Goal: Task Accomplishment & Management: Complete application form

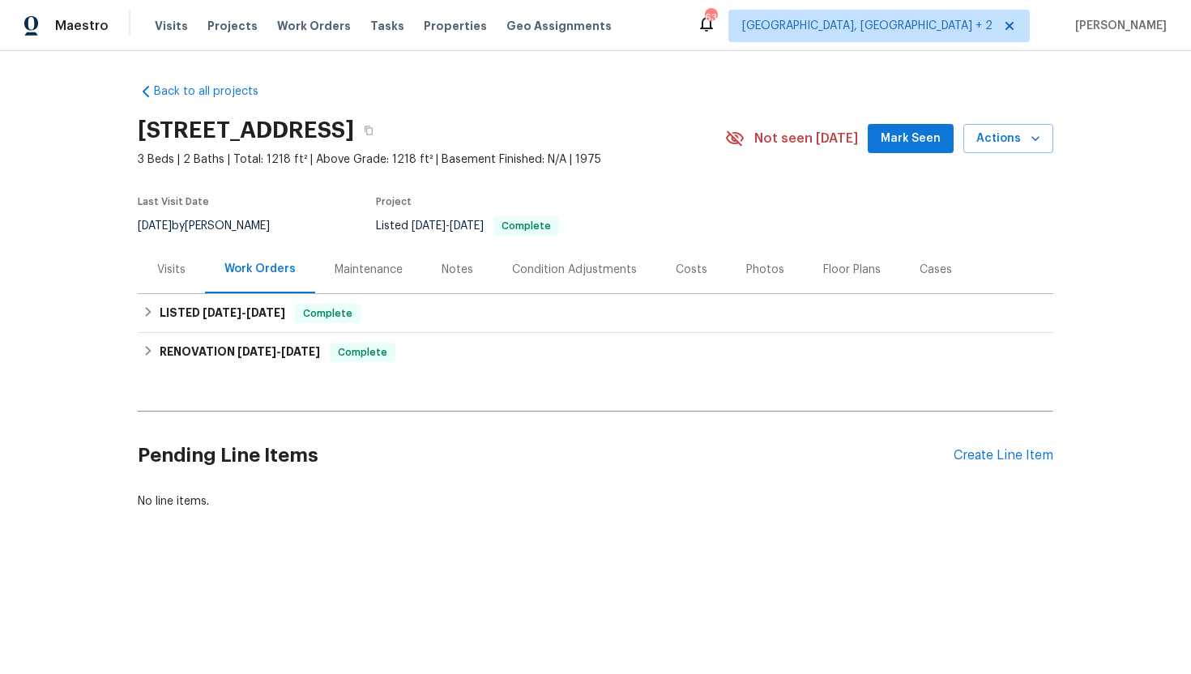
click at [178, 290] on div "Visits" at bounding box center [171, 270] width 67 height 48
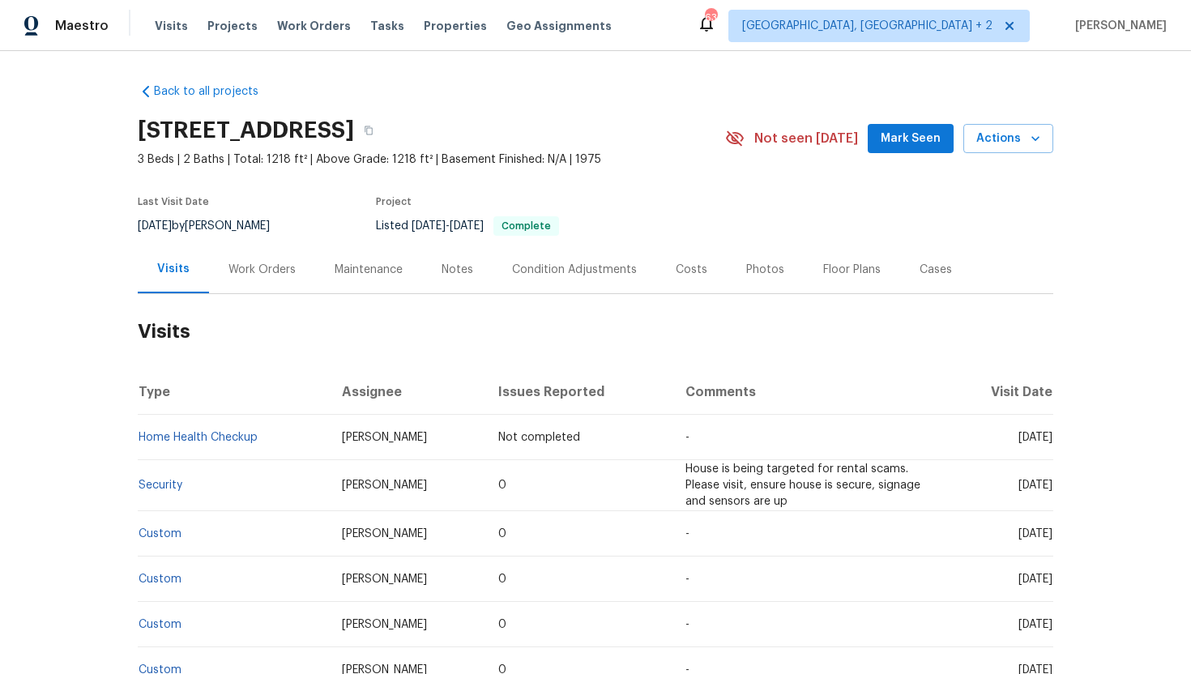
click at [250, 276] on div "Work Orders" at bounding box center [262, 270] width 67 height 16
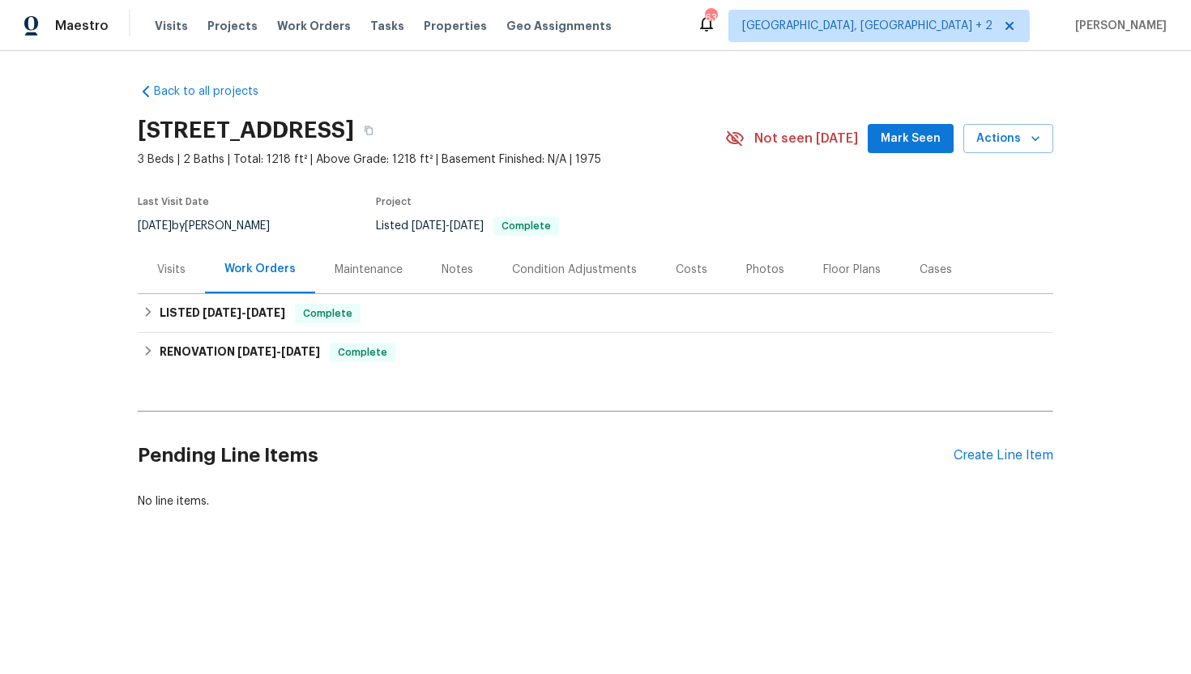
click at [199, 278] on div "Visits" at bounding box center [171, 270] width 67 height 48
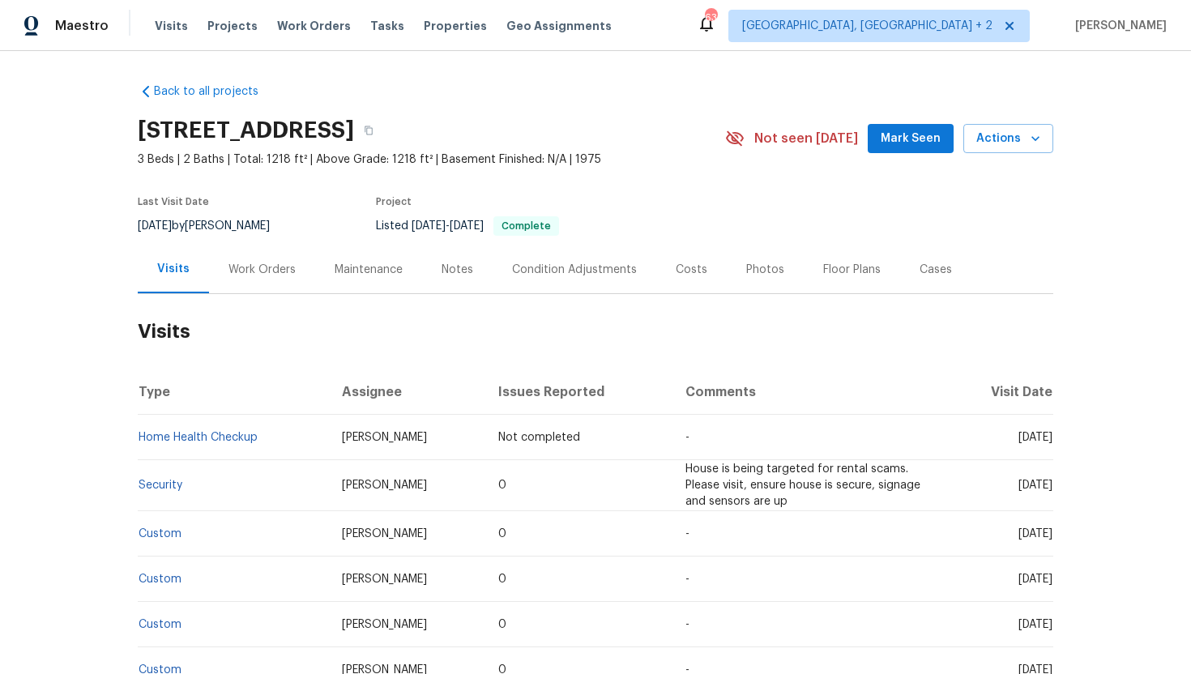
drag, startPoint x: 988, startPoint y: 489, endPoint x: 1049, endPoint y: 492, distance: 61.6
click at [1050, 492] on td "Fri, Aug 01 2025" at bounding box center [1000, 485] width 106 height 51
copy span "Aug 01 2025"
click at [260, 270] on div "Work Orders" at bounding box center [262, 270] width 67 height 16
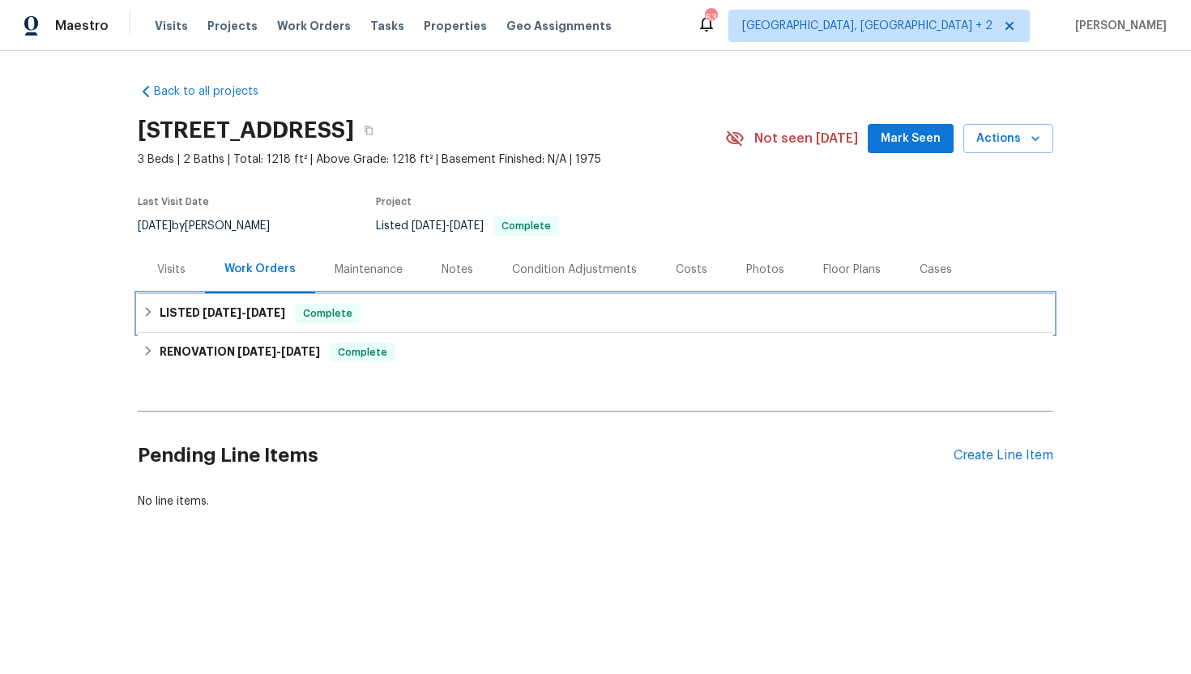
click at [286, 318] on div "LISTED 8/7/25 - 9/3/25 Complete" at bounding box center [596, 313] width 906 height 19
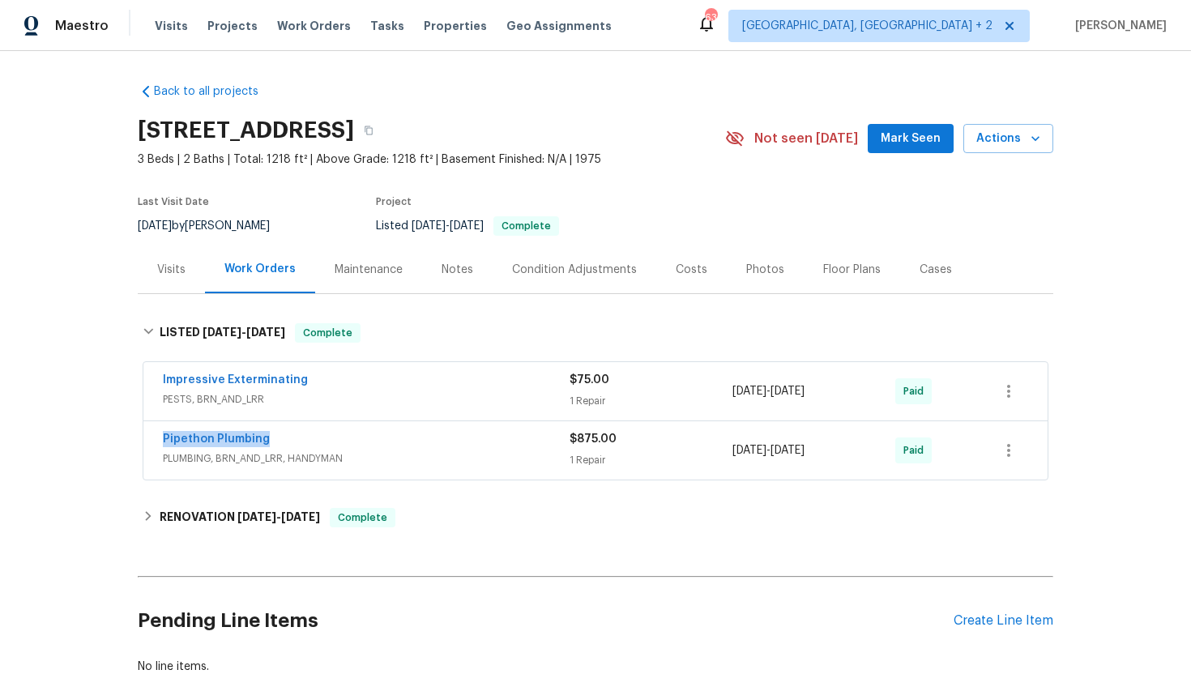
drag, startPoint x: 293, startPoint y: 440, endPoint x: 97, endPoint y: 440, distance: 195.3
click at [97, 440] on div "Back to all projects 5669 Lake Lindero Dr, Agoura Hills, CA 91301 3 Beds | 2 Ba…" at bounding box center [595, 362] width 1191 height 623
copy link "Pipethon Plumbing"
drag, startPoint x: 844, startPoint y: 451, endPoint x: 724, endPoint y: 449, distance: 119.1
click at [724, 450] on div "Pipethon Plumbing PLUMBING, BRN_AND_LRR, HANDYMAN $875.00 1 Repair 8/7/2025 - 9…" at bounding box center [576, 450] width 827 height 39
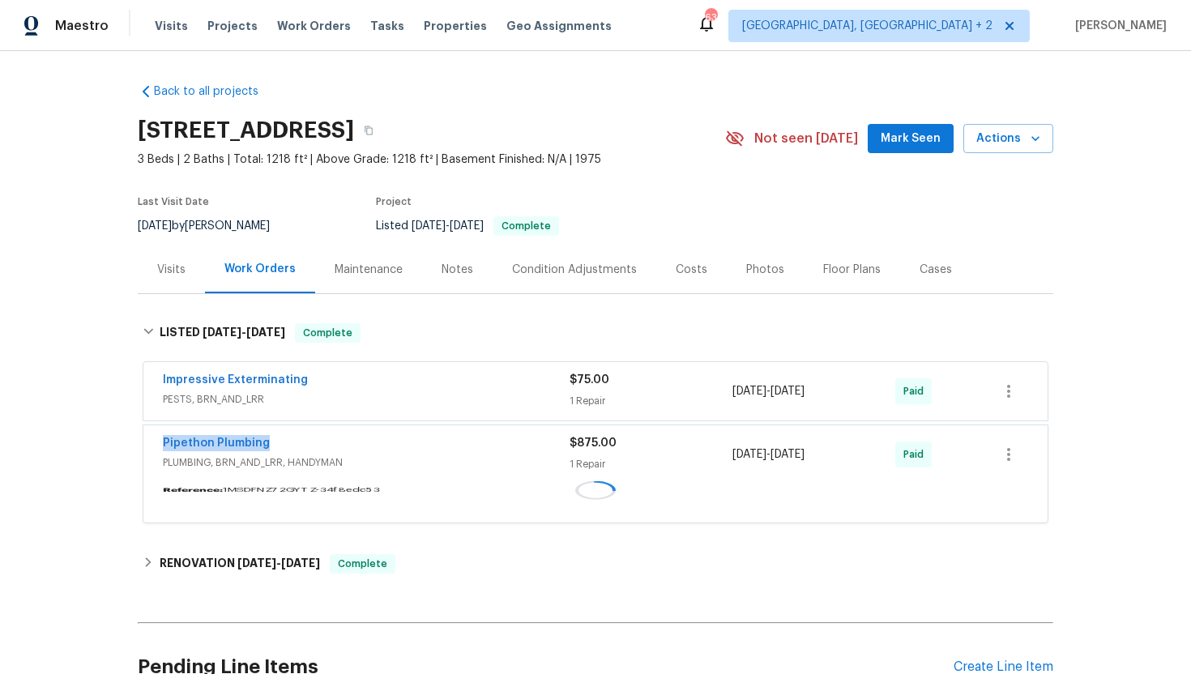
copy div "1 Repair 8/7/2025 - 9/3/2025"
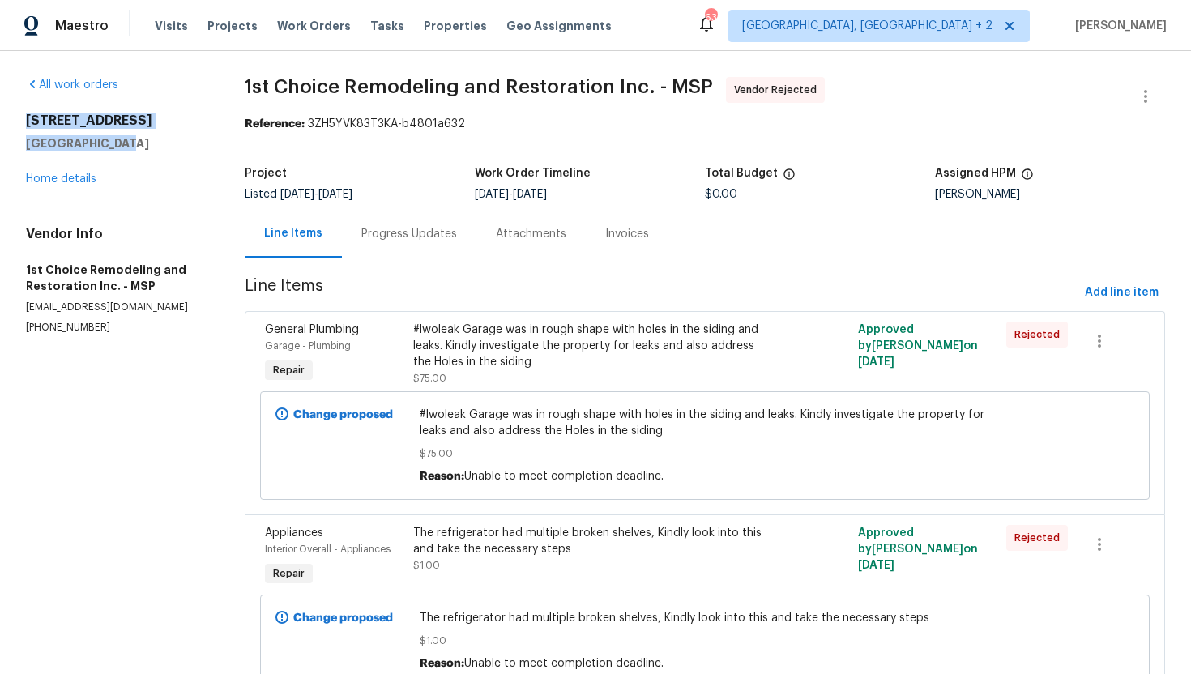
drag, startPoint x: 147, startPoint y: 145, endPoint x: 19, endPoint y: 123, distance: 129.1
click at [19, 122] on div "All work orders 926 38th Ave Anoka, MN 55303 Home details Vendor Info 1st Choic…" at bounding box center [595, 399] width 1191 height 697
copy div "926 38th Ave Anoka, MN 55303"
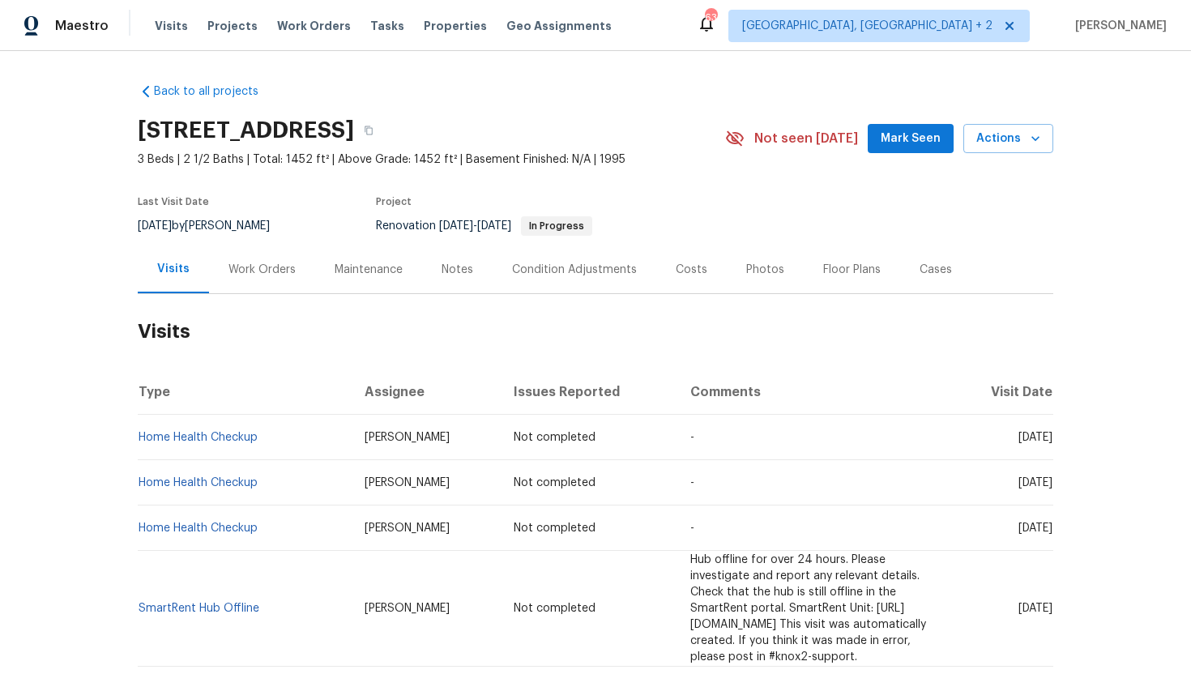
scroll to position [149, 0]
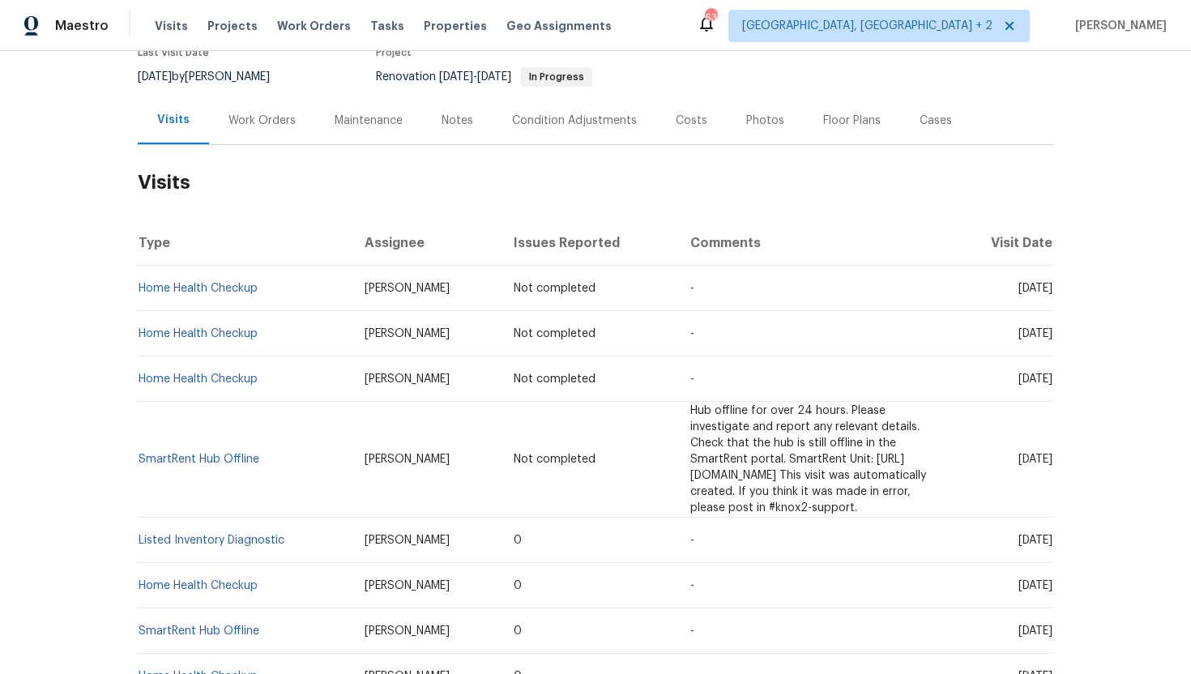
click at [250, 130] on div "Work Orders" at bounding box center [262, 120] width 106 height 48
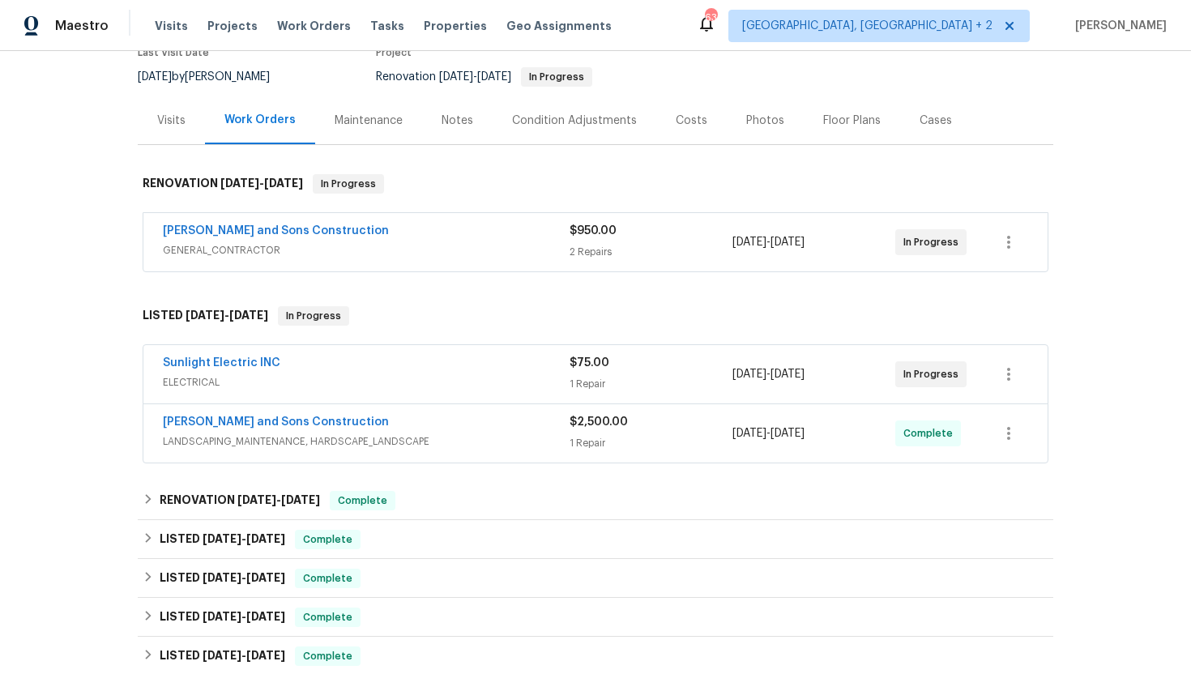
click at [437, 246] on span "GENERAL_CONTRACTOR" at bounding box center [366, 250] width 407 height 16
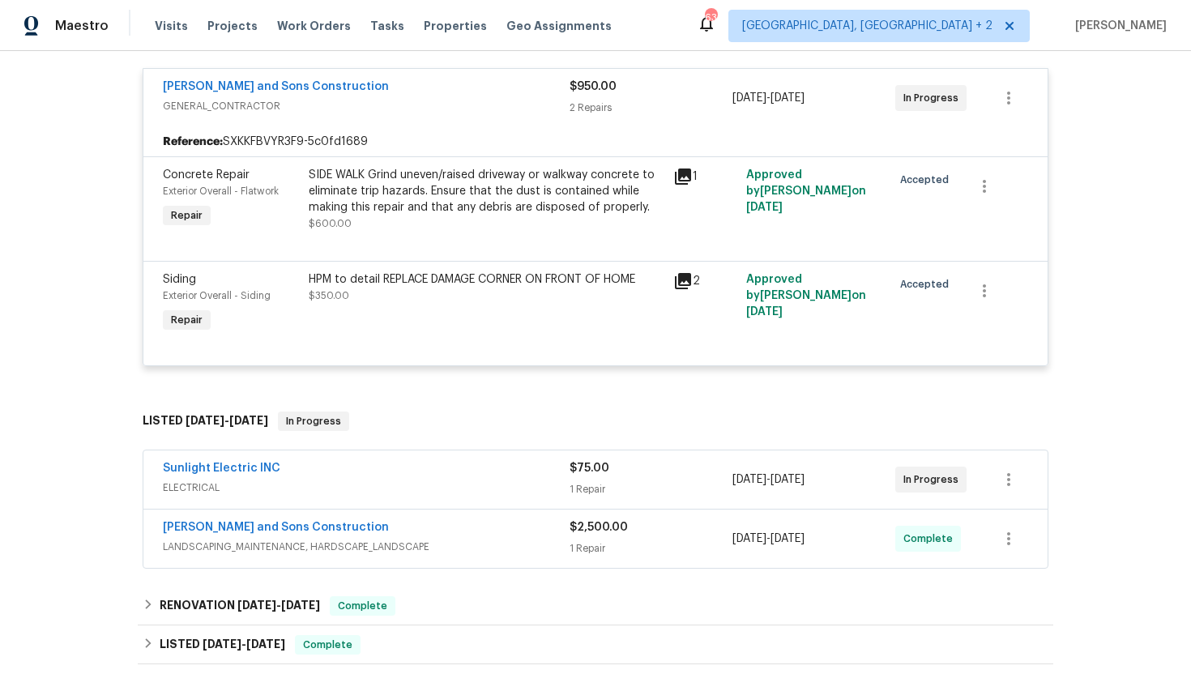
scroll to position [324, 0]
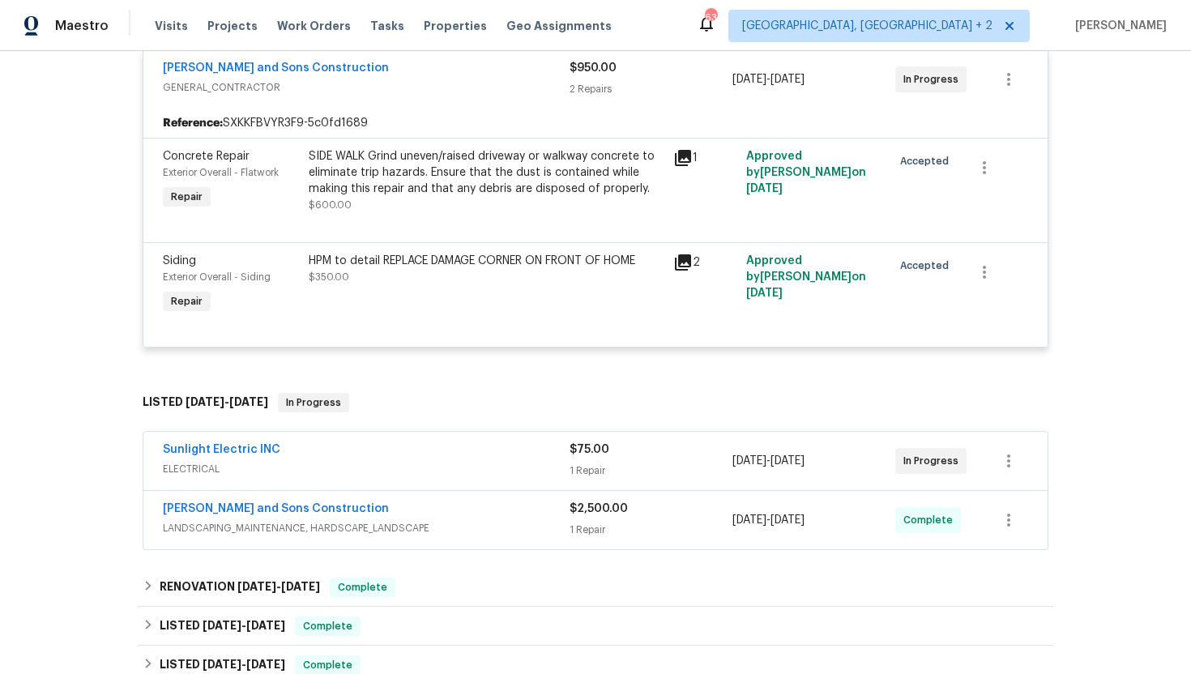
click at [409, 459] on div "Sunlight Electric INC" at bounding box center [366, 451] width 407 height 19
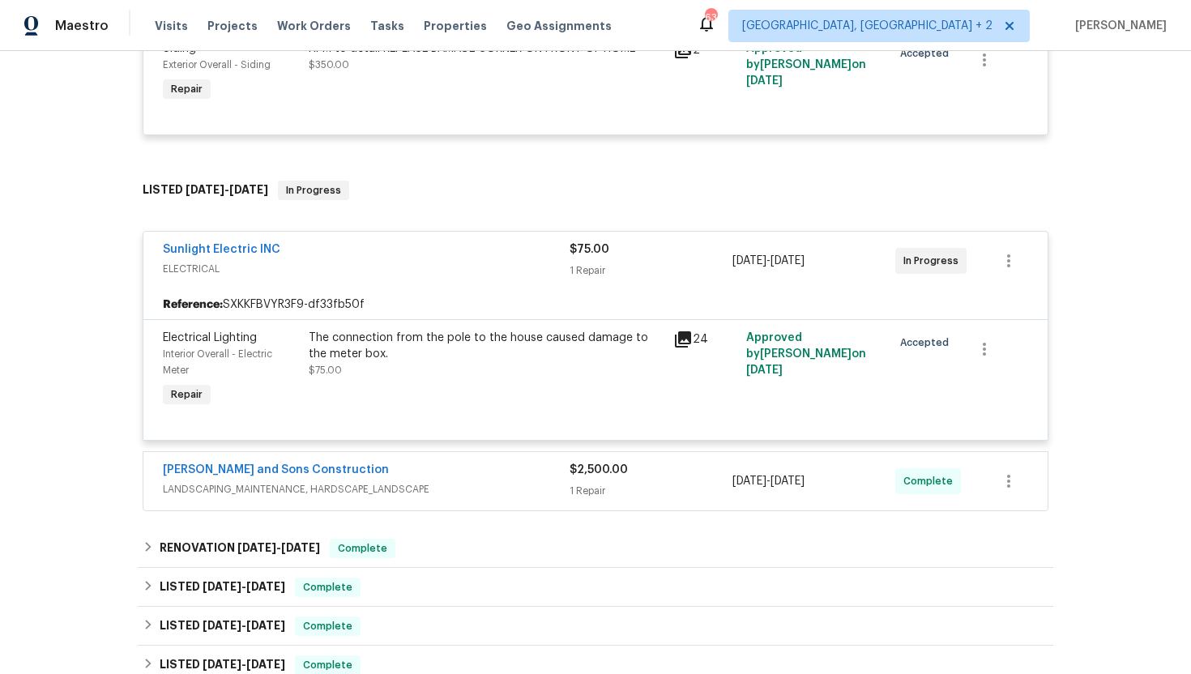
scroll to position [579, 0]
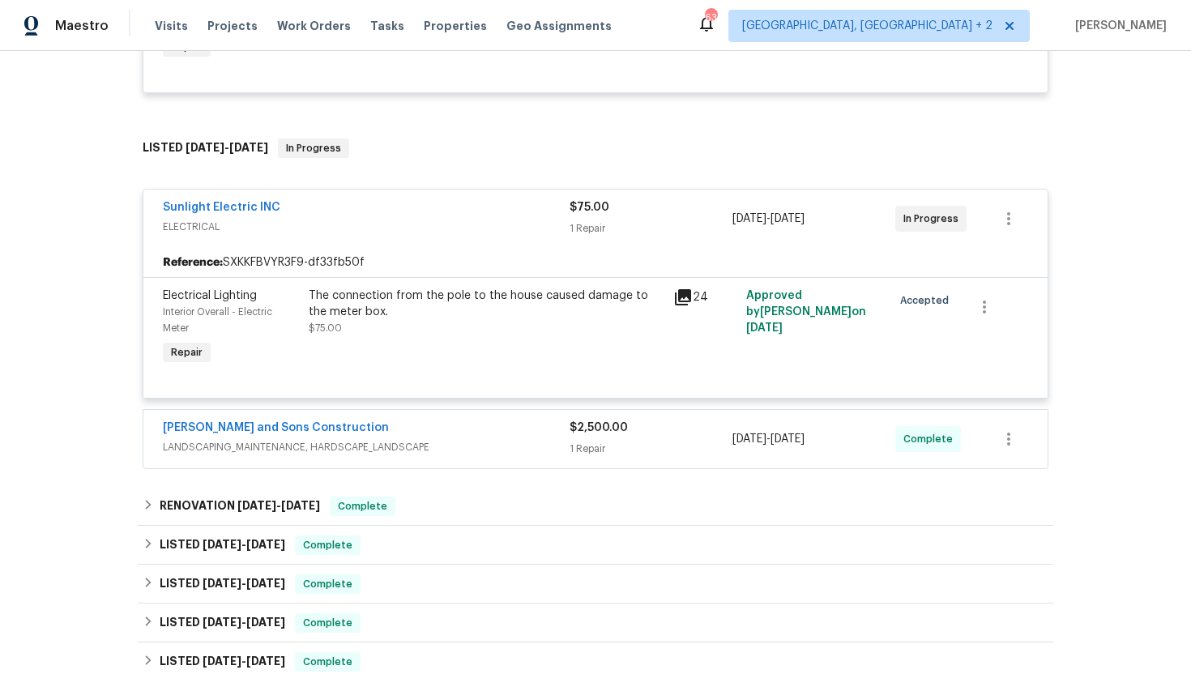
click at [466, 450] on span "LANDSCAPING_MAINTENANCE, HARDSCAPE_LANDSCAPE" at bounding box center [366, 447] width 407 height 16
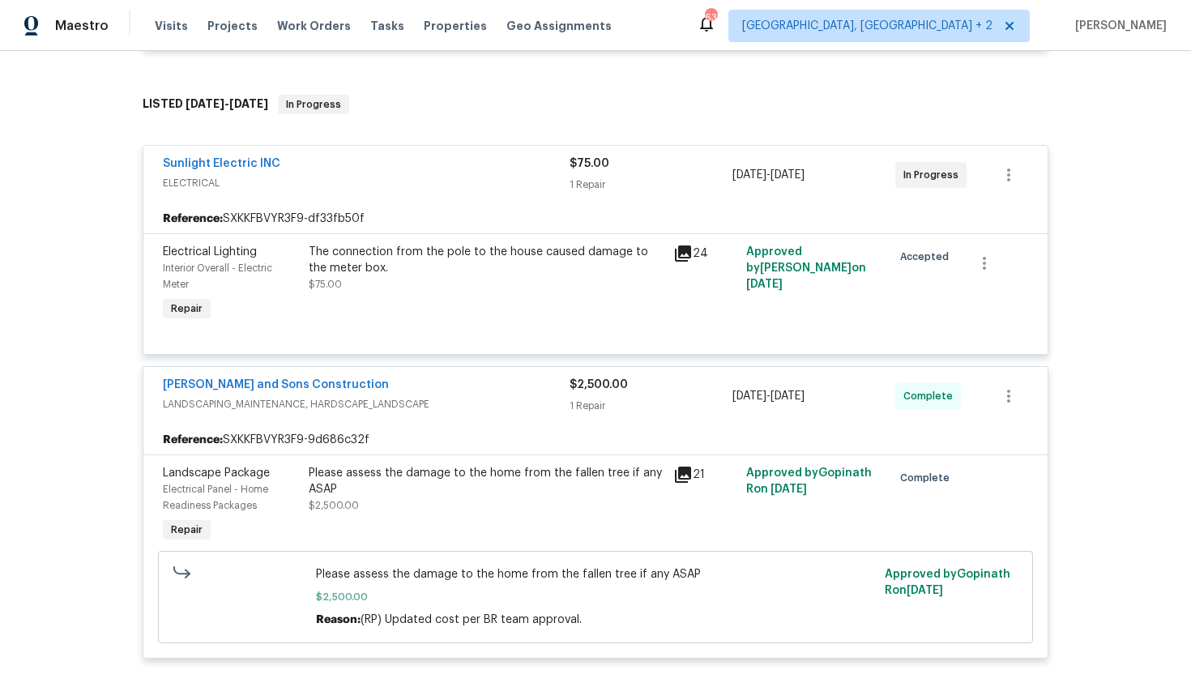
scroll to position [695, 0]
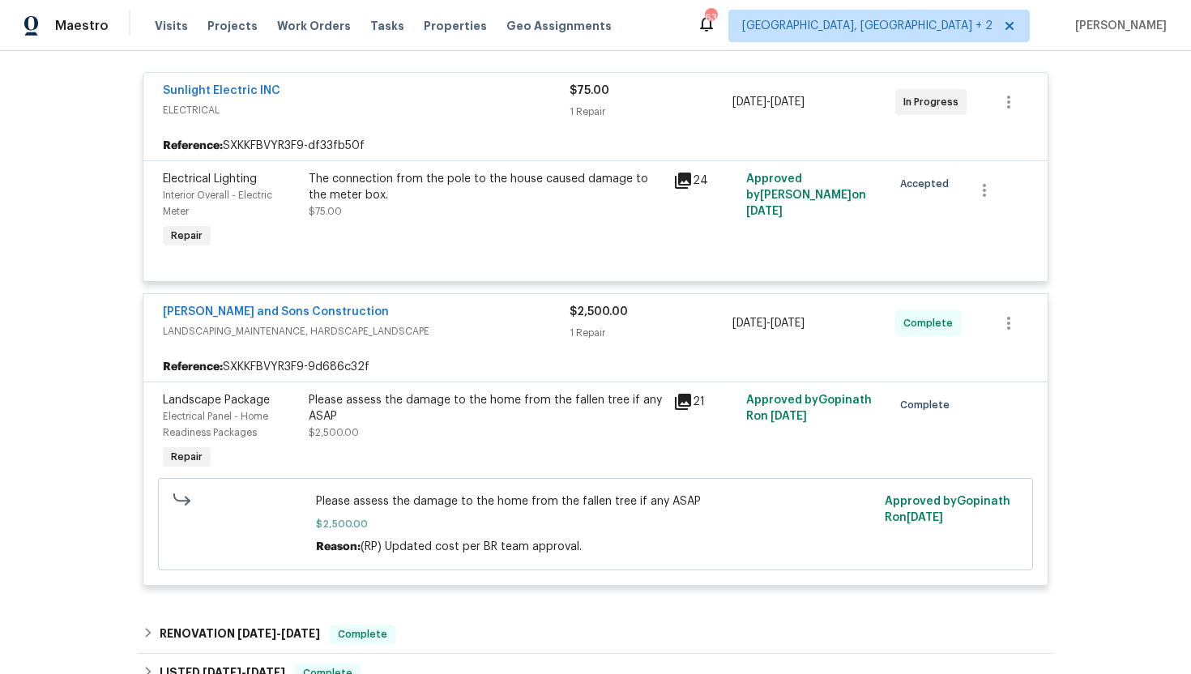
click at [673, 403] on icon at bounding box center [682, 401] width 19 height 19
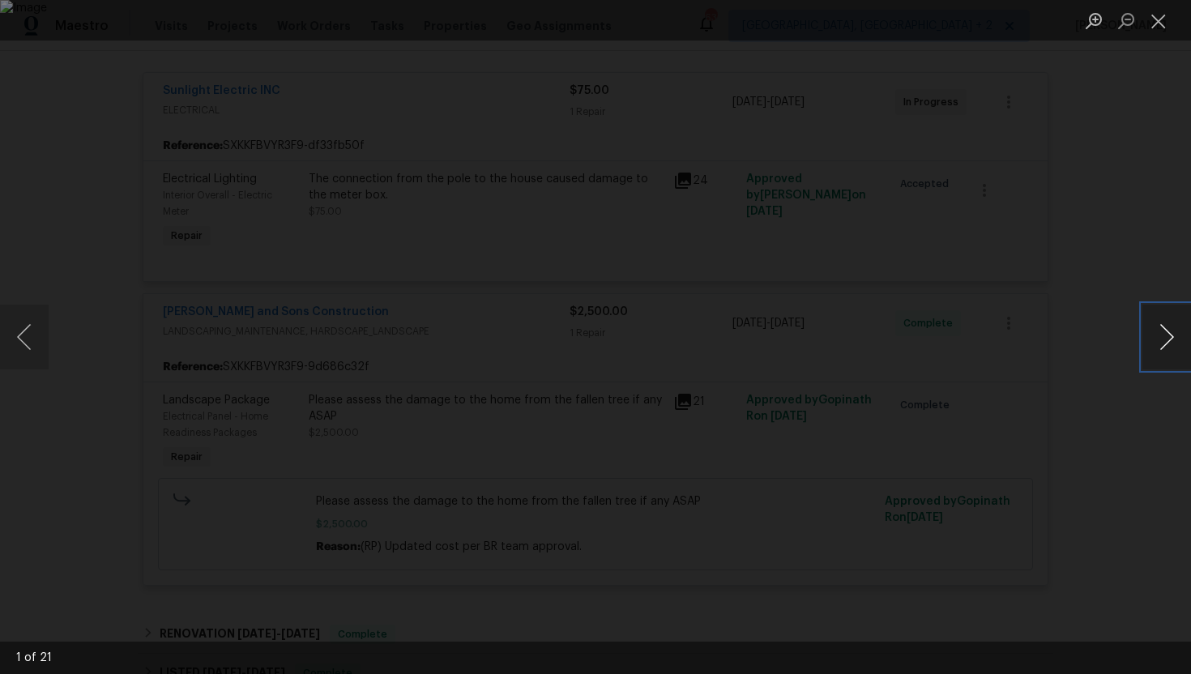
click at [1168, 340] on button "Next image" at bounding box center [1167, 337] width 49 height 65
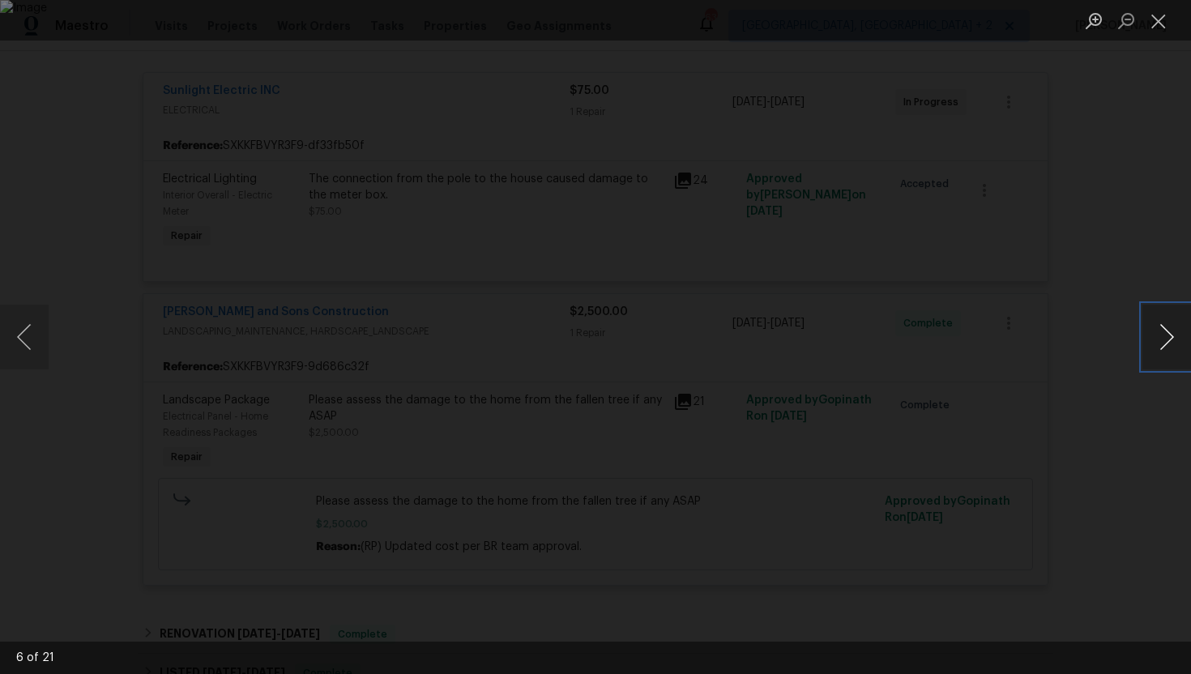
click at [1168, 340] on button "Next image" at bounding box center [1167, 337] width 49 height 65
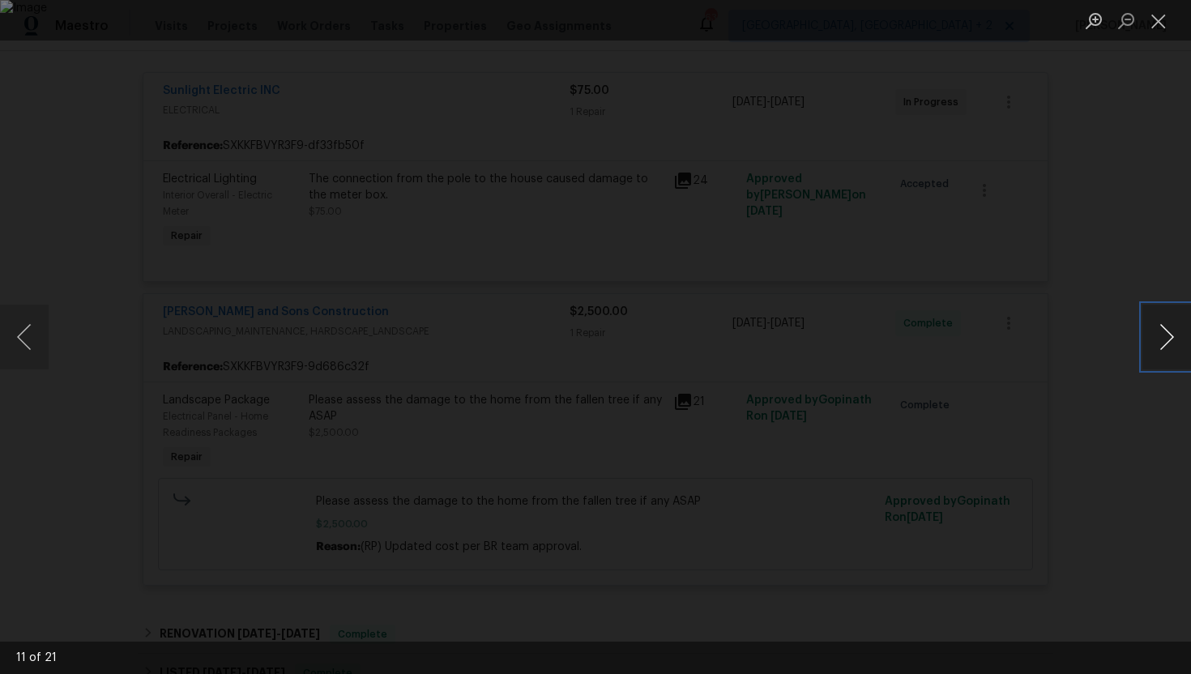
click at [1168, 340] on button "Next image" at bounding box center [1167, 337] width 49 height 65
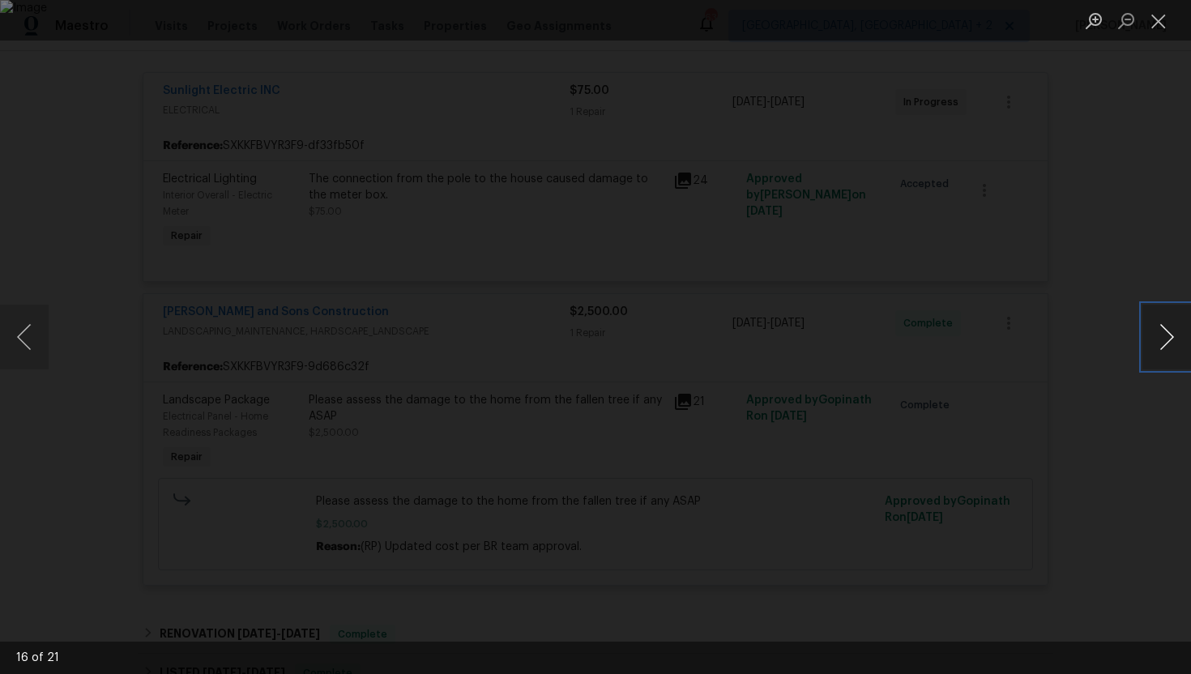
click at [1168, 340] on button "Next image" at bounding box center [1167, 337] width 49 height 65
click at [1168, 342] on button "Next image" at bounding box center [1167, 337] width 49 height 65
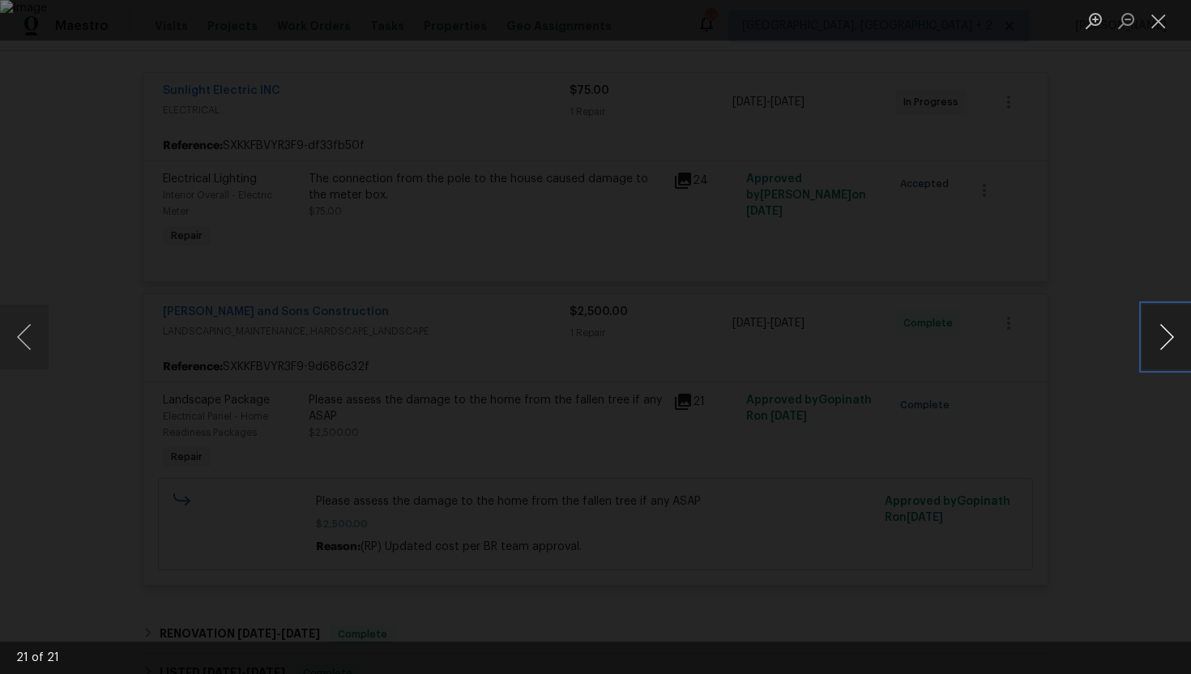
click at [1172, 342] on button "Next image" at bounding box center [1167, 337] width 49 height 65
click at [1170, 344] on button "Next image" at bounding box center [1167, 337] width 49 height 65
click at [1183, 338] on button "Next image" at bounding box center [1167, 337] width 49 height 65
click at [1153, 256] on div "Lightbox" at bounding box center [595, 337] width 1191 height 674
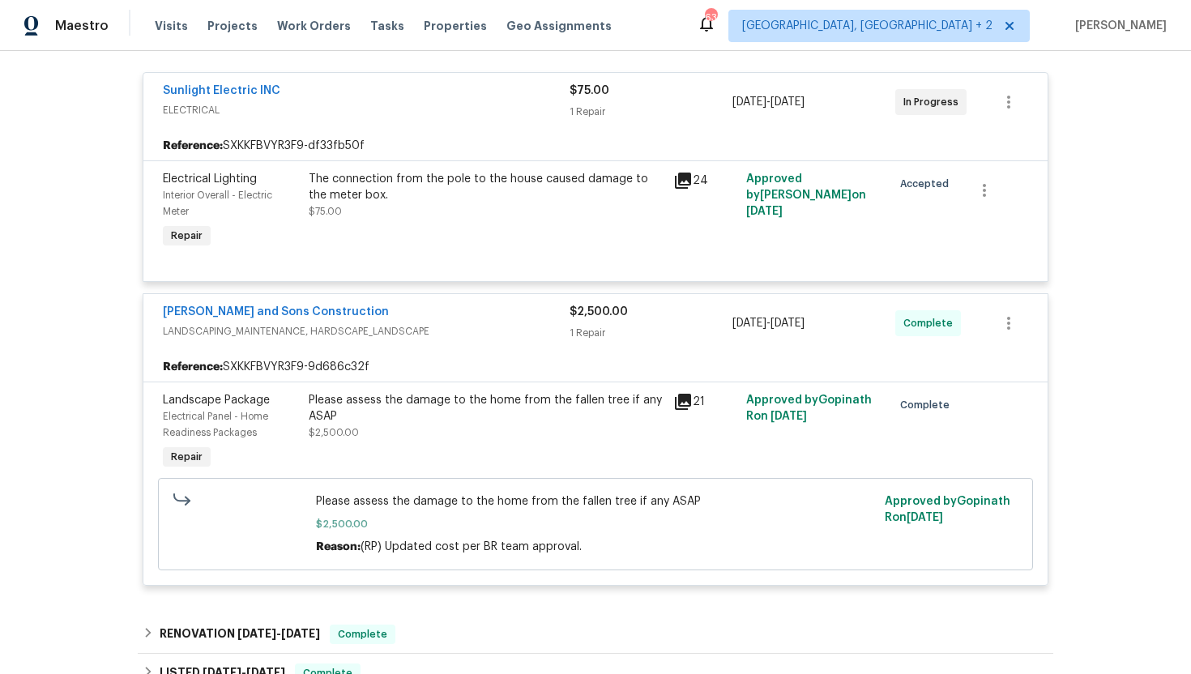
click at [539, 429] on div "Please assess the damage to the home from the fallen tree if any ASAP $2,500.00" at bounding box center [486, 416] width 355 height 49
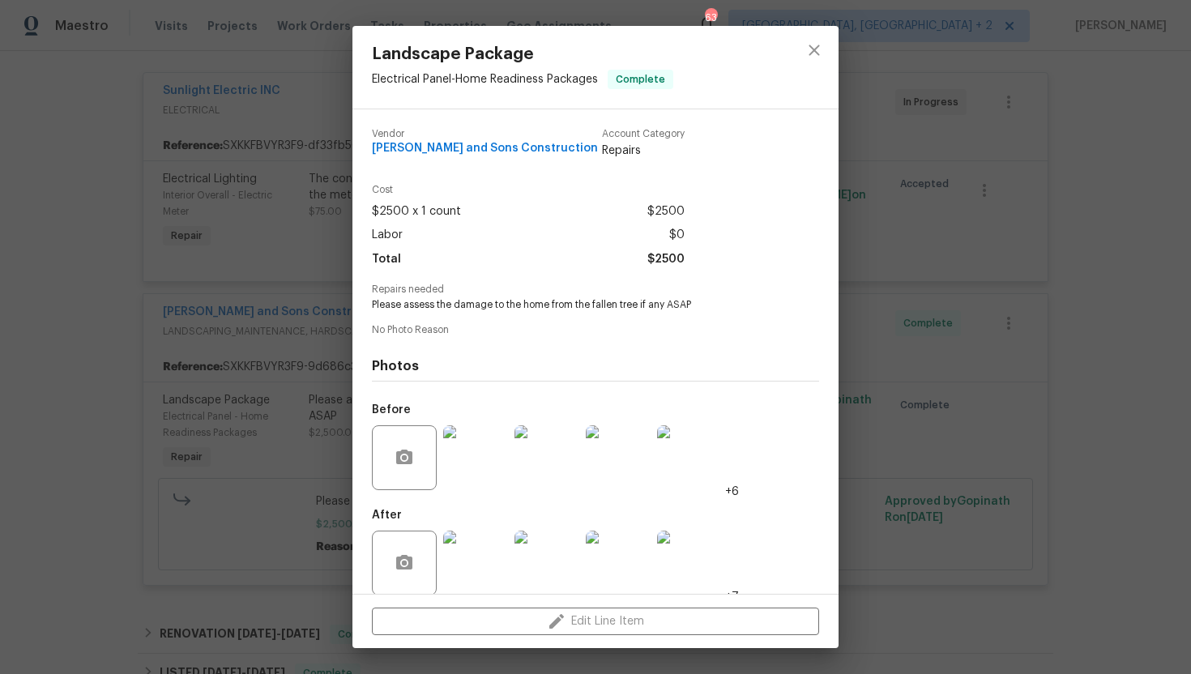
scroll to position [18, 0]
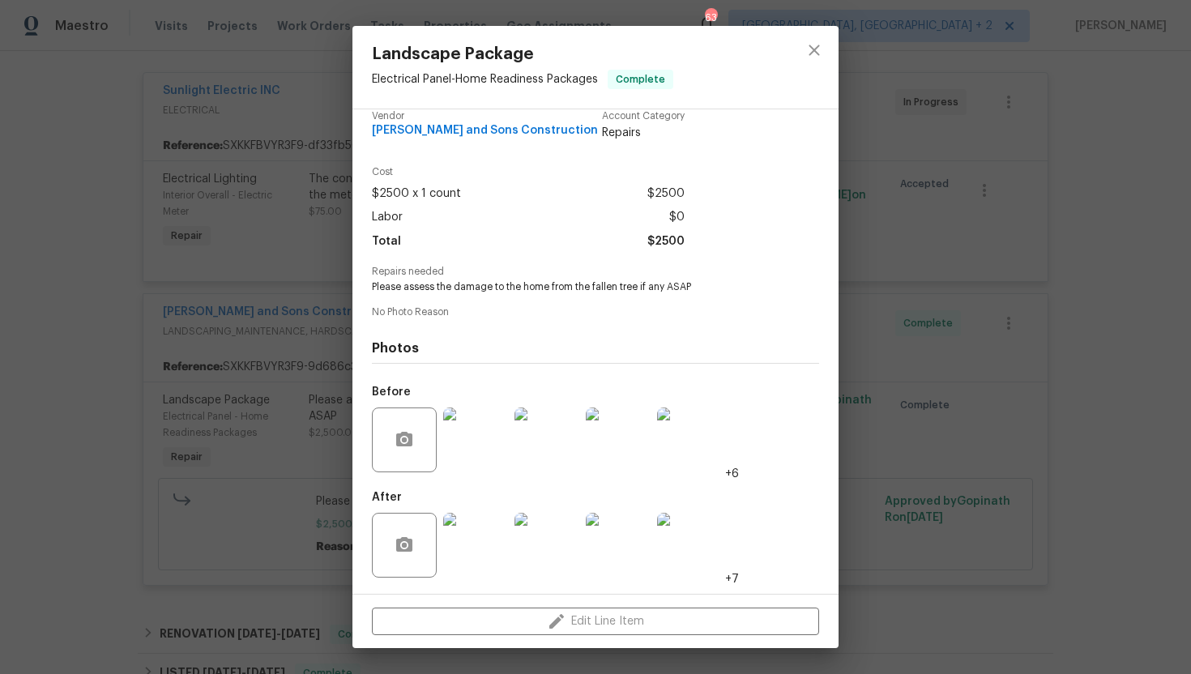
click at [479, 548] on img at bounding box center [475, 545] width 65 height 65
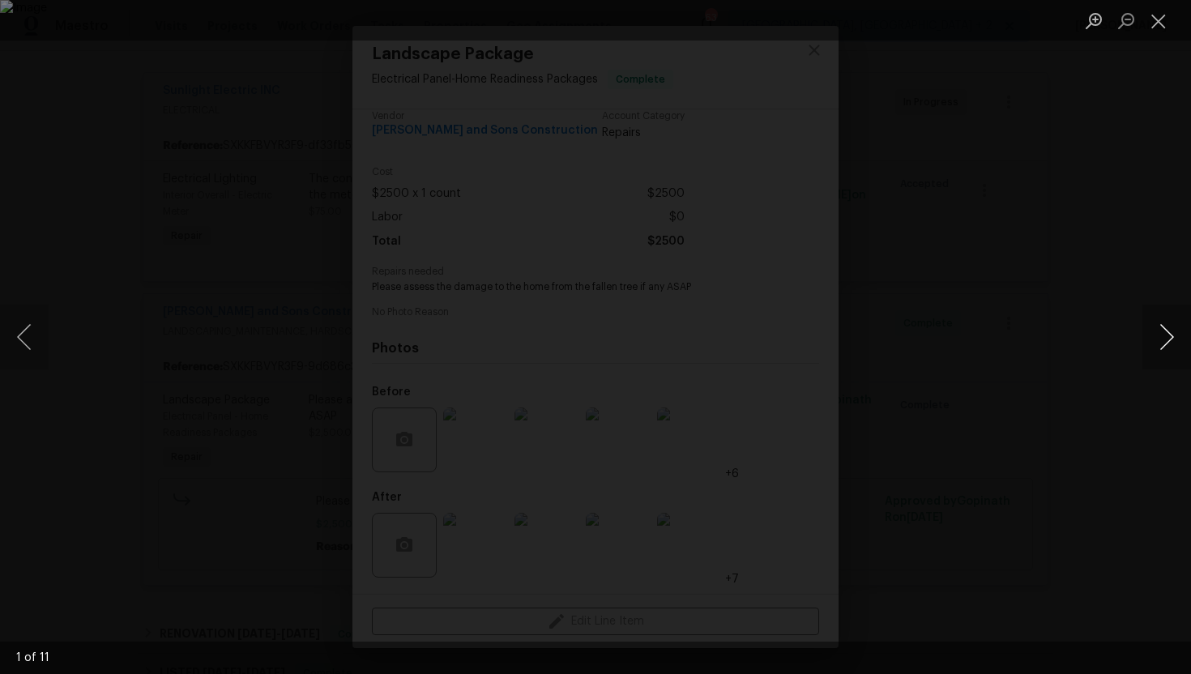
click at [1172, 342] on button "Next image" at bounding box center [1167, 337] width 49 height 65
click at [1183, 193] on div "Lightbox" at bounding box center [595, 337] width 1191 height 674
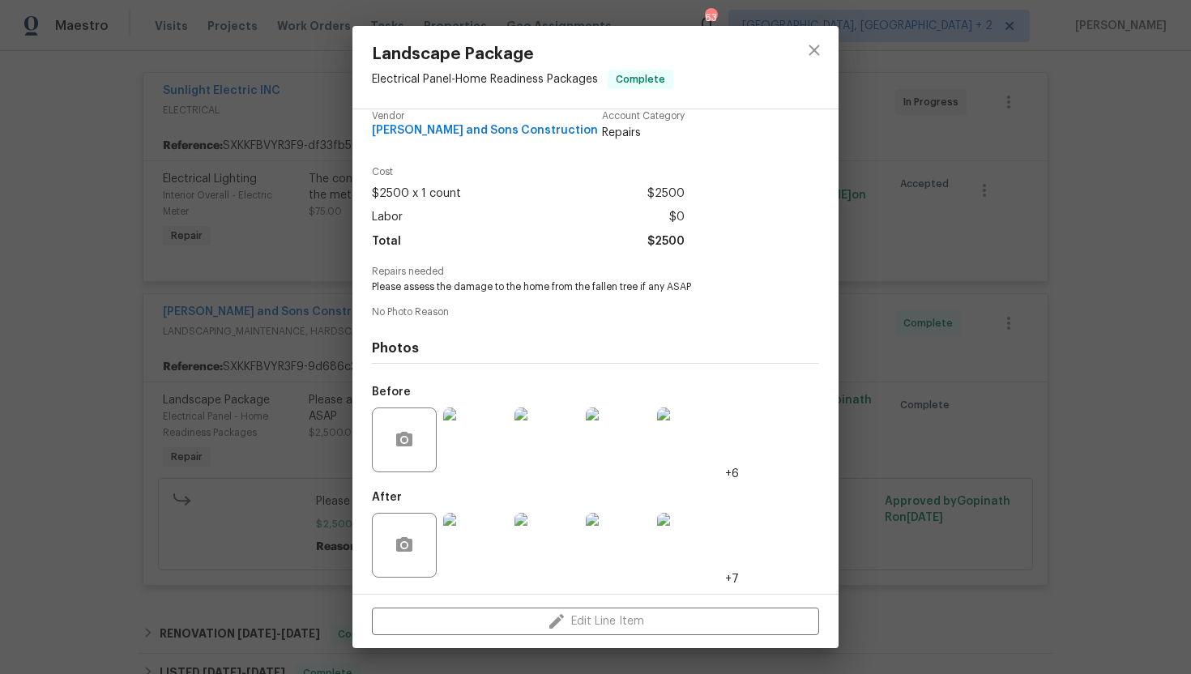
click at [267, 247] on div "Landscape Package Electrical Panel - Home Readiness Packages Complete Vendor Re…" at bounding box center [595, 337] width 1191 height 674
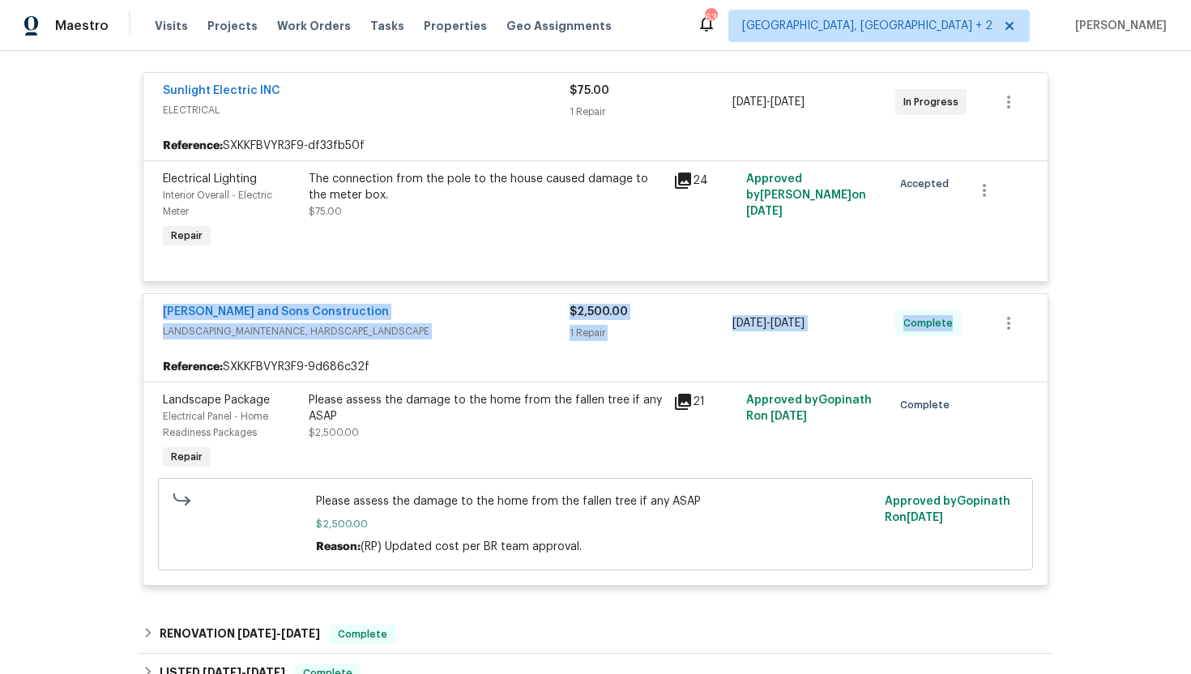
drag, startPoint x: 955, startPoint y: 329, endPoint x: 146, endPoint y: 316, distance: 808.8
click at [146, 316] on div "Reyes and Sons Construction LANDSCAPING_MAINTENANCE, HARDSCAPE_LANDSCAPE $2,500…" at bounding box center [595, 323] width 904 height 58
copy div "Reyes and Sons Construction LANDSCAPING_MAINTENANCE, HARDSCAPE_LANDSCAPE $2,500…"
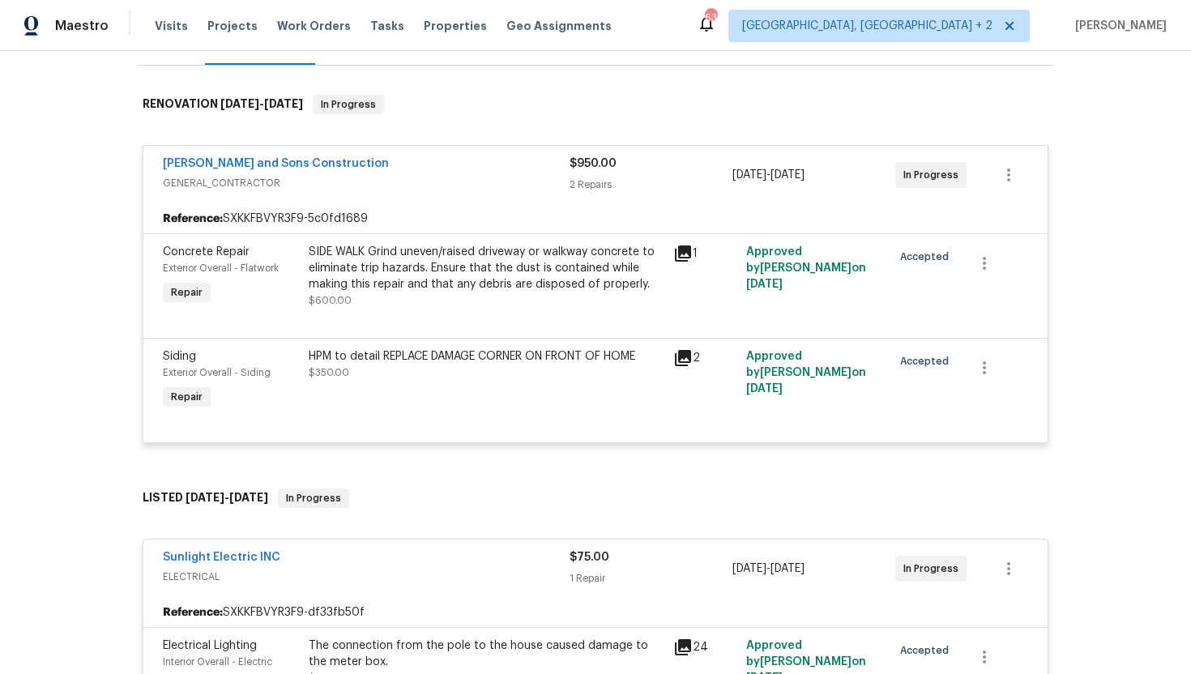
scroll to position [0, 0]
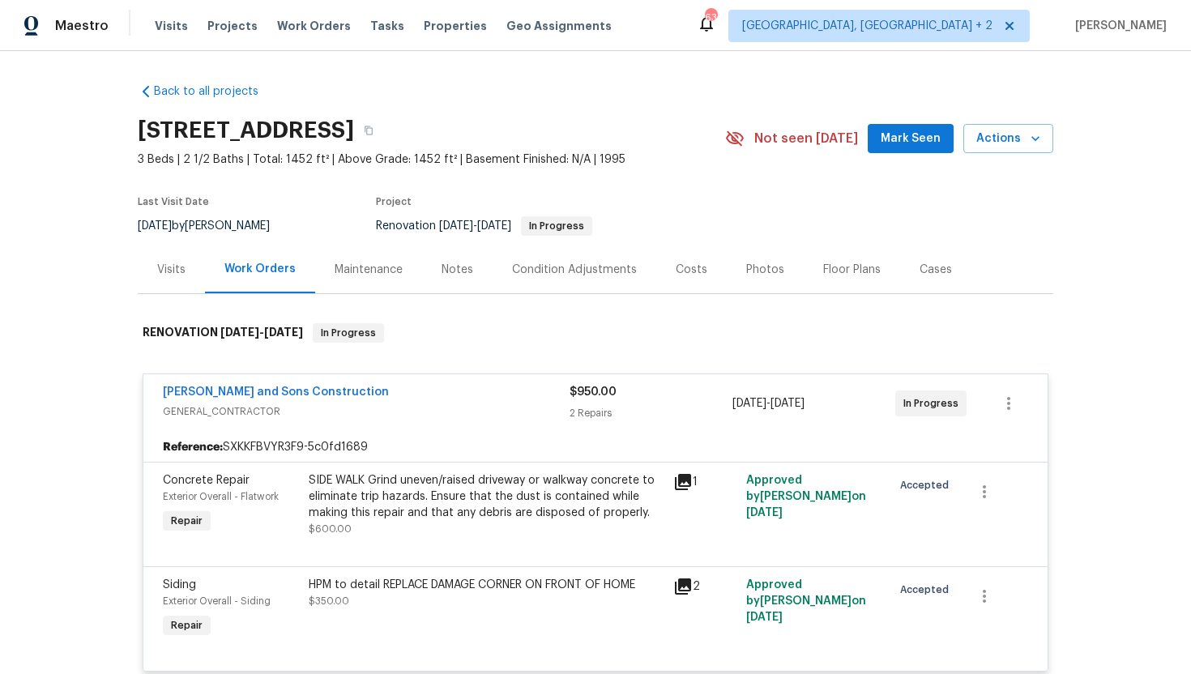
click at [340, 285] on div "Maintenance" at bounding box center [368, 270] width 107 height 48
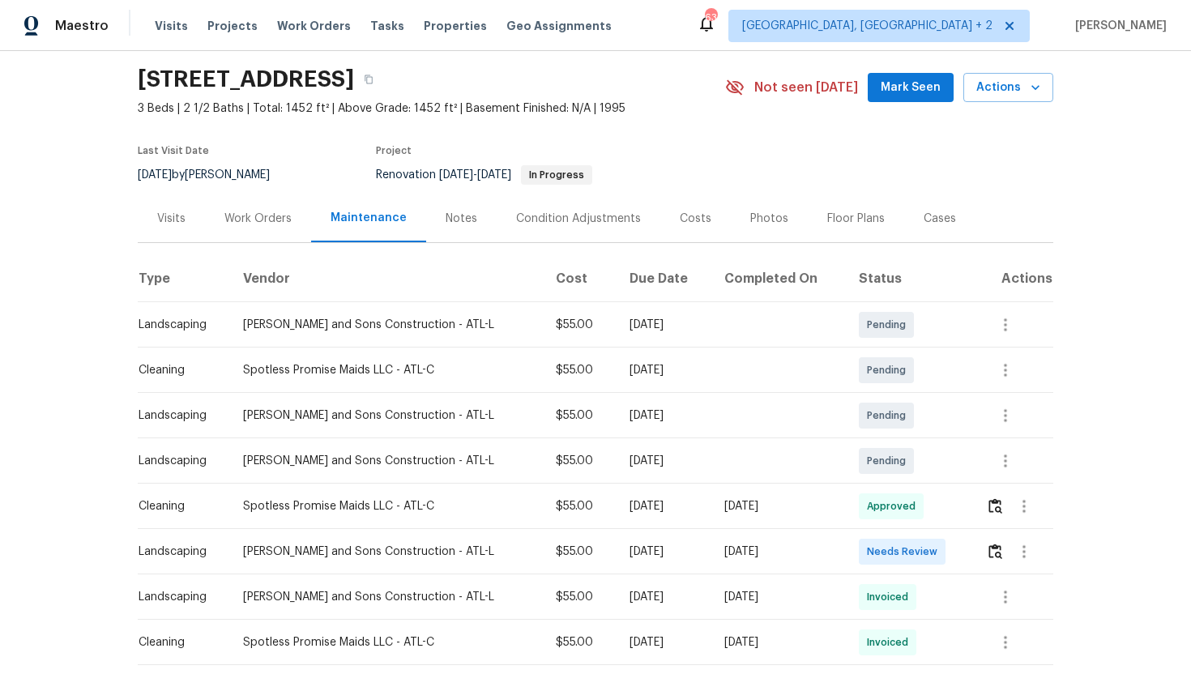
scroll to position [138, 0]
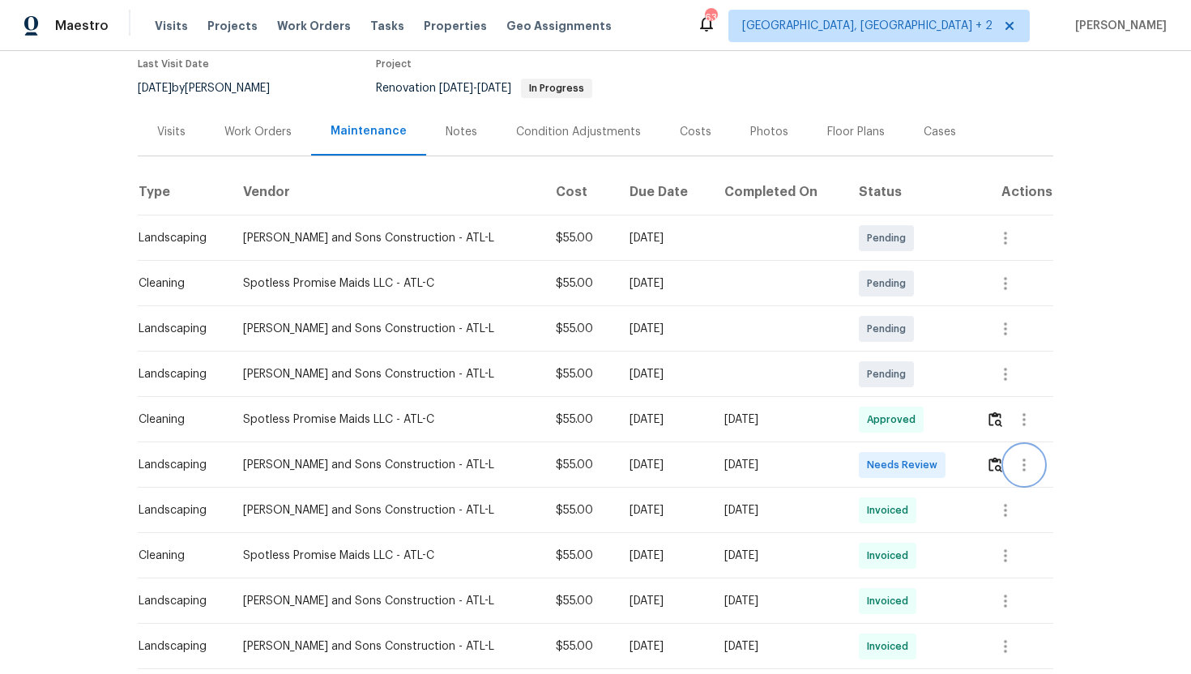
click at [1025, 460] on icon "button" at bounding box center [1023, 464] width 19 height 19
click at [1048, 490] on li "View details" at bounding box center [1059, 491] width 113 height 27
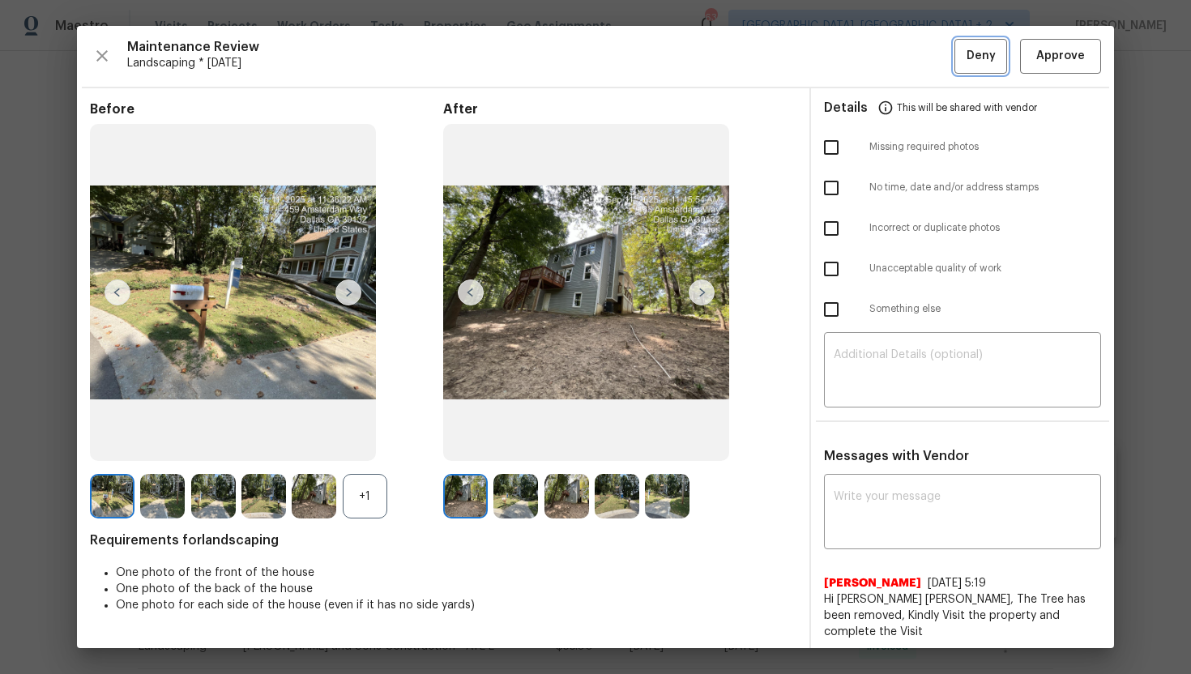
click at [988, 66] on button "Deny" at bounding box center [981, 56] width 53 height 35
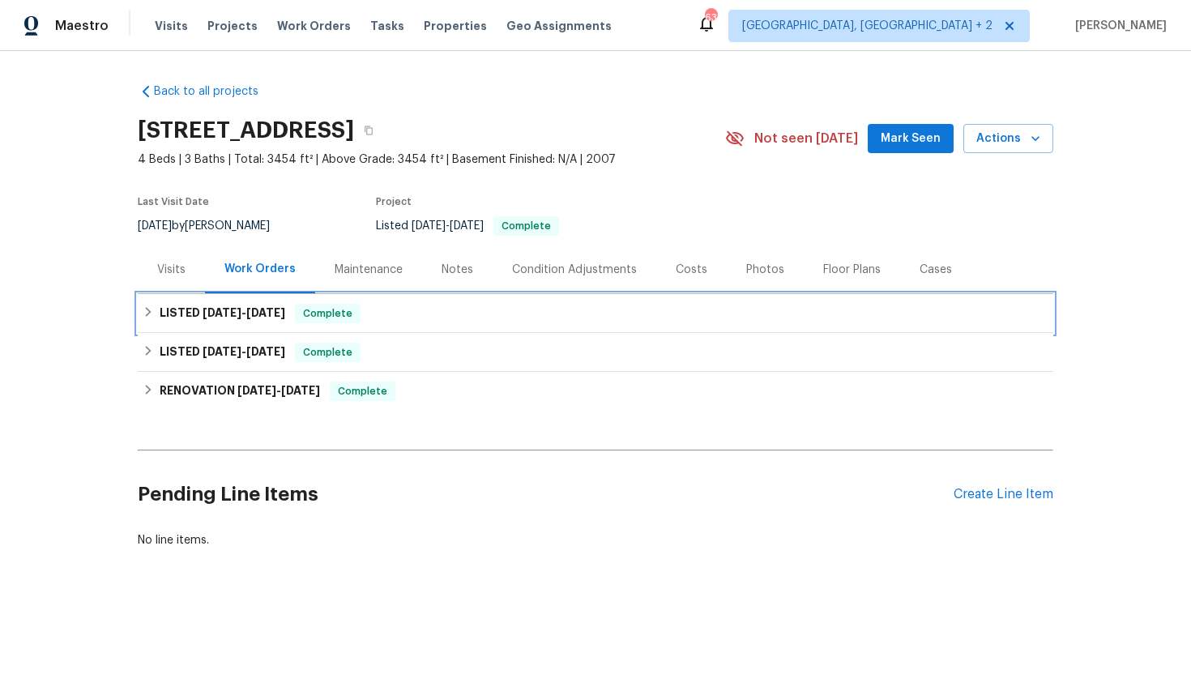
click at [265, 322] on h6 "LISTED 8/4/25 - 8/7/25" at bounding box center [223, 313] width 126 height 19
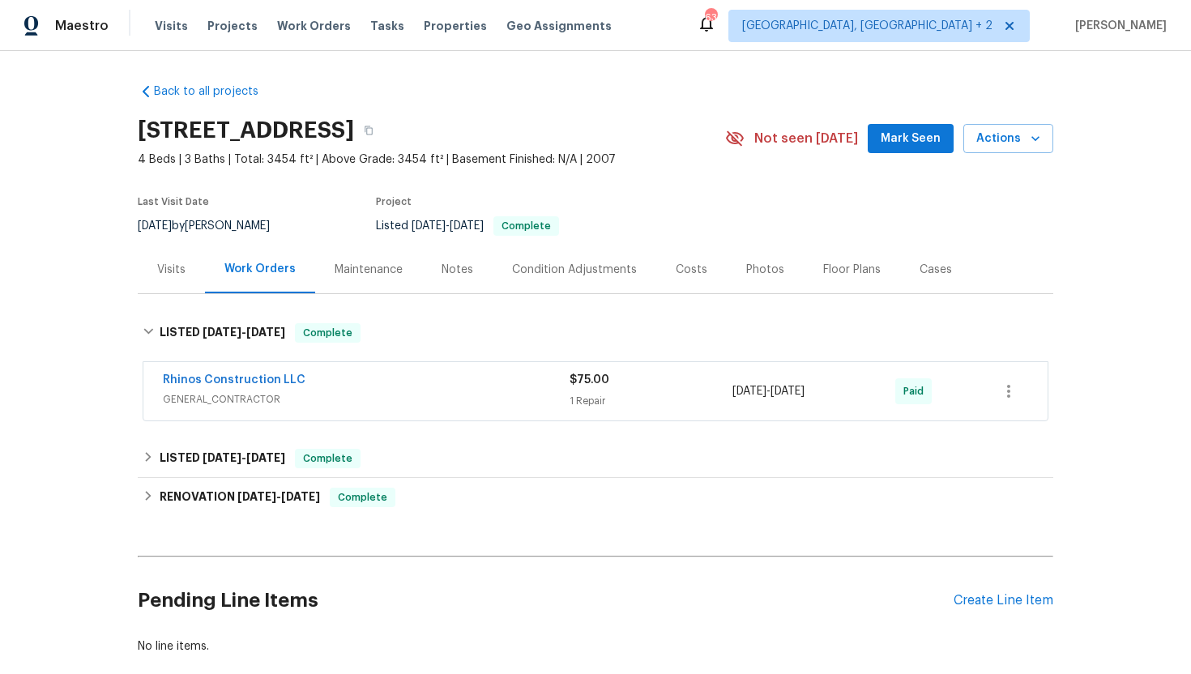
click at [178, 285] on div "Visits" at bounding box center [171, 270] width 67 height 48
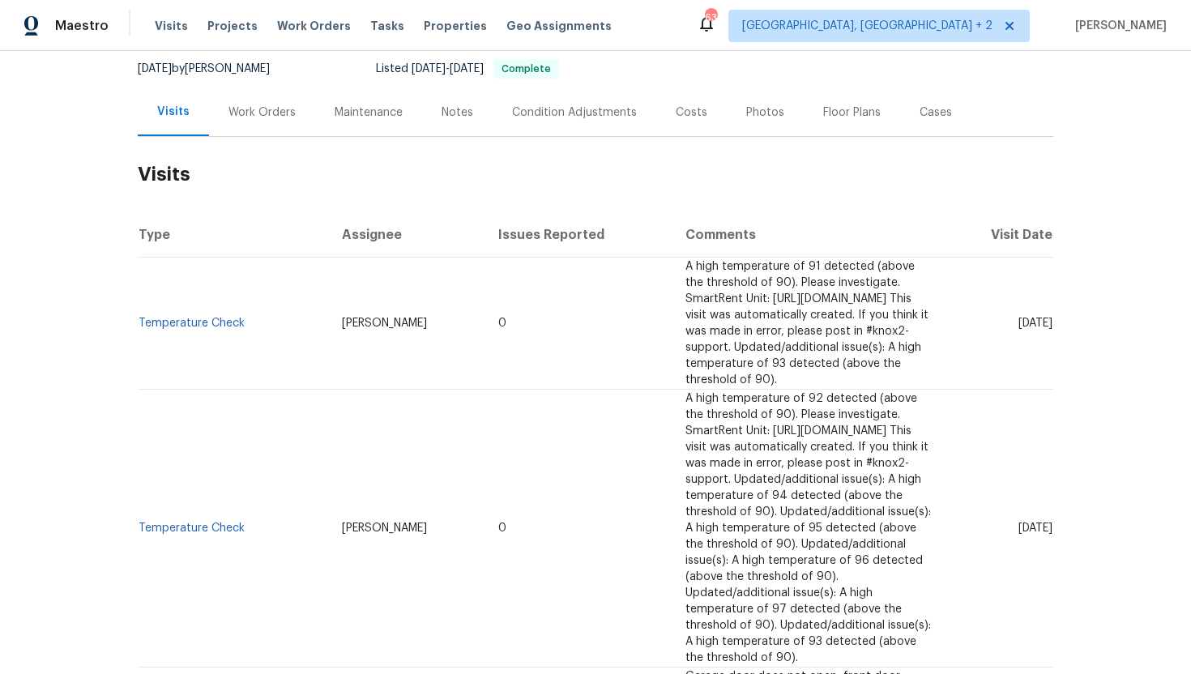
scroll to position [165, 0]
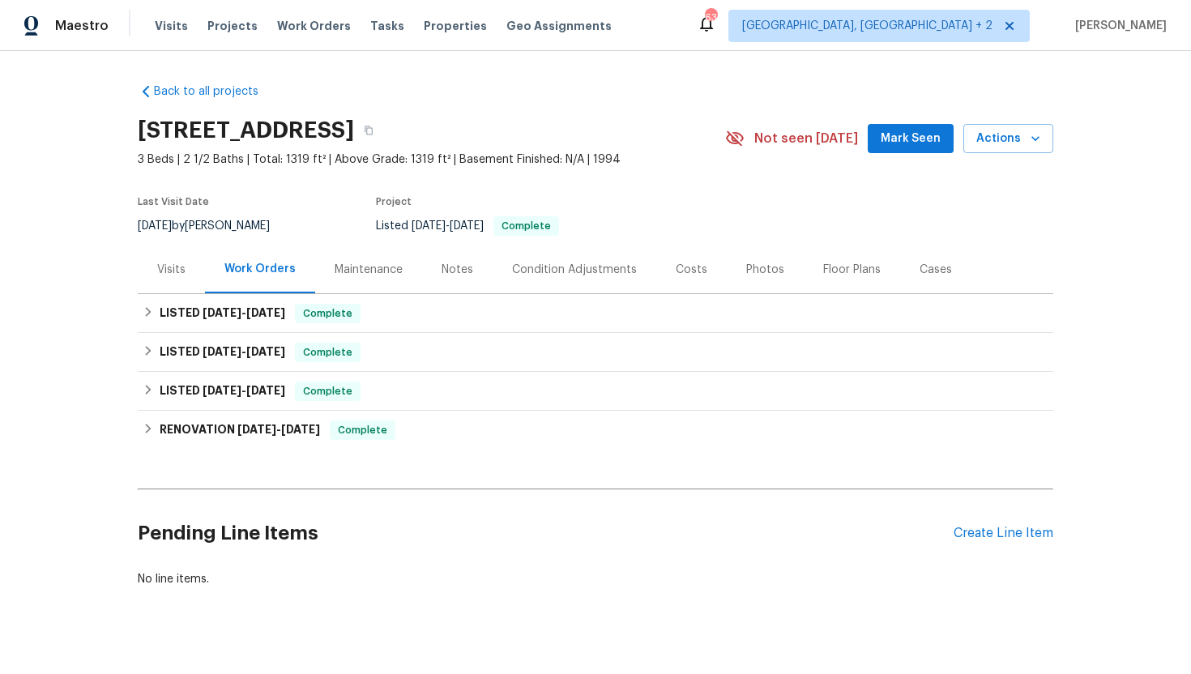
click at [164, 278] on div "Visits" at bounding box center [171, 270] width 28 height 16
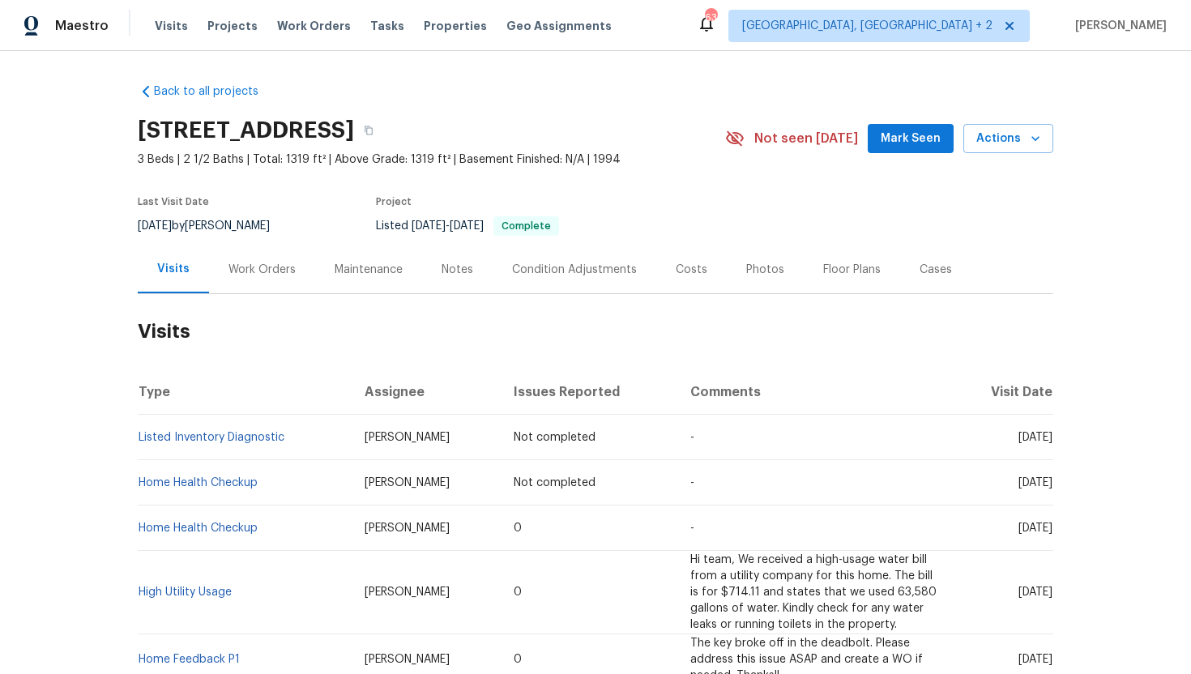
click at [229, 292] on div "Work Orders" at bounding box center [262, 270] width 106 height 48
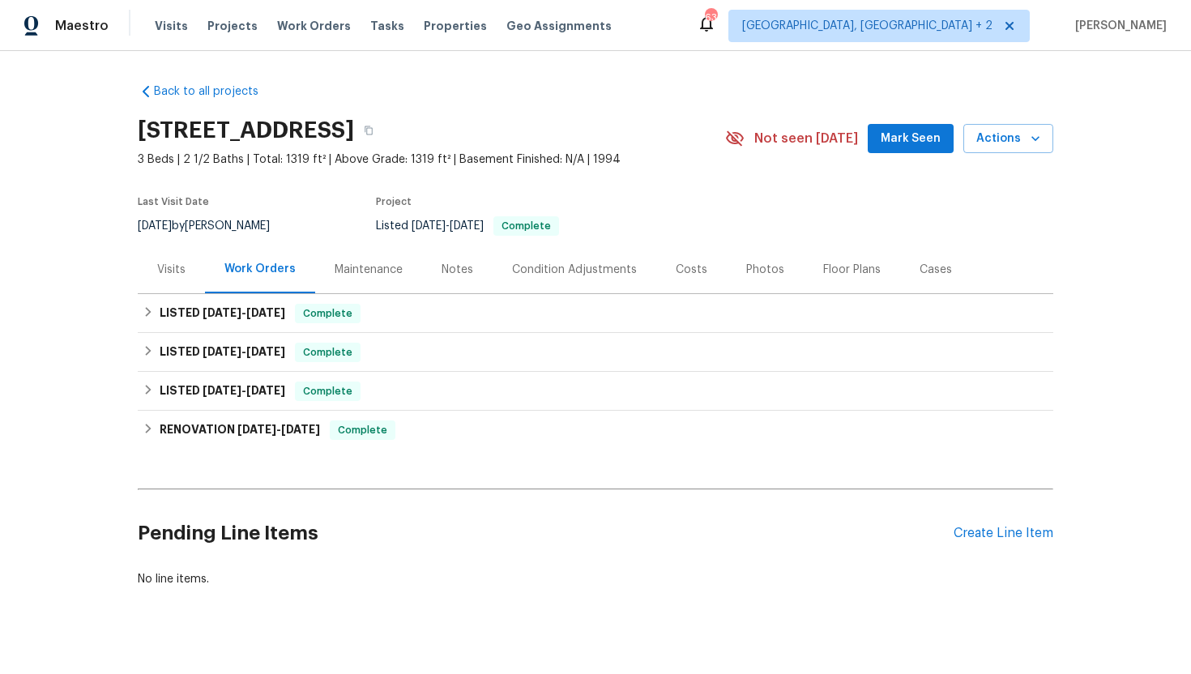
click at [194, 281] on div "Visits" at bounding box center [171, 270] width 67 height 48
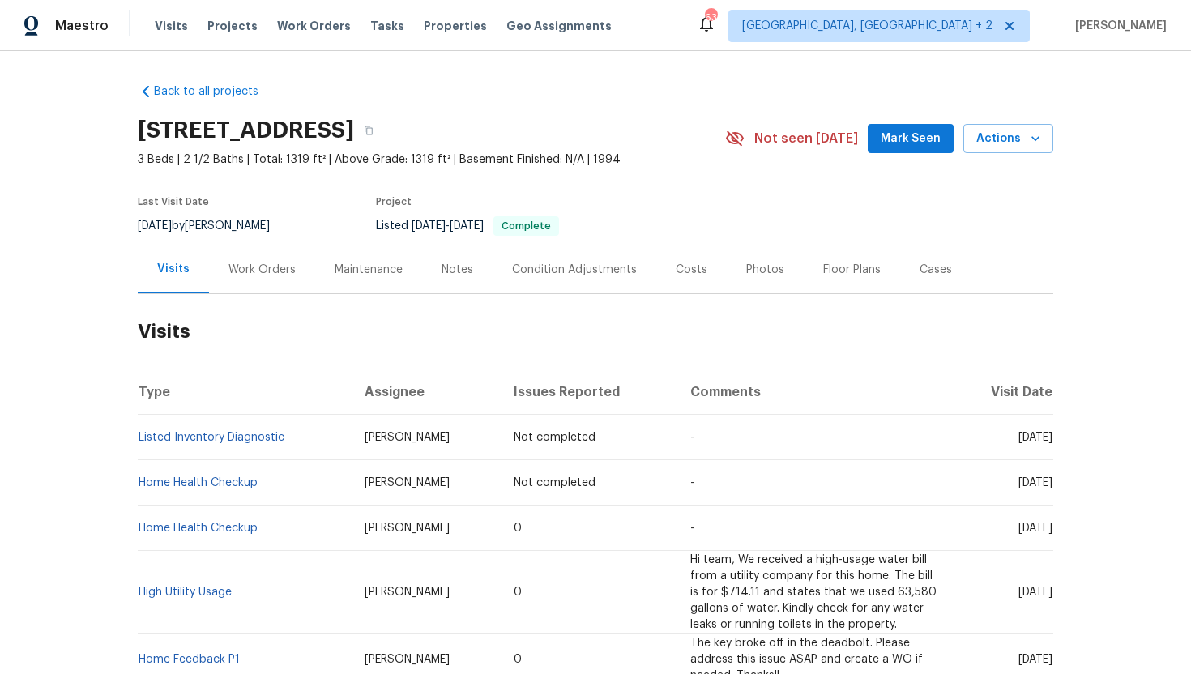
click at [952, 551] on td "Thu, Jul 31 2025" at bounding box center [1002, 528] width 101 height 45
drag, startPoint x: 994, startPoint y: 540, endPoint x: 1053, endPoint y: 545, distance: 58.6
click at [1053, 545] on td "Thu, Jul 31 2025" at bounding box center [1002, 528] width 101 height 45
copy span "Jul 31 2025"
click at [245, 293] on div "Work Orders" at bounding box center [262, 270] width 106 height 48
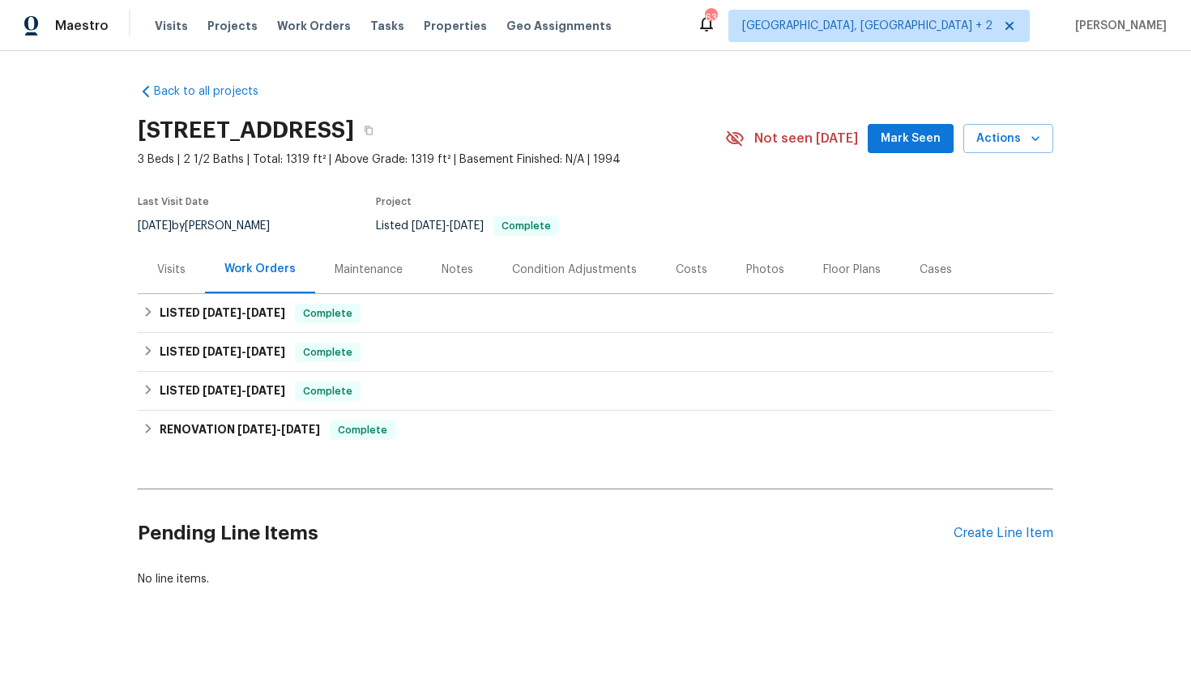
scroll to position [35, 0]
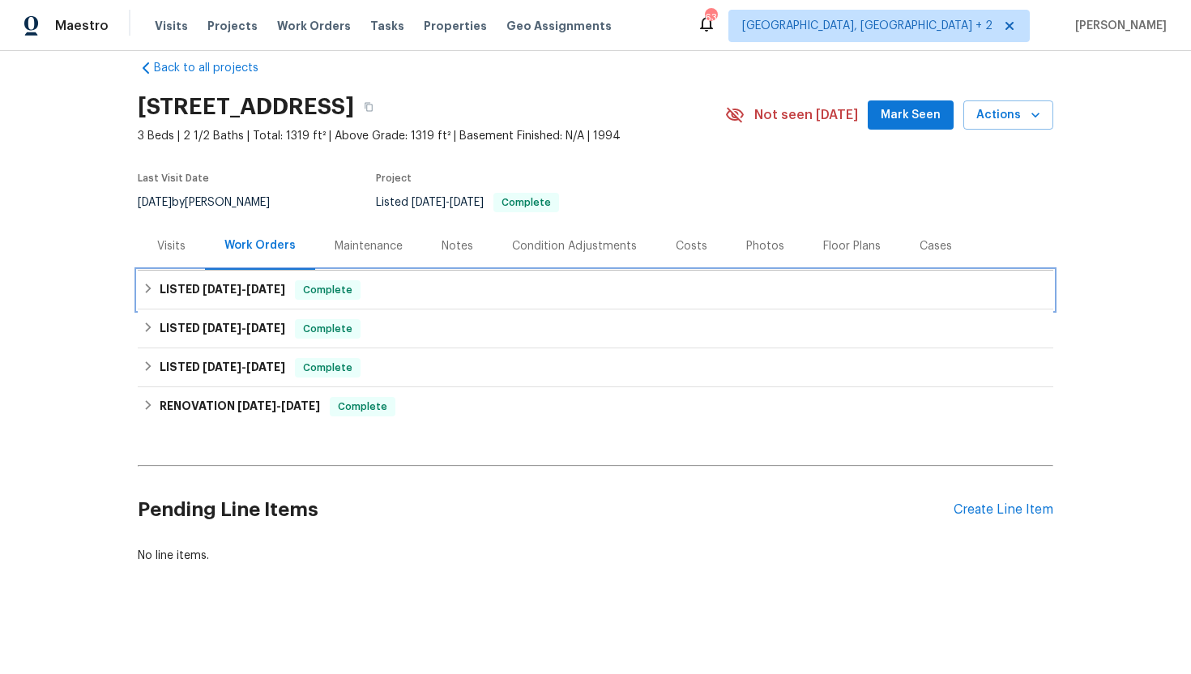
click at [280, 300] on div "LISTED 7/18/25 - 8/12/25 Complete" at bounding box center [596, 290] width 916 height 39
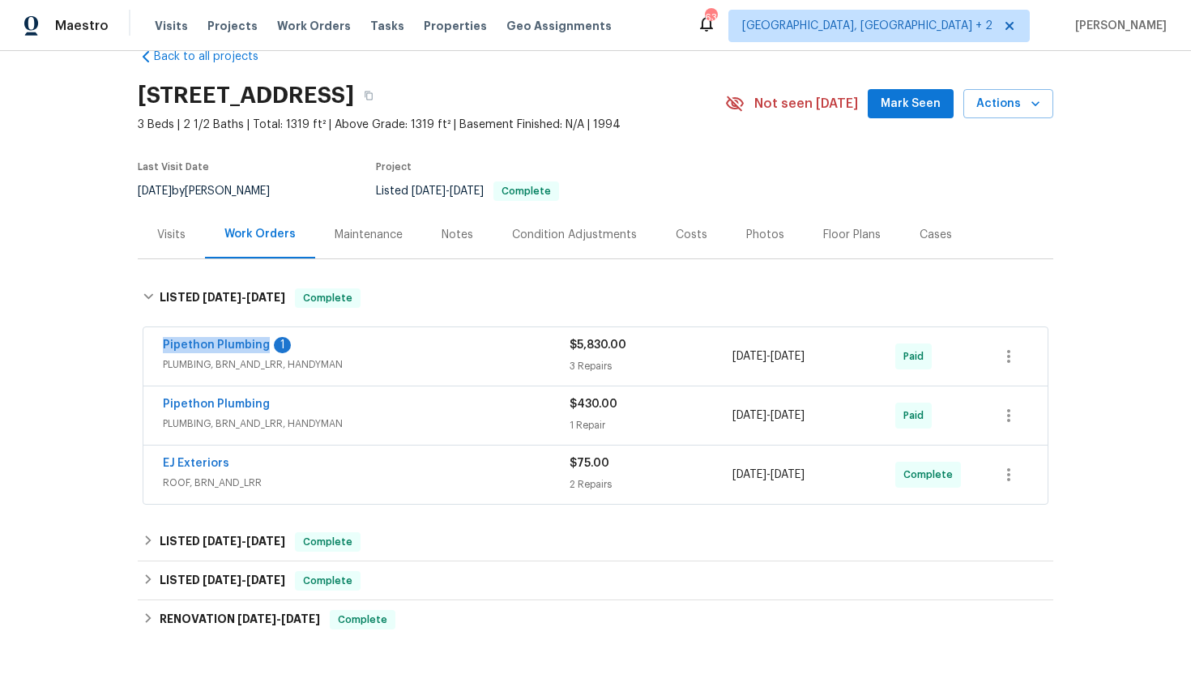
drag, startPoint x: 160, startPoint y: 356, endPoint x: 265, endPoint y: 362, distance: 105.5
click at [265, 362] on div "Pipethon Plumbing 1 PLUMBING, BRN_AND_LRR, HANDYMAN $5,830.00 3 Repairs 7/31/20…" at bounding box center [595, 356] width 904 height 58
copy link "Pipethon Plumbing"
drag, startPoint x: 856, startPoint y: 382, endPoint x: 695, endPoint y: 371, distance: 161.6
click at [695, 371] on div "Pipethon Plumbing 1 PLUMBING, BRN_AND_LRR, HANDYMAN $5,830.00 3 Repairs 7/31/20…" at bounding box center [576, 356] width 827 height 39
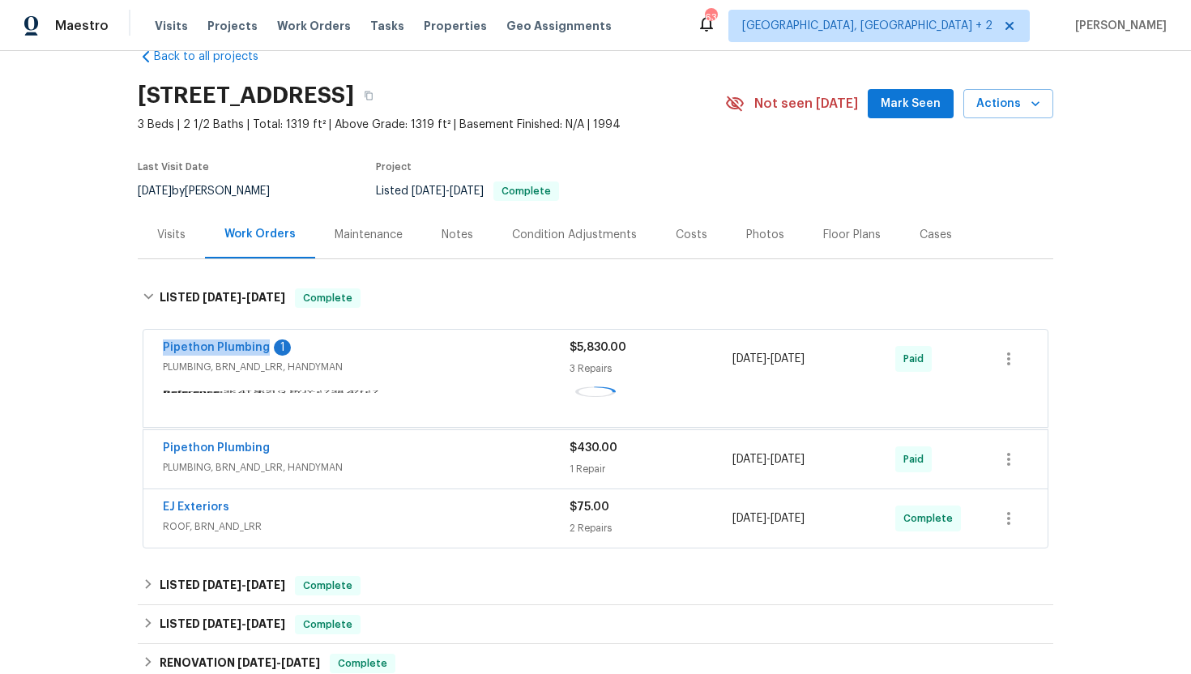
copy div "7/31/2025 - 8/12/2025"
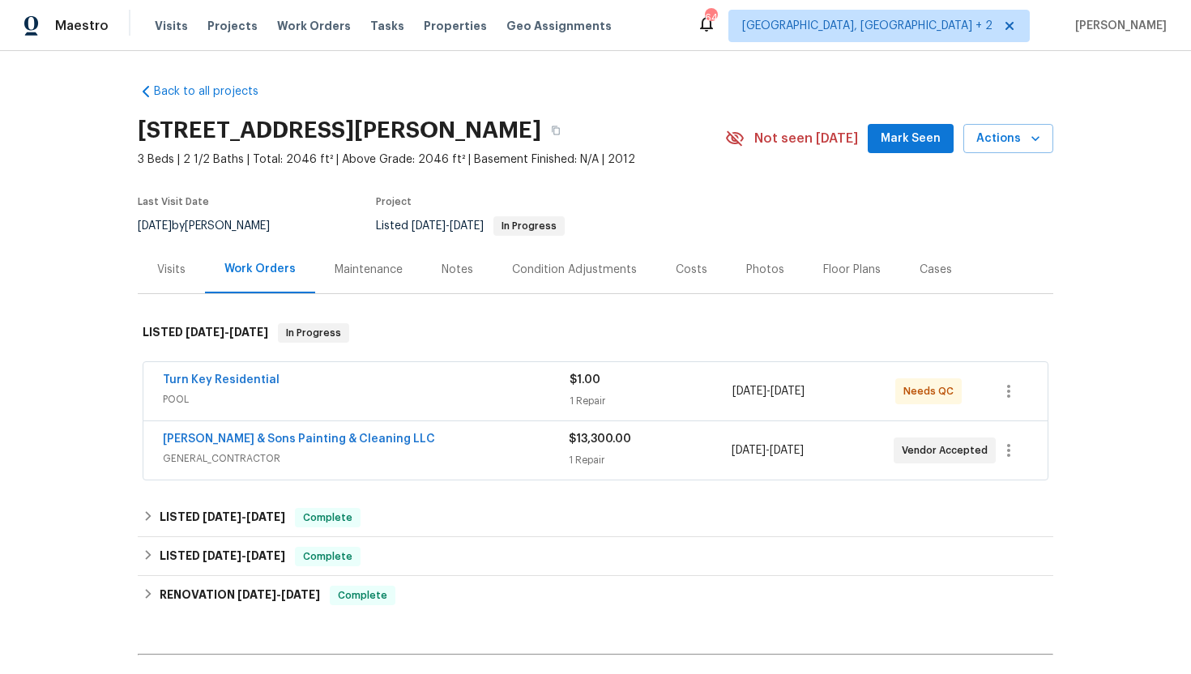
click at [425, 395] on span "POOL" at bounding box center [366, 399] width 407 height 16
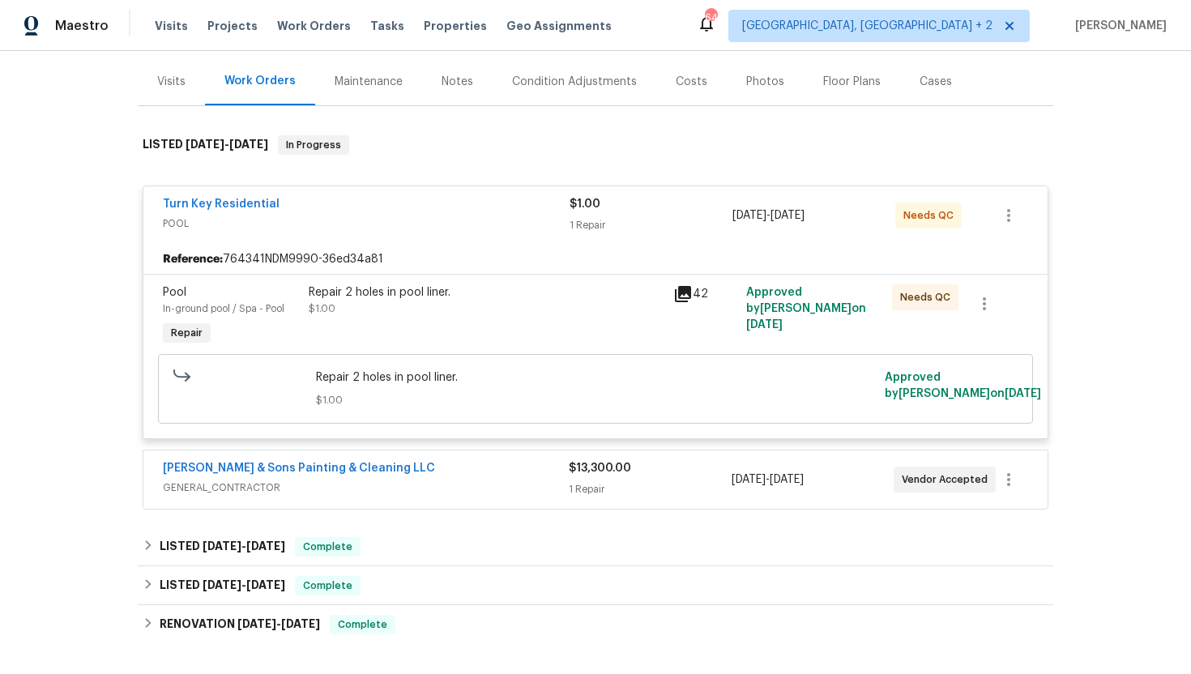
scroll to position [378, 0]
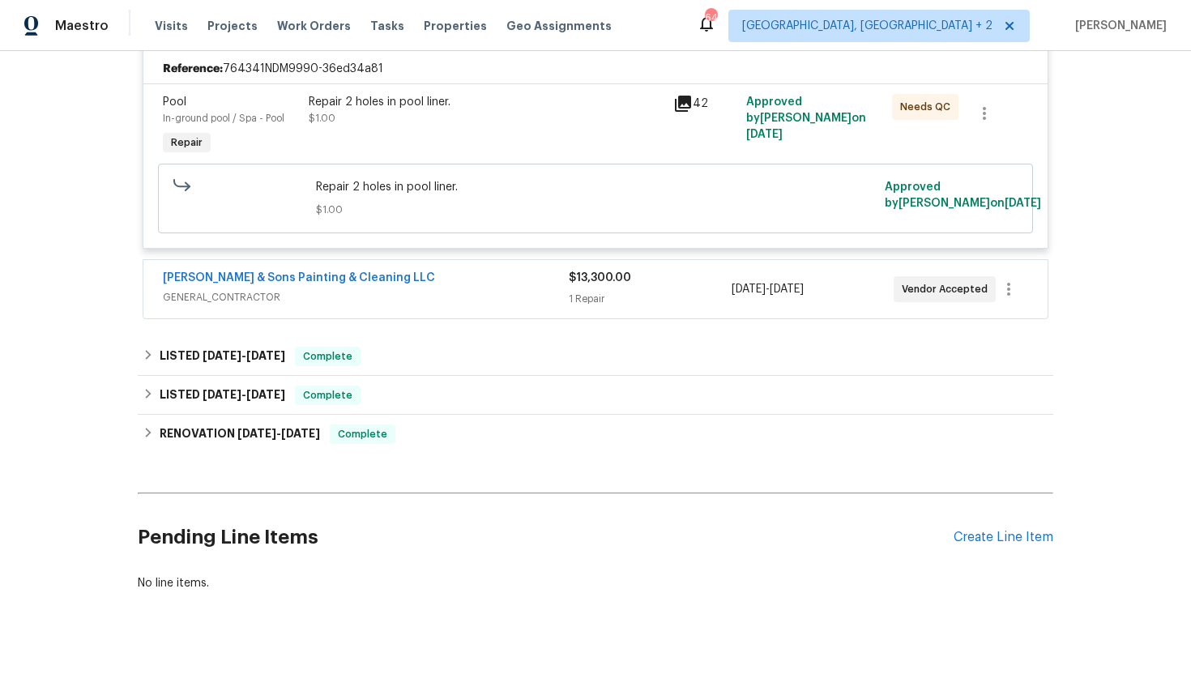
click at [423, 295] on span "GENERAL_CONTRACTOR" at bounding box center [366, 297] width 406 height 16
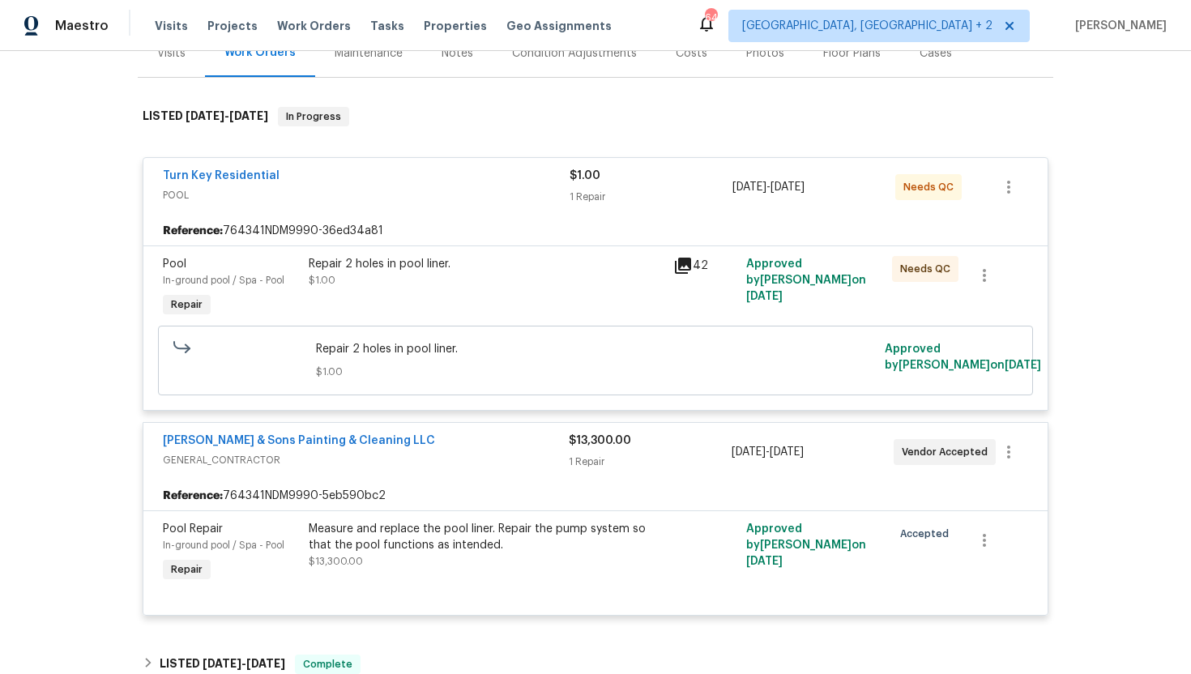
scroll to position [100, 0]
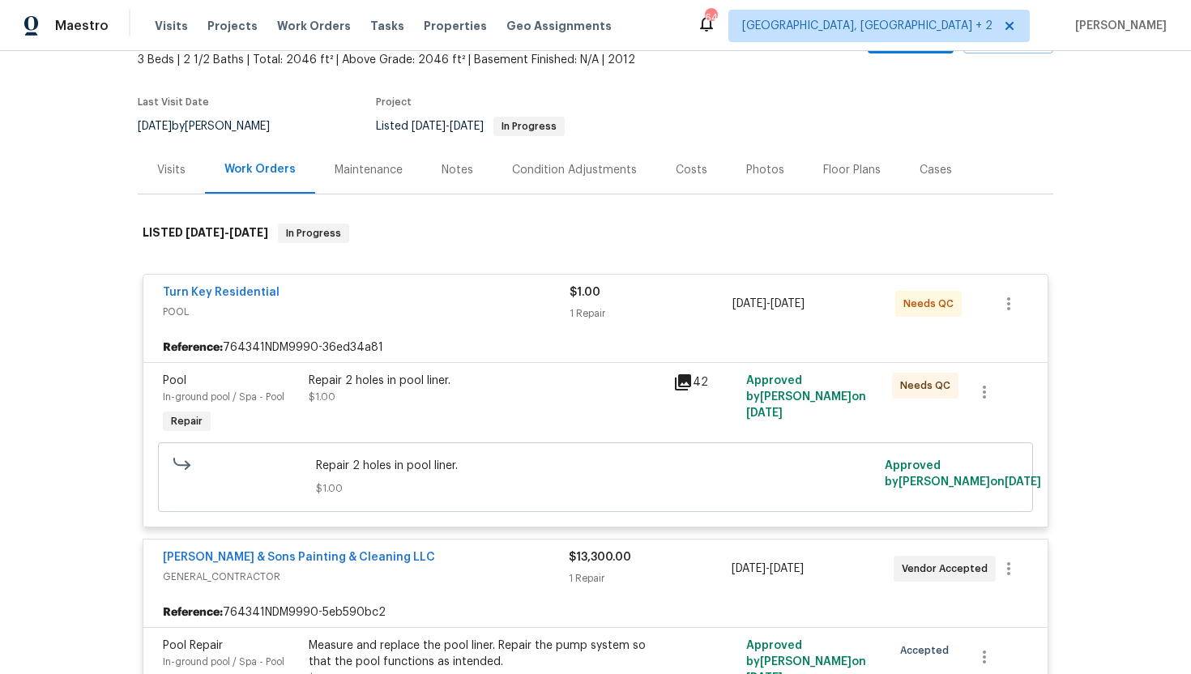
click at [164, 185] on div "Visits" at bounding box center [171, 170] width 67 height 48
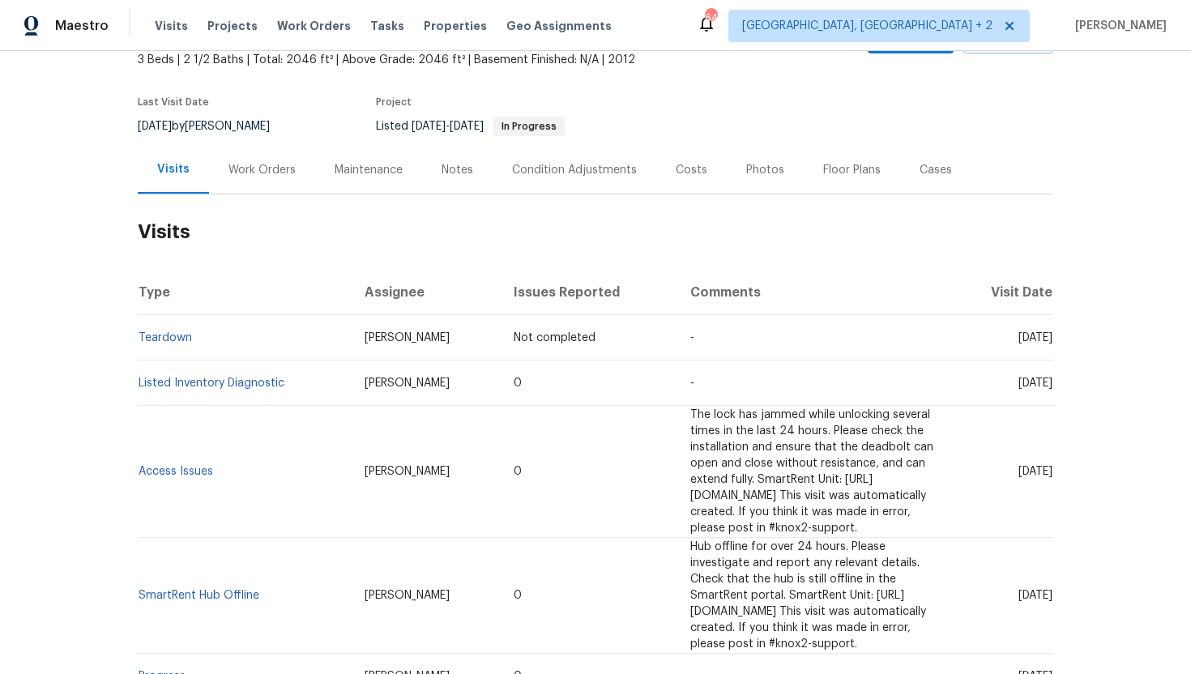
drag, startPoint x: 994, startPoint y: 386, endPoint x: 1040, endPoint y: 390, distance: 46.4
click at [1040, 390] on td "Wed, Jul 02 2025" at bounding box center [1002, 383] width 101 height 45
click at [1019, 399] on td "Wed, Jul 02 2025" at bounding box center [1002, 383] width 101 height 45
drag, startPoint x: 992, startPoint y: 384, endPoint x: 1051, endPoint y: 388, distance: 59.3
click at [1051, 388] on span "Wed, Jul 02 2025" at bounding box center [1036, 383] width 34 height 11
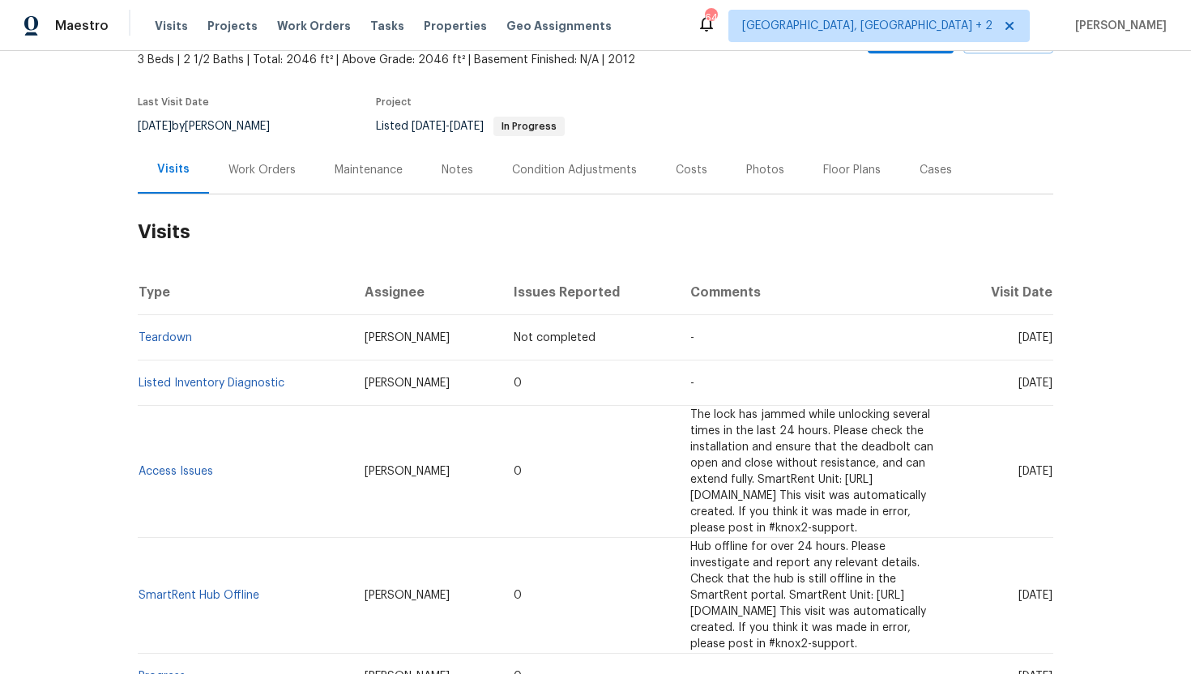
copy span "Jul 02 2025"
click at [234, 173] on div "Work Orders" at bounding box center [262, 170] width 67 height 16
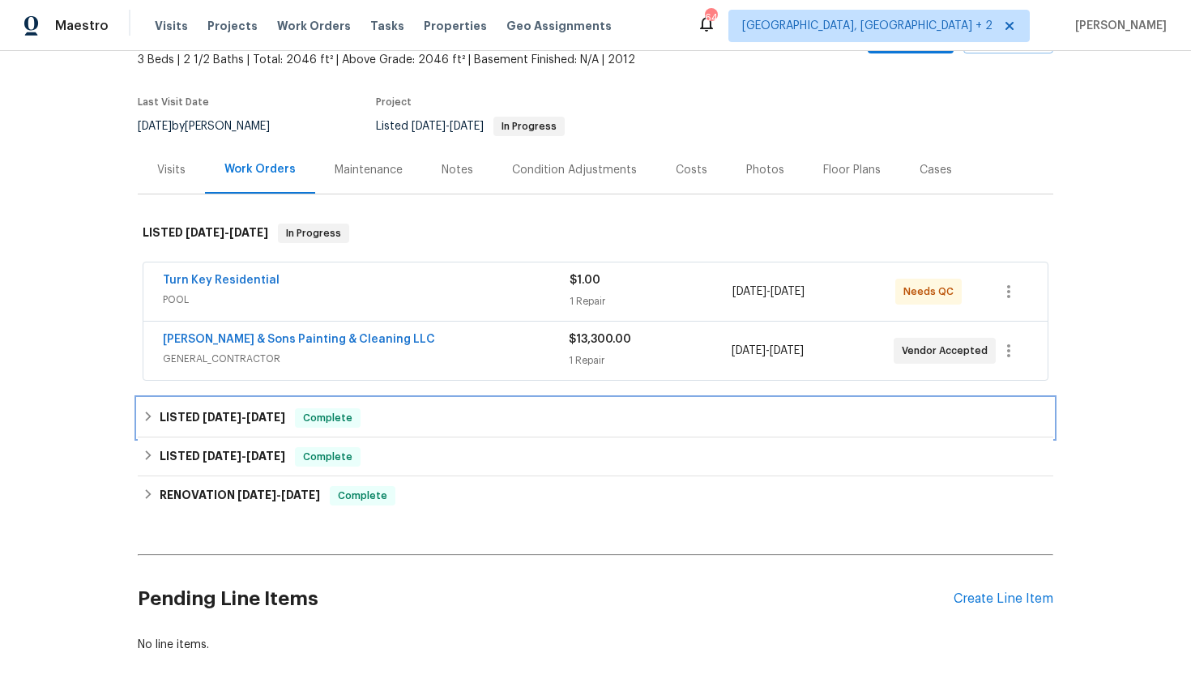
click at [340, 425] on span "Complete" at bounding box center [328, 418] width 62 height 16
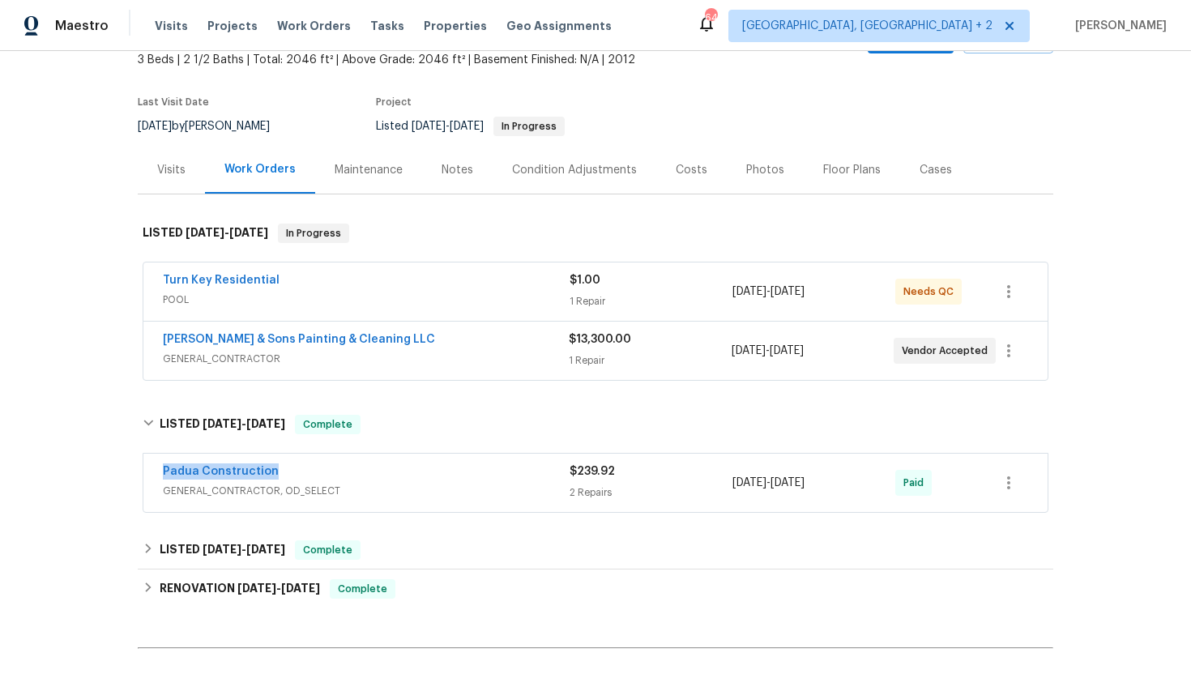
drag, startPoint x: 304, startPoint y: 472, endPoint x: 129, endPoint y: 471, distance: 175.0
click at [128, 471] on div "Back to all projects 1201 Dagmar Ln, Wake Forest, NC 27587 3 Beds | 2 1/2 Baths…" at bounding box center [595, 362] width 1191 height 623
copy link "Padua Construction"
drag, startPoint x: 860, startPoint y: 482, endPoint x: 732, endPoint y: 482, distance: 128.0
click at [733, 482] on div "7/14/2025 - 7/18/2025" at bounding box center [814, 482] width 163 height 39
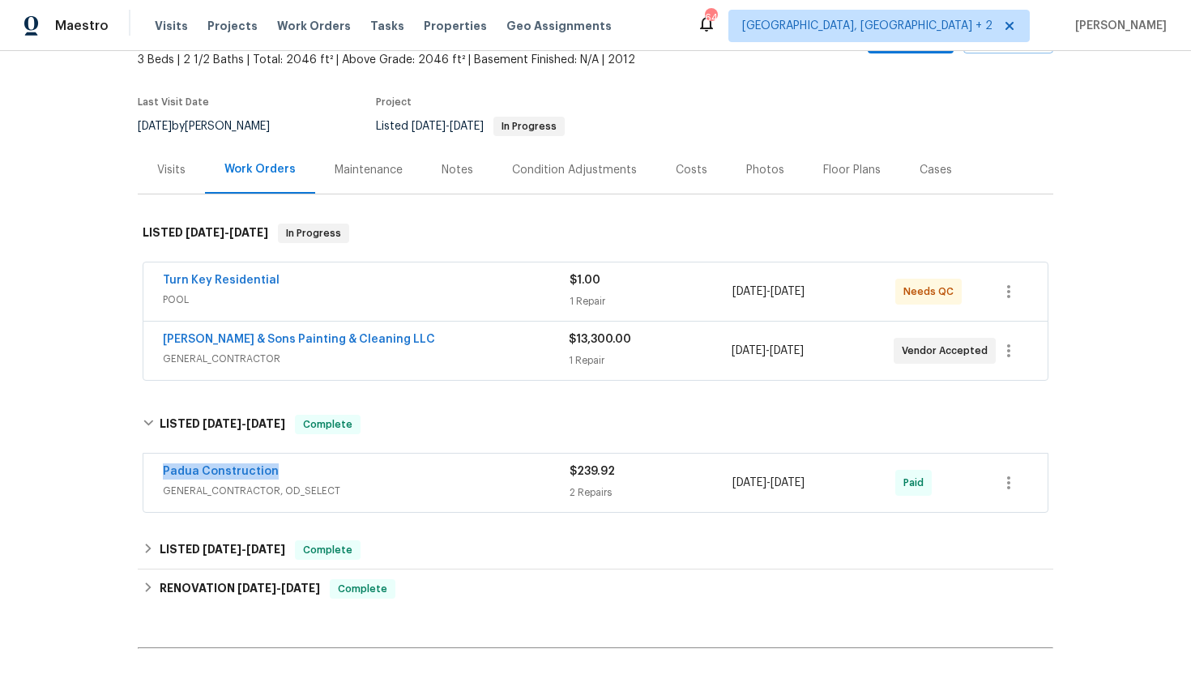
copy div "2 Repairs 7/14/2025 - 7/18/2025"
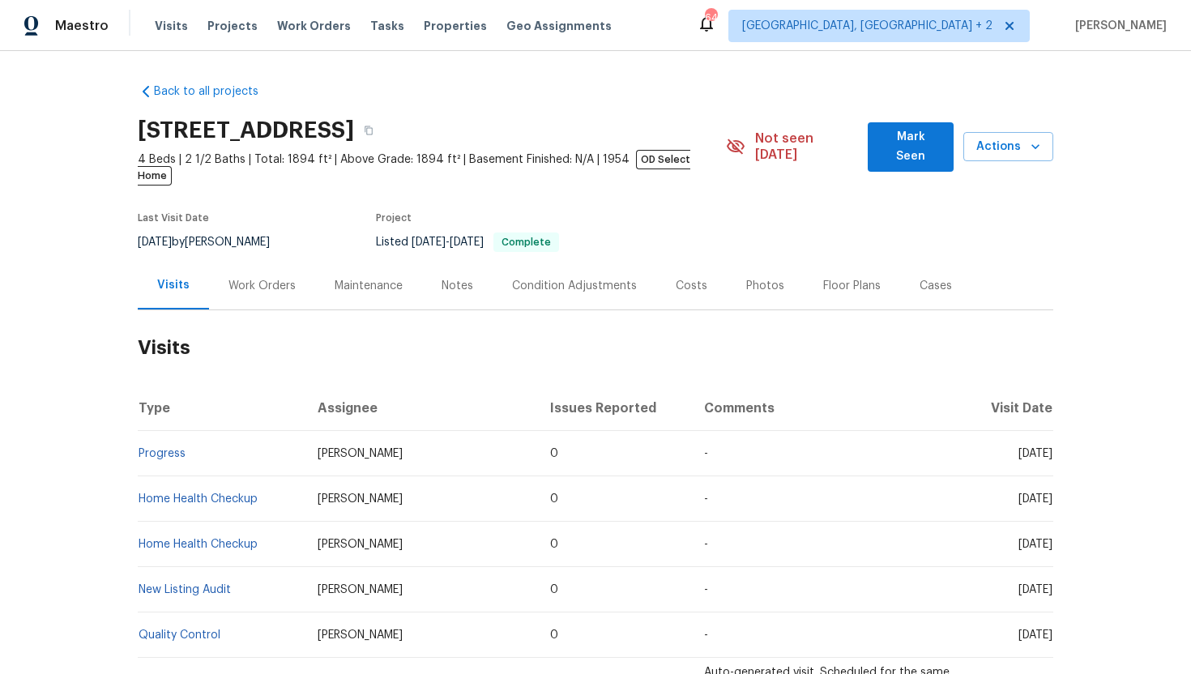
click at [930, 282] on div "Cases" at bounding box center [935, 286] width 71 height 48
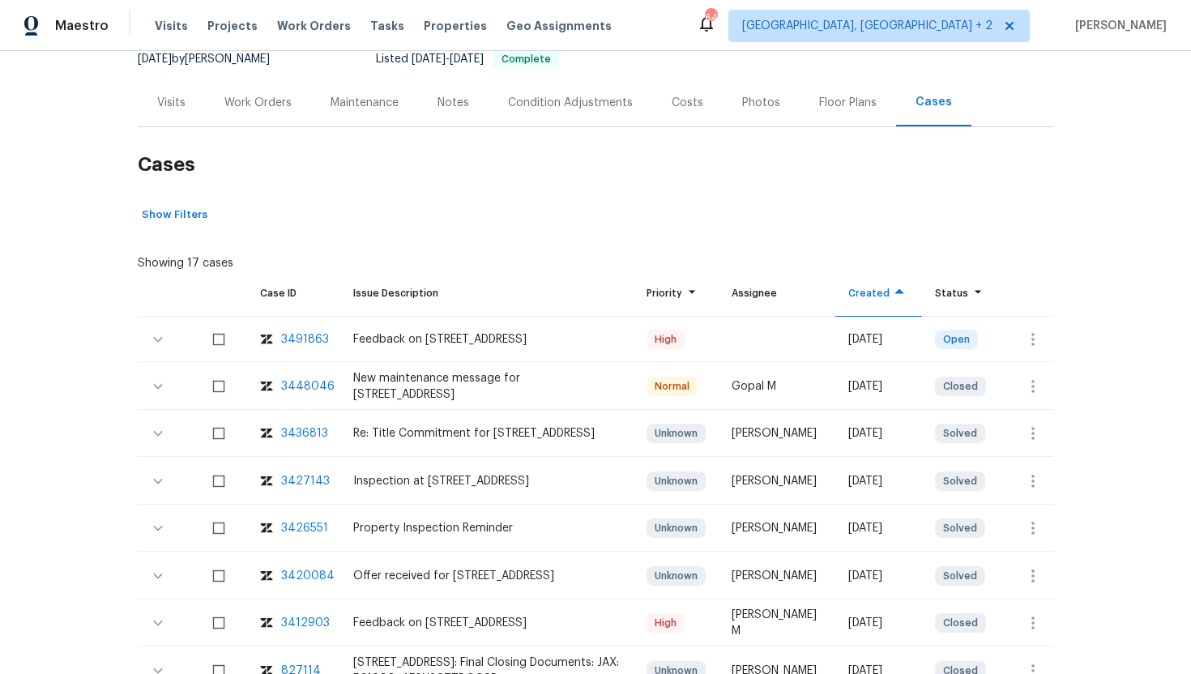
scroll to position [230, 0]
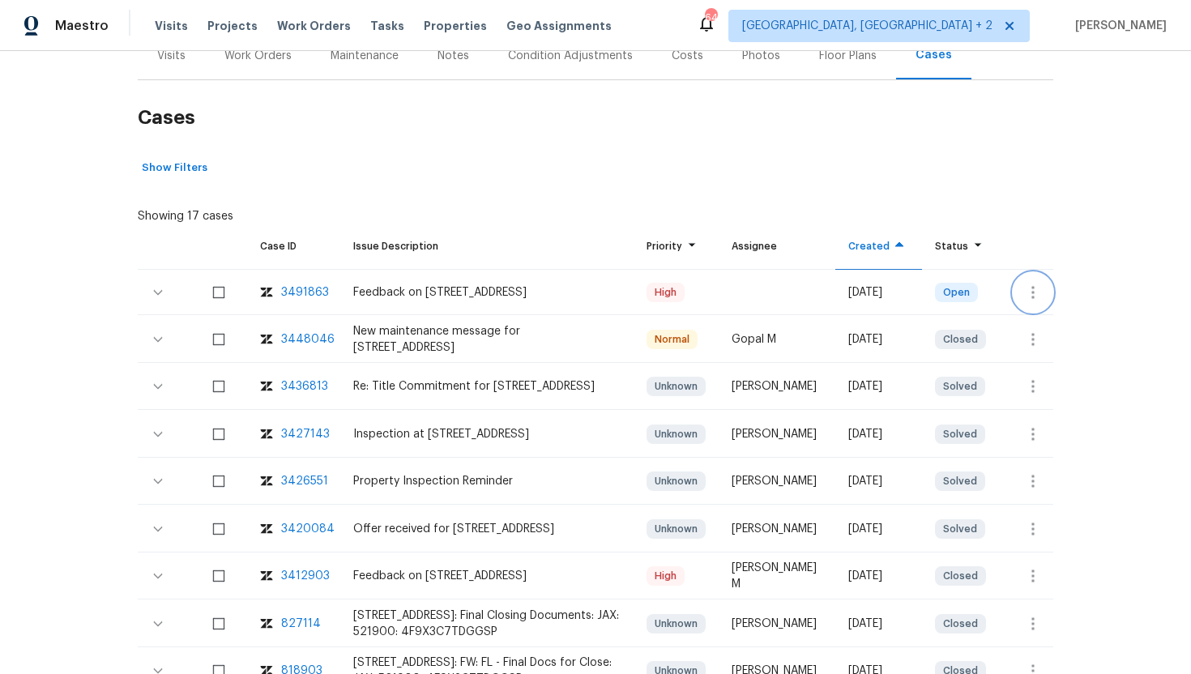
click at [1035, 283] on icon "button" at bounding box center [1032, 292] width 19 height 19
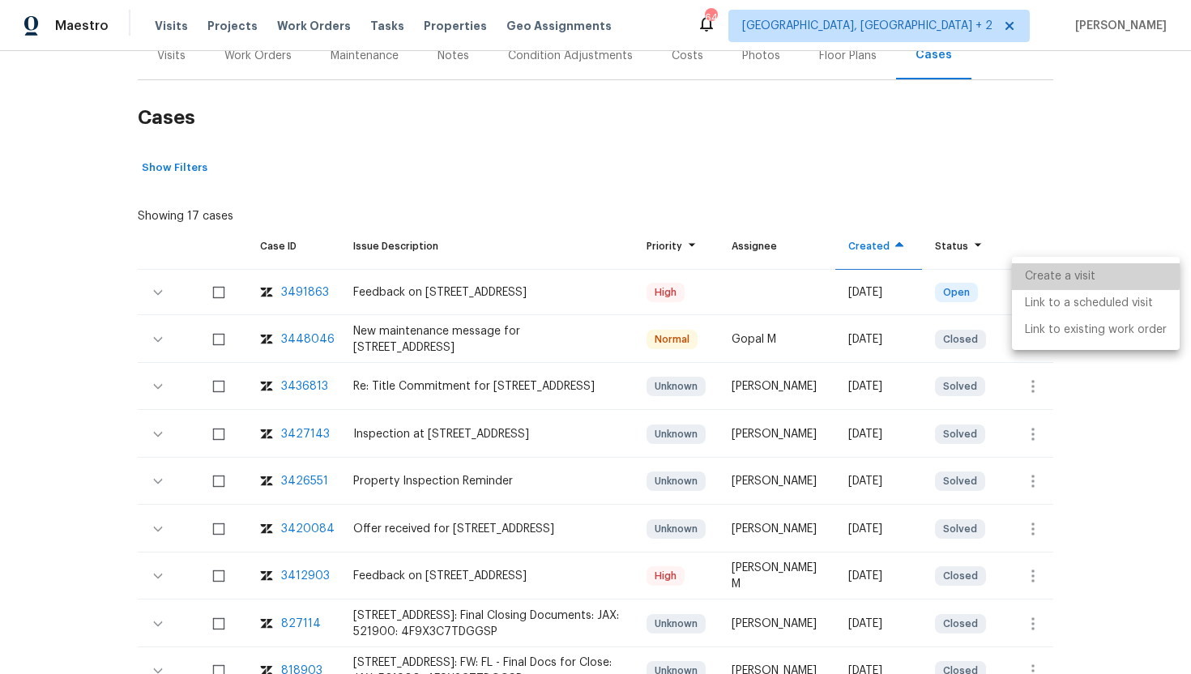
click at [1053, 267] on li "Create a visit" at bounding box center [1096, 276] width 168 height 27
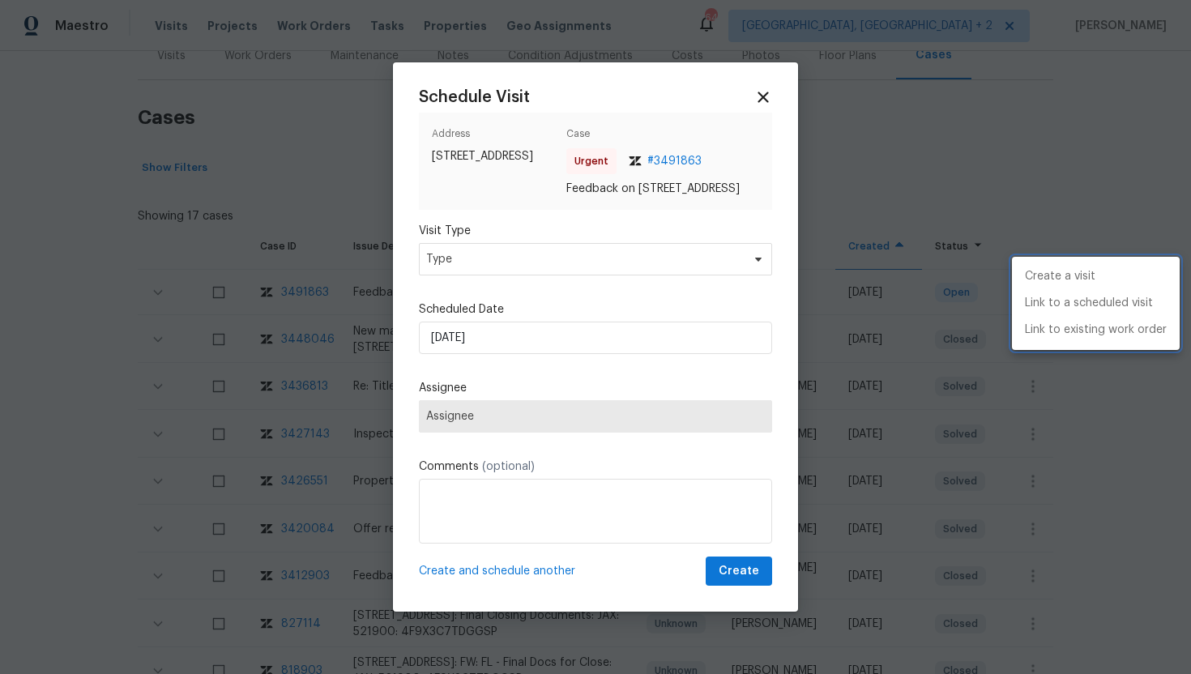
click at [245, 134] on div at bounding box center [595, 337] width 1191 height 674
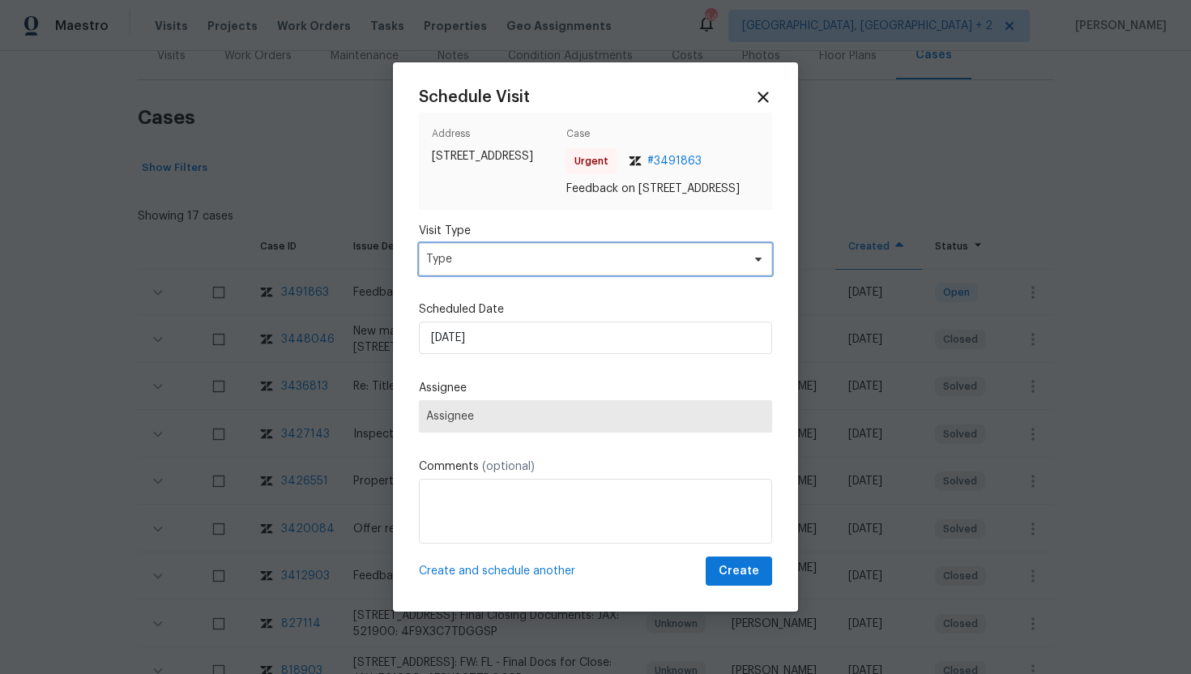
click at [506, 252] on span "Type" at bounding box center [595, 259] width 353 height 32
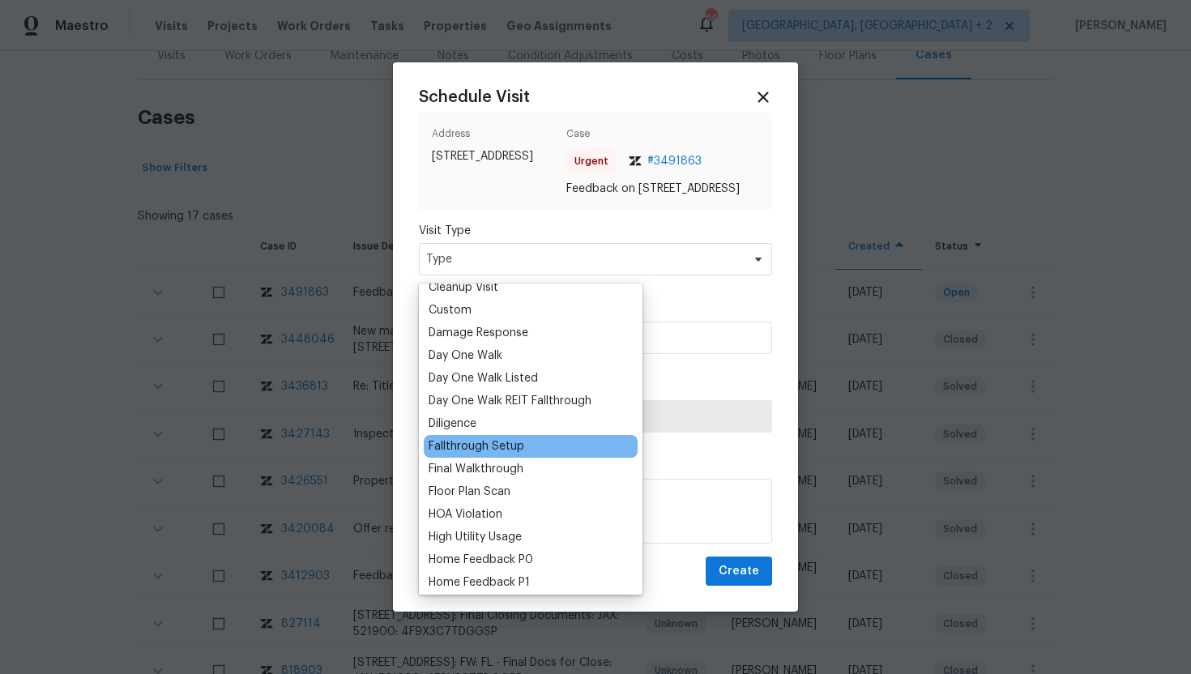
scroll to position [301, 0]
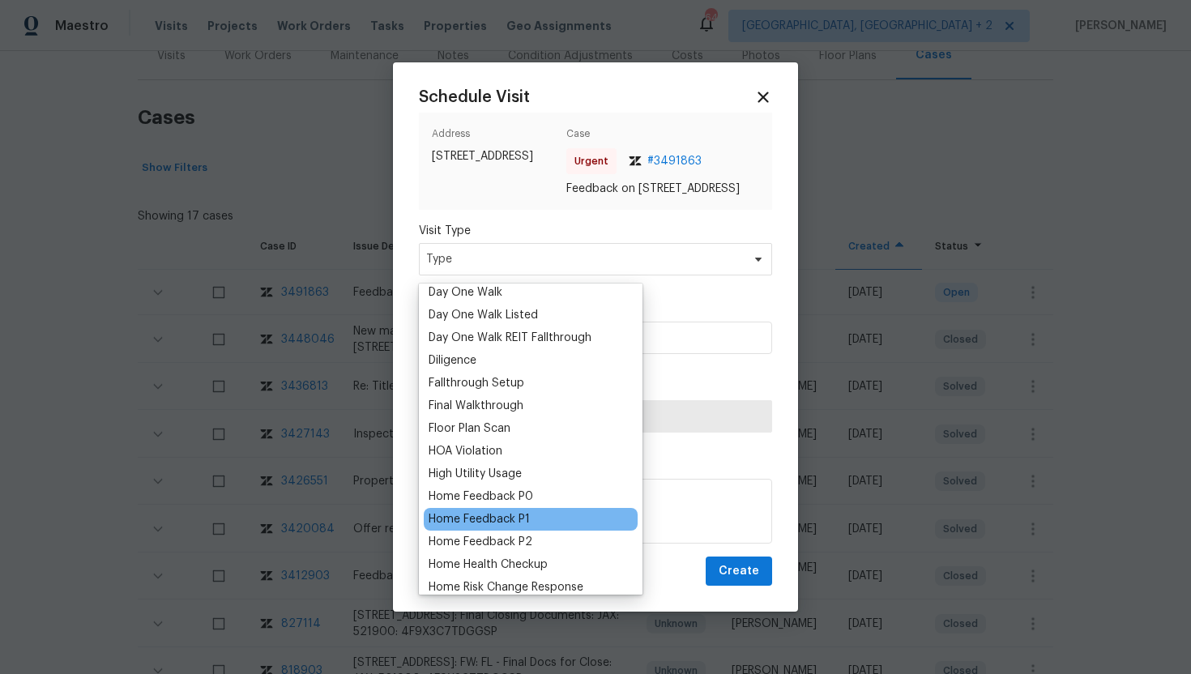
click at [499, 523] on div "Home Feedback P1" at bounding box center [479, 519] width 101 height 16
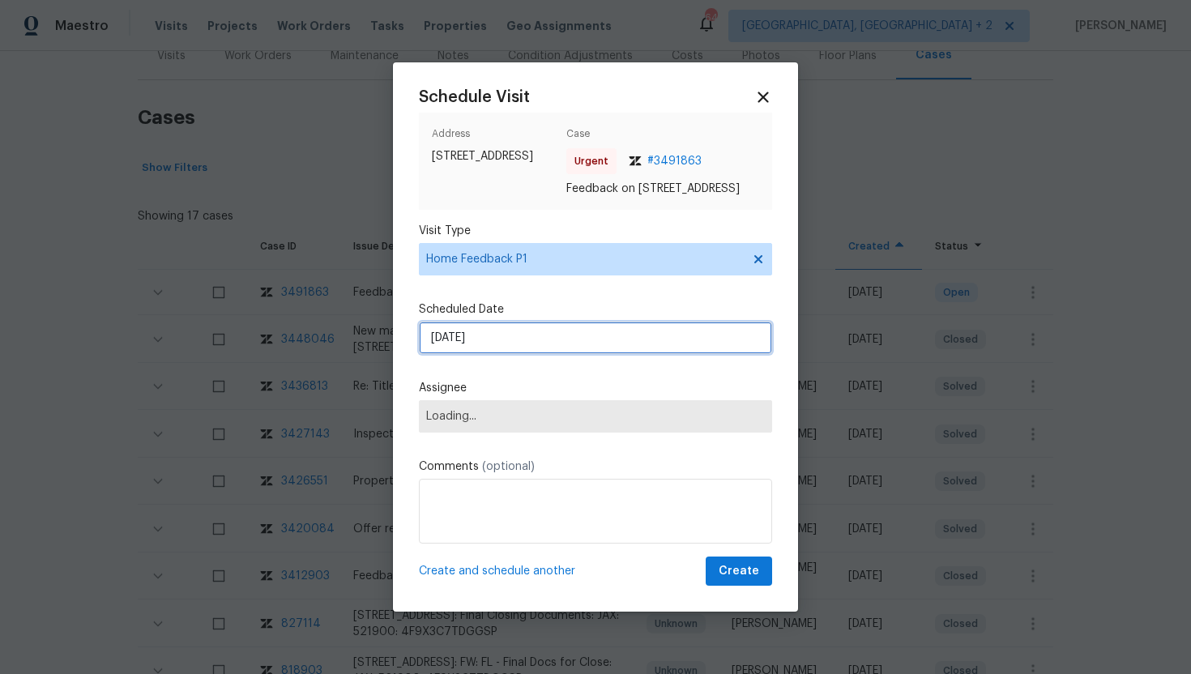
click at [502, 348] on input "9/16/2025" at bounding box center [595, 338] width 353 height 32
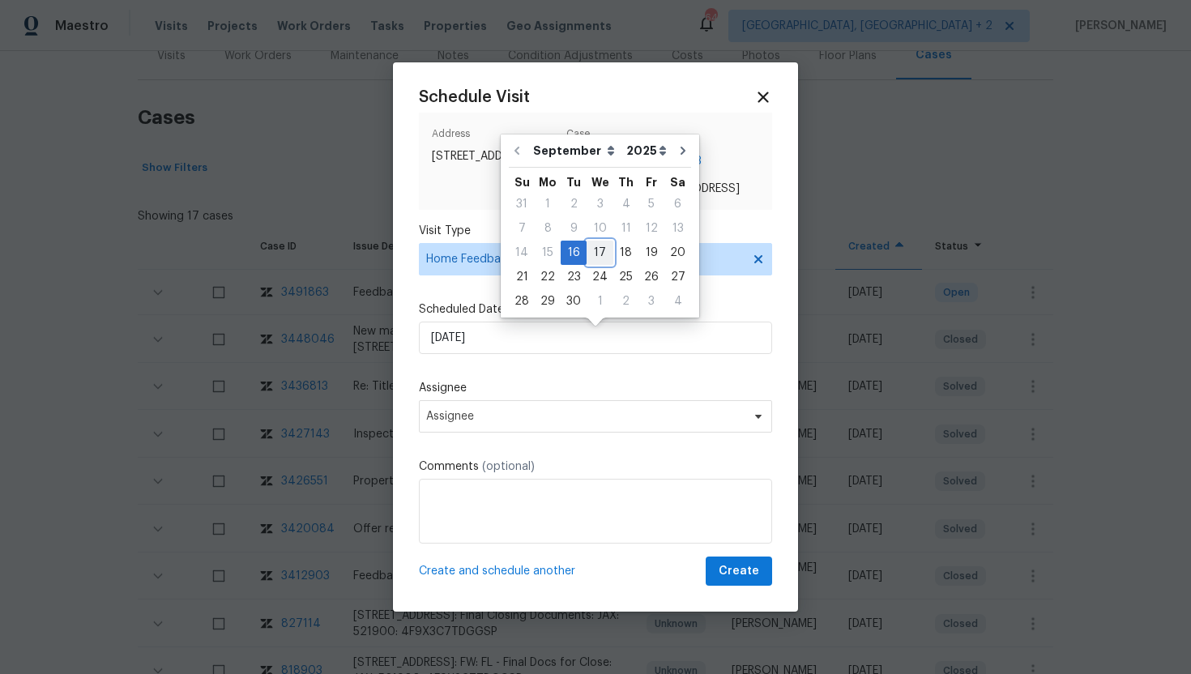
click at [597, 253] on div "17" at bounding box center [600, 252] width 27 height 23
type input "9/17/2025"
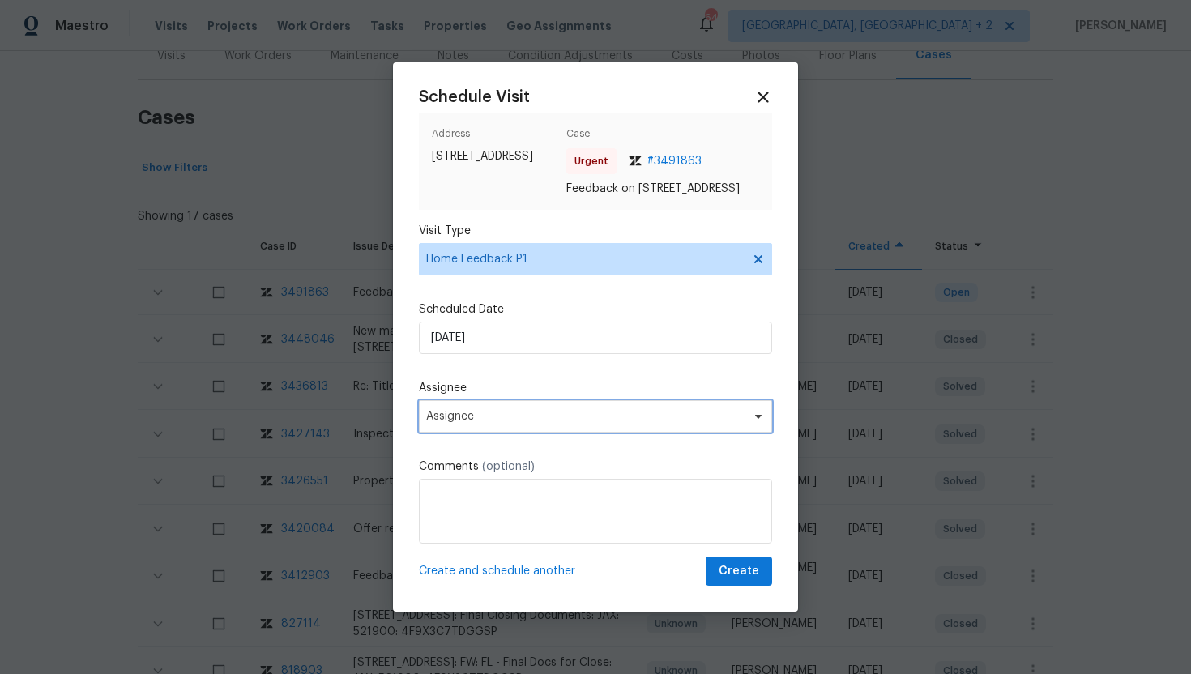
click at [507, 423] on span "Assignee" at bounding box center [585, 416] width 318 height 13
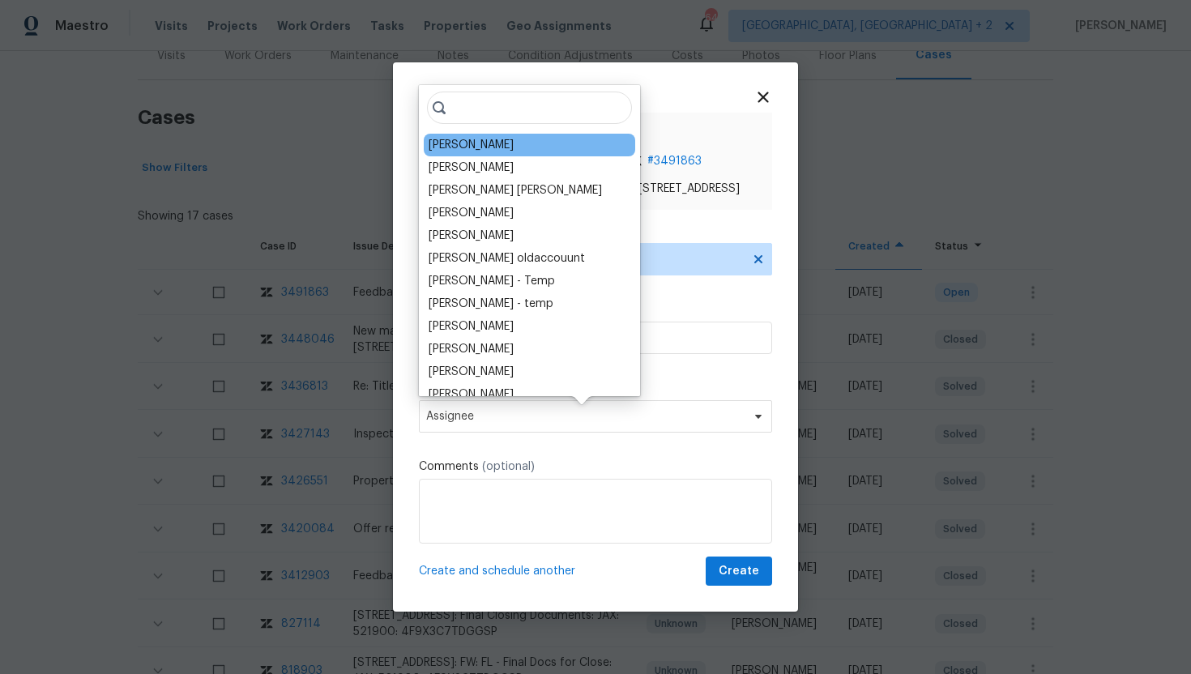
click at [478, 148] on div "William Sparks" at bounding box center [471, 145] width 85 height 16
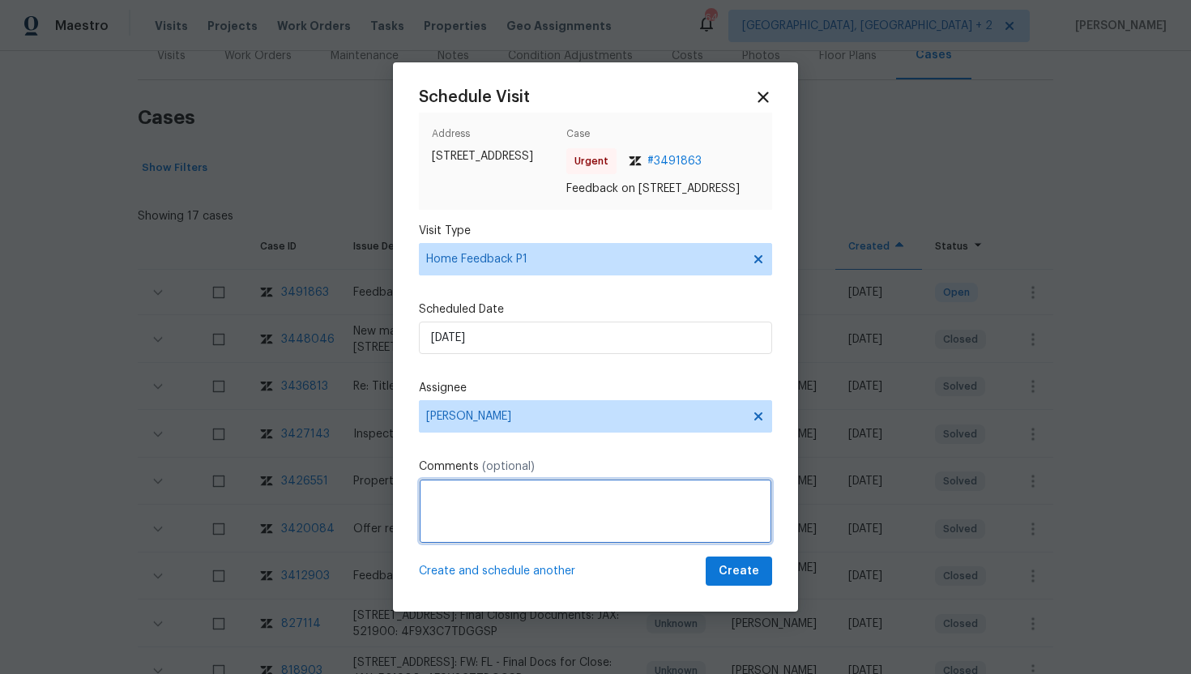
click at [476, 529] on textarea at bounding box center [595, 511] width 353 height 65
type textarea "Feedback: Odor issue in the Property"
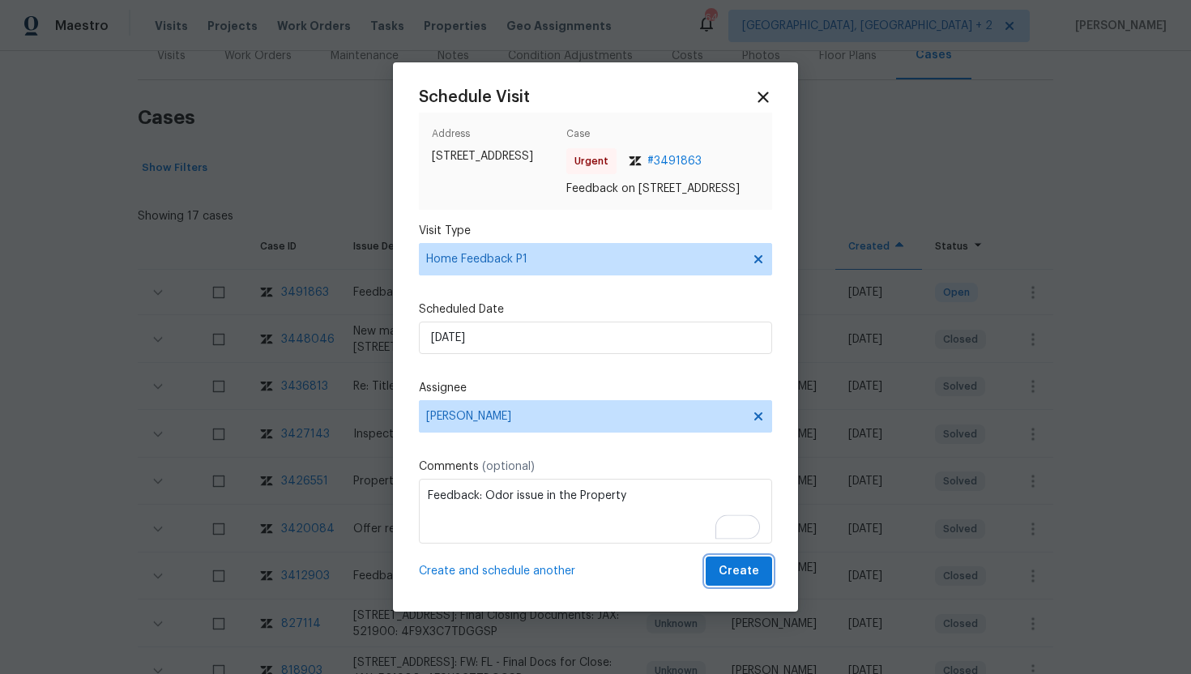
click at [742, 574] on span "Create" at bounding box center [739, 572] width 41 height 20
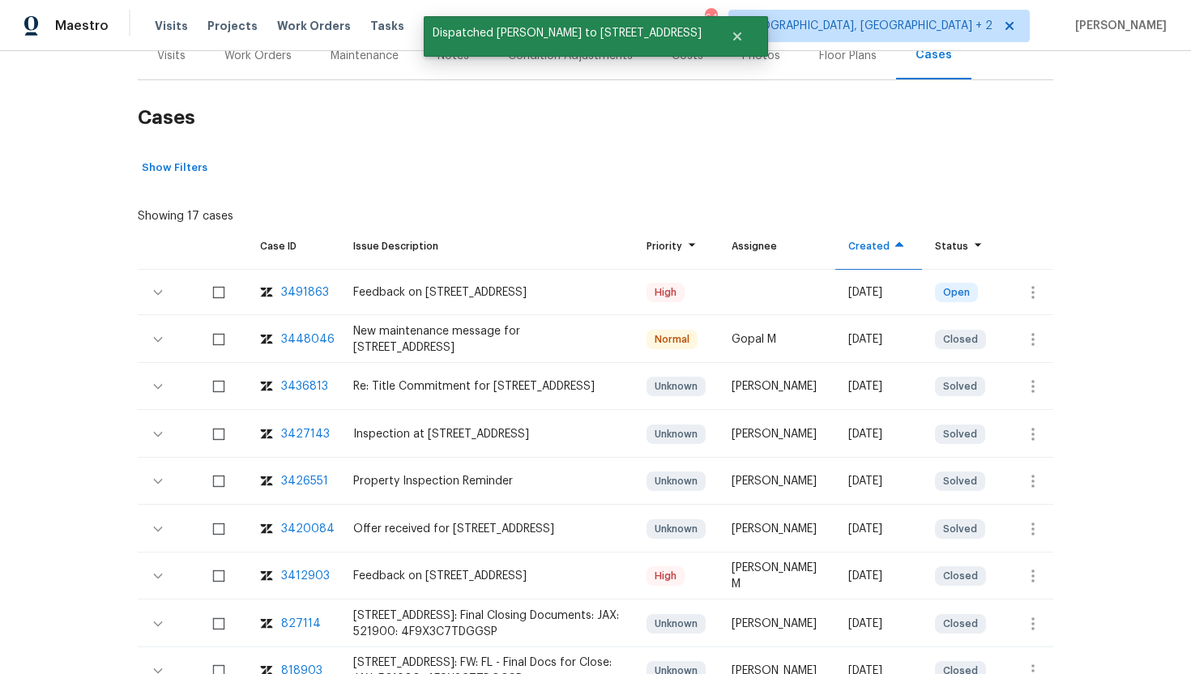
scroll to position [0, 0]
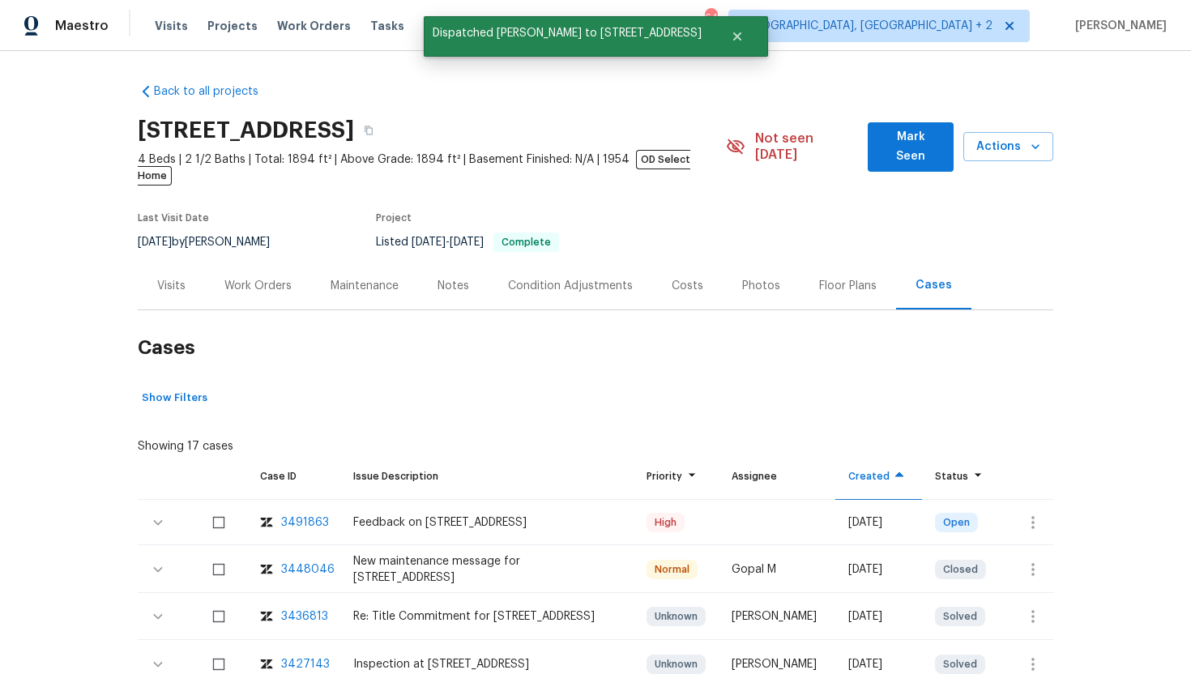
click at [257, 278] on div "Work Orders" at bounding box center [257, 286] width 67 height 16
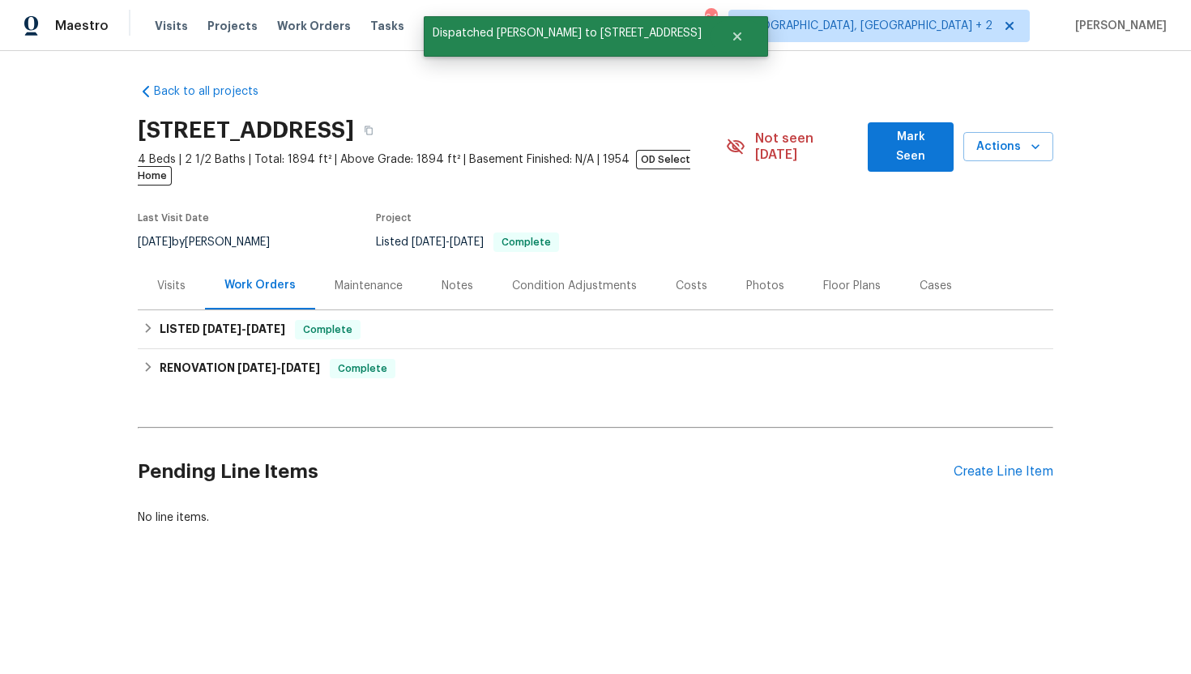
click at [185, 283] on div "Visits" at bounding box center [171, 286] width 67 height 48
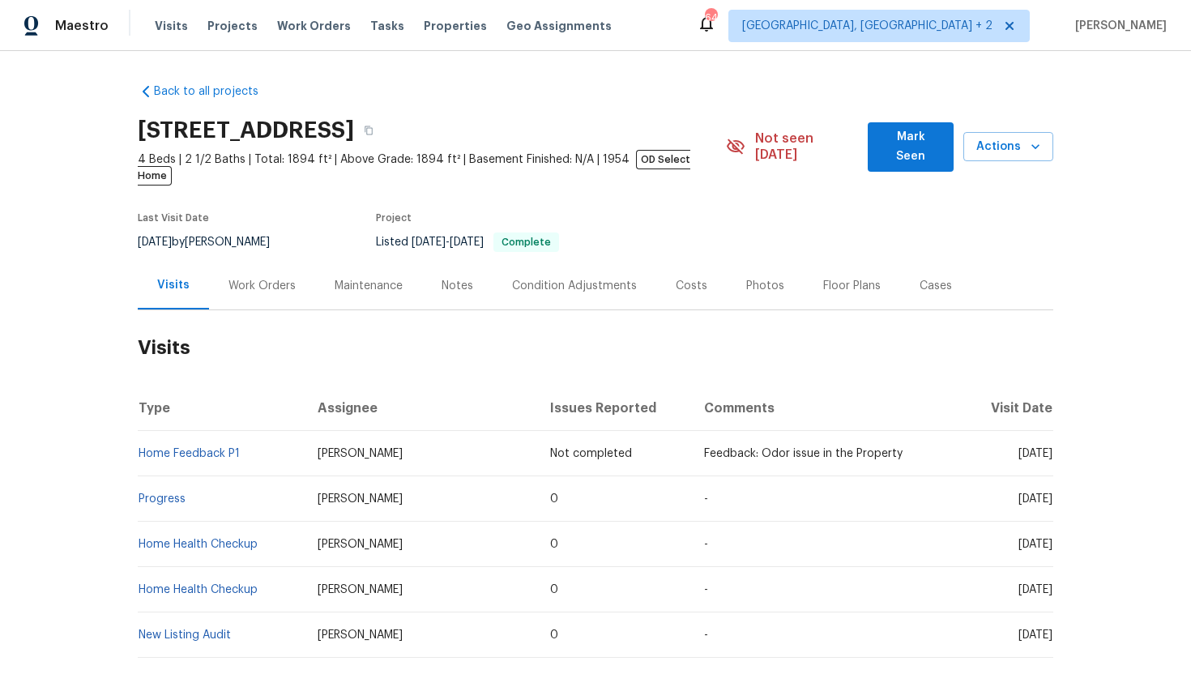
click at [45, 225] on div "Back to all projects 5449 1st St, Saint Augustine, FL 32080 4 Beds | 2 1/2 Bath…" at bounding box center [595, 362] width 1191 height 623
drag, startPoint x: 412, startPoint y: 439, endPoint x: 326, endPoint y: 438, distance: 86.7
click at [326, 438] on td "[PERSON_NAME]" at bounding box center [421, 453] width 233 height 45
copy span "[PERSON_NAME]"
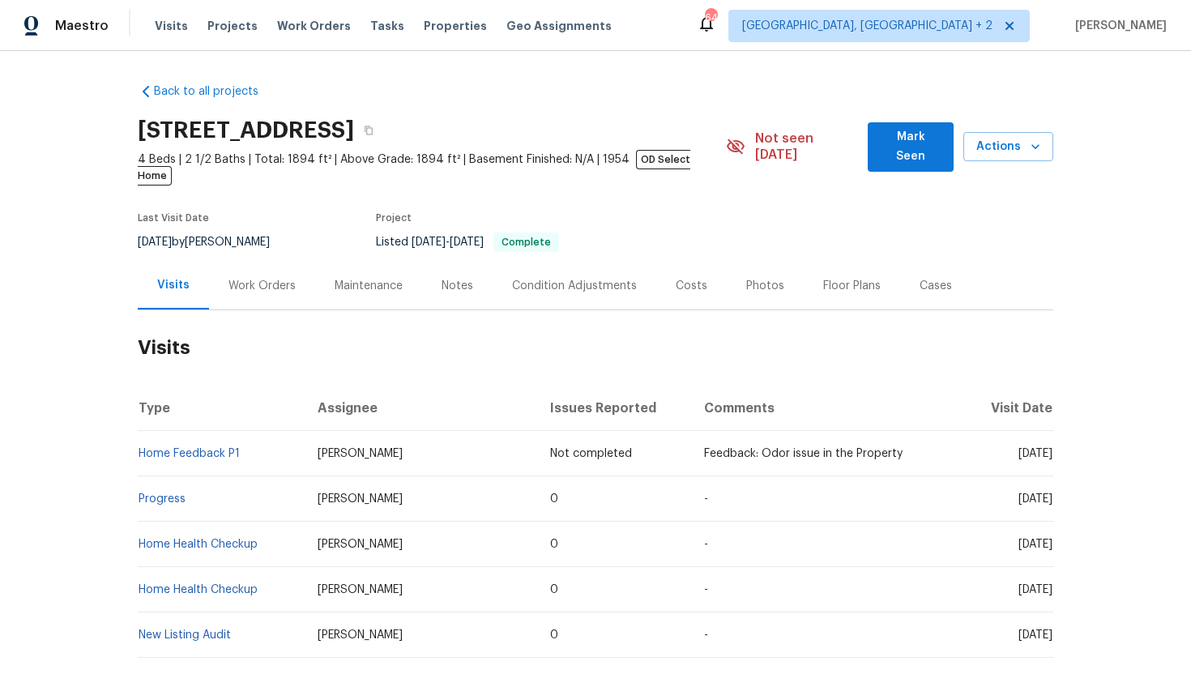
drag, startPoint x: 989, startPoint y: 484, endPoint x: 1053, endPoint y: 488, distance: 63.3
click at [1053, 488] on td "[DATE]" at bounding box center [1010, 498] width 88 height 45
copy span "[DATE]"
click at [269, 278] on div "Work Orders" at bounding box center [262, 286] width 67 height 16
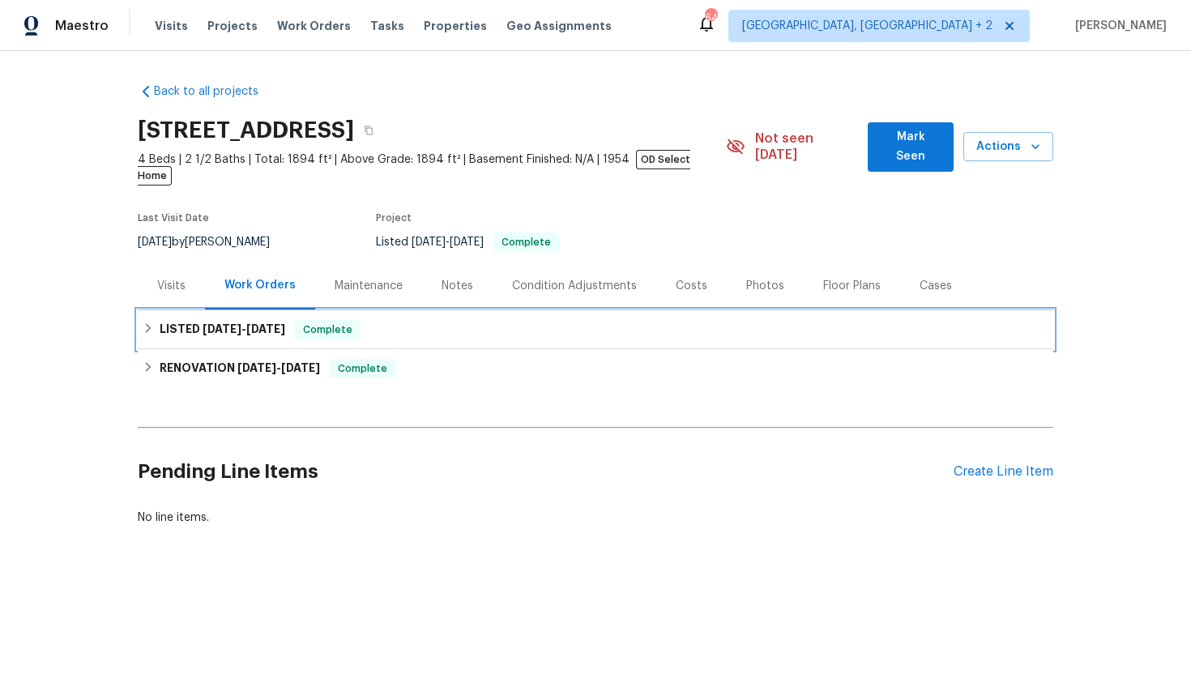
click at [280, 323] on span "[DATE]" at bounding box center [265, 328] width 39 height 11
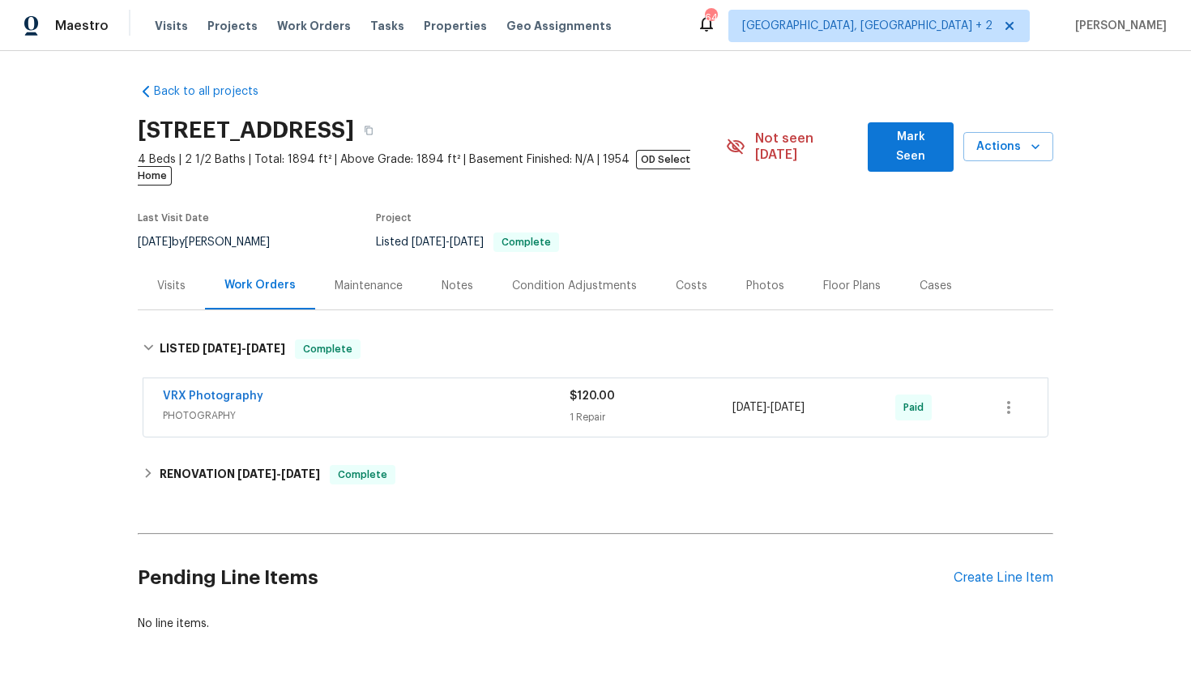
drag, startPoint x: 284, startPoint y: 381, endPoint x: 144, endPoint y: 388, distance: 140.4
click at [144, 388] on div "VRX Photography PHOTOGRAPHY $120.00 1 Repair [DATE] - [DATE] Paid" at bounding box center [595, 407] width 904 height 58
copy link "VRX Photography"
drag, startPoint x: 855, startPoint y: 396, endPoint x: 702, endPoint y: 395, distance: 153.1
click at [701, 395] on div "VRX Photography PHOTOGRAPHY $120.00 1 Repair [DATE] - [DATE] Paid" at bounding box center [576, 407] width 827 height 39
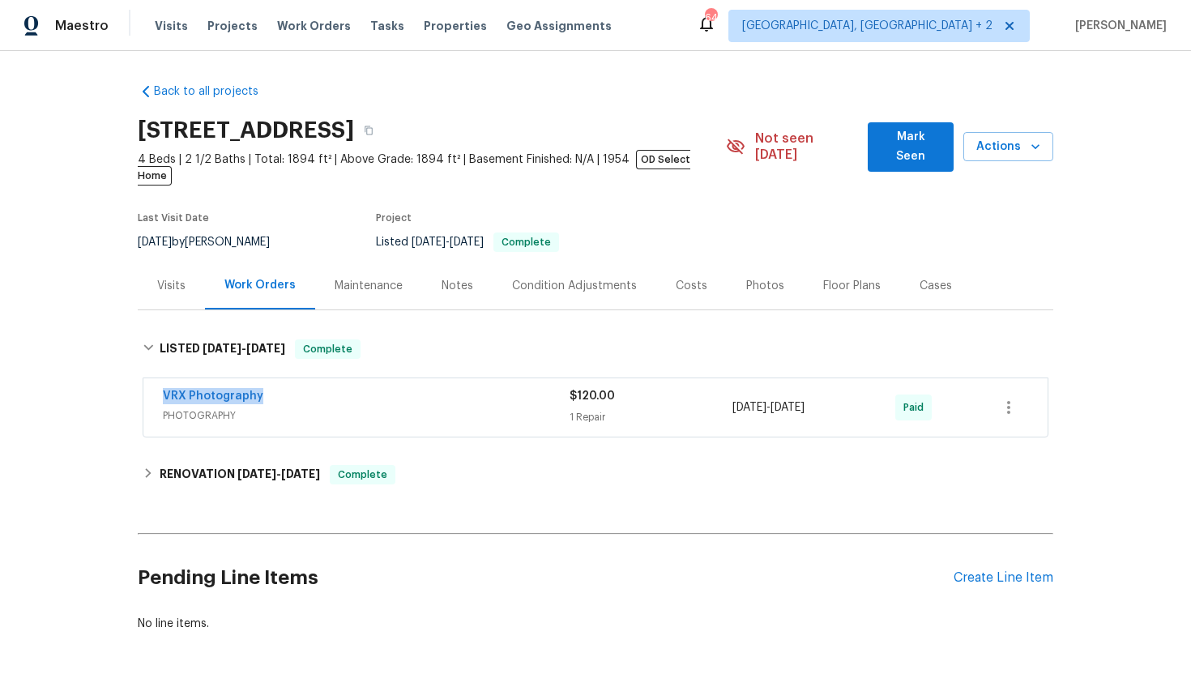
copy div "[DATE] - [DATE]"
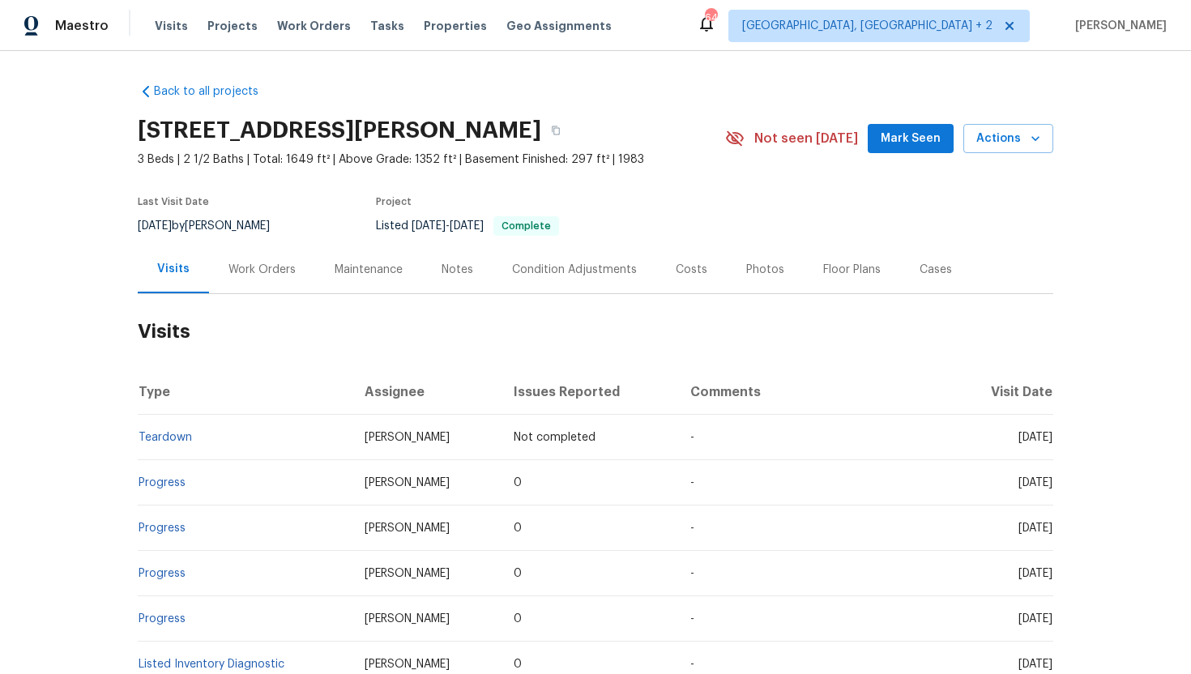
click at [258, 271] on div "Work Orders" at bounding box center [262, 270] width 67 height 16
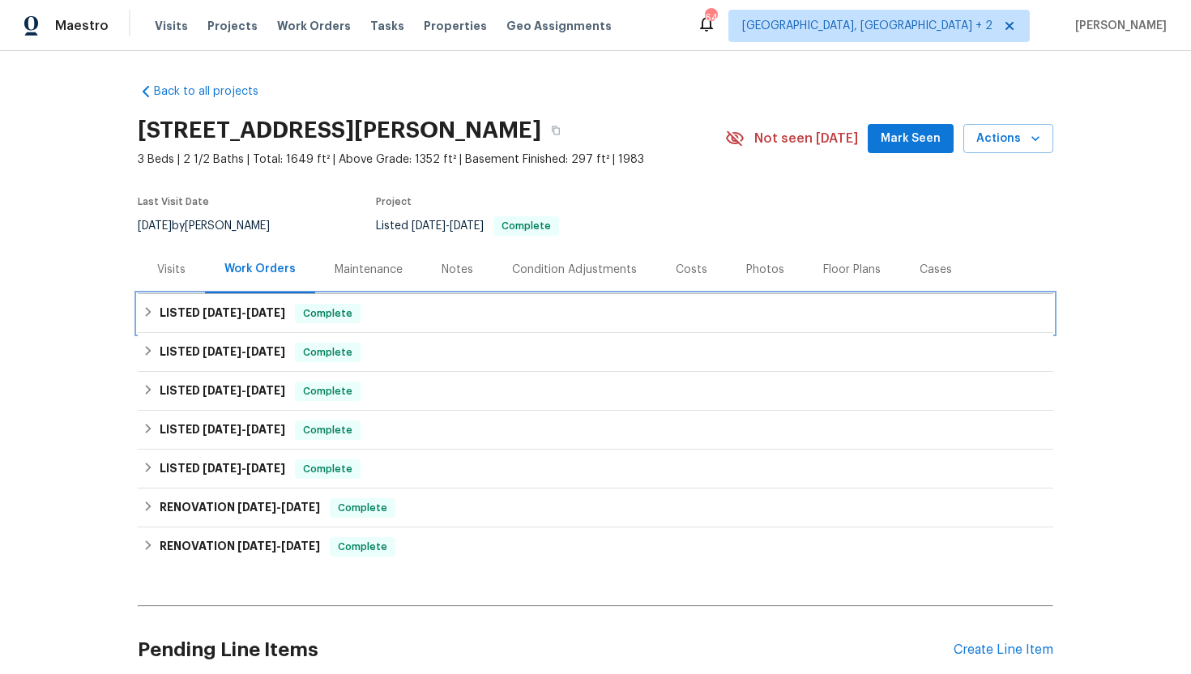
click at [282, 313] on span "[DATE]" at bounding box center [265, 312] width 39 height 11
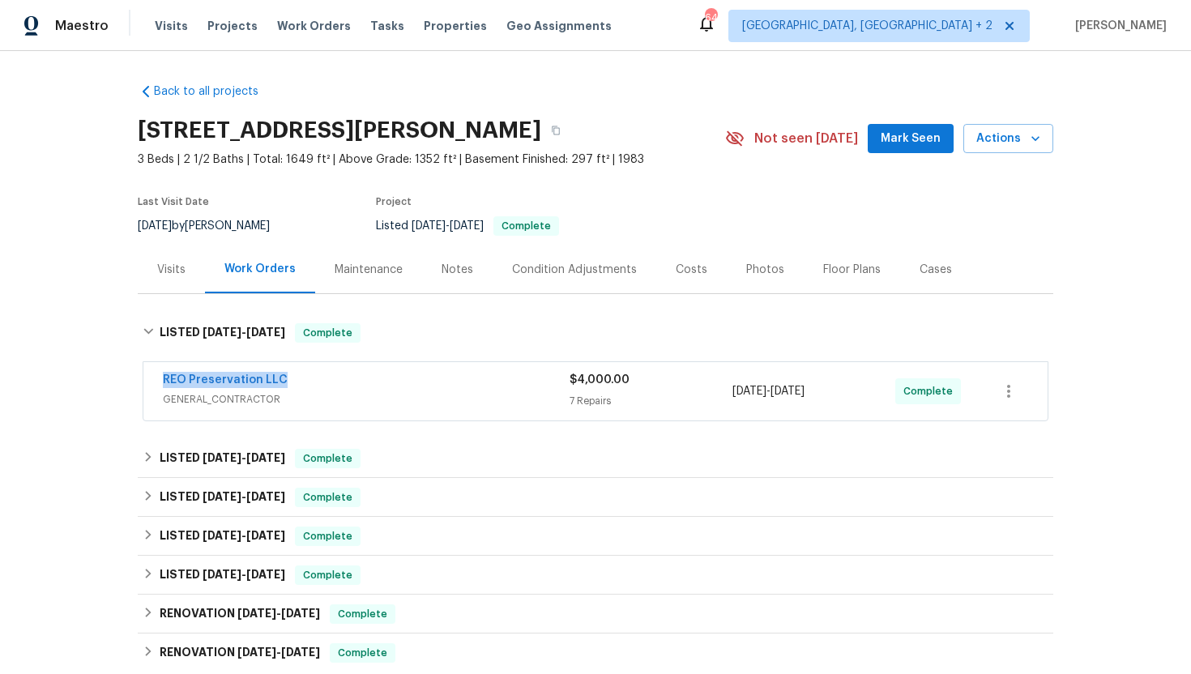
drag, startPoint x: 303, startPoint y: 384, endPoint x: 118, endPoint y: 384, distance: 184.7
click at [118, 384] on div "Back to all projects [STREET_ADDRESS][PERSON_NAME] 3 Beds | 2 1/2 Baths | Total…" at bounding box center [595, 362] width 1191 height 623
copy link "REO Preservation LLC"
drag, startPoint x: 842, startPoint y: 391, endPoint x: 733, endPoint y: 391, distance: 109.4
click at [733, 391] on div "[DATE] - [DATE]" at bounding box center [814, 391] width 163 height 39
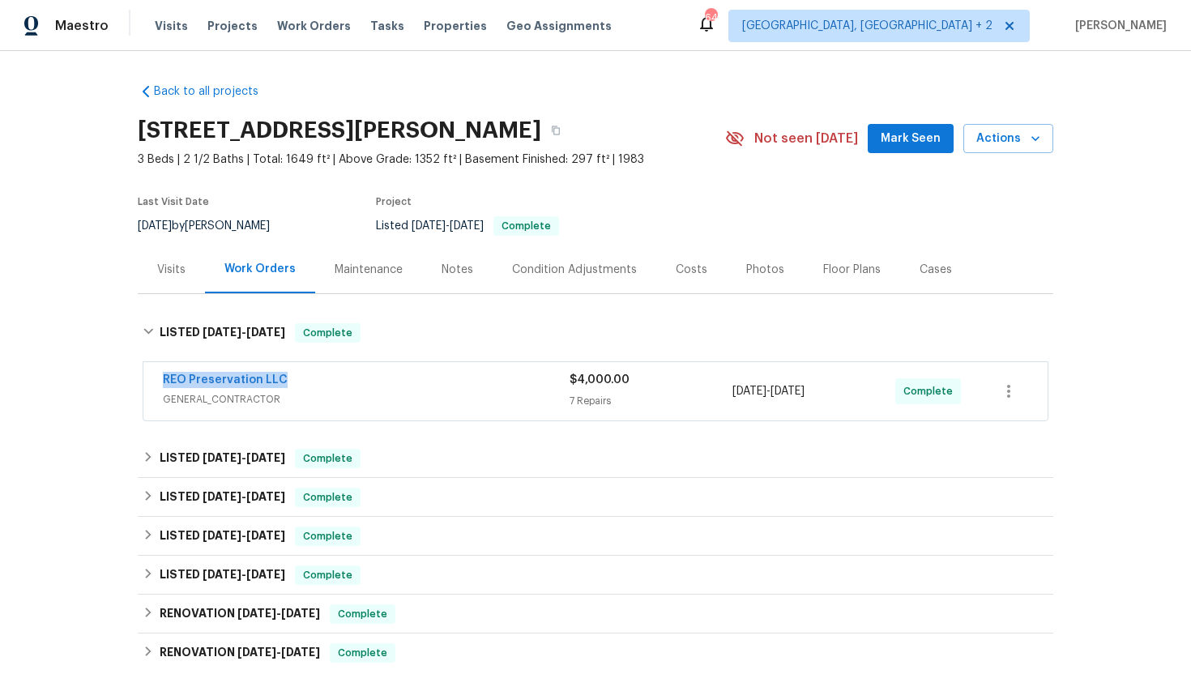
copy span "[DATE] - [DATE]"
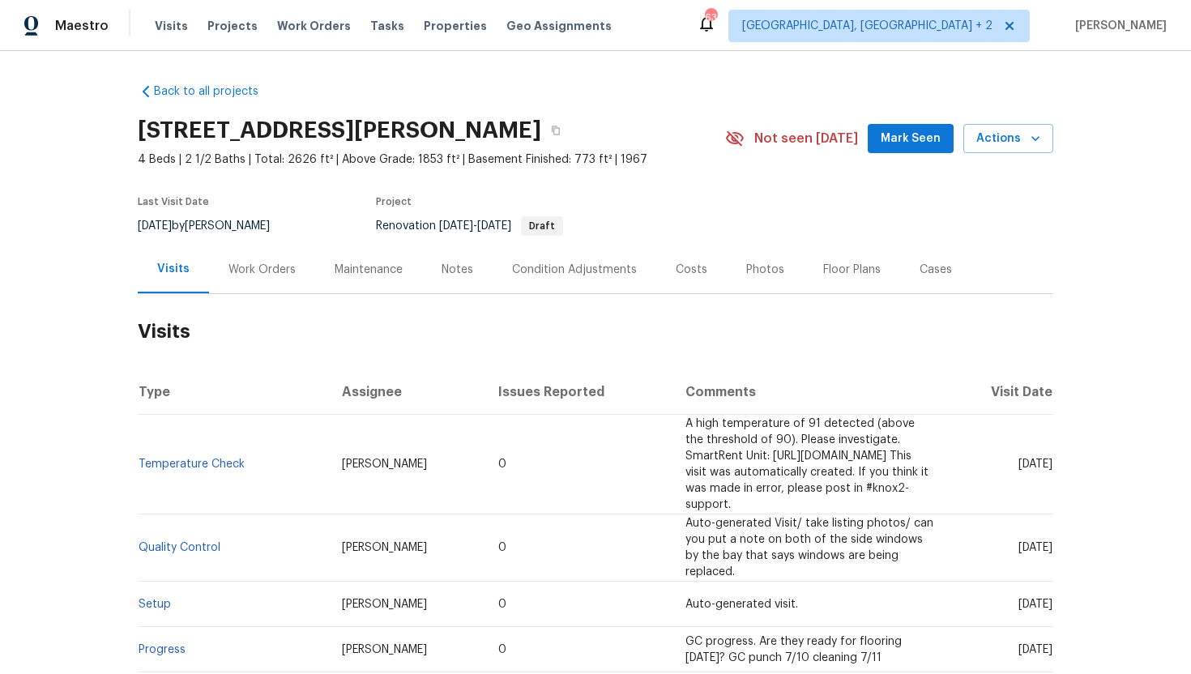
click at [282, 277] on div "Work Orders" at bounding box center [262, 270] width 67 height 16
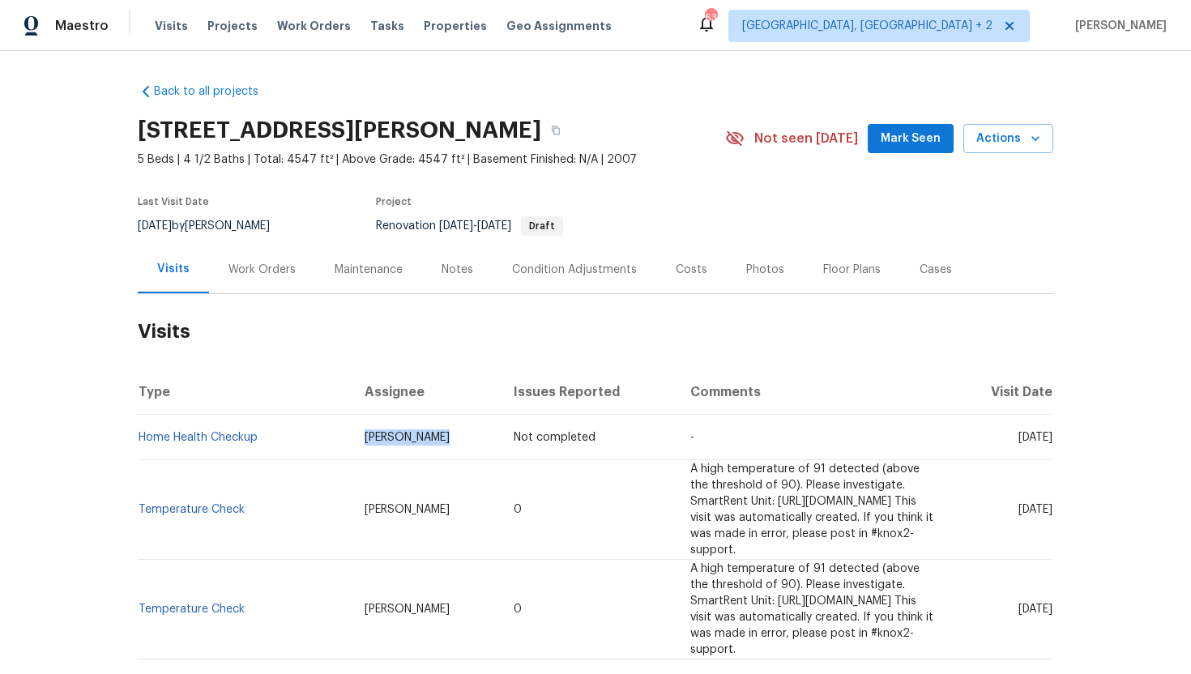
drag, startPoint x: 411, startPoint y: 437, endPoint x: 312, endPoint y: 436, distance: 98.9
click at [352, 436] on td "[PERSON_NAME]" at bounding box center [426, 437] width 149 height 45
copy span "[PERSON_NAME]"
click at [1019, 504] on span "[DATE]" at bounding box center [1036, 509] width 34 height 11
drag, startPoint x: 983, startPoint y: 503, endPoint x: 1049, endPoint y: 504, distance: 66.4
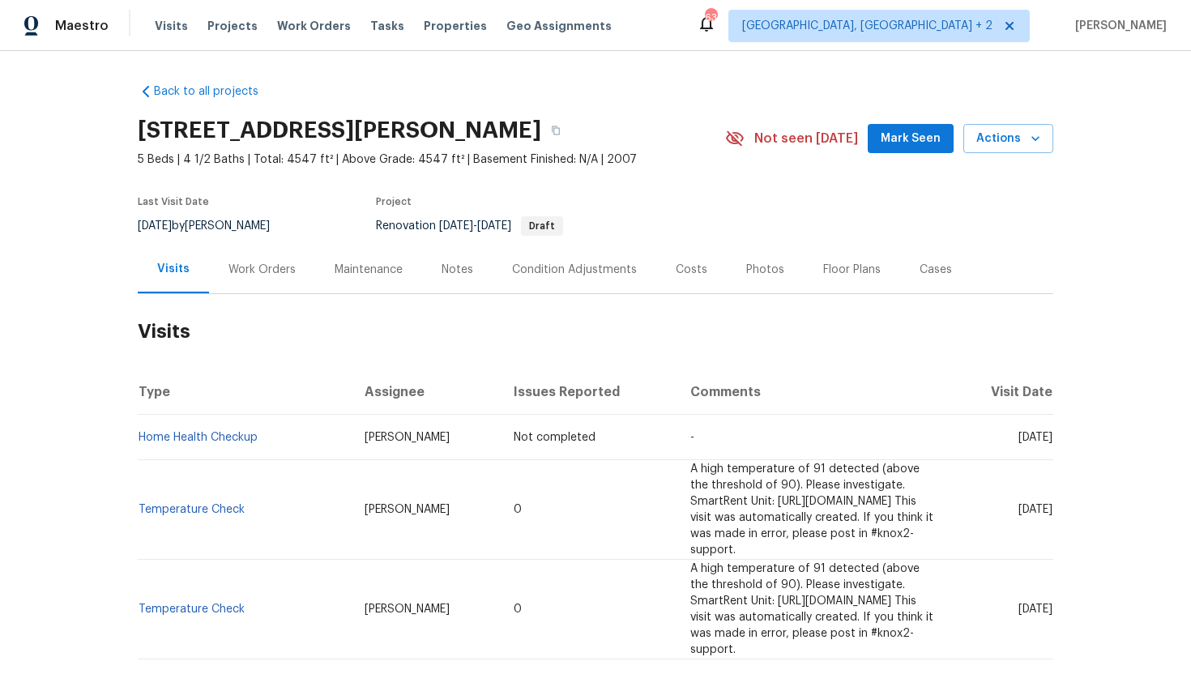
click at [1049, 504] on span "[DATE]" at bounding box center [1036, 509] width 34 height 11
copy span "[DATE]"
click at [258, 271] on div "Work Orders" at bounding box center [262, 270] width 67 height 16
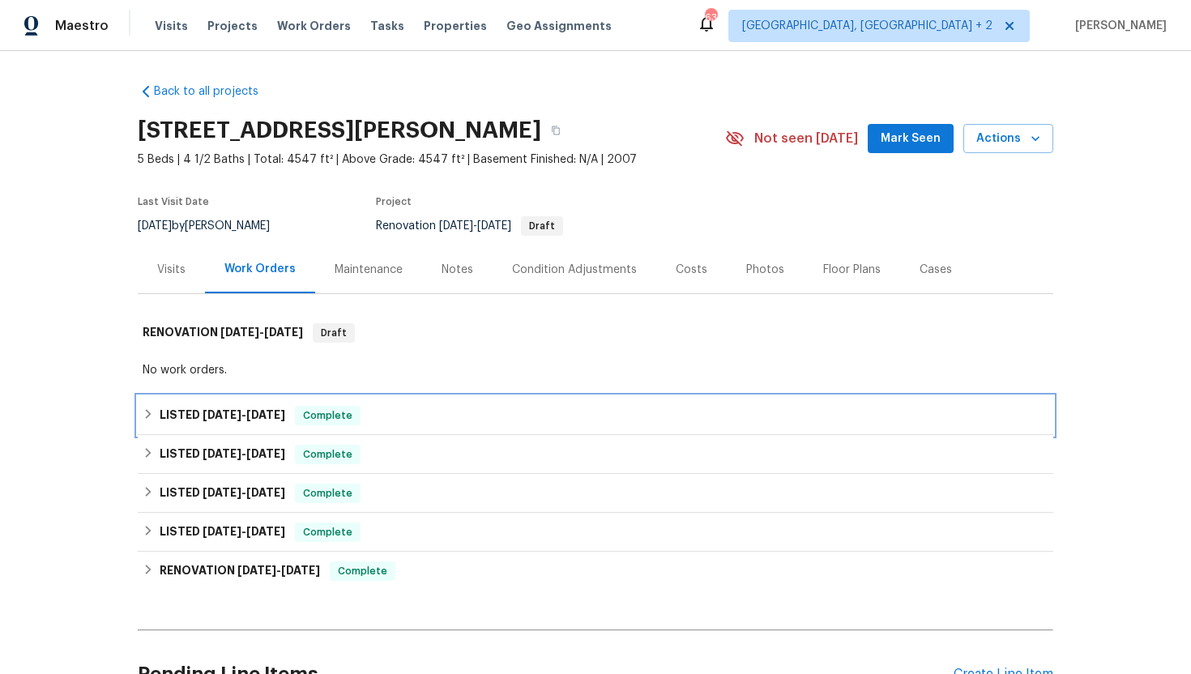
click at [285, 420] on h6 "LISTED [DATE] - [DATE]" at bounding box center [223, 415] width 126 height 19
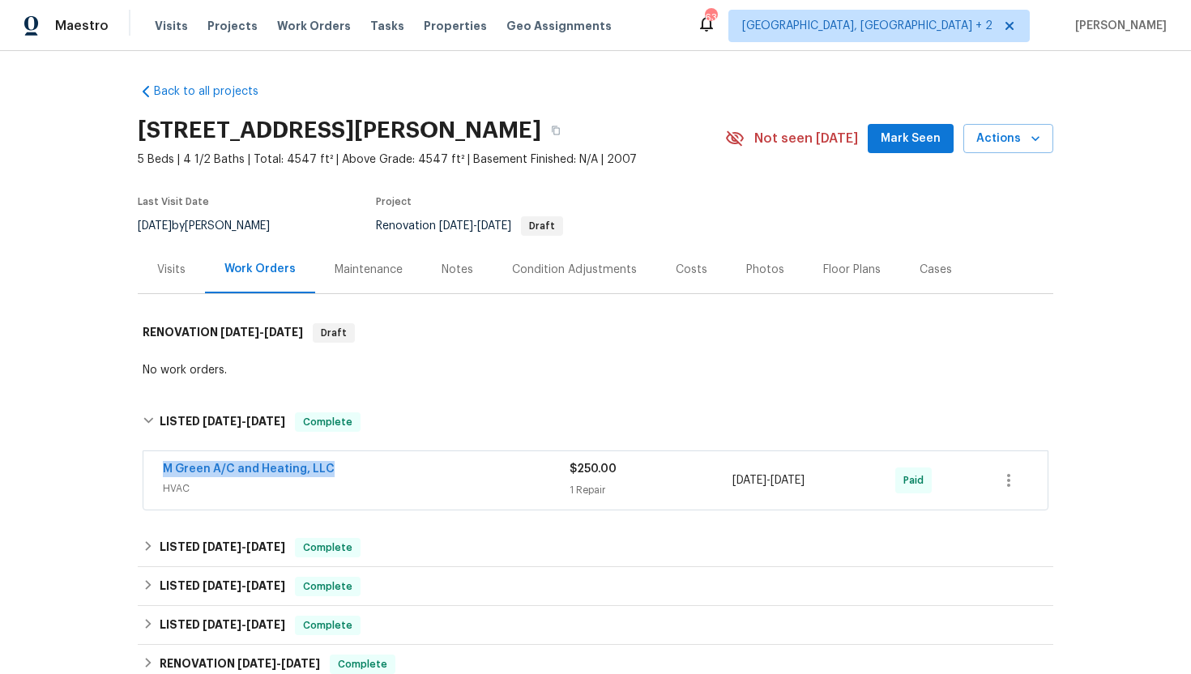
drag, startPoint x: 349, startPoint y: 472, endPoint x: 109, endPoint y: 461, distance: 240.9
click at [109, 461] on div "Back to all projects 3104 Kimberlee Ln, Highland Village, TX 75077 5 Beds | 4 1…" at bounding box center [595, 362] width 1191 height 623
copy link "M Green A/C and Heating, LLC"
drag, startPoint x: 844, startPoint y: 480, endPoint x: 704, endPoint y: 480, distance: 139.4
click at [704, 480] on div "M Green A/C and Heating, LLC HVAC $250.00 1 Repair 7/31/2025 - 8/5/2025 Paid" at bounding box center [576, 480] width 827 height 39
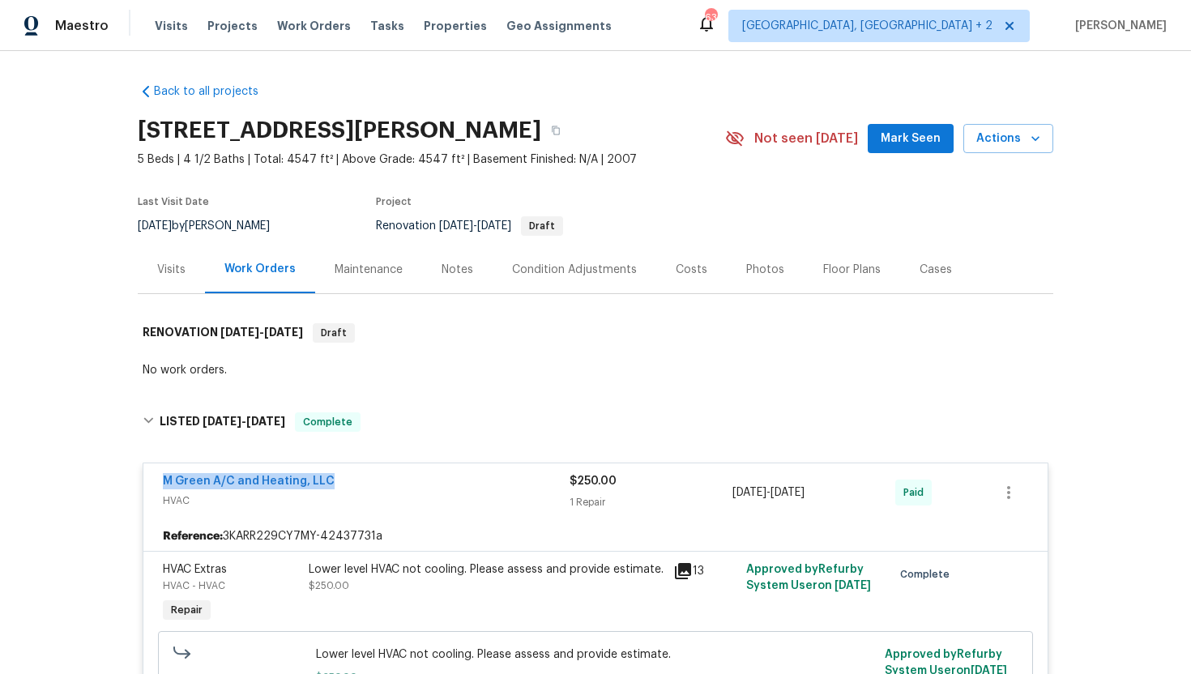
copy div "1 Repair 7/31/2025 - 8/5/2025"
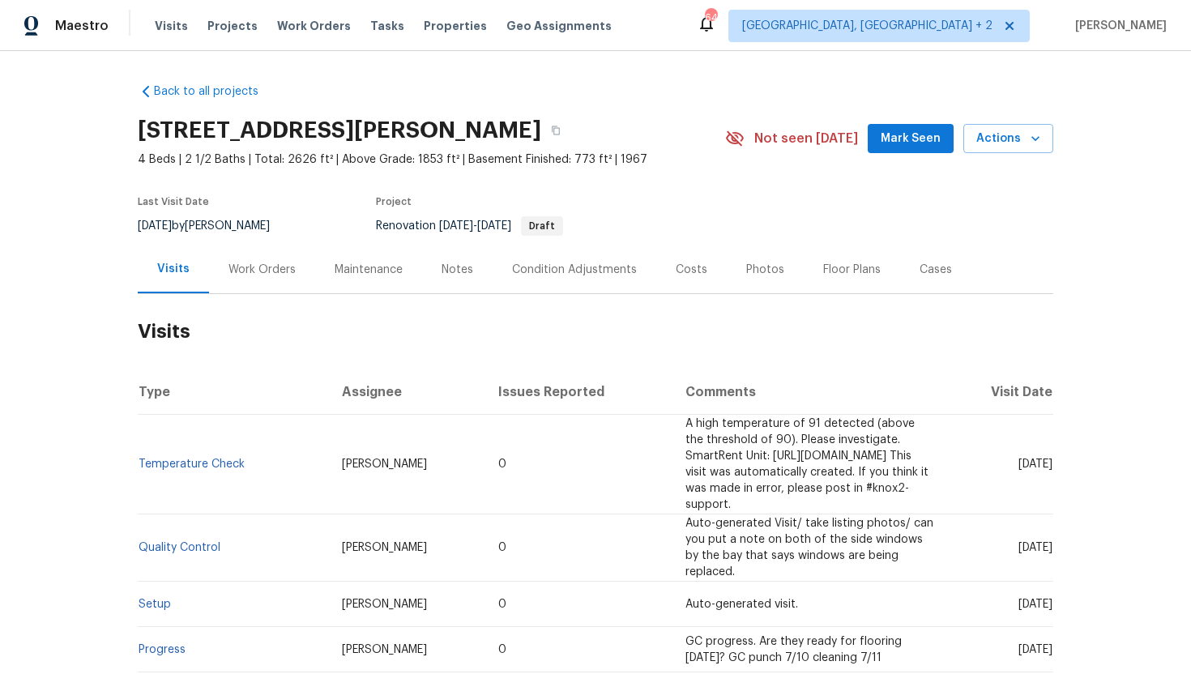
click at [274, 267] on div "Work Orders" at bounding box center [262, 270] width 67 height 16
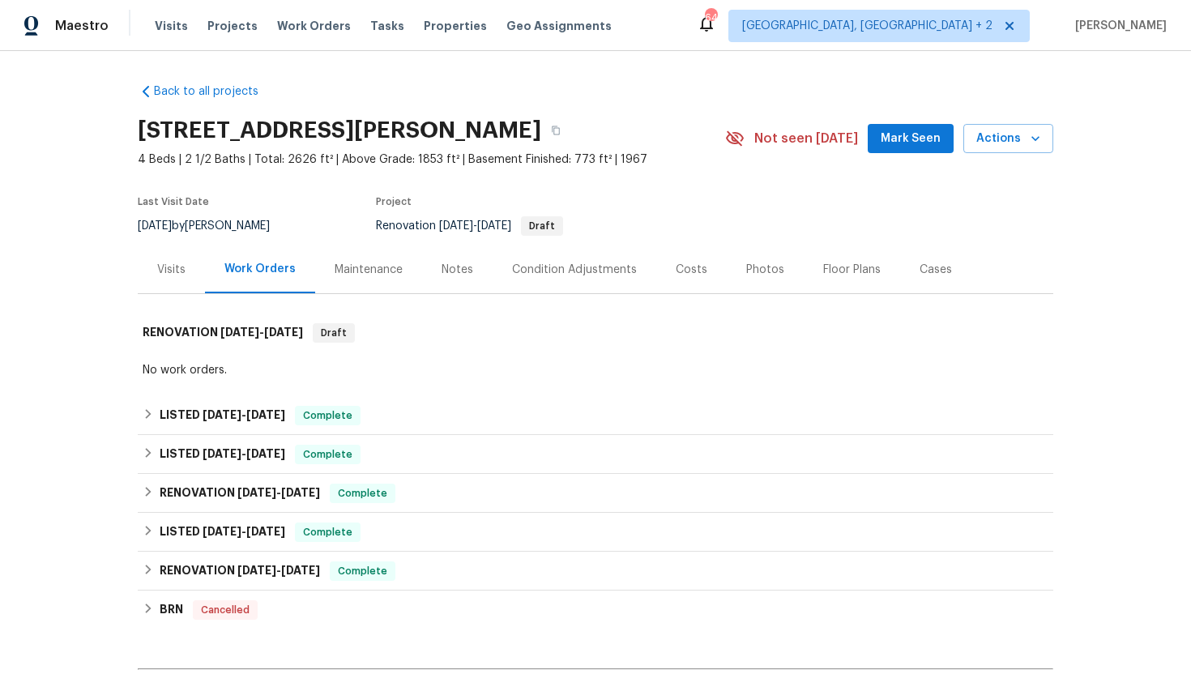
click at [182, 284] on div "Visits" at bounding box center [171, 270] width 67 height 48
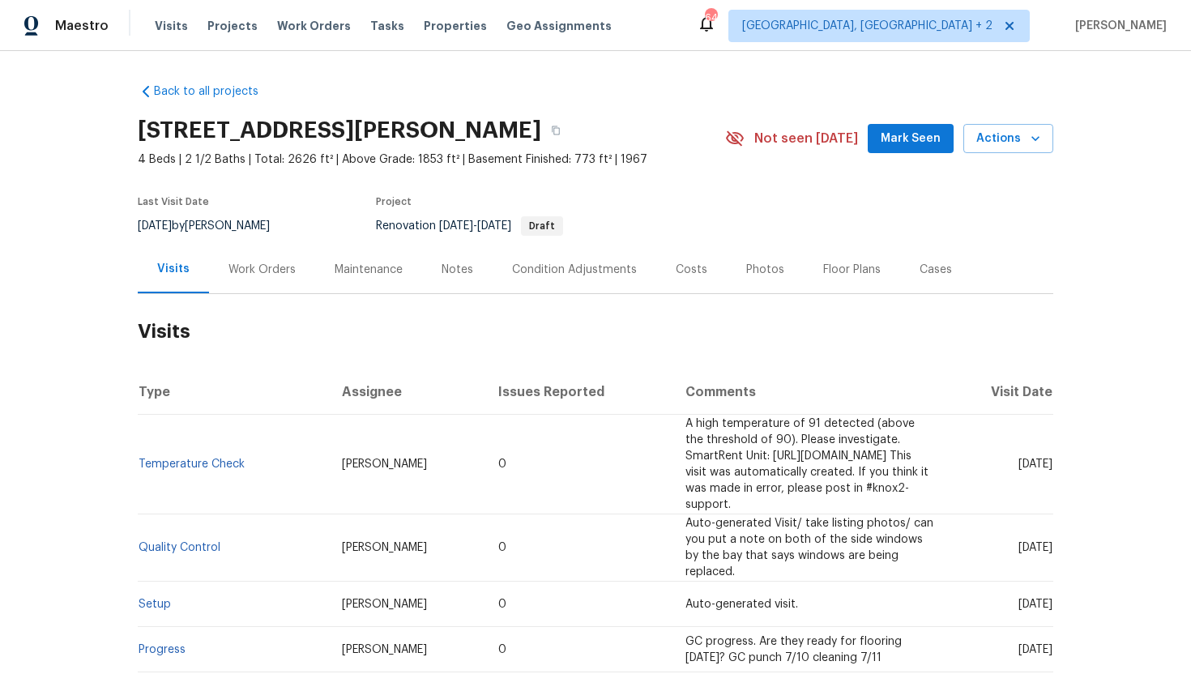
drag, startPoint x: 986, startPoint y: 459, endPoint x: 1053, endPoint y: 460, distance: 66.5
click at [1053, 460] on td "[DATE]" at bounding box center [1000, 465] width 106 height 100
copy span "[DATE]"
click at [263, 274] on div "Work Orders" at bounding box center [262, 270] width 67 height 16
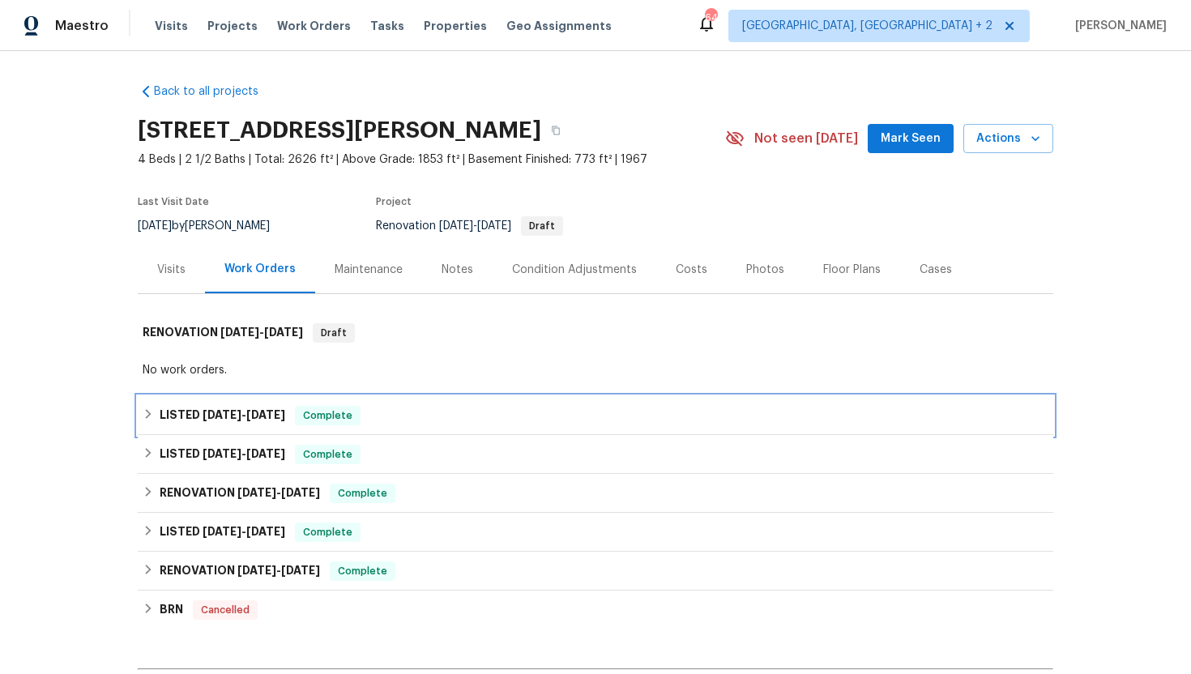
click at [332, 417] on span "Complete" at bounding box center [328, 416] width 62 height 16
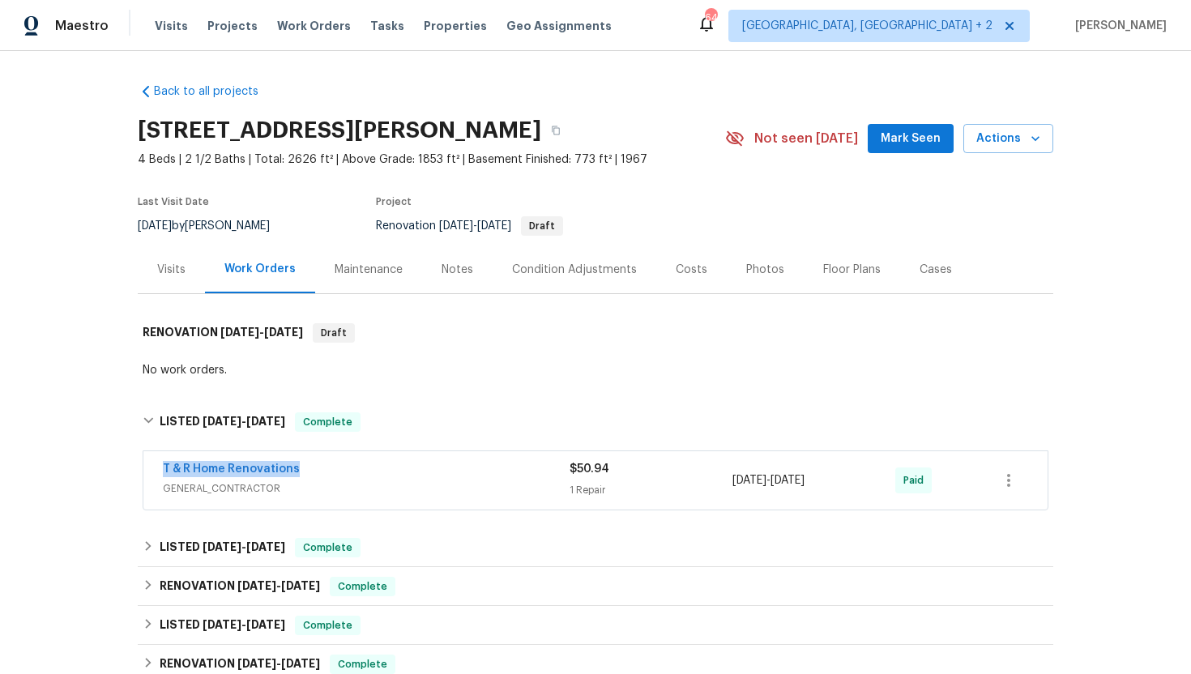
drag, startPoint x: 326, startPoint y: 471, endPoint x: 96, endPoint y: 471, distance: 229.3
click at [96, 471] on div "Back to all projects [STREET_ADDRESS][PERSON_NAME] 4 Beds | 2 1/2 Baths | Total…" at bounding box center [595, 362] width 1191 height 623
copy link "T & R Home Renovations"
drag, startPoint x: 854, startPoint y: 481, endPoint x: 719, endPoint y: 481, distance: 135.3
click at [719, 481] on div "T & R Home Renovations GENERAL_CONTRACTOR $50.94 1 Repair [DATE] - [DATE] Paid" at bounding box center [576, 480] width 827 height 39
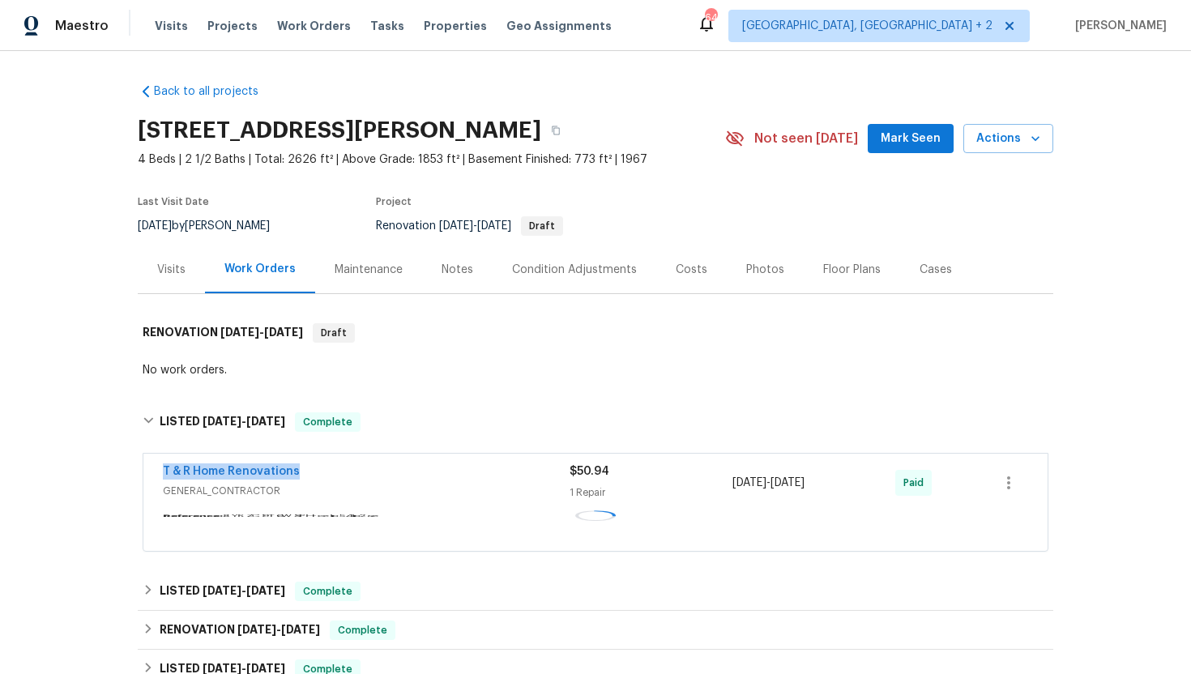
copy div "1 Repair [DATE] - [DATE]"
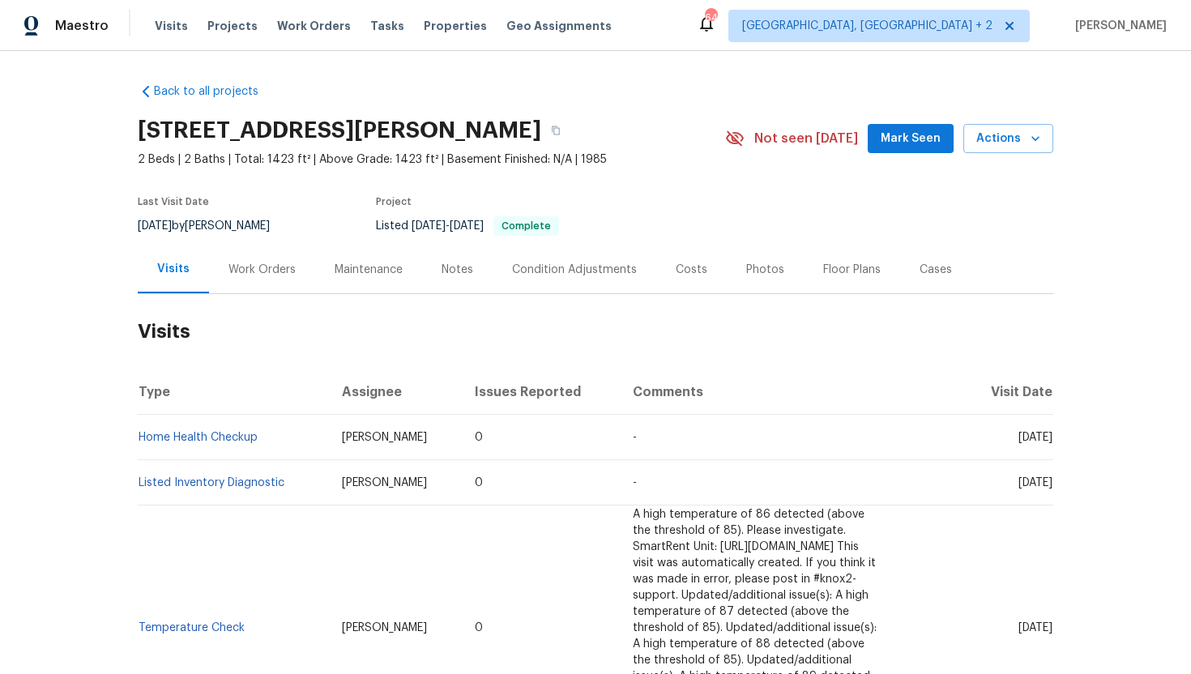
click at [921, 278] on div "Cases" at bounding box center [935, 270] width 71 height 48
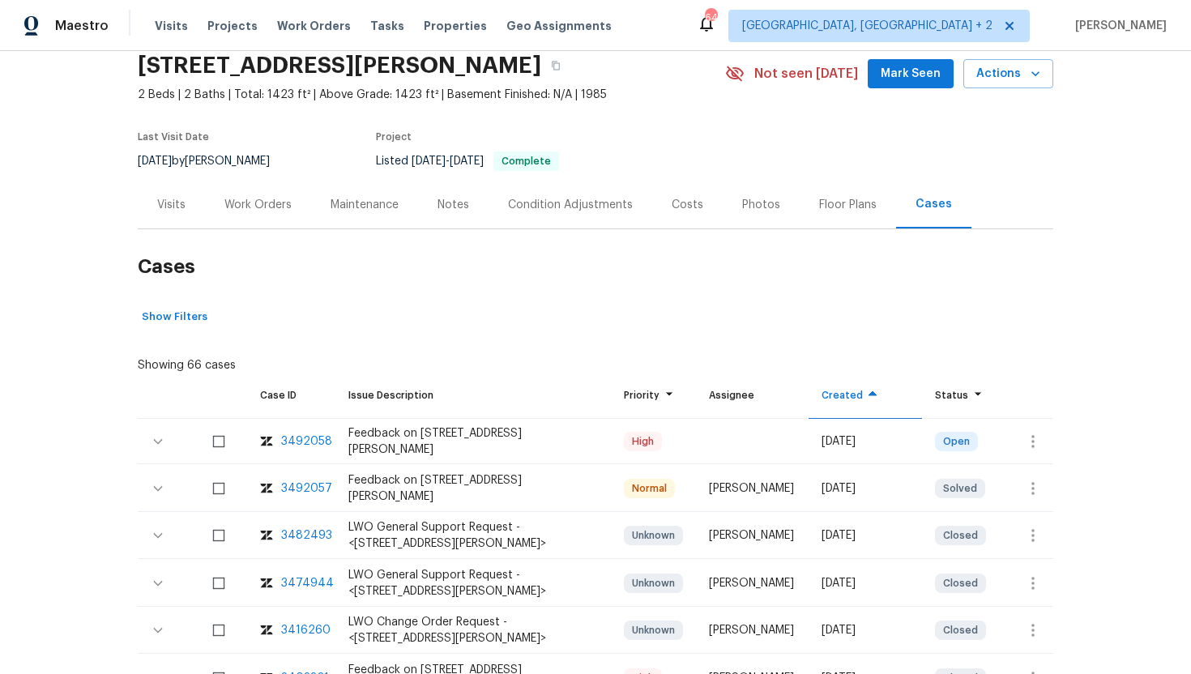
scroll to position [102, 0]
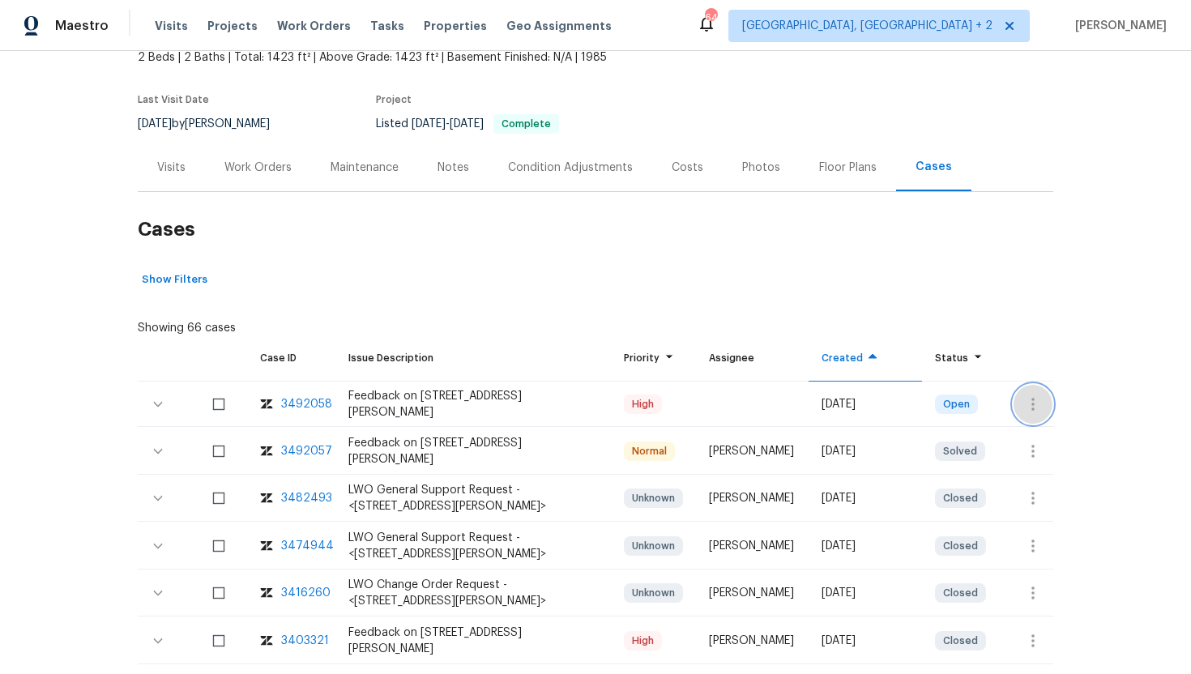
click at [1041, 404] on icon "button" at bounding box center [1032, 404] width 19 height 19
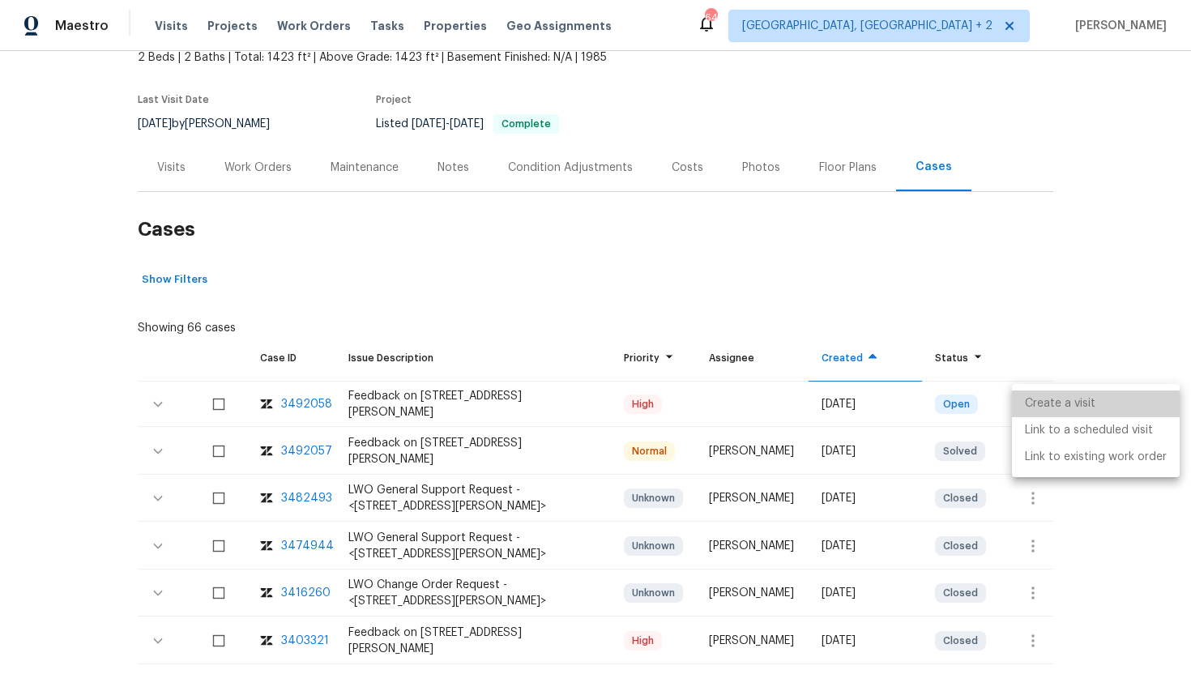
click at [1054, 408] on li "Create a visit" at bounding box center [1096, 404] width 168 height 27
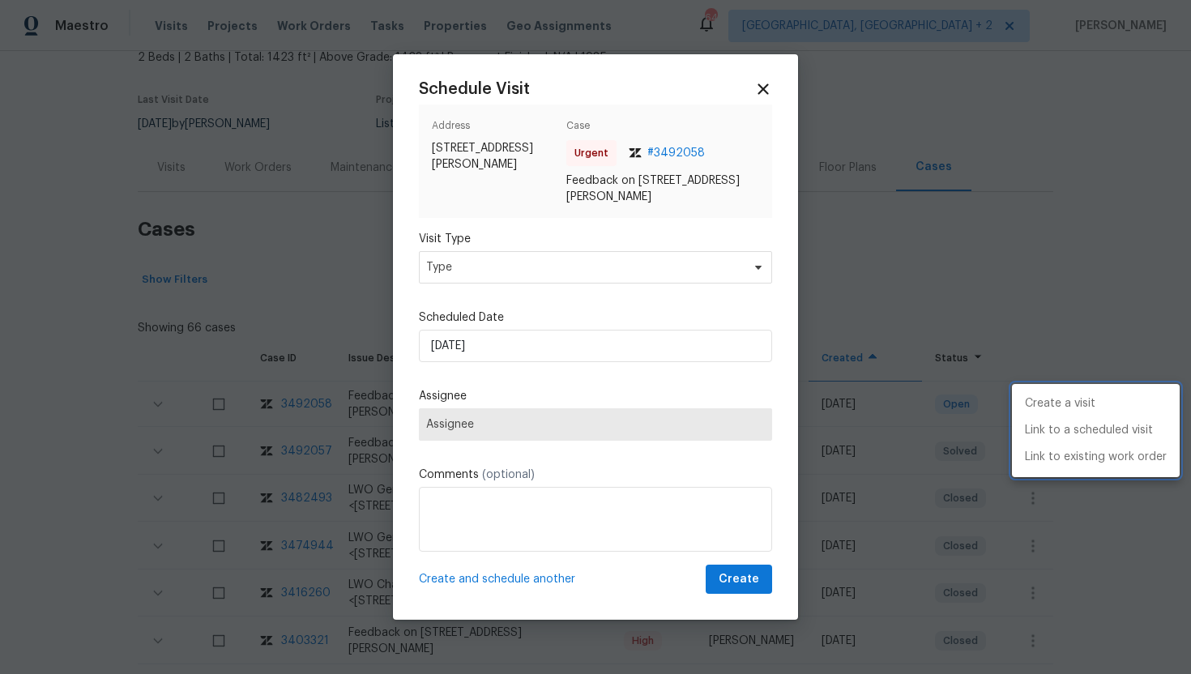
click at [547, 276] on div at bounding box center [595, 337] width 1191 height 674
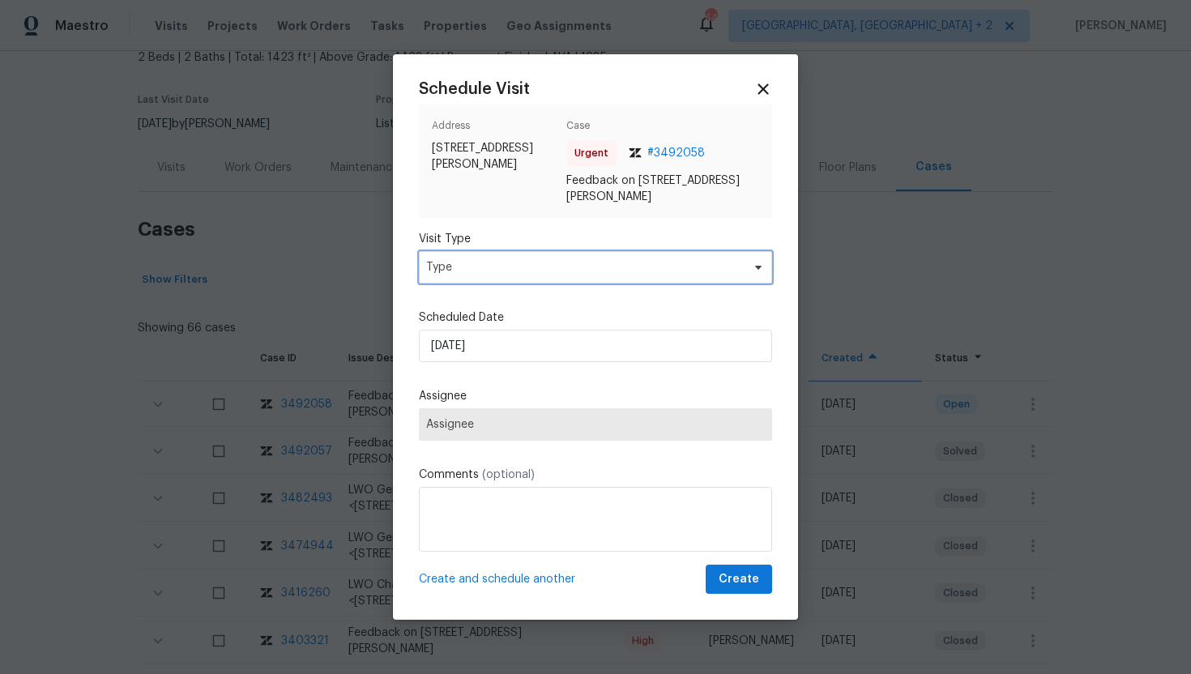
click at [529, 258] on span "Type" at bounding box center [595, 267] width 353 height 32
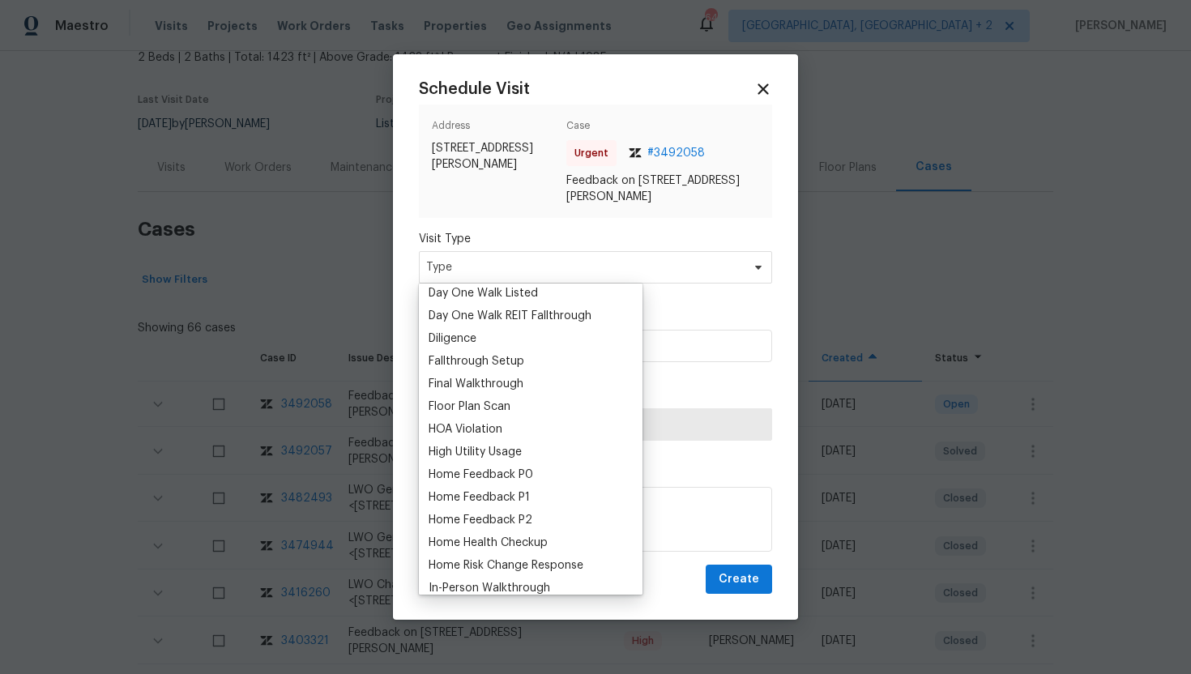
scroll to position [333, 0]
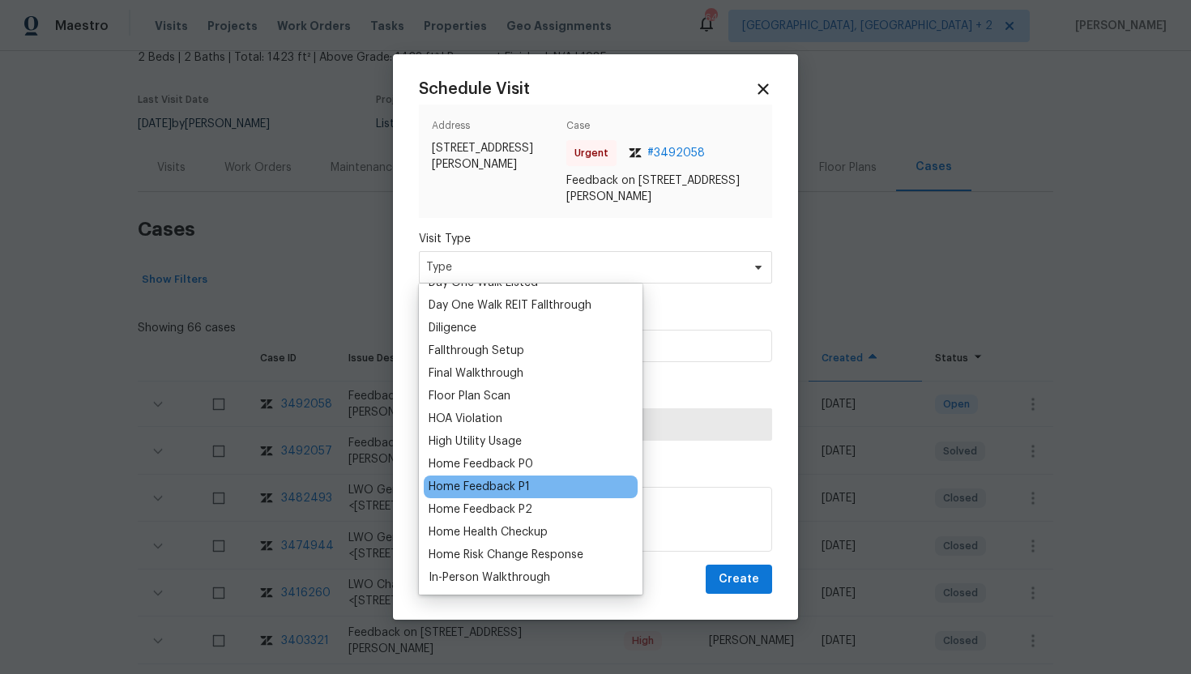
click at [539, 489] on div "Home Feedback P1" at bounding box center [531, 487] width 214 height 23
click at [511, 488] on div "Home Feedback P1" at bounding box center [479, 487] width 101 height 16
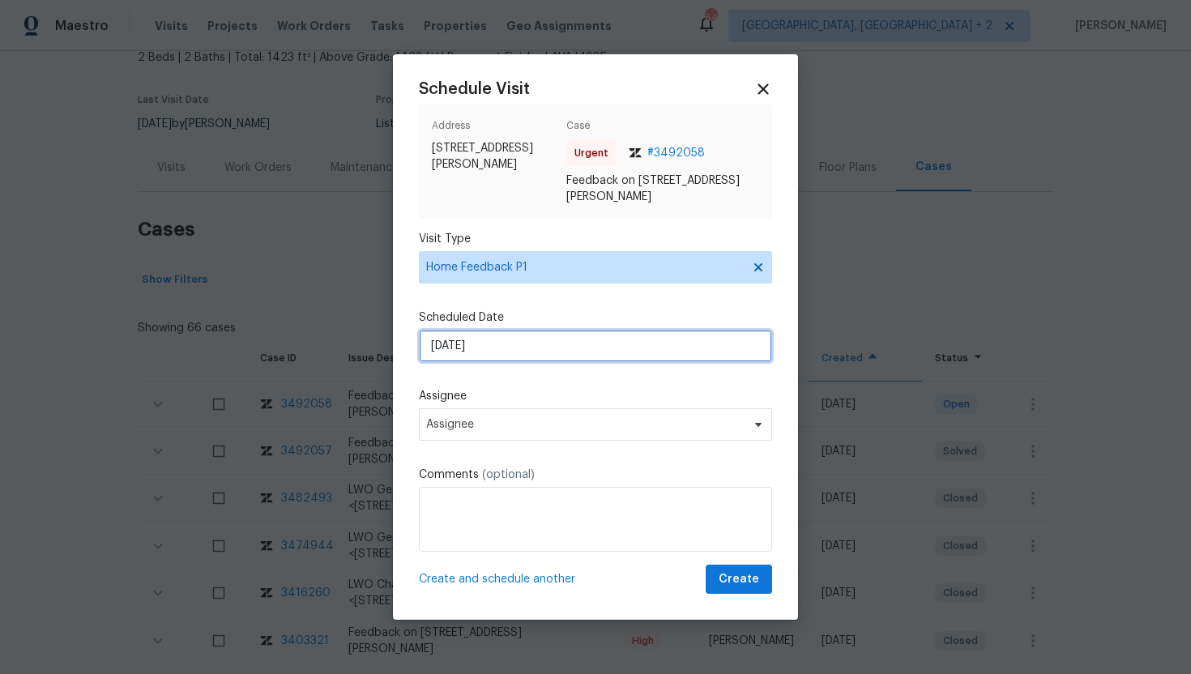
click at [502, 354] on input "9/16/2025" at bounding box center [595, 346] width 353 height 32
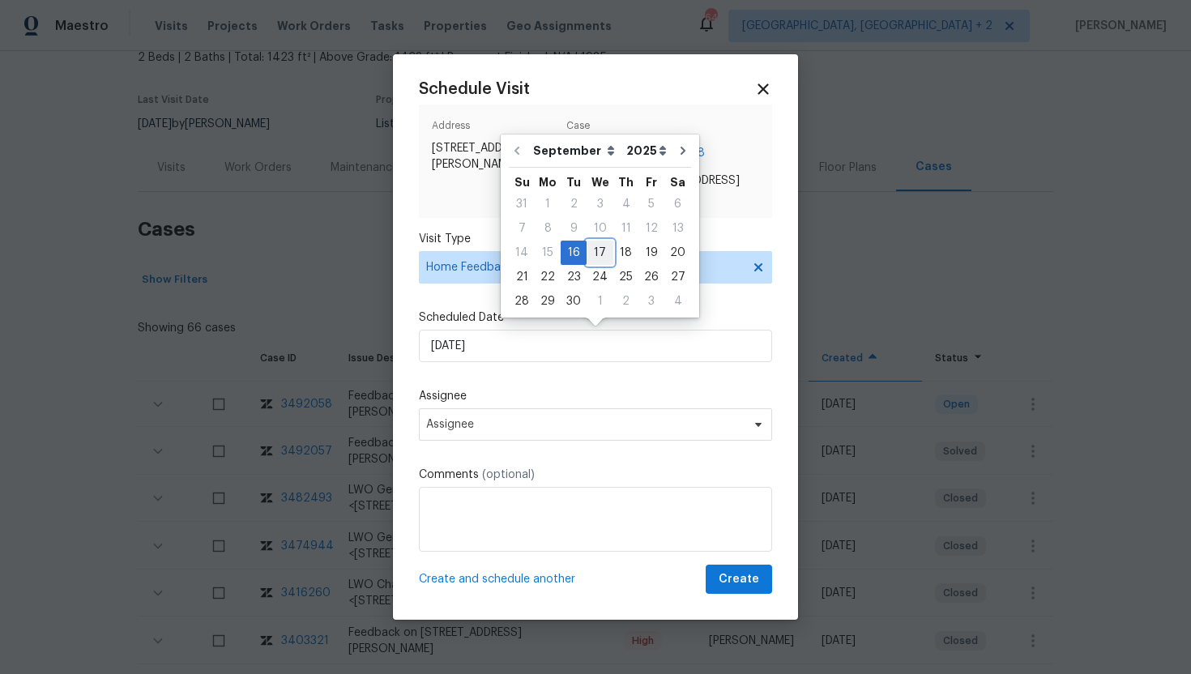
click at [599, 247] on div "17" at bounding box center [600, 252] width 27 height 23
type input "9/17/2025"
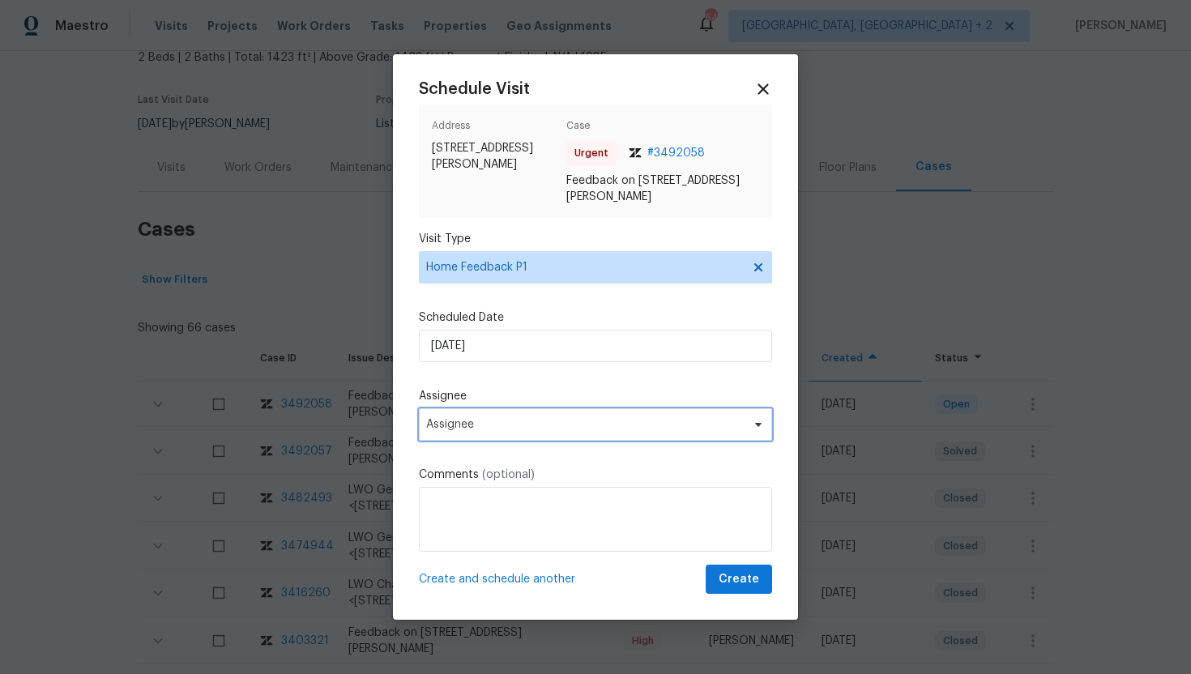
click at [522, 428] on span "Assignee" at bounding box center [585, 424] width 318 height 13
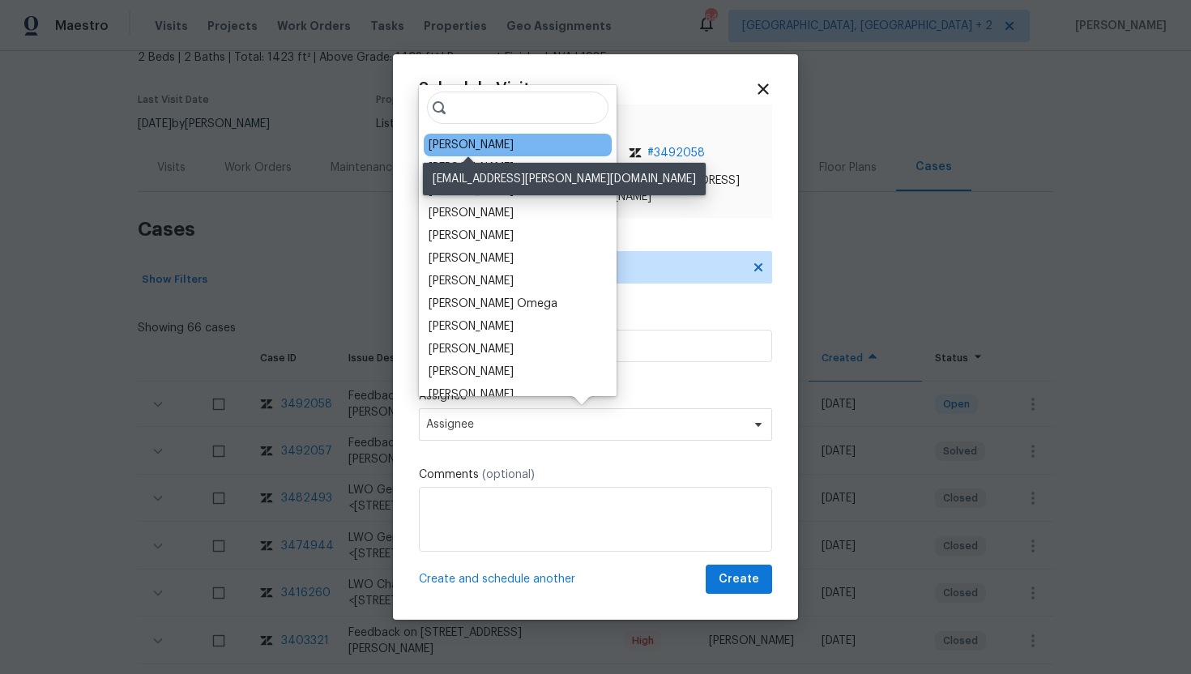
click at [506, 148] on div "Mark Cardenas" at bounding box center [471, 145] width 85 height 16
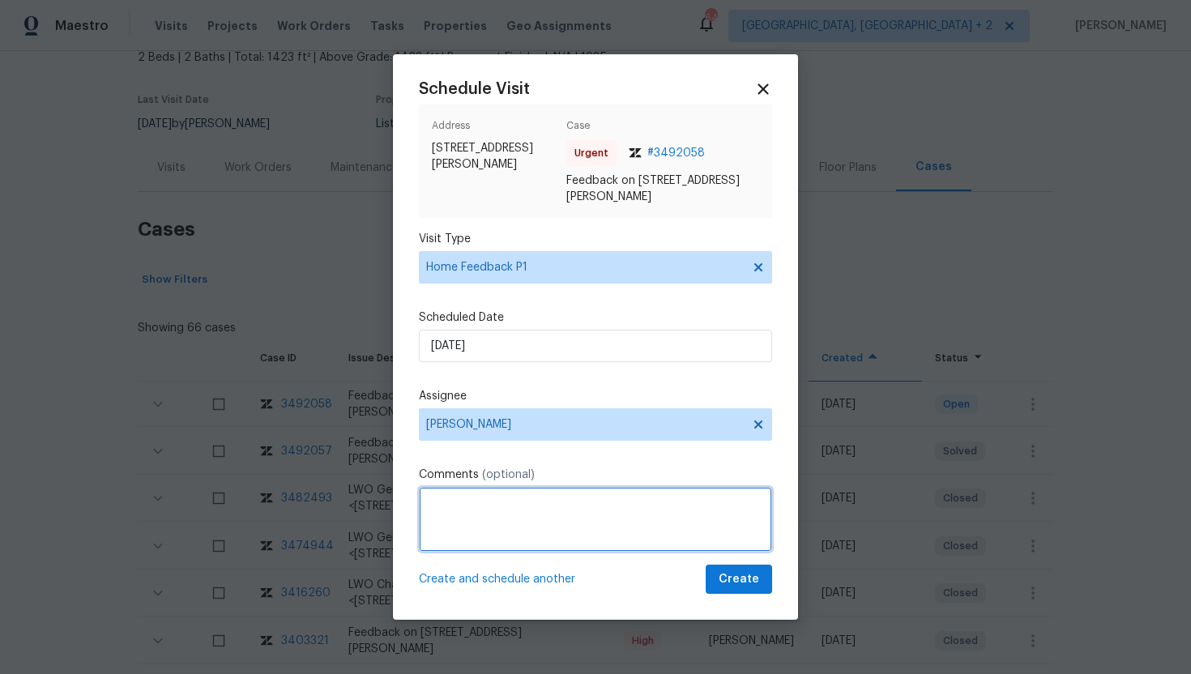
click at [475, 522] on textarea at bounding box center [595, 519] width 353 height 65
paste textarea "Feedback Message: The garage door is lacking a door knob, so I was unable to lo…"
type textarea "Feedback Message: The garage door is lacking a door knob, so I was unable to lo…"
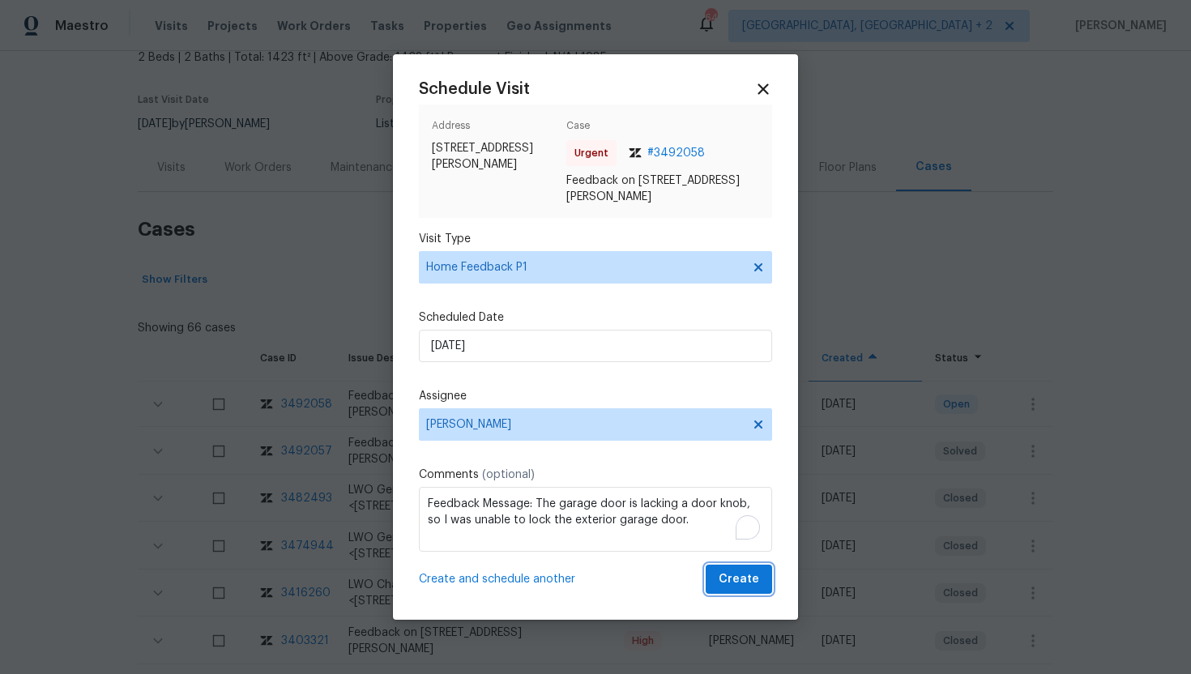
click at [753, 573] on span "Create" at bounding box center [739, 580] width 41 height 20
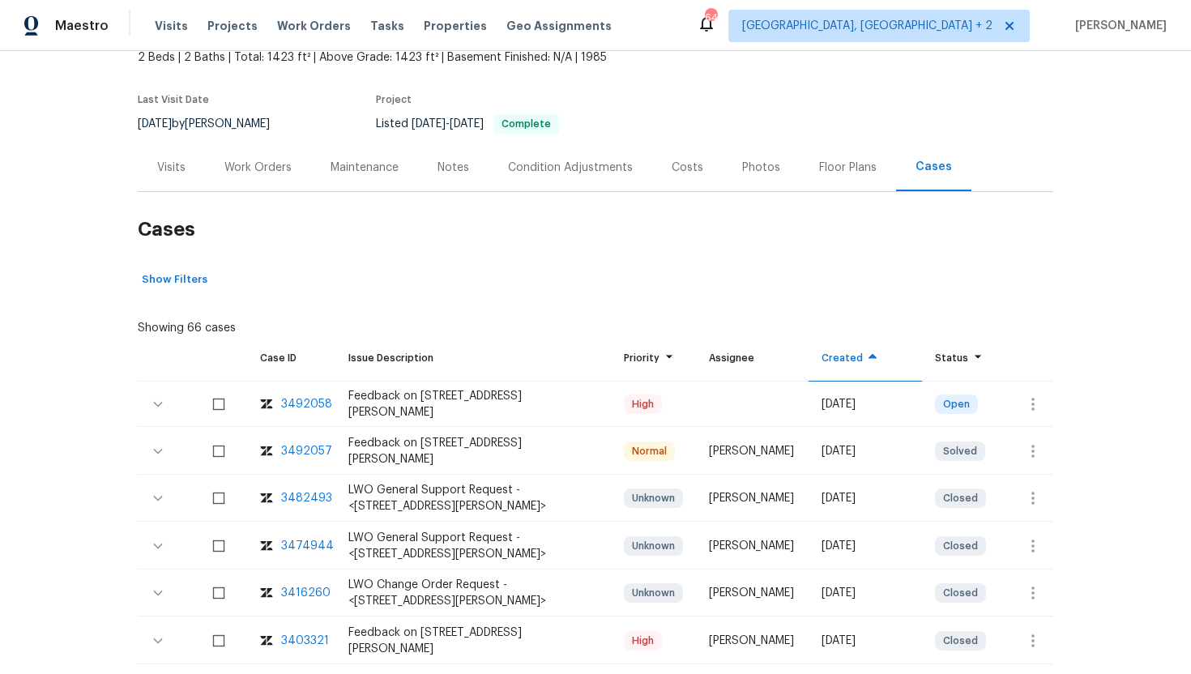
click at [168, 177] on div "Visits" at bounding box center [171, 167] width 67 height 48
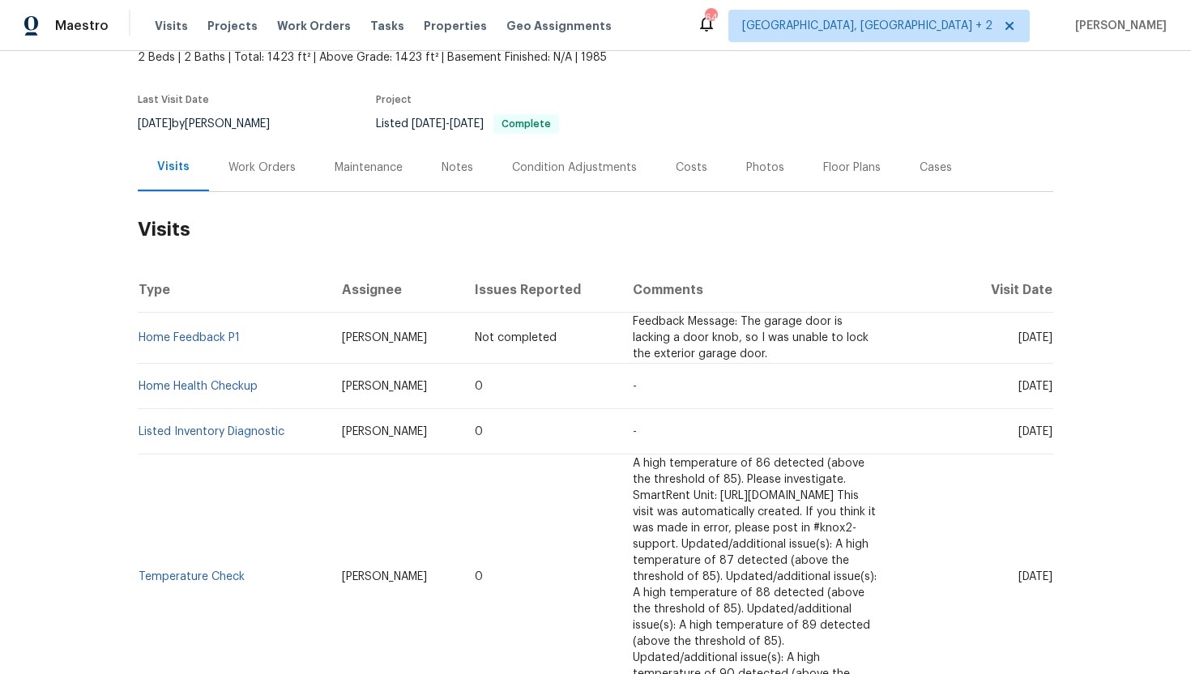
drag, startPoint x: 985, startPoint y: 383, endPoint x: 1050, endPoint y: 385, distance: 64.8
click at [1050, 385] on span "Wed, Aug 20 2025" at bounding box center [1036, 386] width 34 height 11
copy span "Aug 20 2025"
click at [254, 153] on div "Work Orders" at bounding box center [262, 167] width 106 height 48
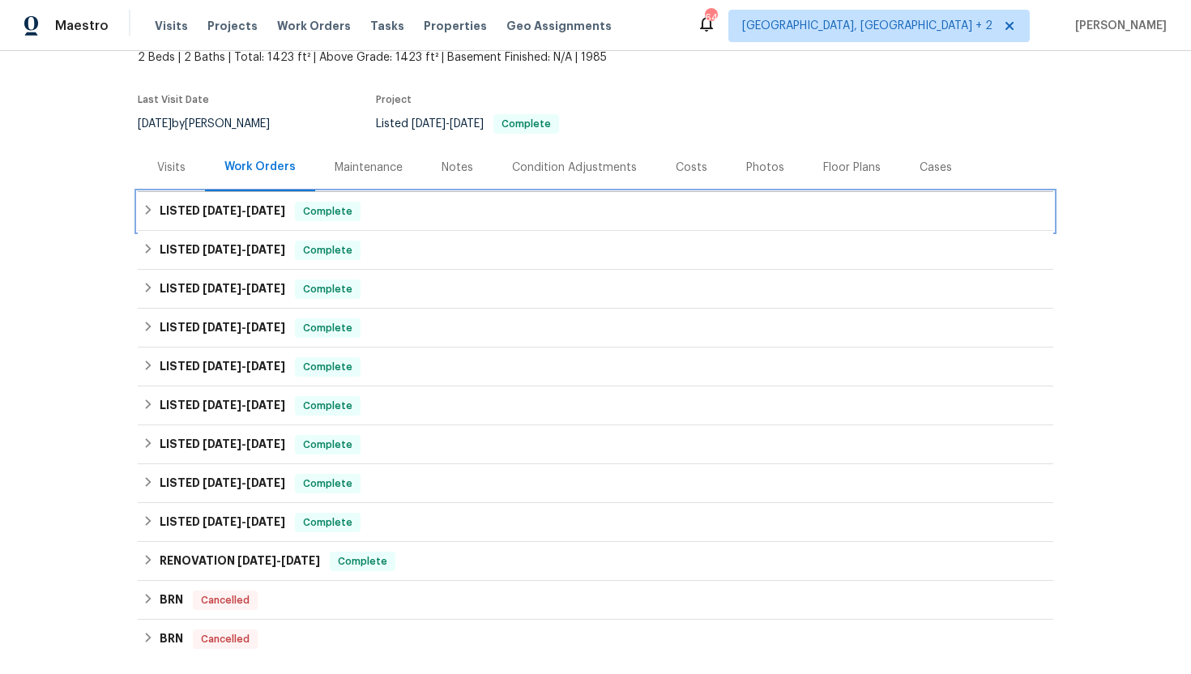
click at [323, 213] on span "Complete" at bounding box center [328, 211] width 62 height 16
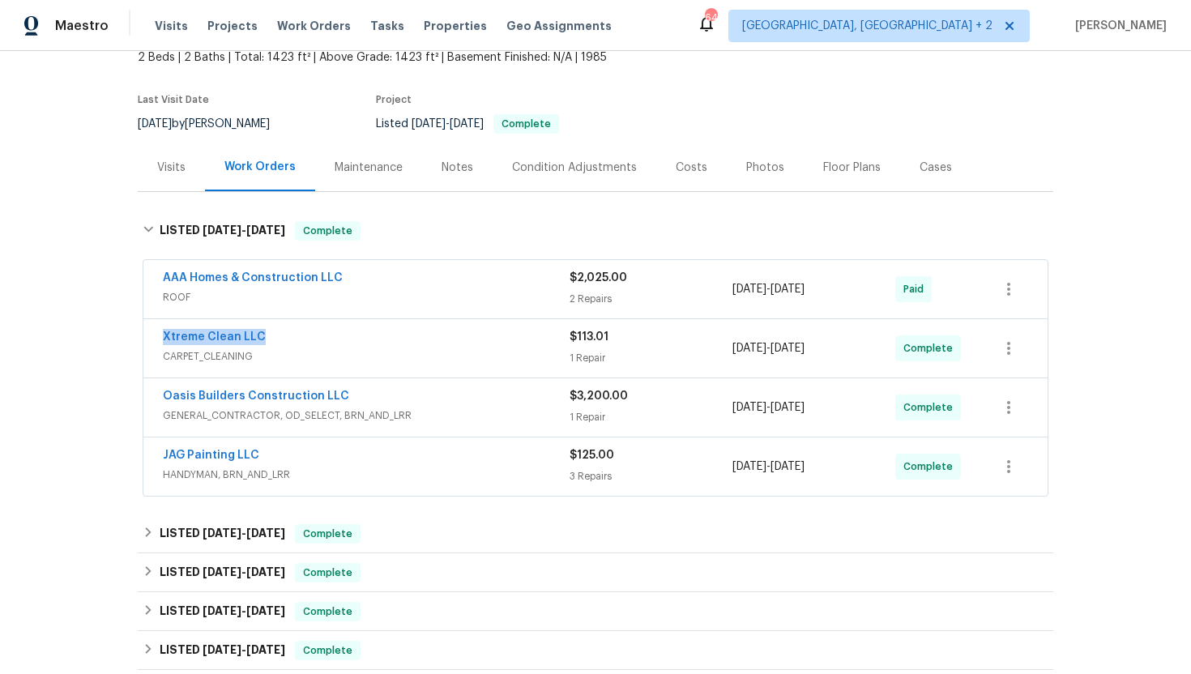
drag, startPoint x: 311, startPoint y: 335, endPoint x: 127, endPoint y: 335, distance: 183.9
click at [126, 335] on div "Back to all projects 12342 Haines Ave NE, Albuquerque, NM 87112 2 Beds | 2 Bath…" at bounding box center [595, 362] width 1191 height 623
copy link "Xtreme Clean LLC"
drag, startPoint x: 836, startPoint y: 357, endPoint x: 714, endPoint y: 352, distance: 122.4
click at [714, 352] on div "Xtreme Clean LLC CARPET_CLEANING $113.01 1 Repair 9/9/2025 - 9/9/2025 Complete" at bounding box center [576, 348] width 827 height 39
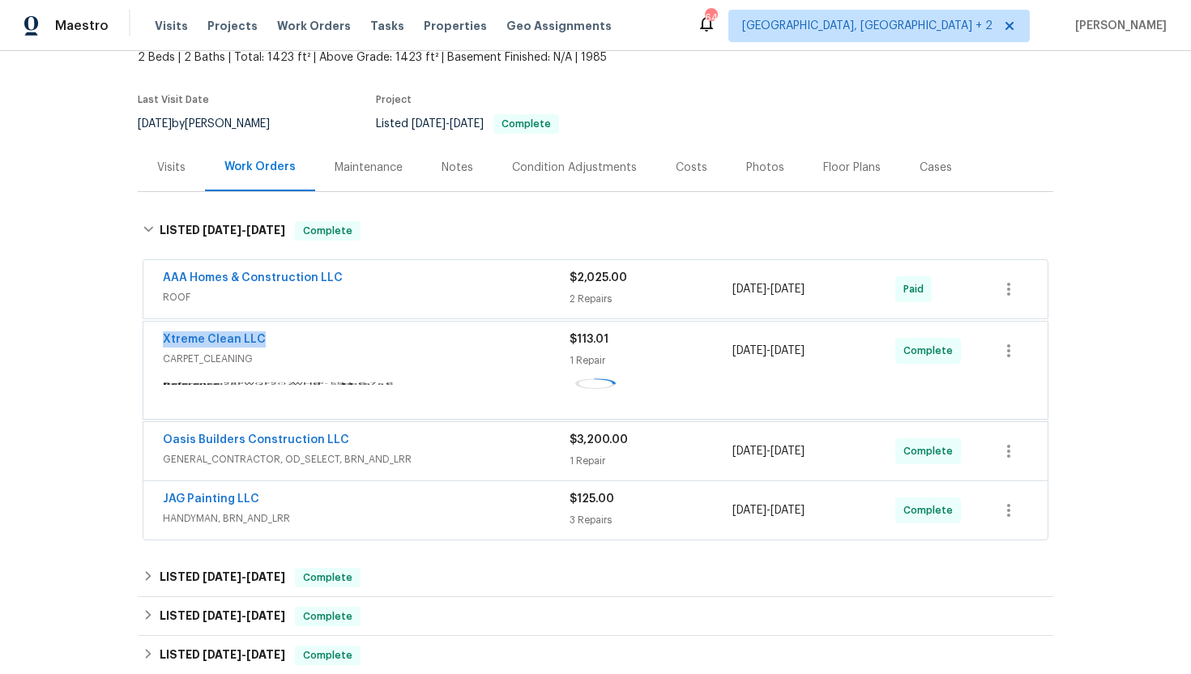
copy div "9/9/2025 - 9/9/2025"
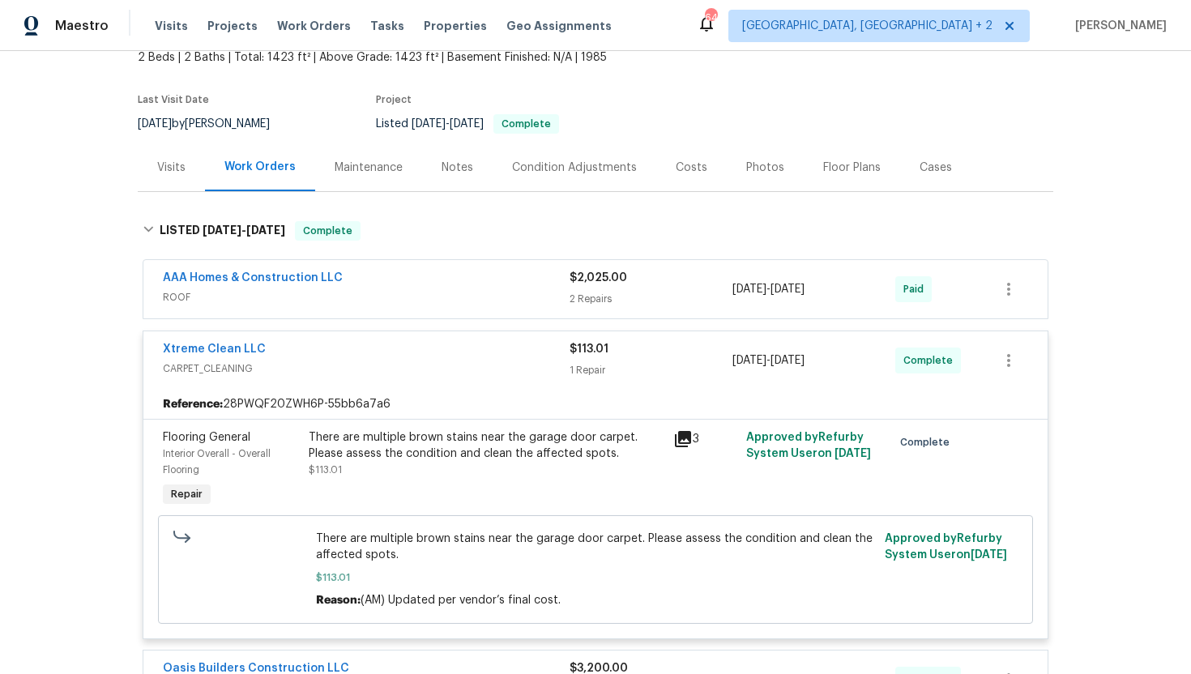
click at [178, 164] on div "Visits" at bounding box center [171, 168] width 28 height 16
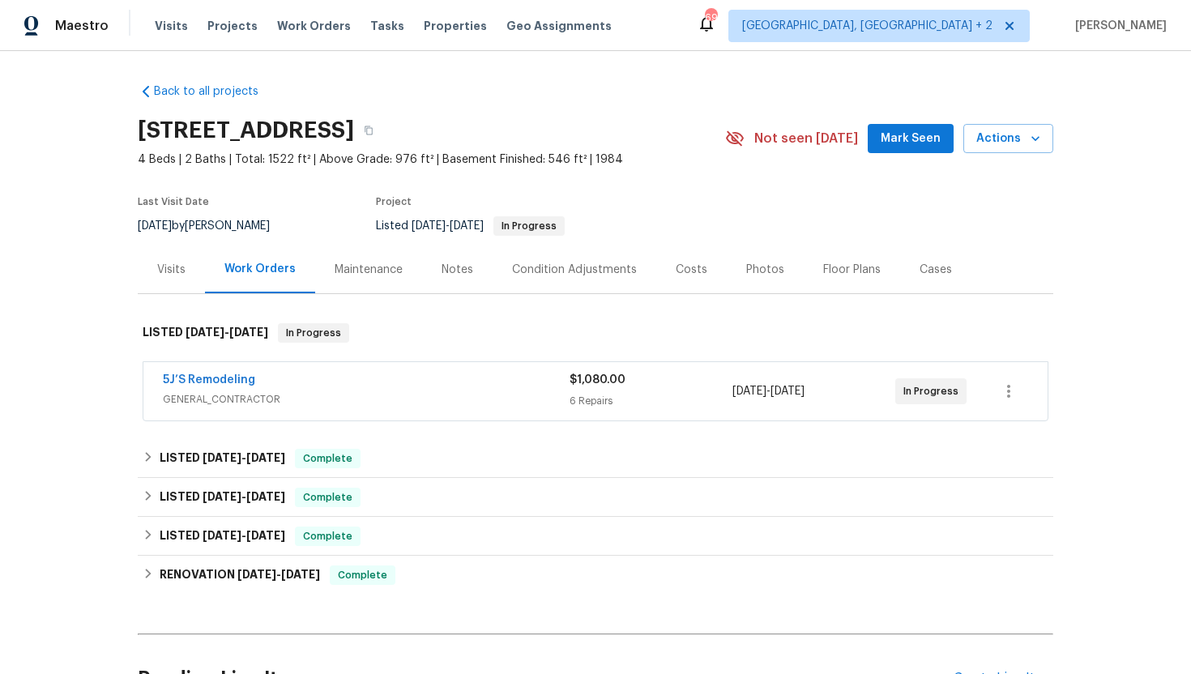
click at [171, 269] on div "Visits" at bounding box center [171, 270] width 28 height 16
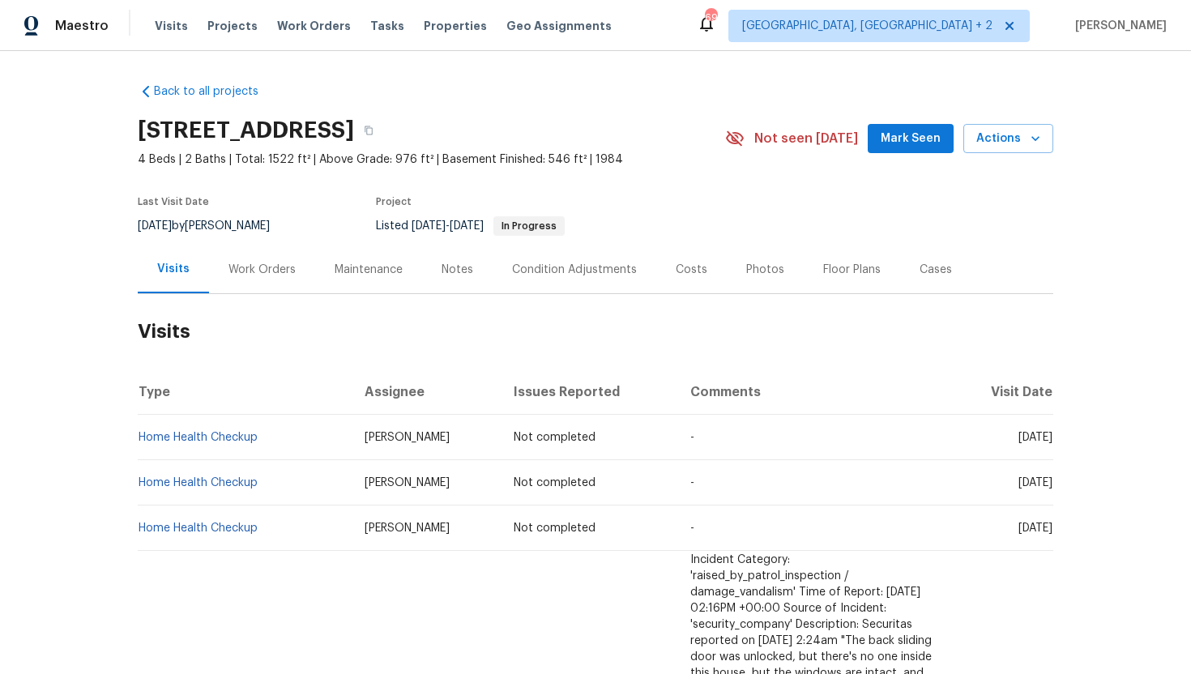
click at [258, 284] on div "Work Orders" at bounding box center [262, 270] width 106 height 48
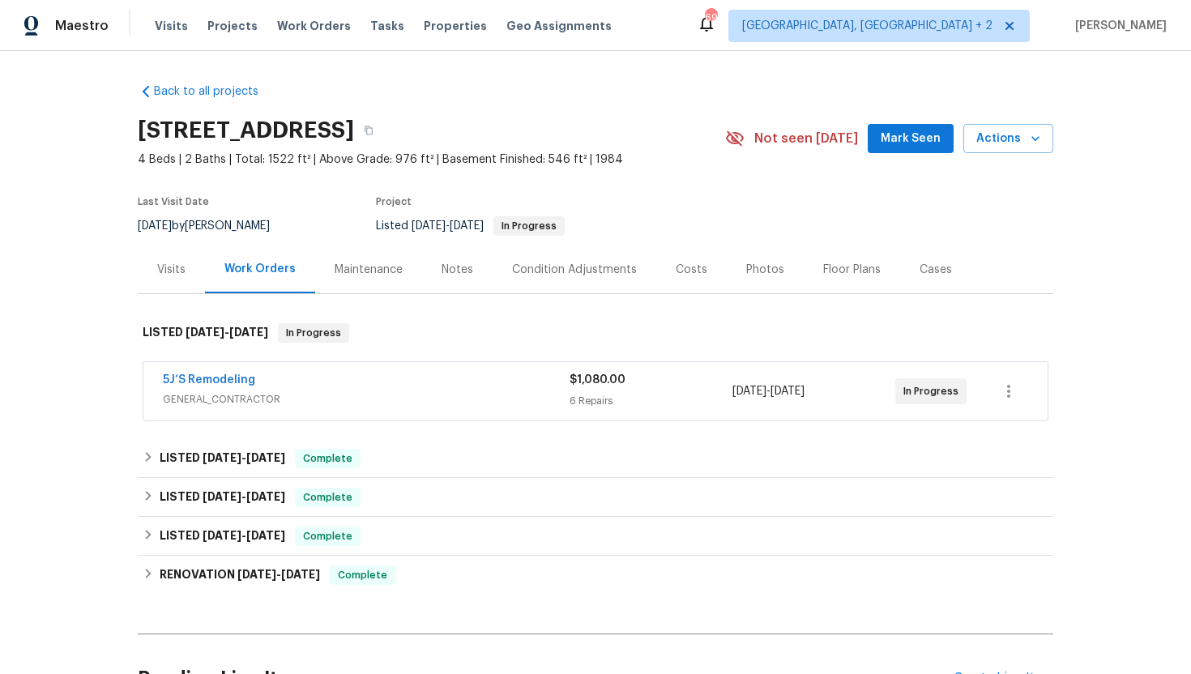
click at [318, 387] on div "5J’S Remodeling" at bounding box center [366, 381] width 407 height 19
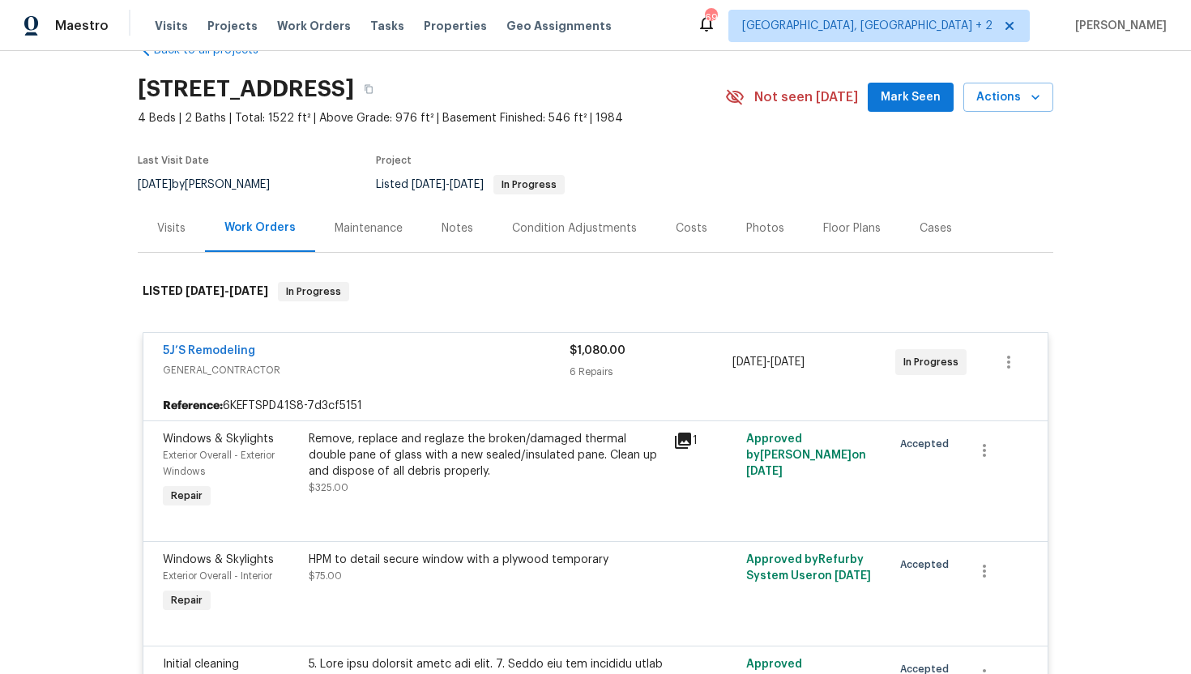
scroll to position [14, 0]
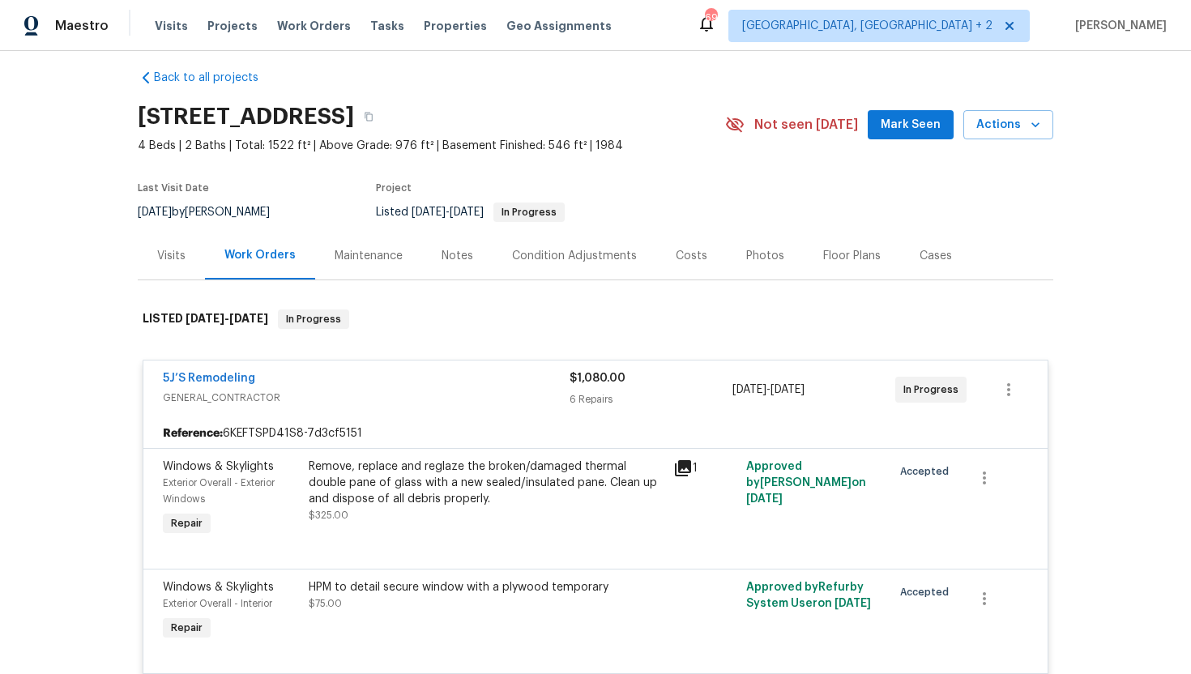
click at [195, 261] on div "Visits" at bounding box center [171, 256] width 67 height 48
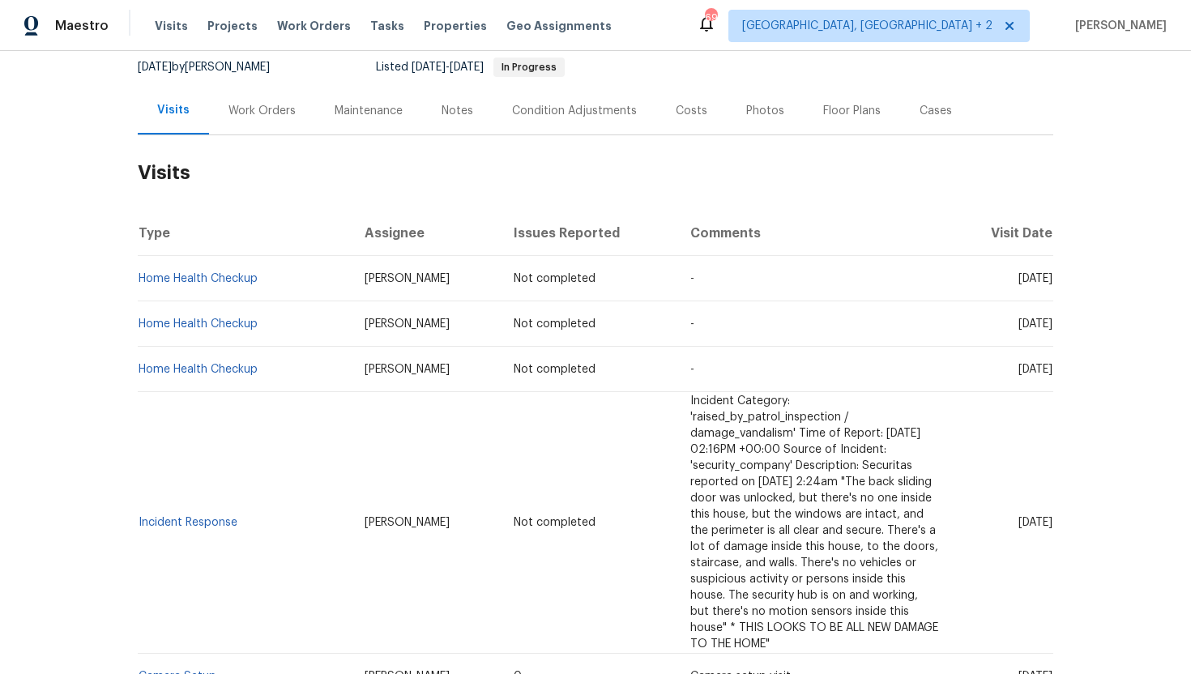
scroll to position [214, 0]
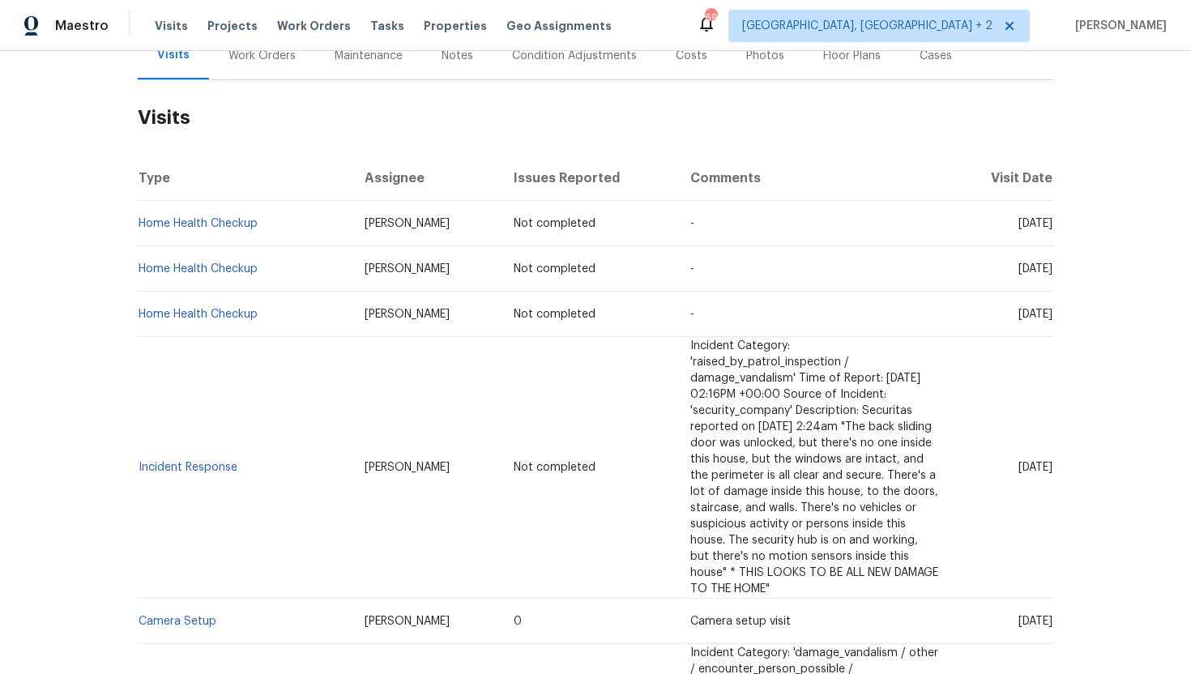
click at [246, 429] on td "Incident Response" at bounding box center [245, 468] width 214 height 262
copy link "Incident Response"
drag, startPoint x: 244, startPoint y: 425, endPoint x: 139, endPoint y: 434, distance: 104.9
click at [139, 434] on td "Incident Response" at bounding box center [245, 468] width 214 height 262
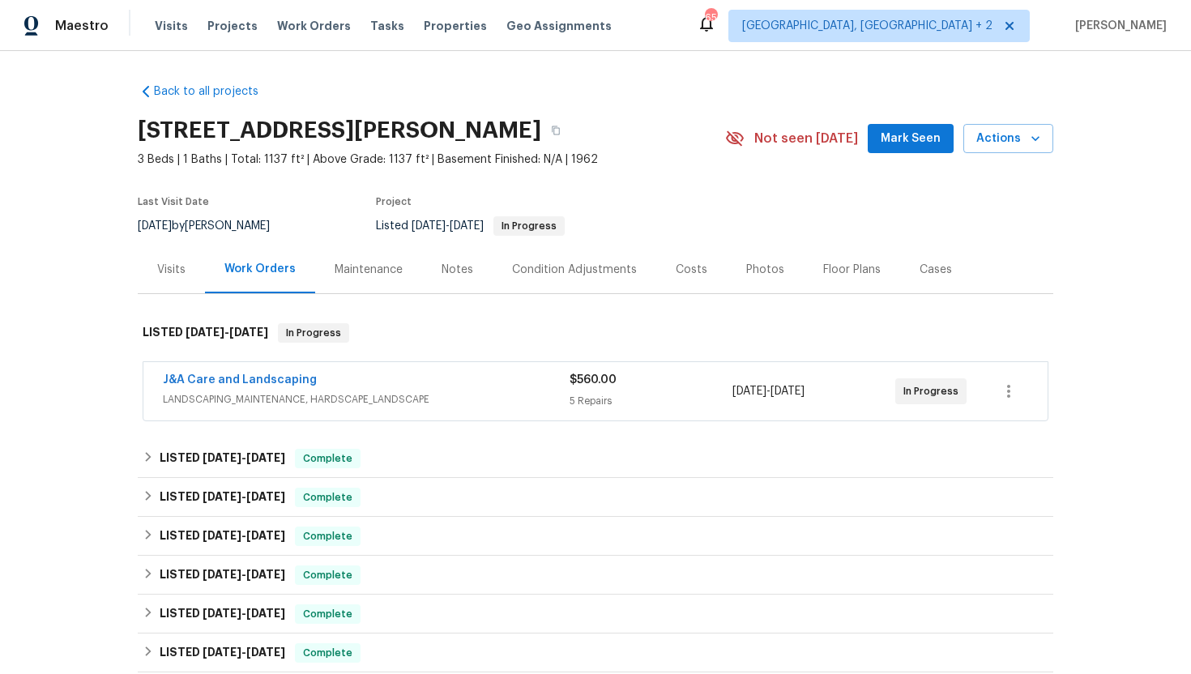
click at [385, 386] on div "J&A Care and Landscaping" at bounding box center [366, 381] width 407 height 19
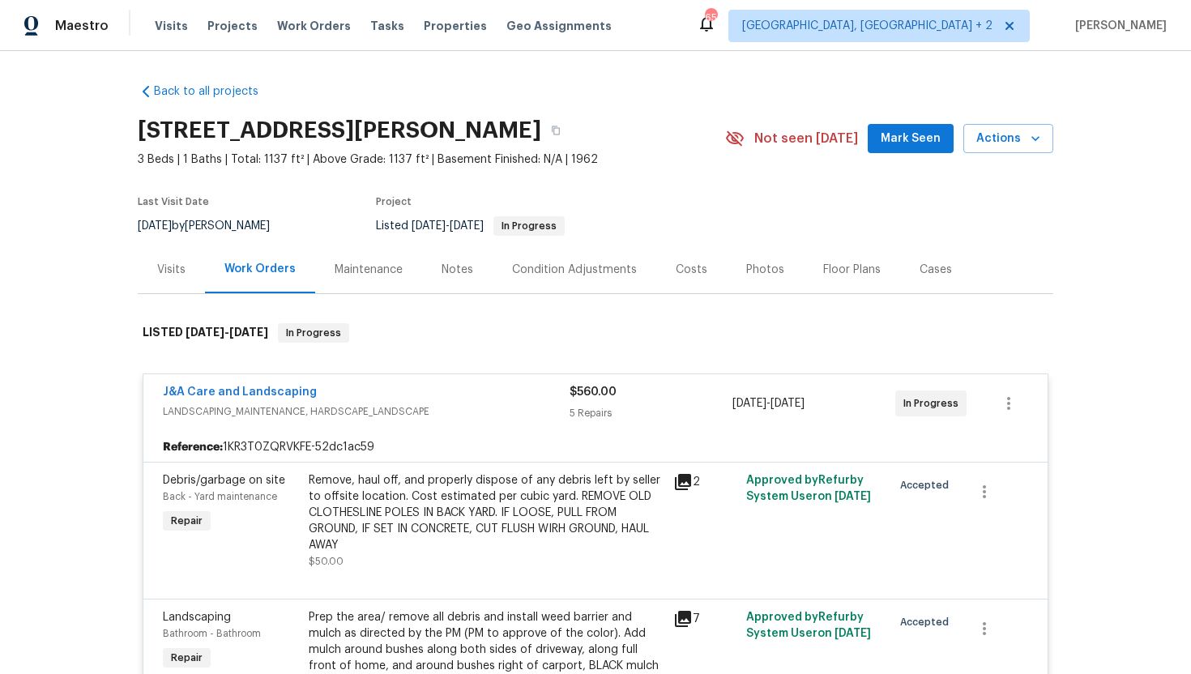
click at [174, 259] on div "Visits" at bounding box center [171, 270] width 67 height 48
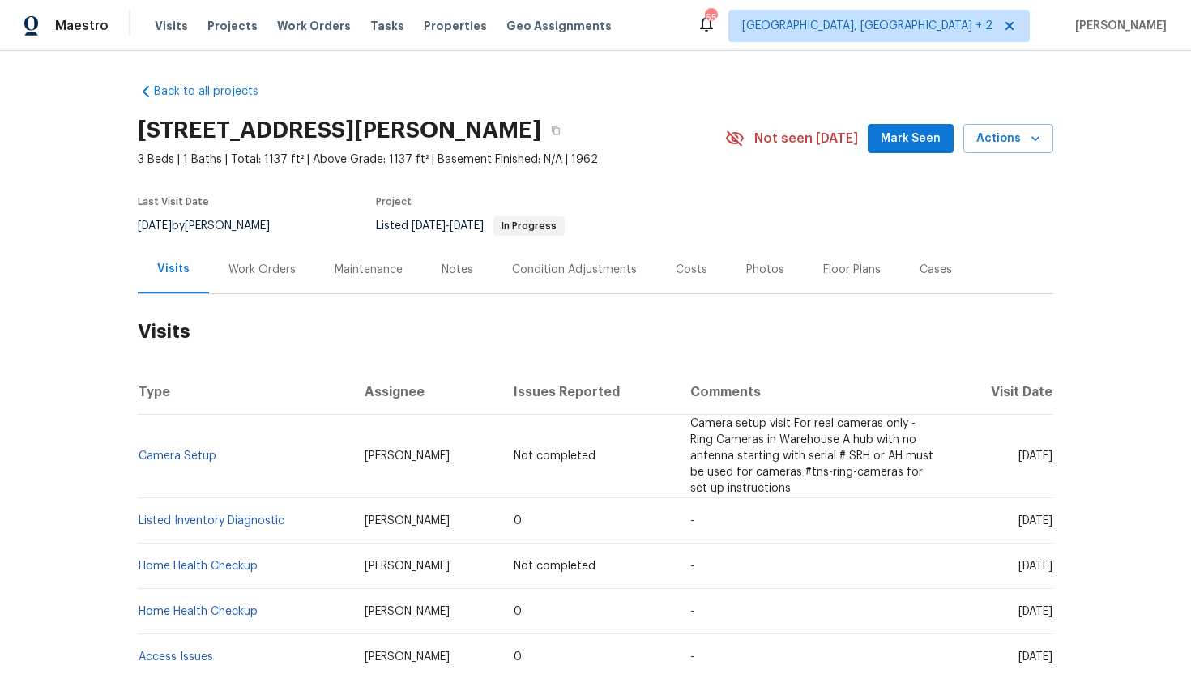
click at [358, 277] on div "Maintenance" at bounding box center [368, 270] width 107 height 48
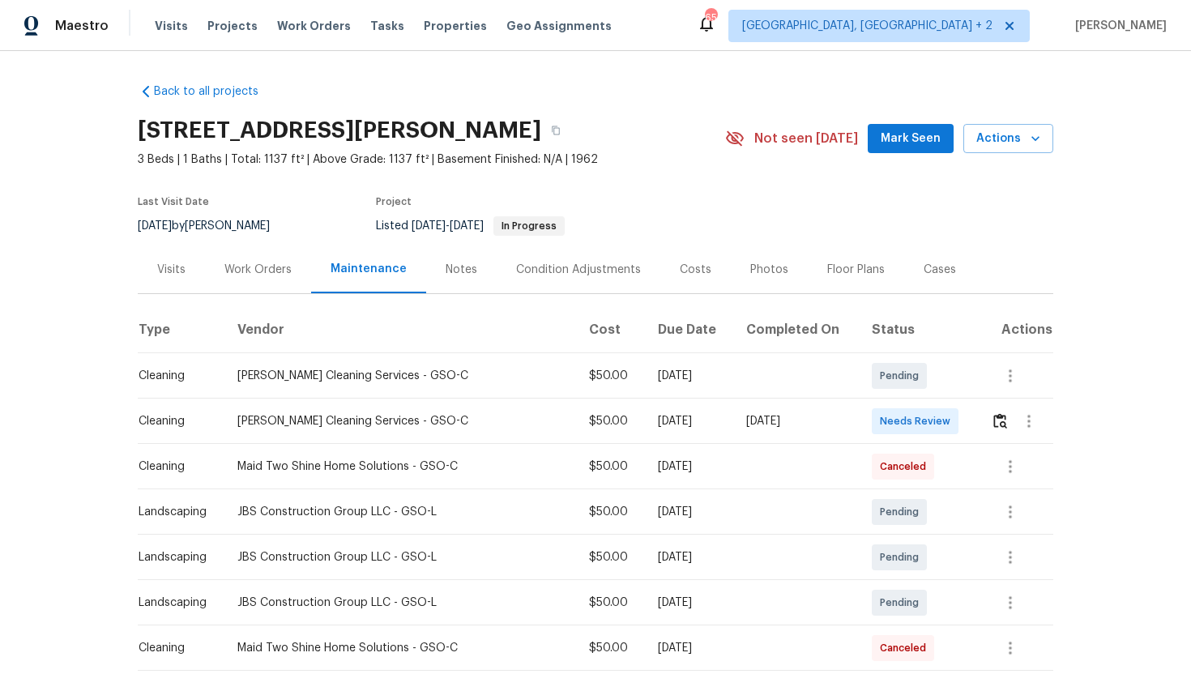
scroll to position [3, 0]
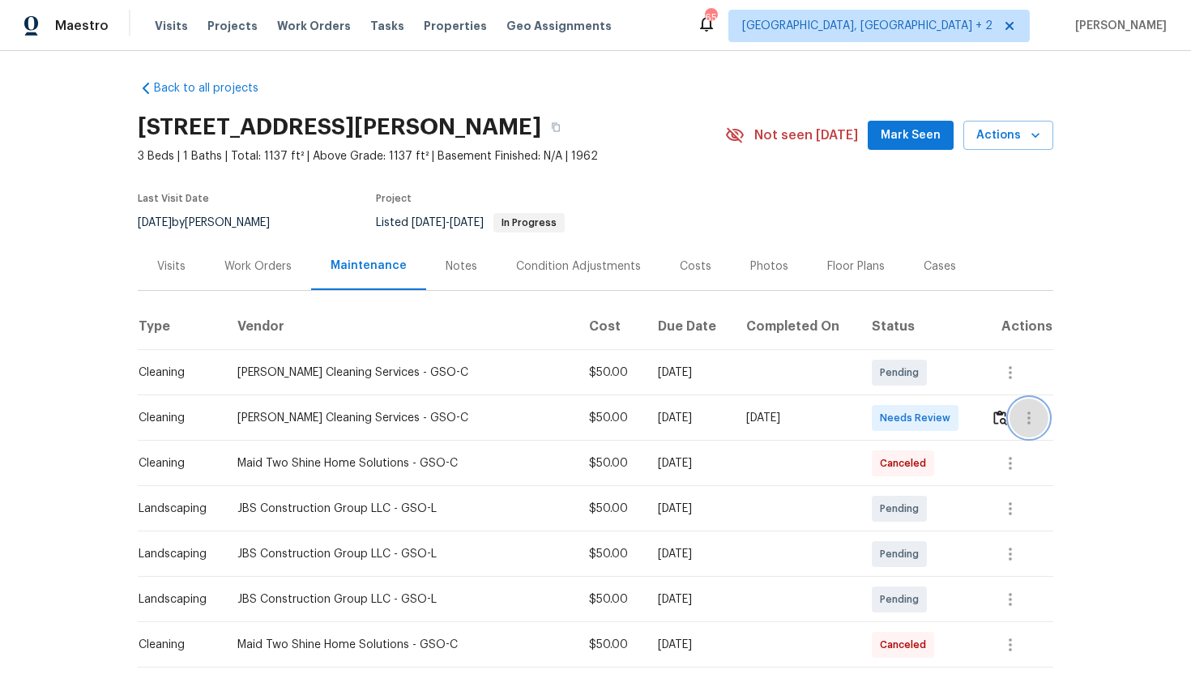
click at [1029, 412] on icon "button" at bounding box center [1028, 418] width 3 height 13
click at [1051, 444] on li "View details" at bounding box center [1065, 444] width 113 height 27
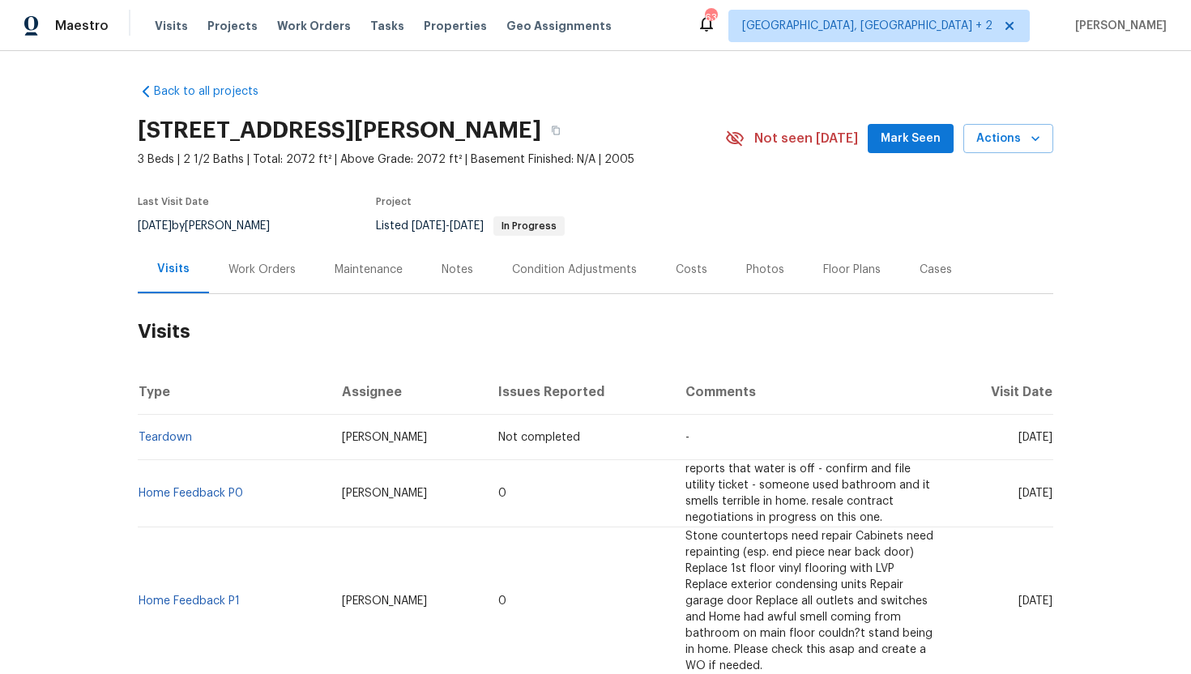
click at [947, 494] on td "[DATE]" at bounding box center [1000, 493] width 106 height 67
drag, startPoint x: 989, startPoint y: 497, endPoint x: 1049, endPoint y: 498, distance: 60.0
click at [1049, 499] on span "[DATE]" at bounding box center [1036, 493] width 34 height 11
copy span "[DATE]"
click at [260, 273] on div "Work Orders" at bounding box center [262, 270] width 67 height 16
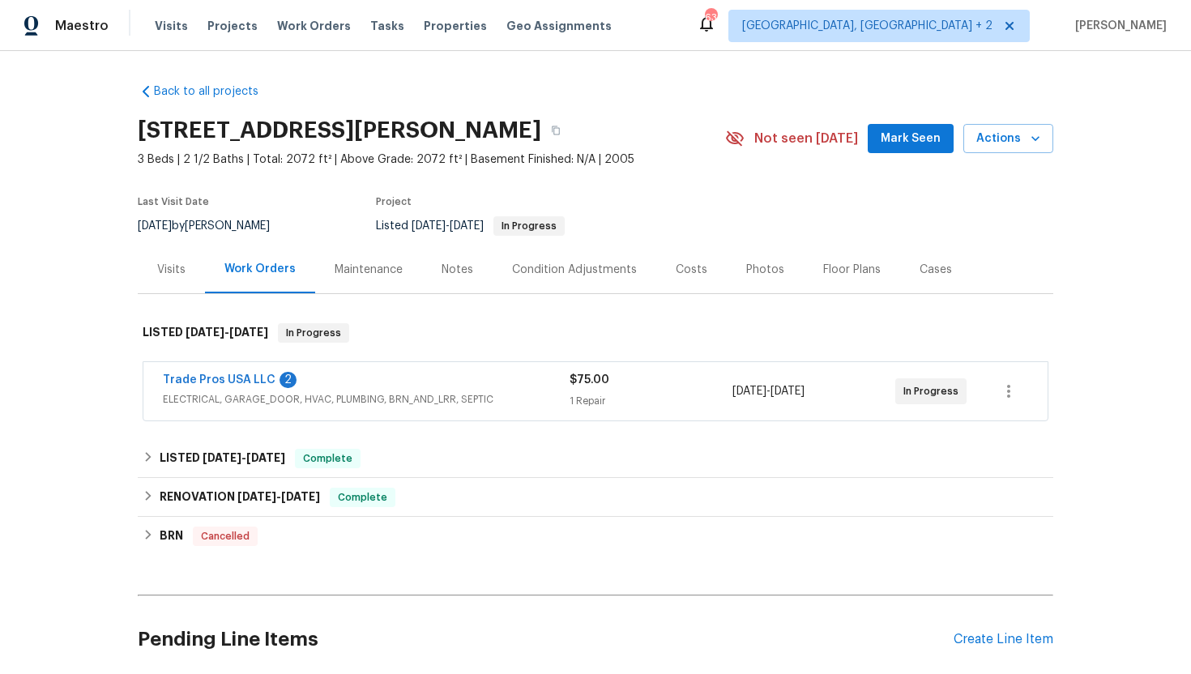
click at [407, 405] on span "ELECTRICAL, GARAGE_DOOR, HVAC, PLUMBING, BRN_AND_LRR, SEPTIC" at bounding box center [366, 399] width 407 height 16
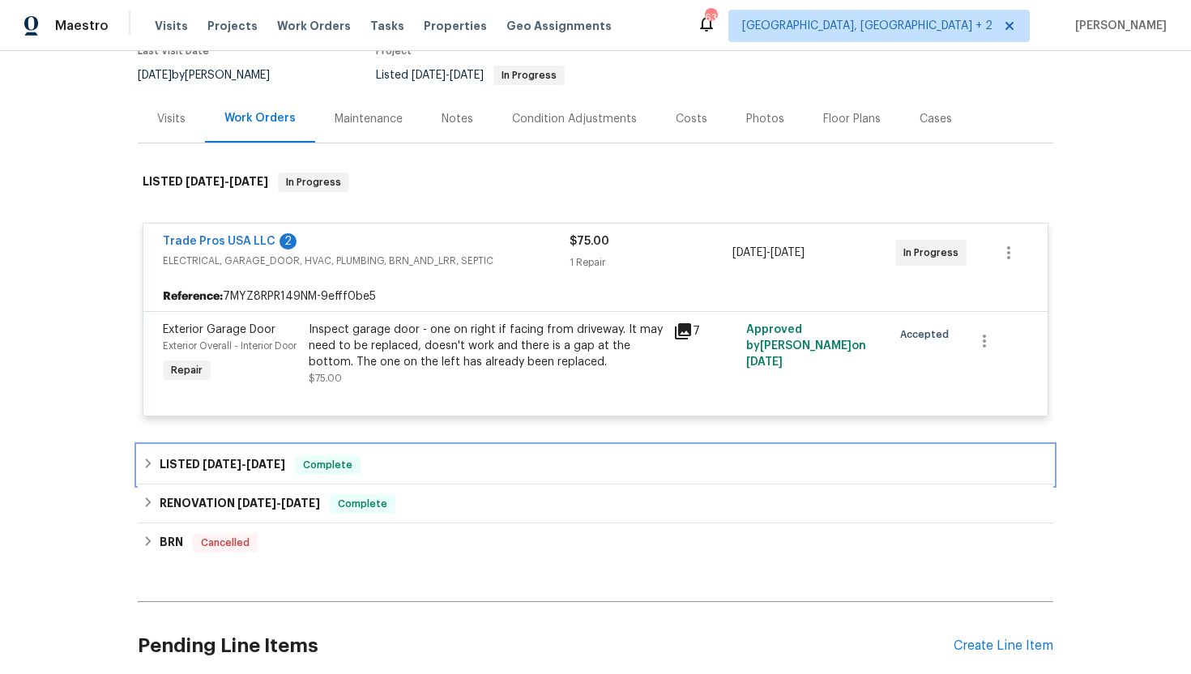
click at [374, 475] on div "LISTED [DATE] - [DATE] Complete" at bounding box center [596, 464] width 906 height 19
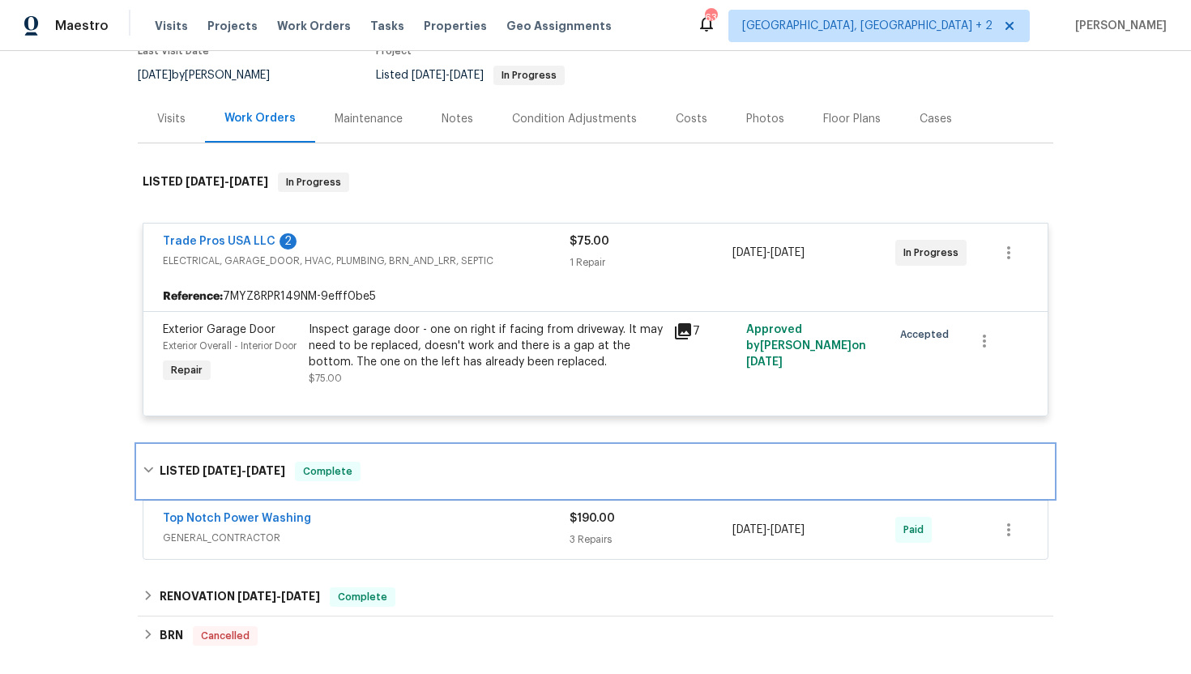
scroll to position [302, 0]
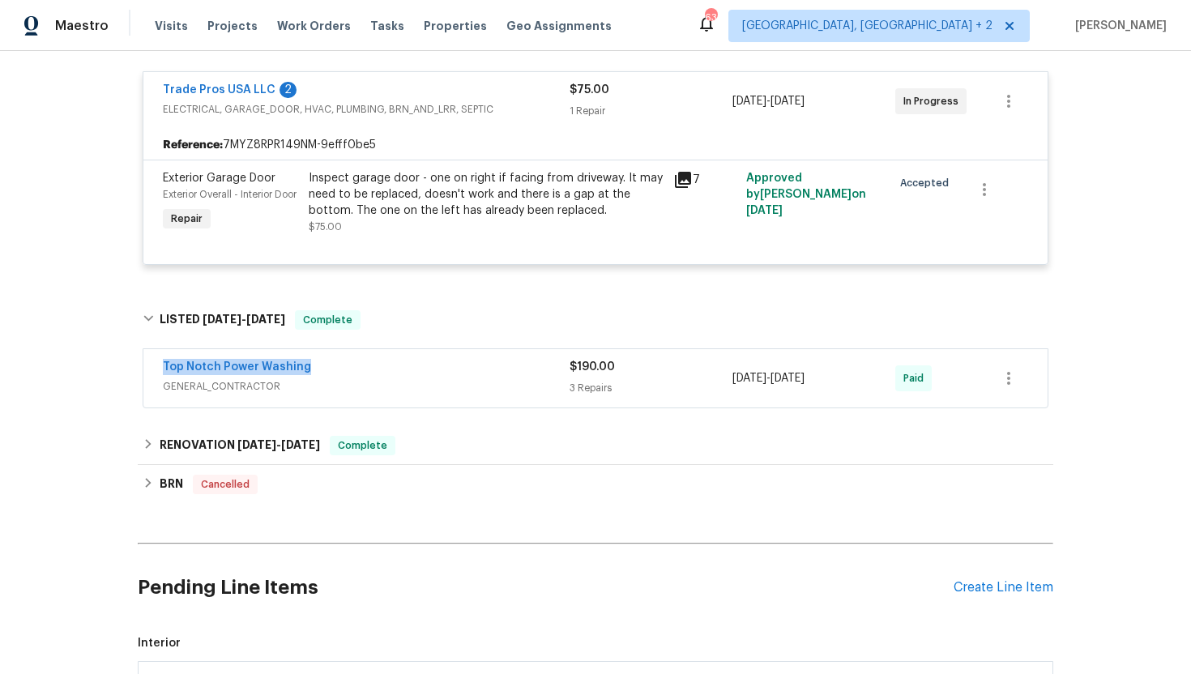
drag, startPoint x: 343, startPoint y: 387, endPoint x: 162, endPoint y: 385, distance: 180.7
click at [162, 385] on div "Top Notch Power Washing GENERAL_CONTRACTOR $190.00 3 Repairs [DATE] - [DATE] Pa…" at bounding box center [595, 378] width 904 height 58
copy link "Top Notch Power Washing"
drag, startPoint x: 854, startPoint y: 395, endPoint x: 691, endPoint y: 395, distance: 162.9
click at [691, 395] on div "Top Notch Power Washing GENERAL_CONTRACTOR $190.00 3 Repairs [DATE] - [DATE] Pa…" at bounding box center [576, 378] width 827 height 39
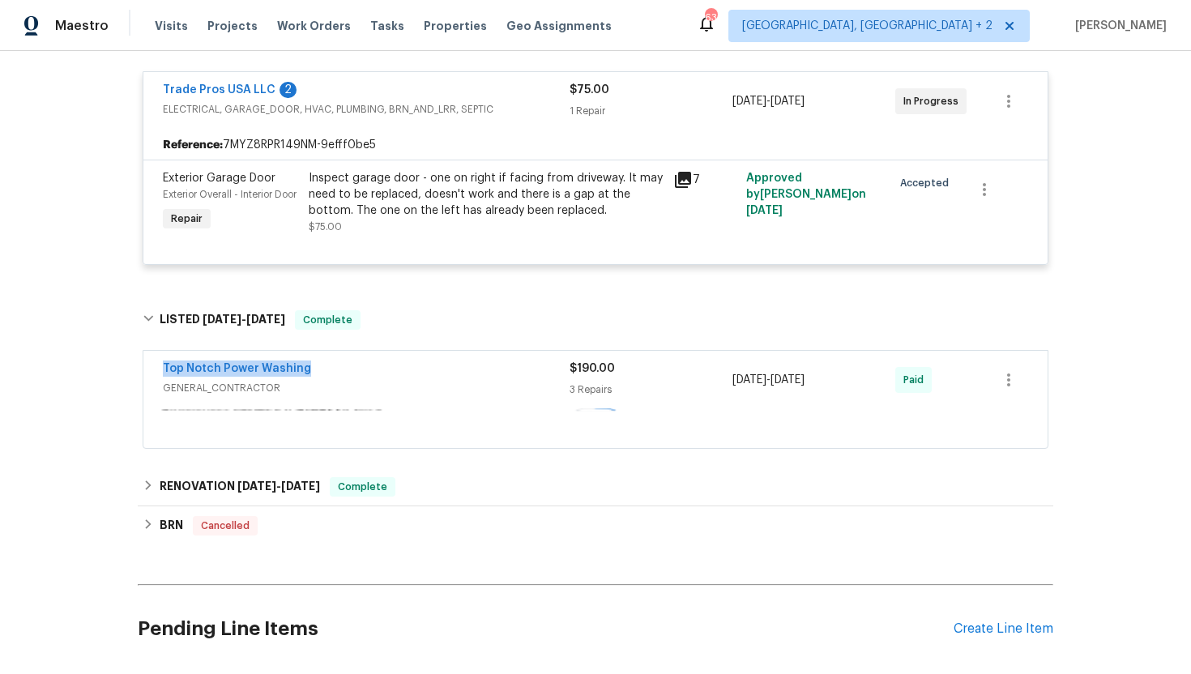
copy div "3 Repairs [DATE] - [DATE]"
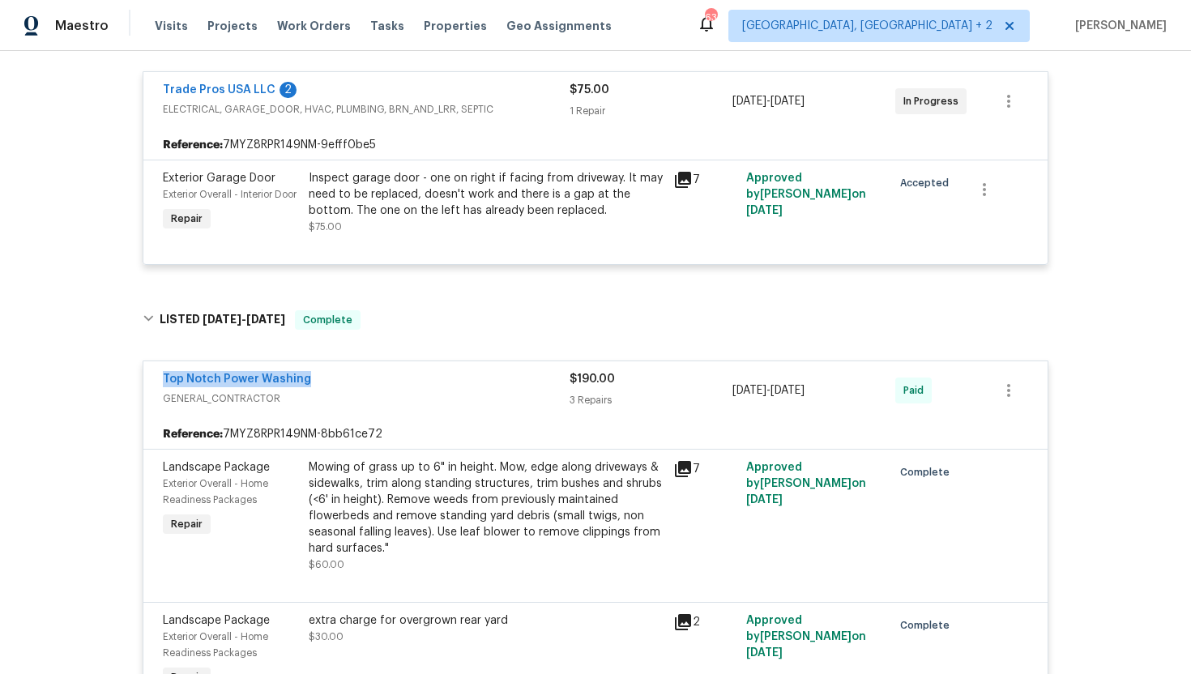
scroll to position [0, 0]
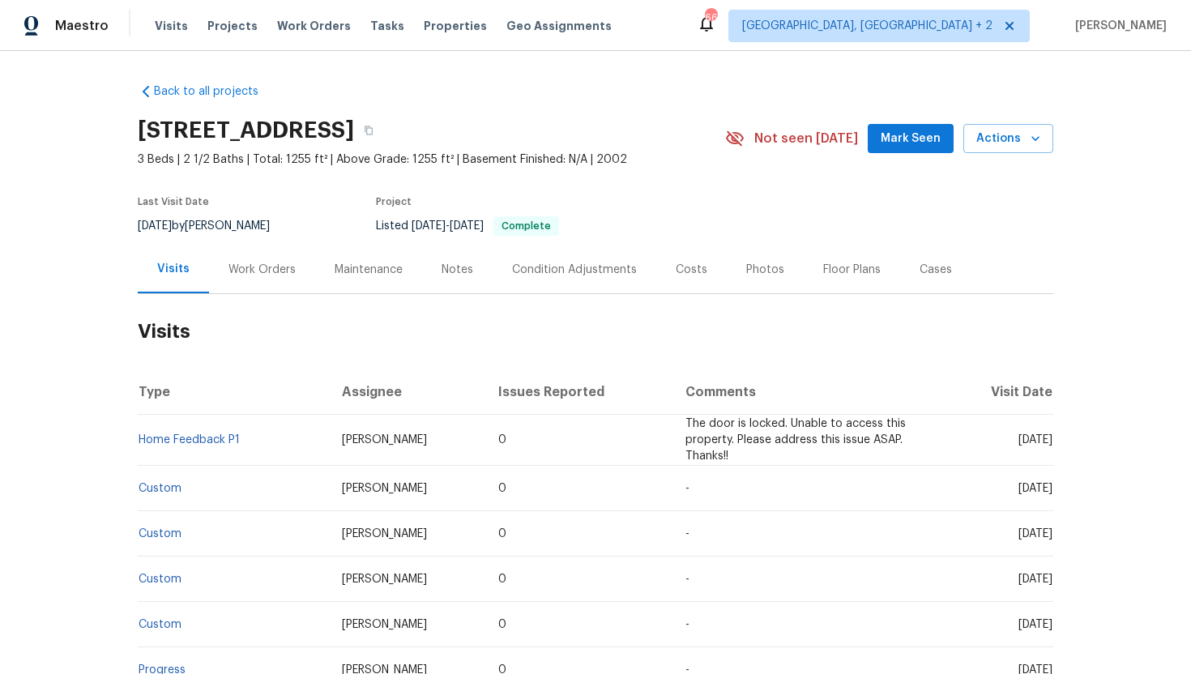
click at [266, 293] on div "Work Orders" at bounding box center [262, 270] width 106 height 48
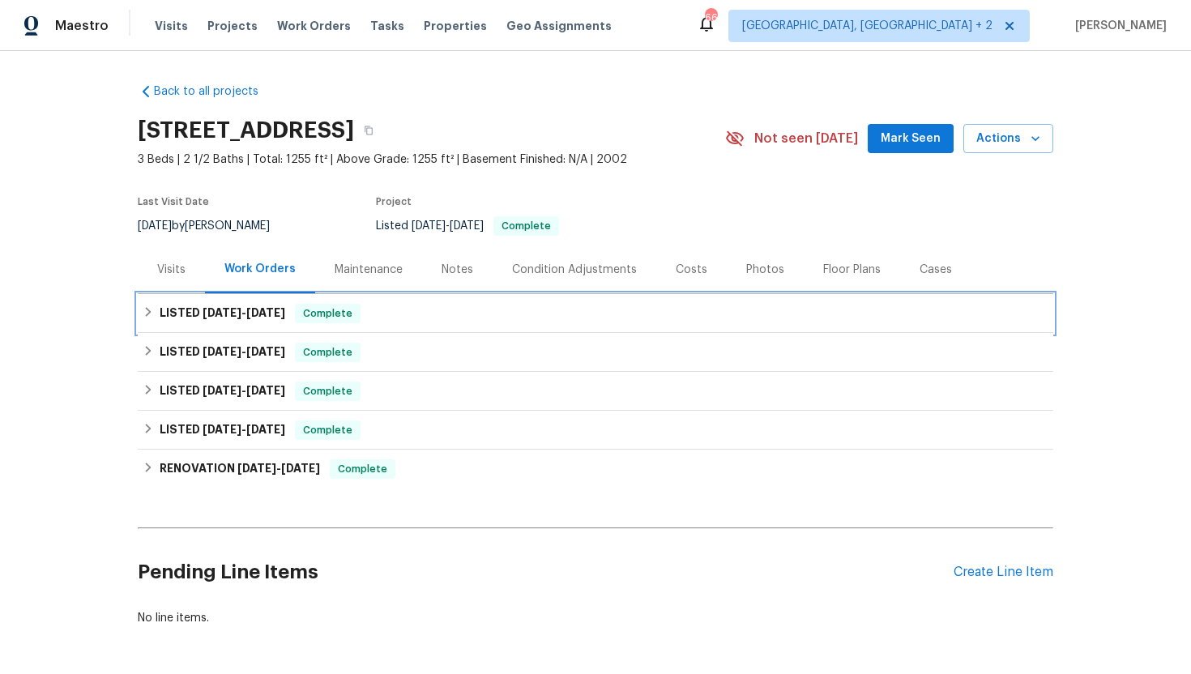
click at [322, 322] on span "Complete" at bounding box center [328, 313] width 62 height 16
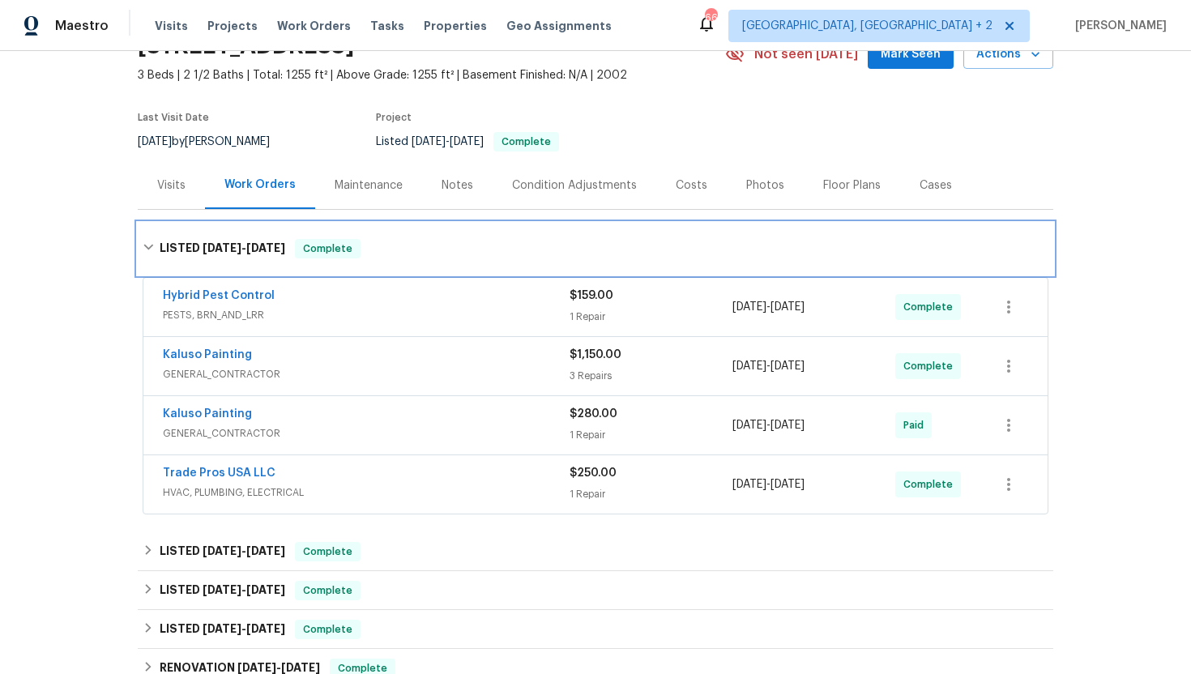
scroll to position [92, 0]
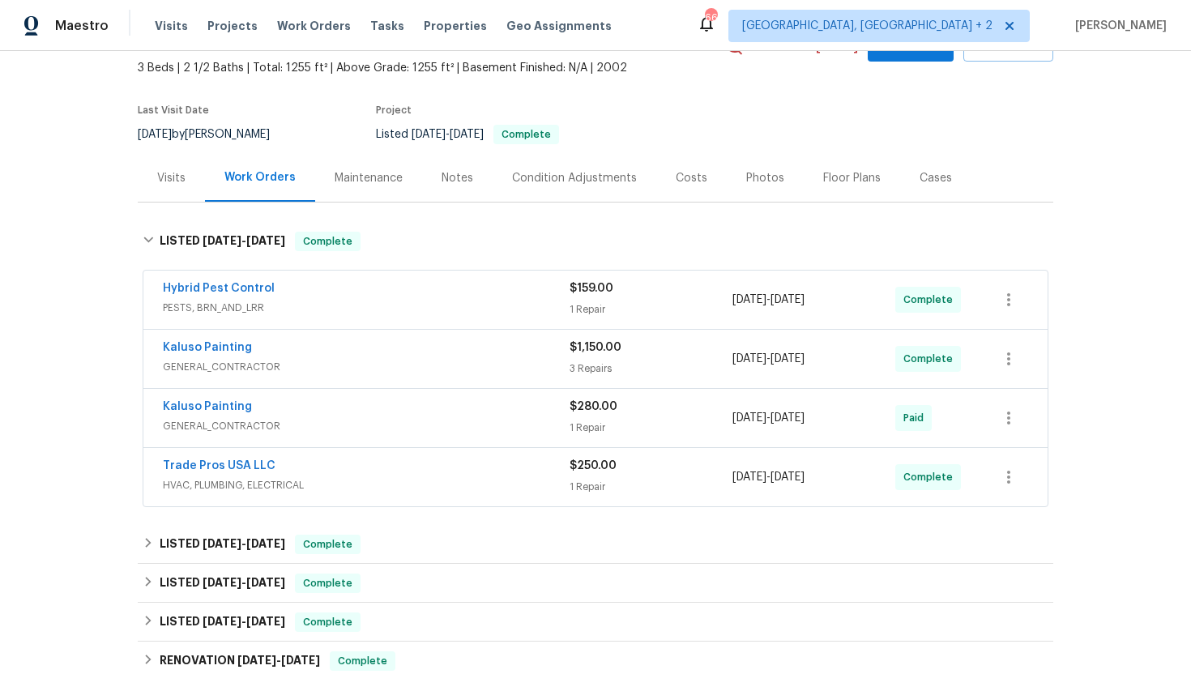
click at [434, 375] on span "GENERAL_CONTRACTOR" at bounding box center [366, 367] width 407 height 16
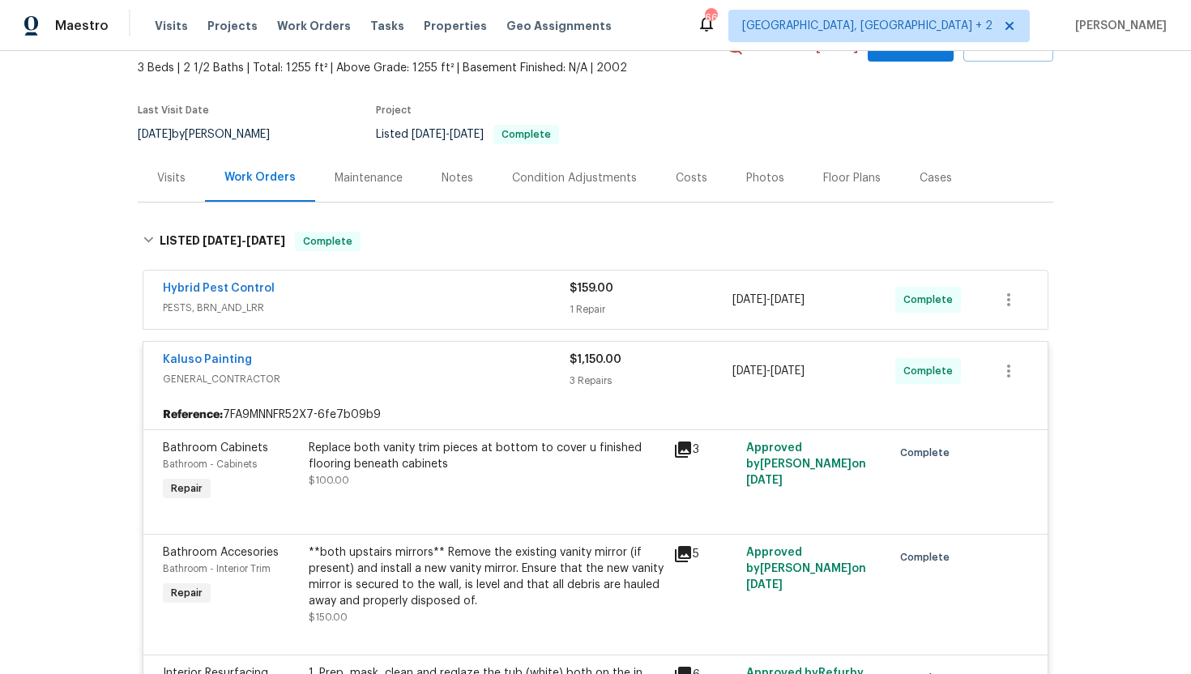
scroll to position [0, 0]
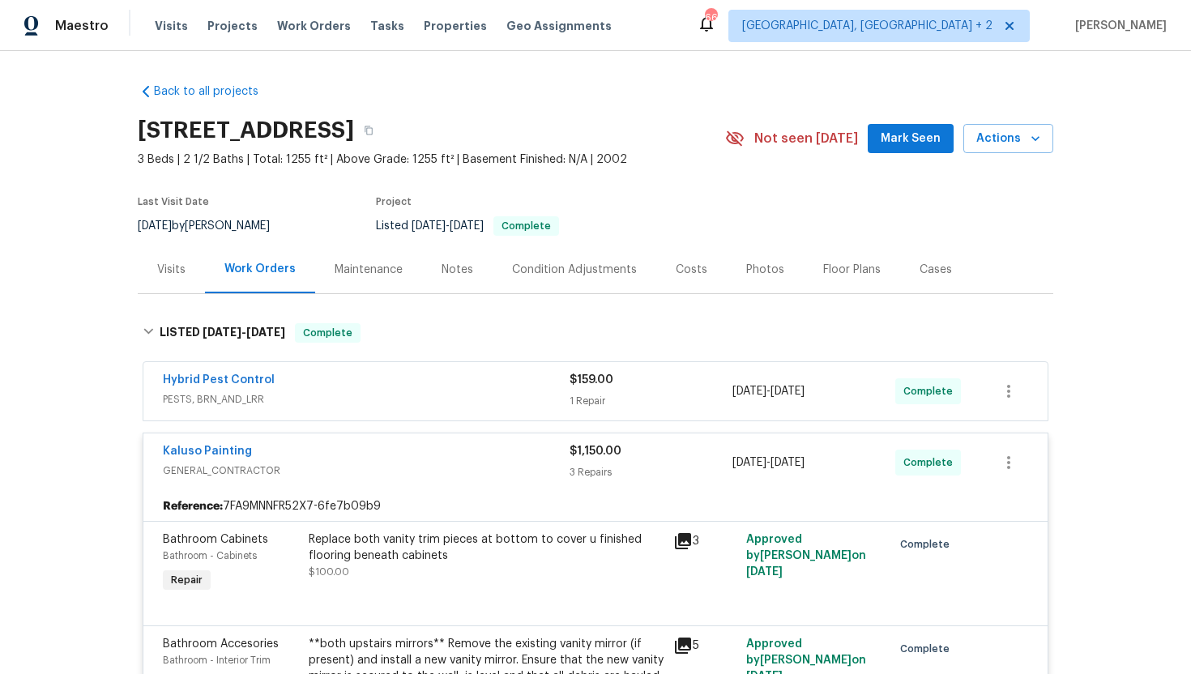
click at [199, 293] on div "Visits" at bounding box center [171, 270] width 67 height 48
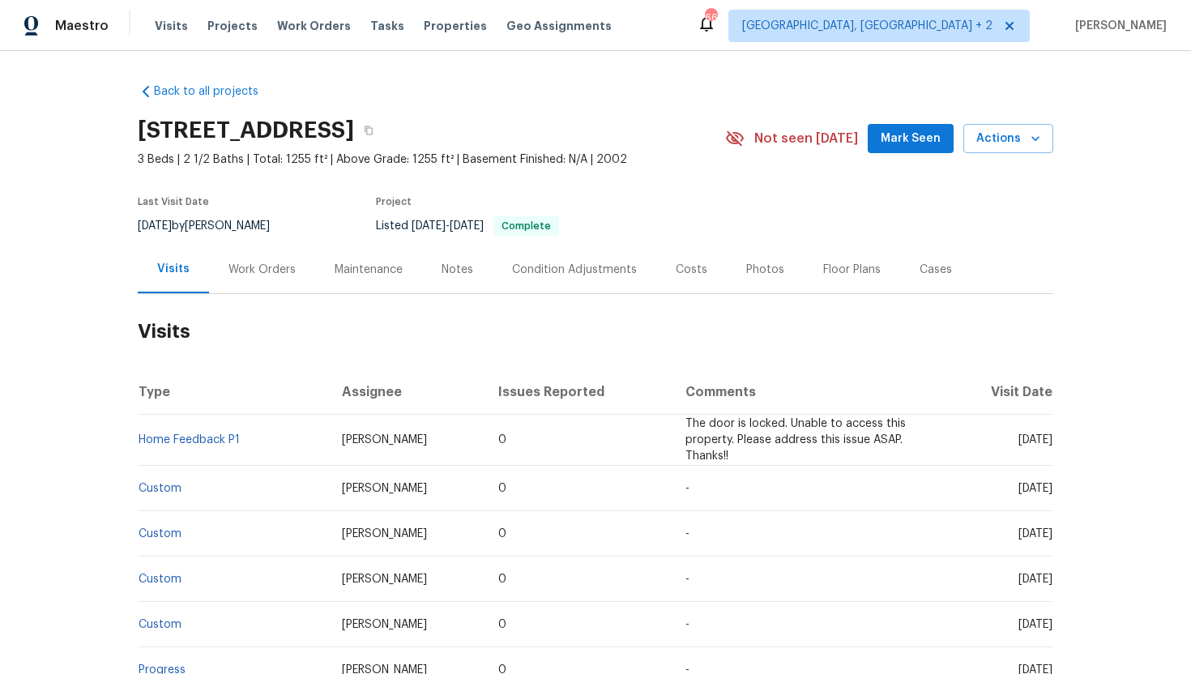
click at [922, 278] on div "Cases" at bounding box center [936, 270] width 32 height 16
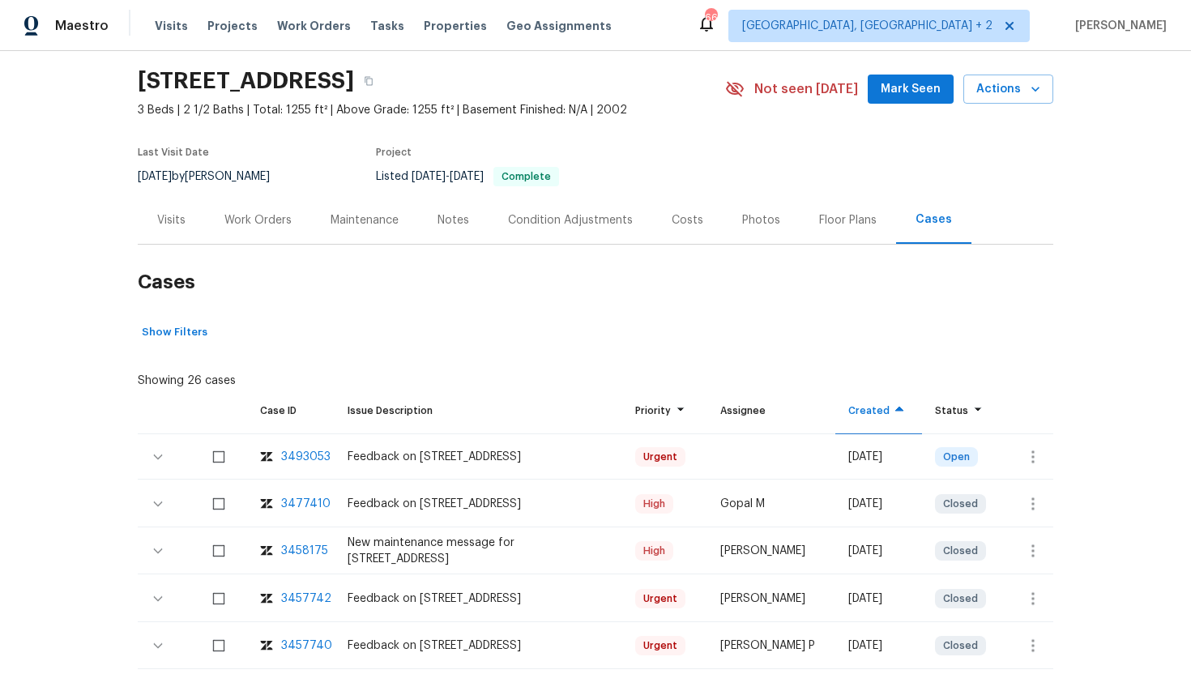
scroll to position [109, 0]
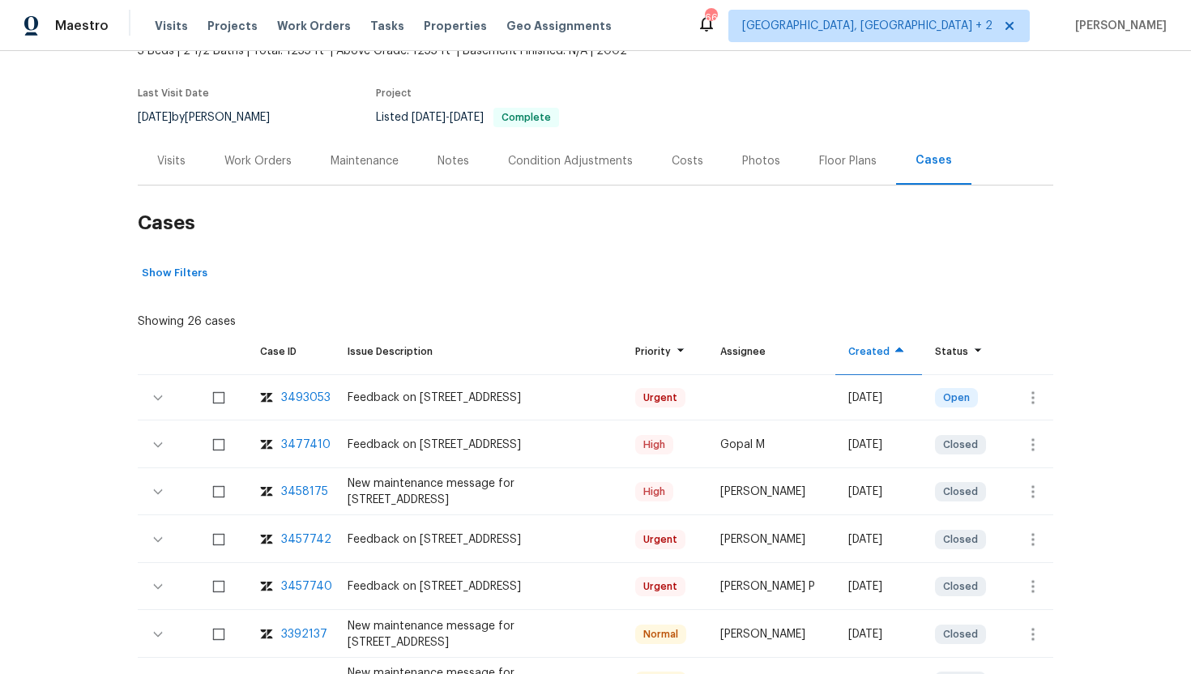
click at [166, 185] on div "Visits" at bounding box center [171, 161] width 67 height 48
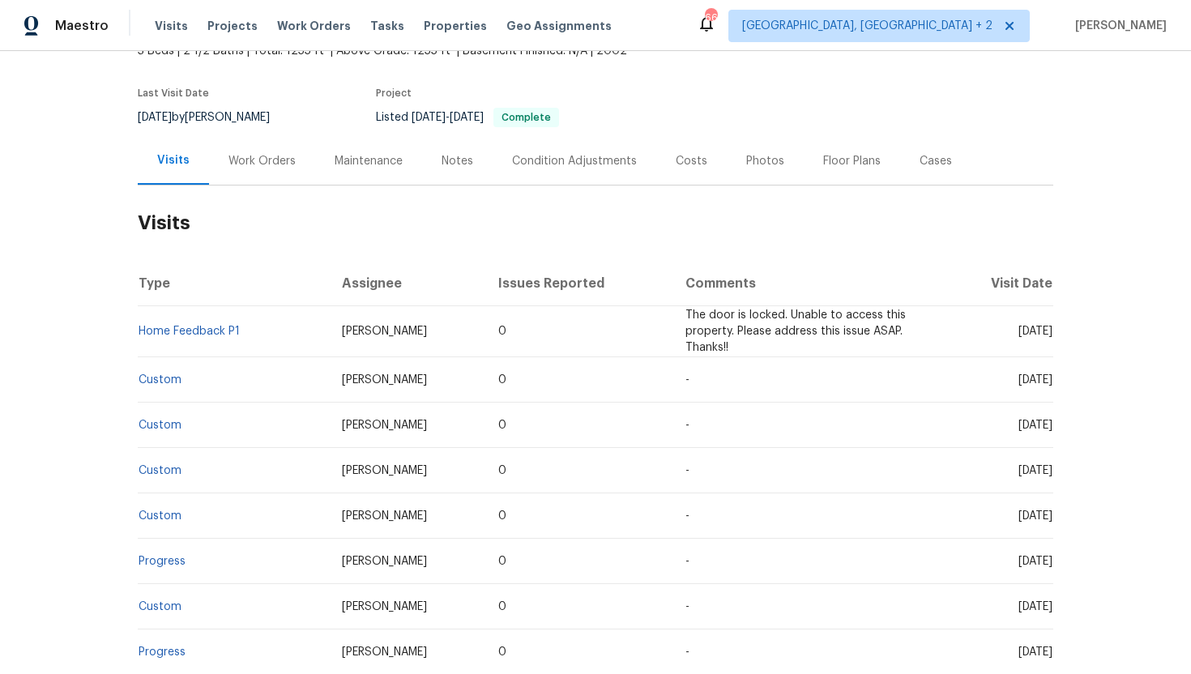
drag, startPoint x: 986, startPoint y: 347, endPoint x: 1050, endPoint y: 355, distance: 64.5
click at [1051, 355] on td "[DATE]" at bounding box center [1000, 331] width 106 height 51
copy span "[DATE]"
click at [255, 185] on div "Work Orders" at bounding box center [262, 161] width 106 height 48
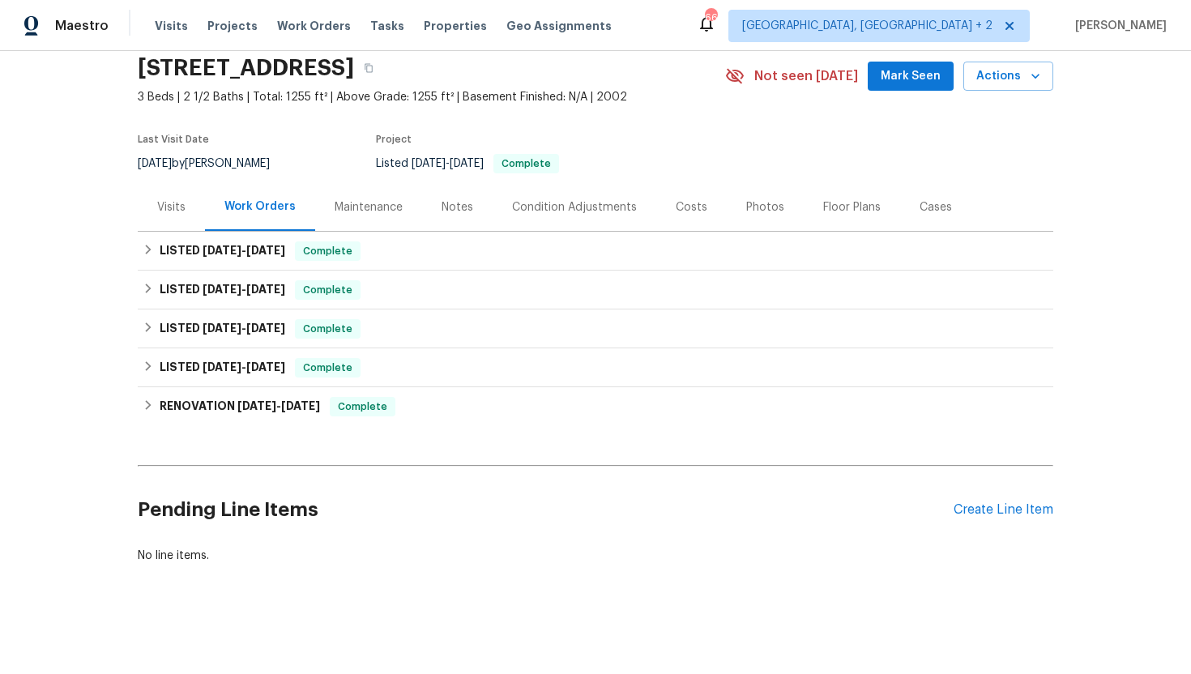
scroll to position [79, 0]
click at [304, 254] on span "Complete" at bounding box center [328, 251] width 62 height 16
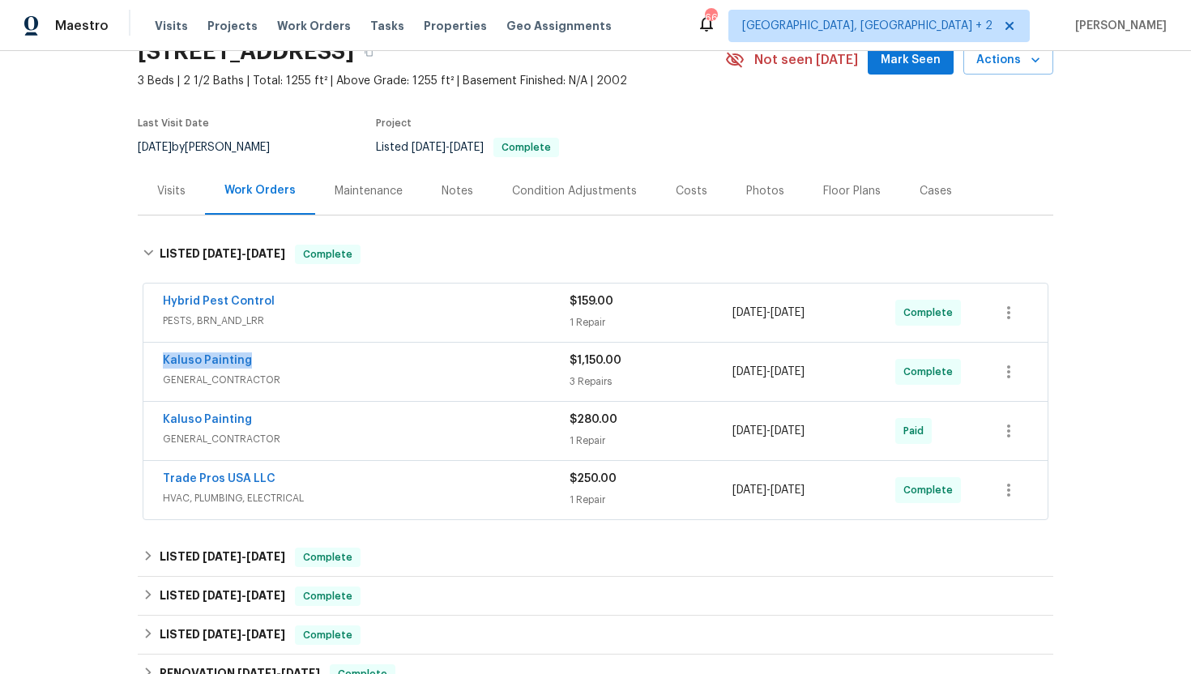
drag, startPoint x: 299, startPoint y: 379, endPoint x: 110, endPoint y: 378, distance: 188.8
click at [110, 378] on div "Back to all projects [STREET_ADDRESS] 3 Beds | 2 1/2 Baths | Total: 1255 ft² | …" at bounding box center [595, 362] width 1191 height 623
copy link "Kaluso Painting"
drag, startPoint x: 854, startPoint y: 391, endPoint x: 711, endPoint y: 390, distance: 143.4
click at [711, 390] on div "Kaluso Painting GENERAL_CONTRACTOR $1,150.00 3 Repairs [DATE] - [DATE] Complete" at bounding box center [576, 371] width 827 height 39
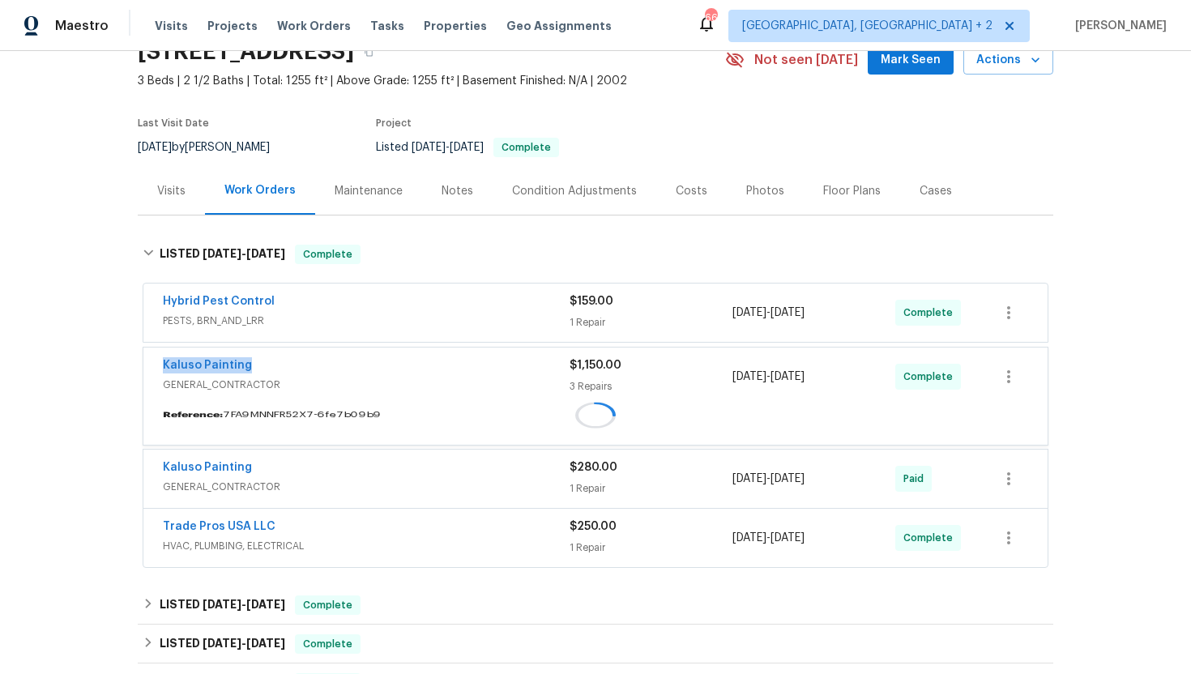
copy div "[DATE] - [DATE]"
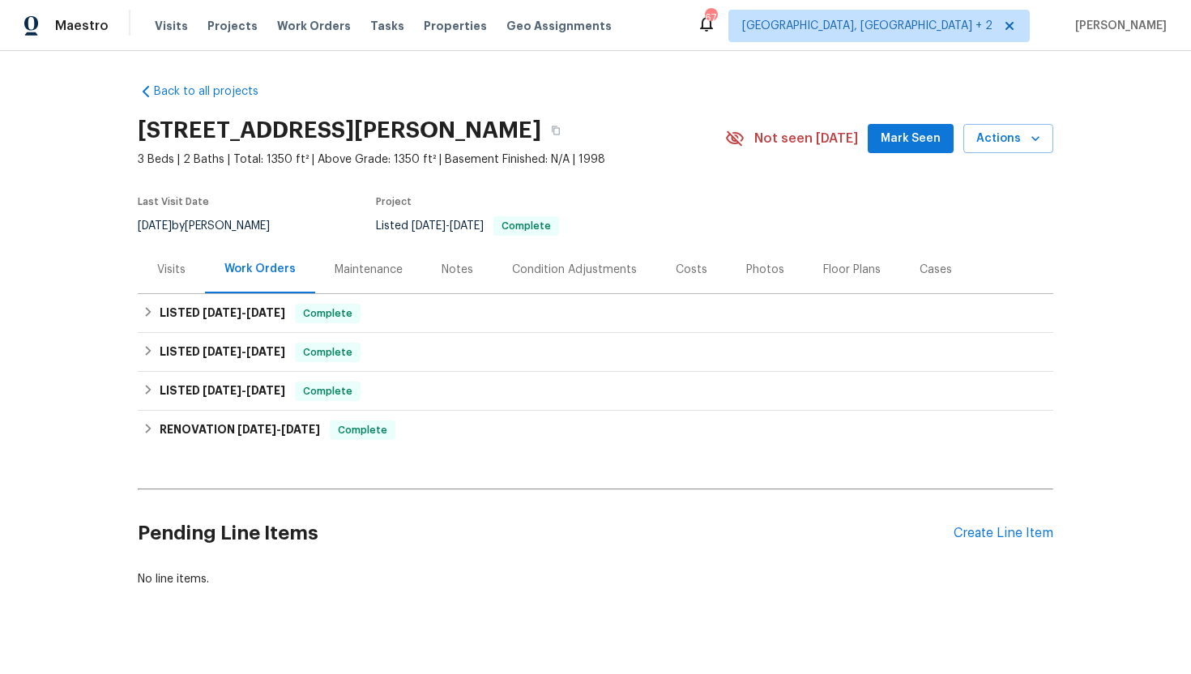
click at [190, 276] on div "Visits" at bounding box center [171, 270] width 67 height 48
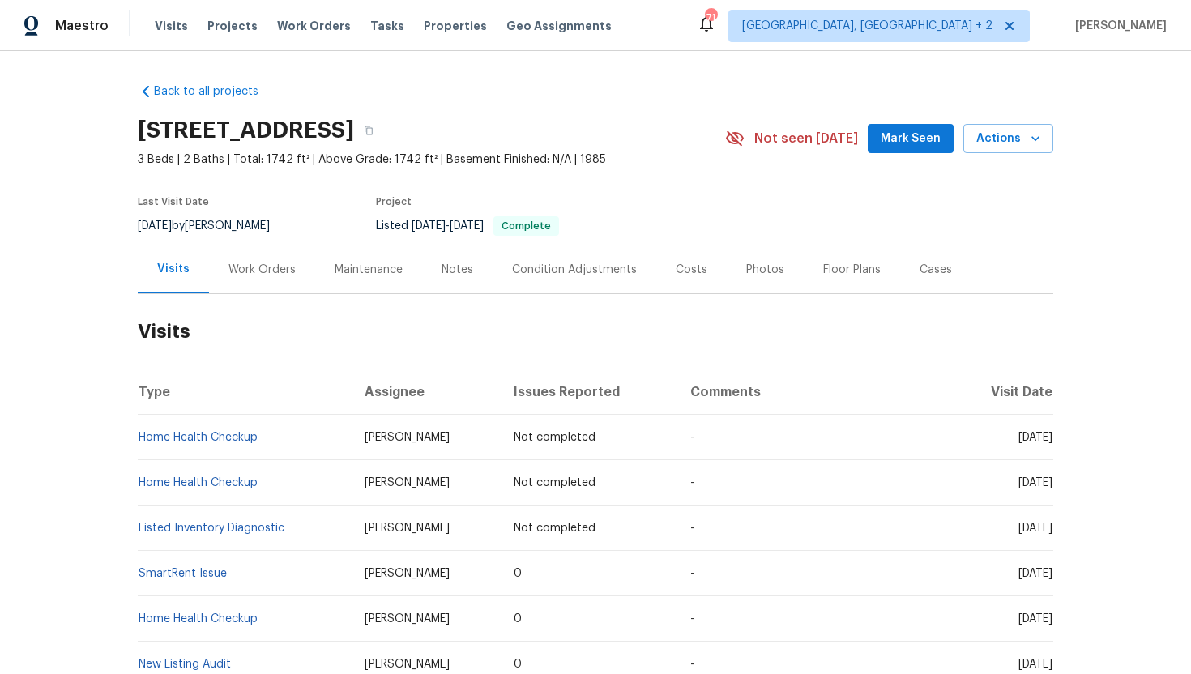
click at [929, 280] on div "Cases" at bounding box center [935, 270] width 71 height 48
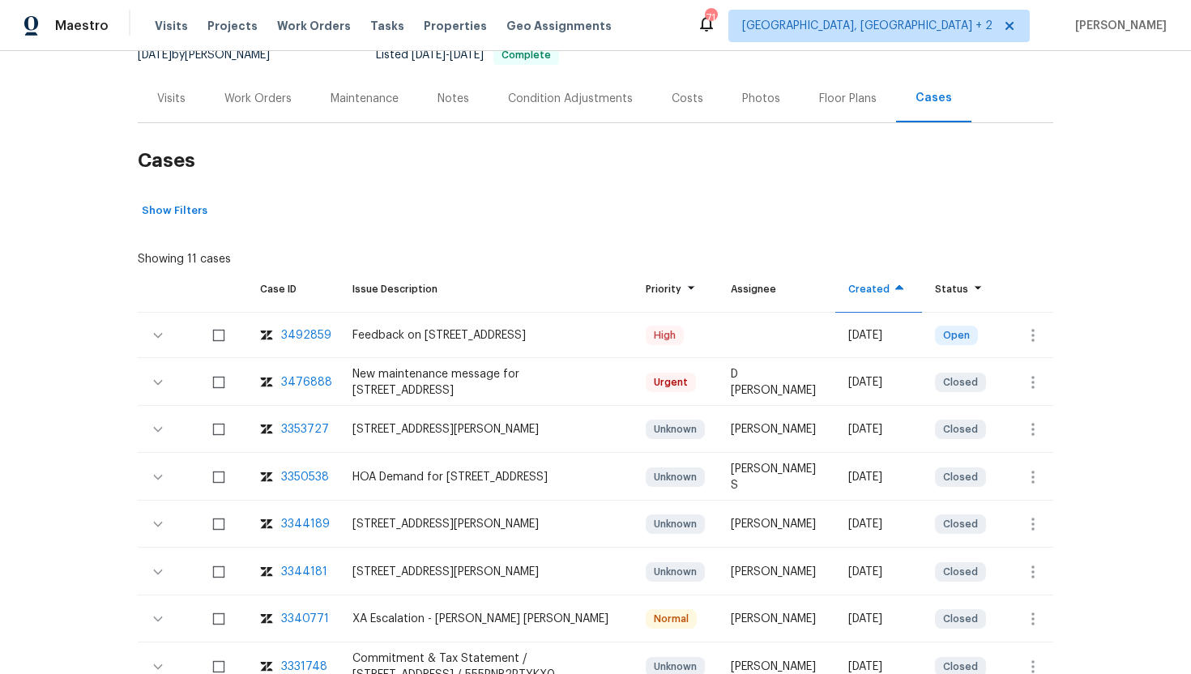
scroll to position [233, 0]
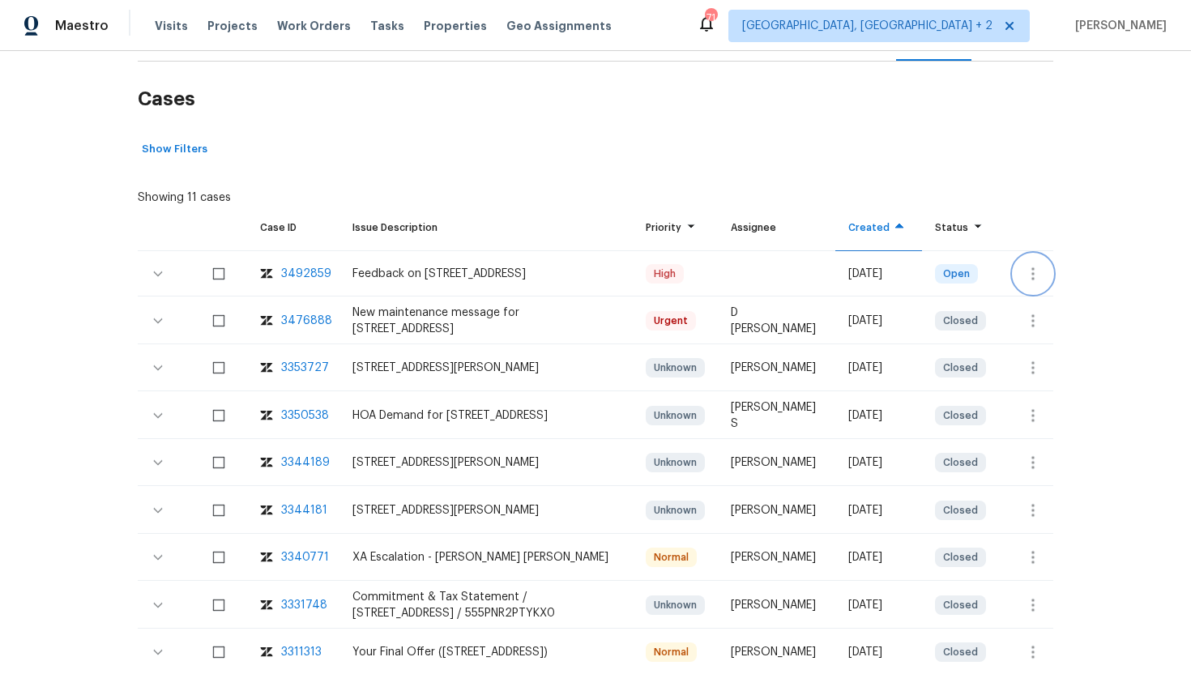
click at [1028, 274] on icon "button" at bounding box center [1032, 273] width 19 height 19
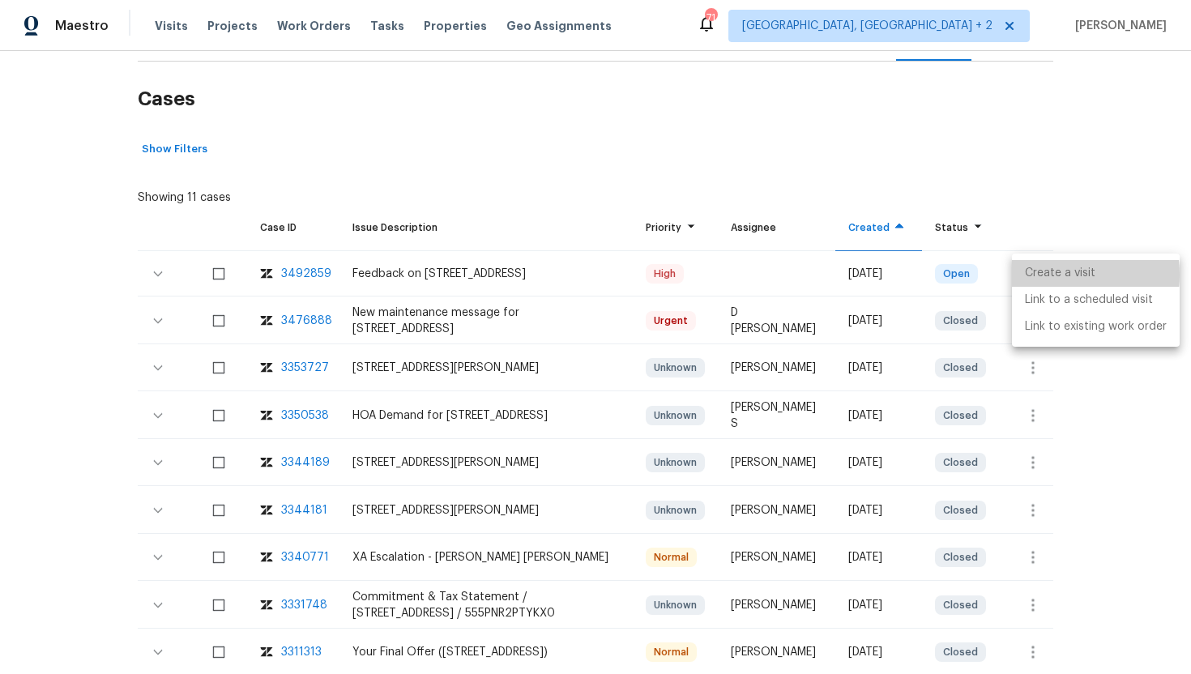
click at [1040, 276] on li "Create a visit" at bounding box center [1096, 273] width 168 height 27
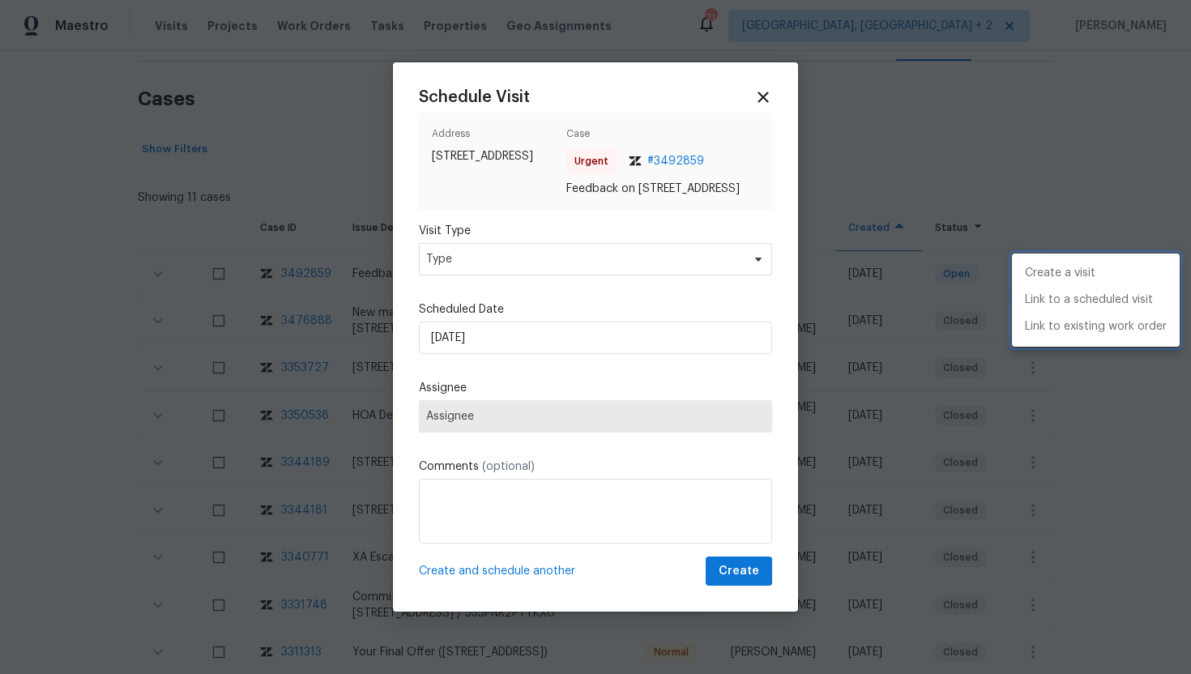
click at [560, 271] on div at bounding box center [595, 337] width 1191 height 674
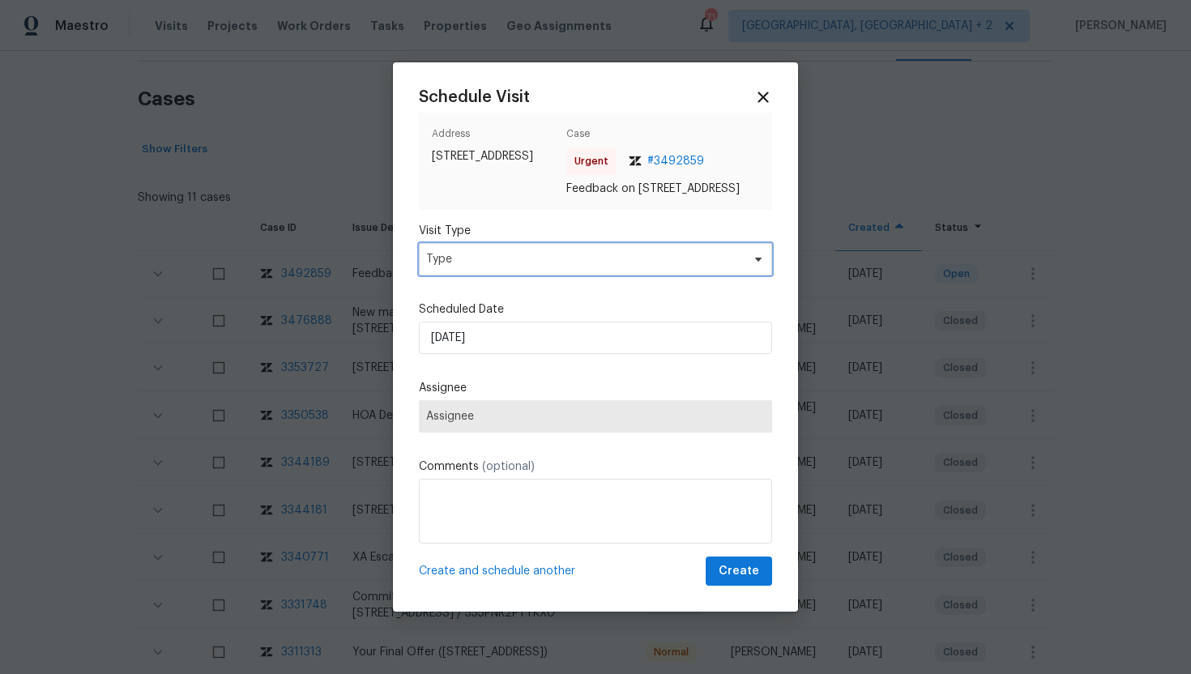
click at [536, 258] on span "Type" at bounding box center [595, 259] width 353 height 32
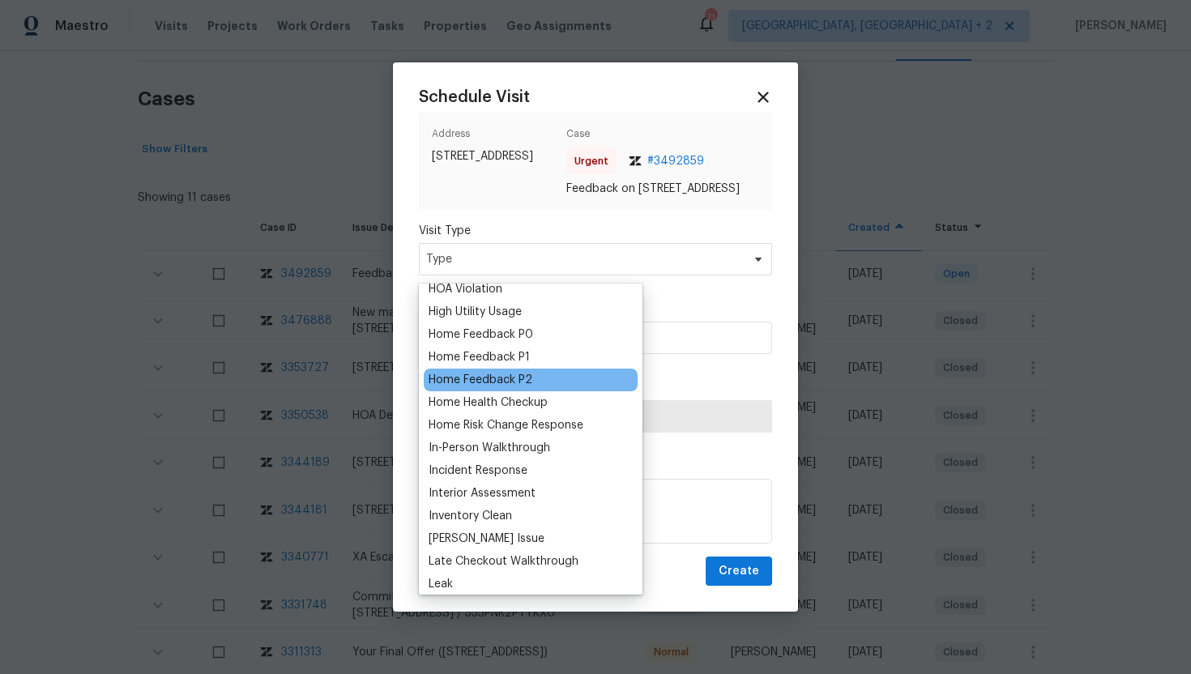
scroll to position [464, 0]
click at [509, 353] on div "Home Feedback P1" at bounding box center [479, 356] width 101 height 16
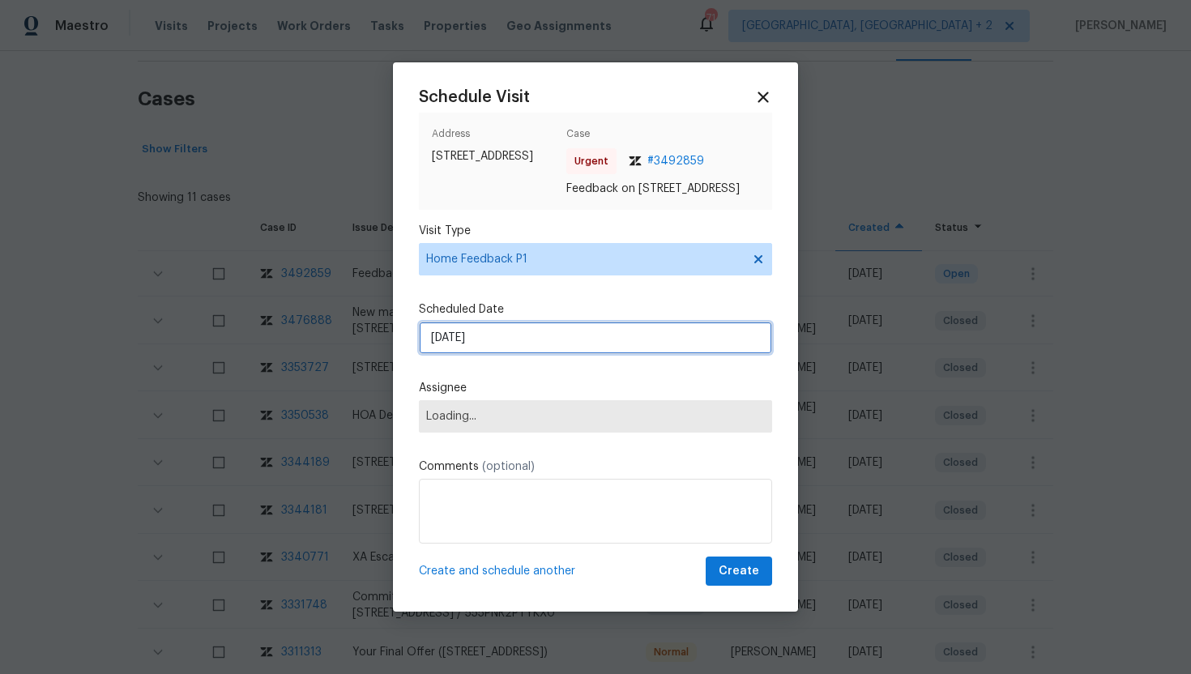
click at [507, 343] on input "9/16/2025" at bounding box center [595, 338] width 353 height 32
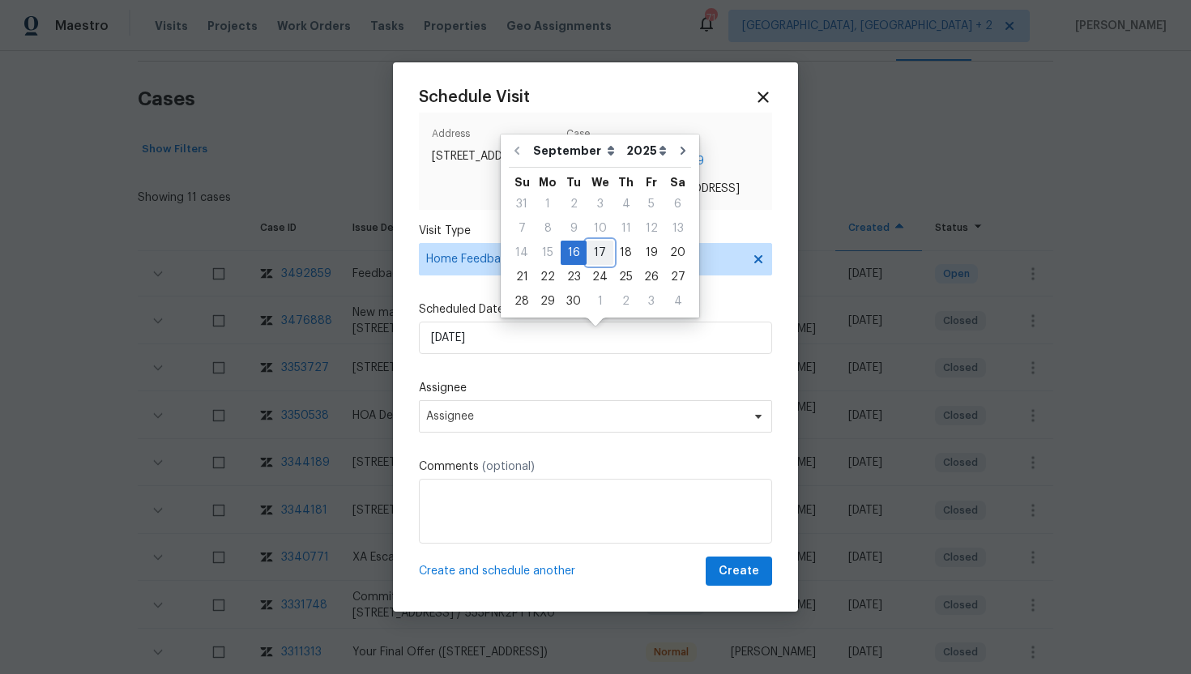
click at [595, 253] on div "17" at bounding box center [600, 252] width 27 height 23
type input "9/17/2025"
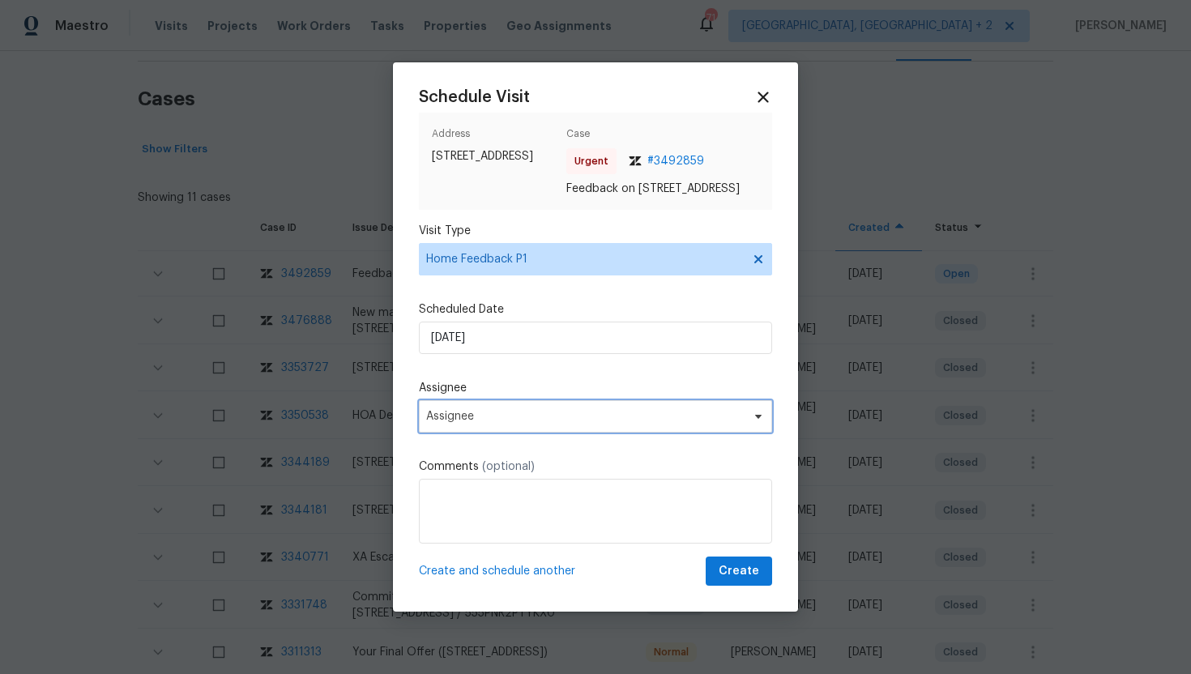
click at [492, 420] on span "Assignee" at bounding box center [585, 416] width 318 height 13
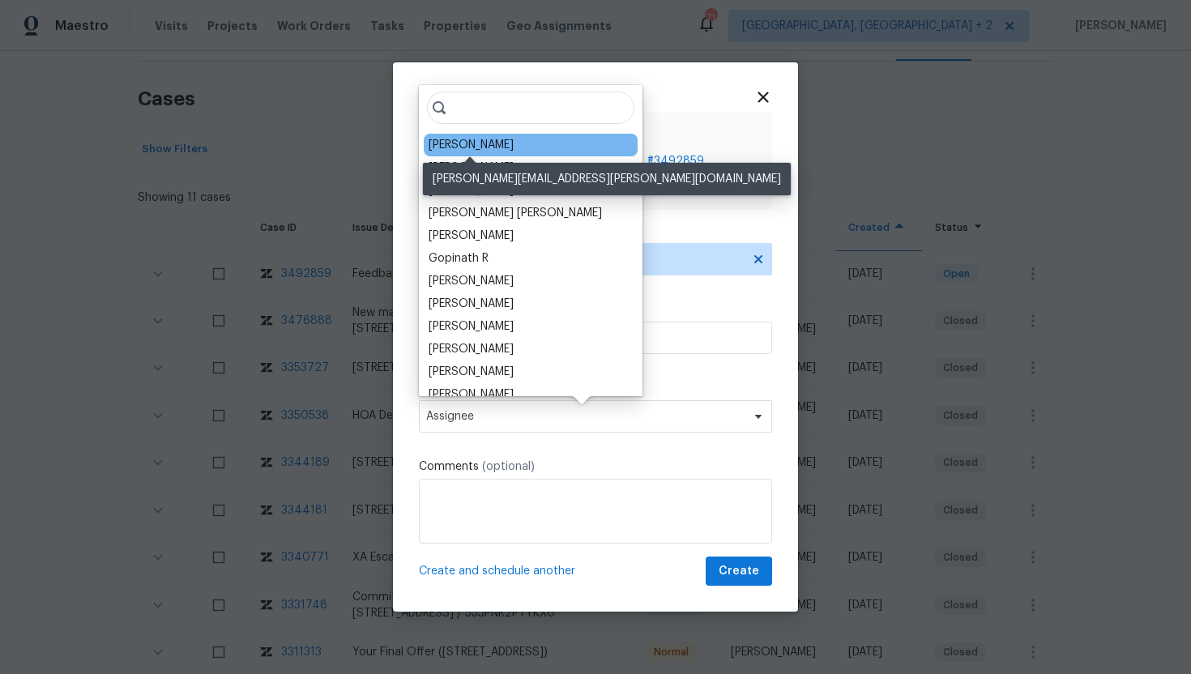
click at [461, 151] on div "Scott Smathers" at bounding box center [471, 145] width 85 height 16
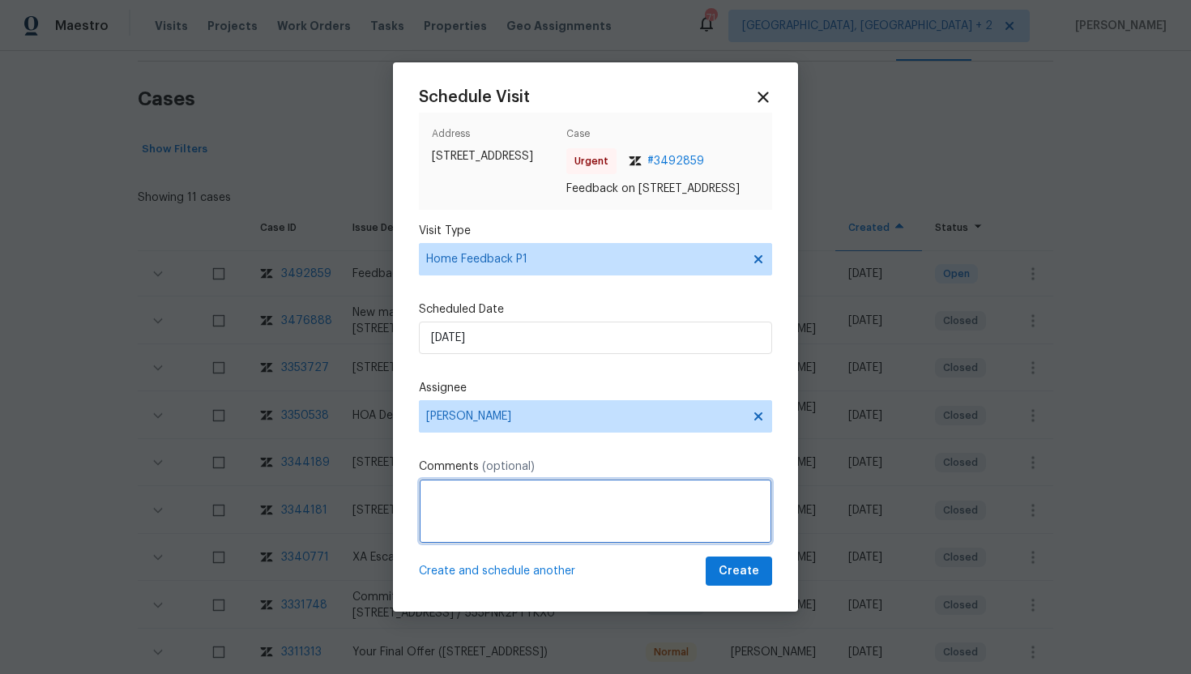
click at [485, 523] on textarea at bounding box center [595, 511] width 353 height 65
paste textarea "Feedback Message: buyer tried to get access trough keypad but states is not wor…"
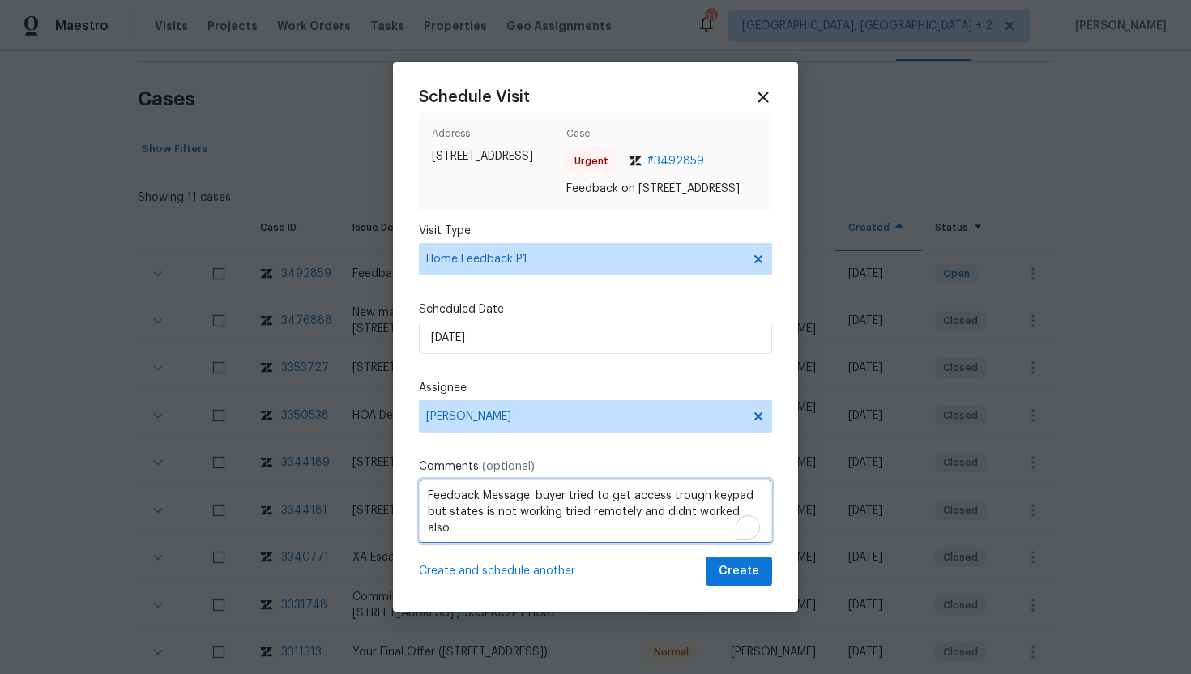
type textarea "Feedback Message: buyer tried to get access trough keypad but states is not wor…"
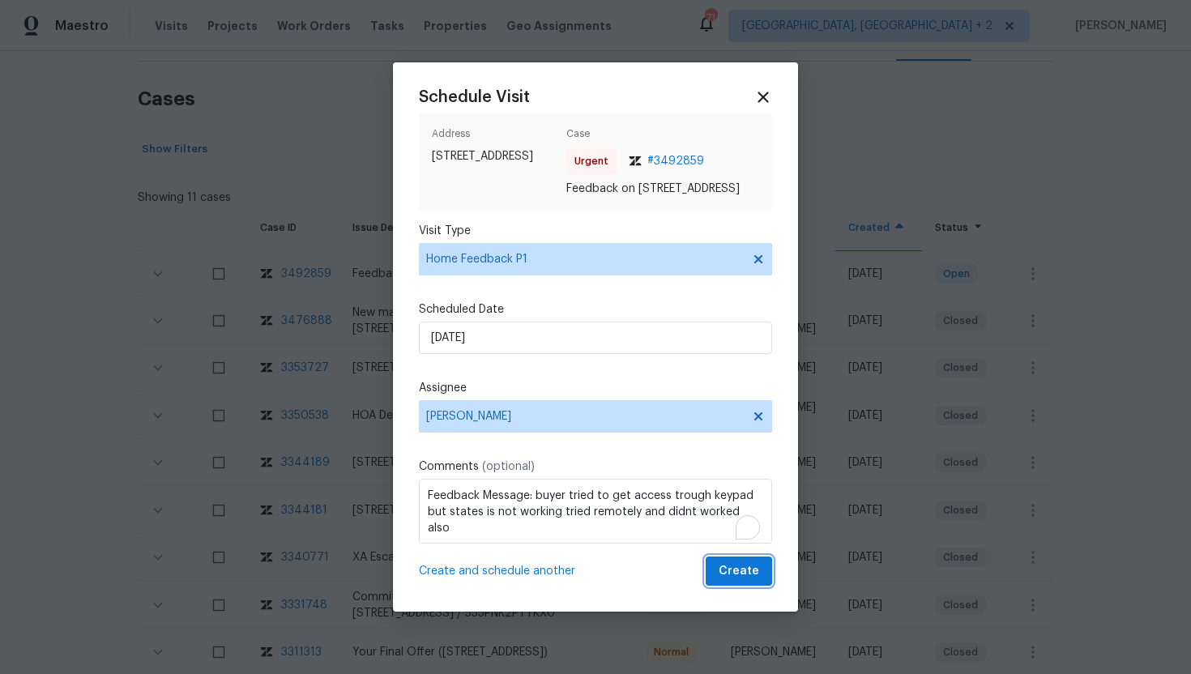
click at [750, 579] on span "Create" at bounding box center [739, 572] width 41 height 20
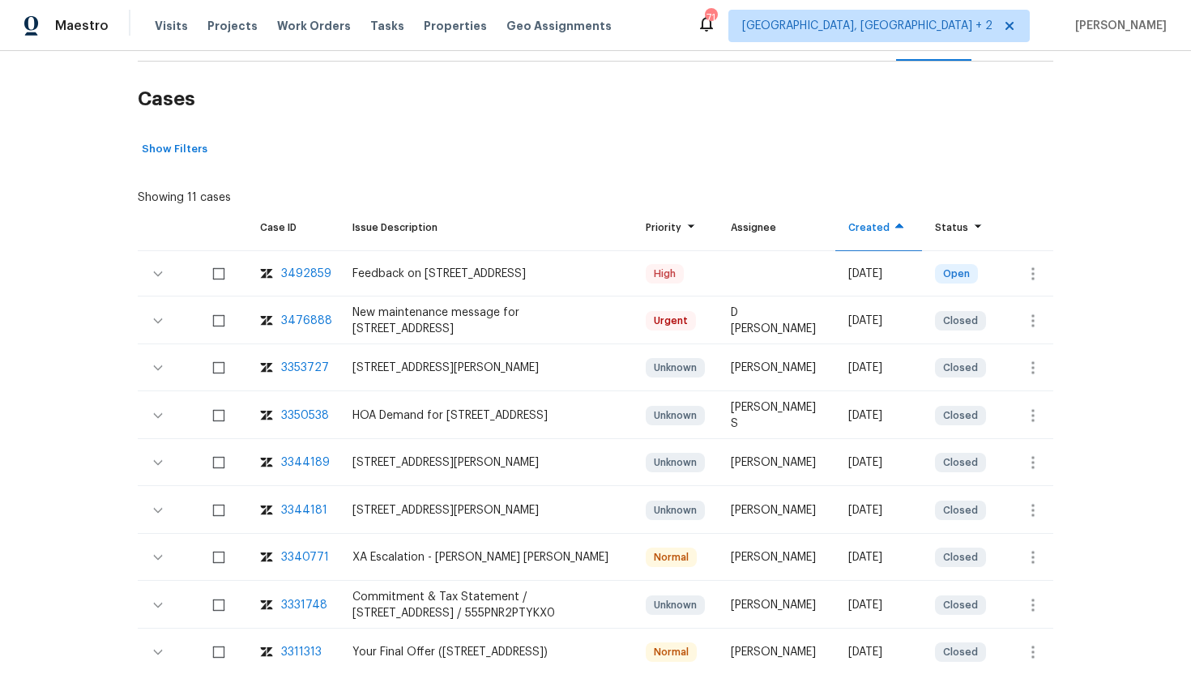
scroll to position [0, 0]
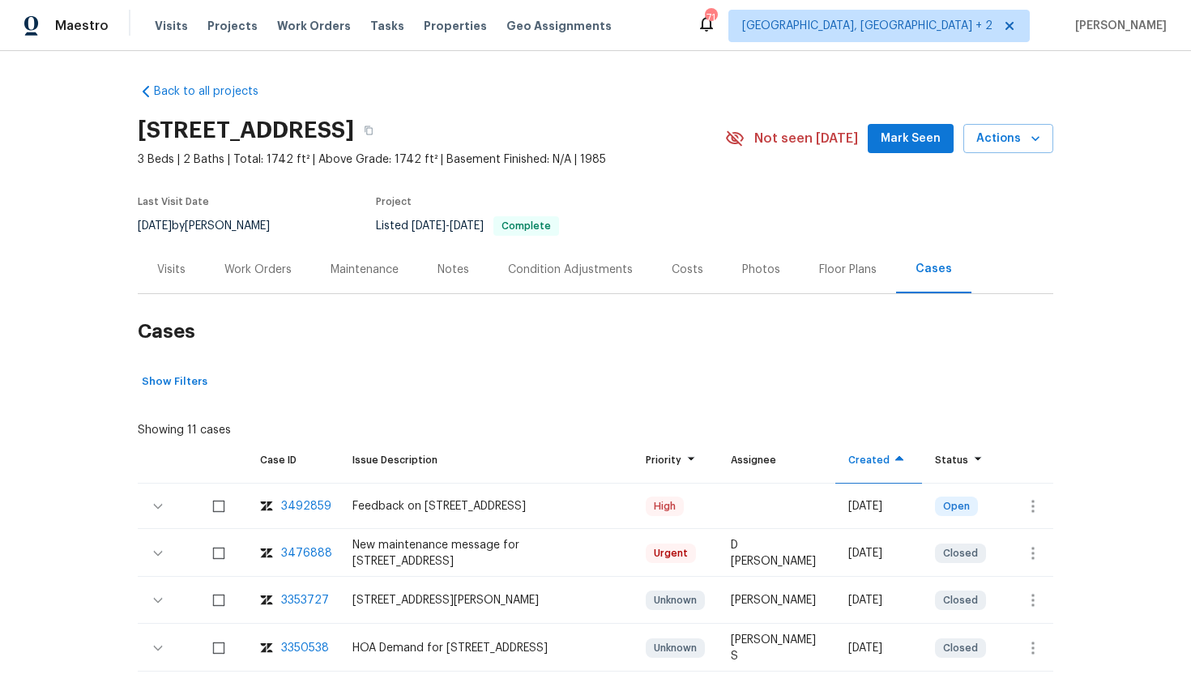
click at [179, 269] on div "Visits" at bounding box center [171, 270] width 28 height 16
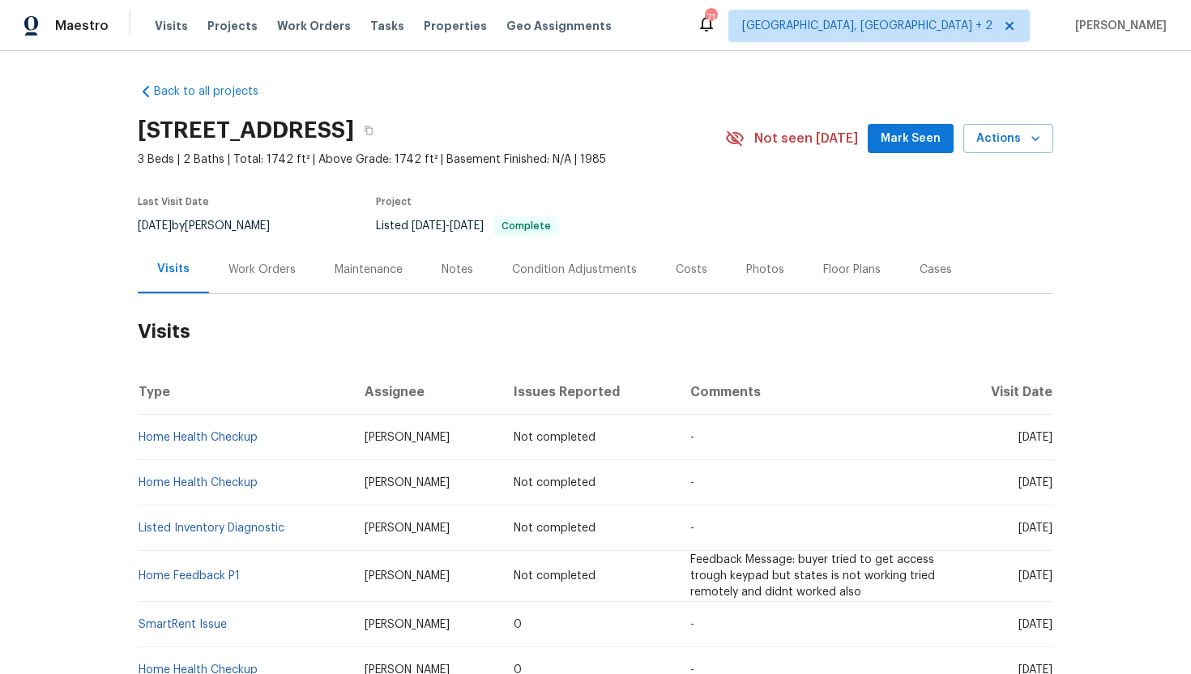
drag, startPoint x: 989, startPoint y: 625, endPoint x: 1047, endPoint y: 625, distance: 57.5
click at [1047, 625] on span "Wed, Sep 10 2025" at bounding box center [1036, 624] width 34 height 11
copy span "Sep 10 202"
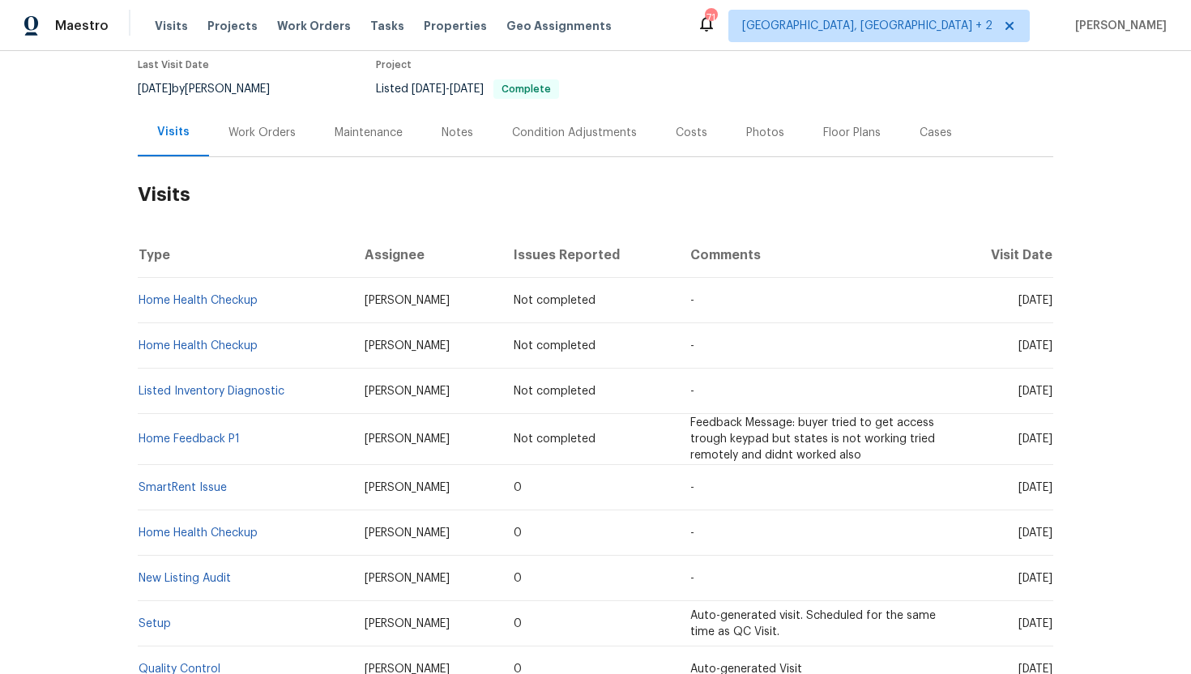
scroll to position [211, 0]
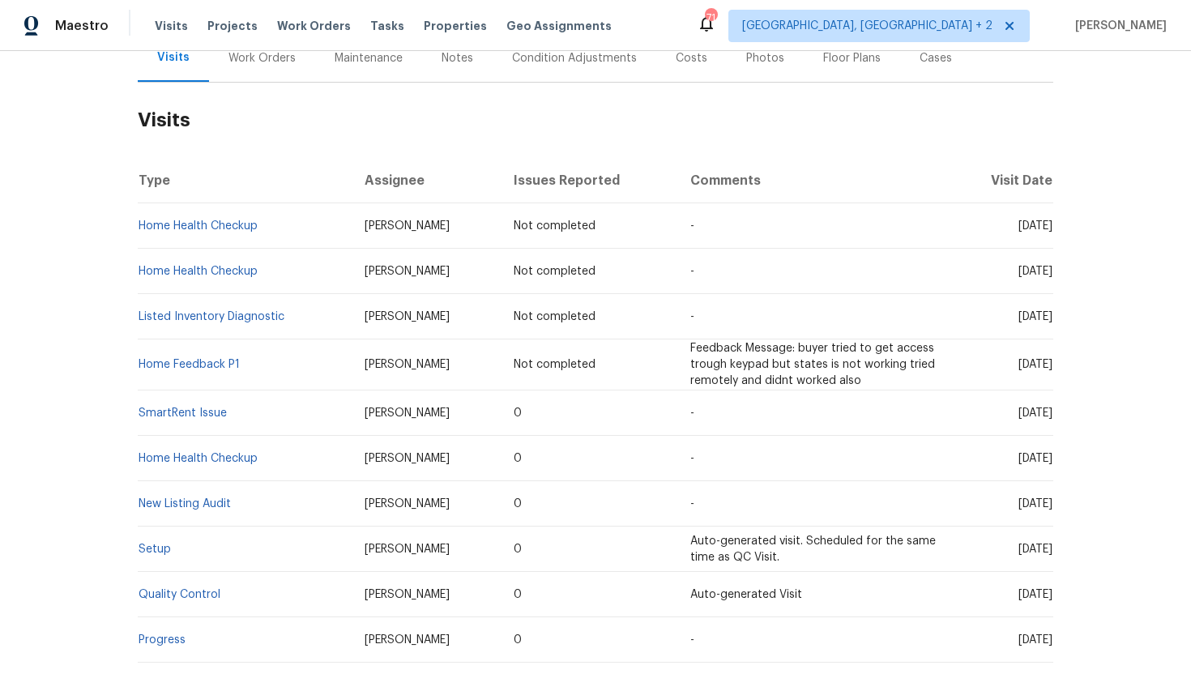
click at [243, 65] on div "Work Orders" at bounding box center [262, 58] width 67 height 16
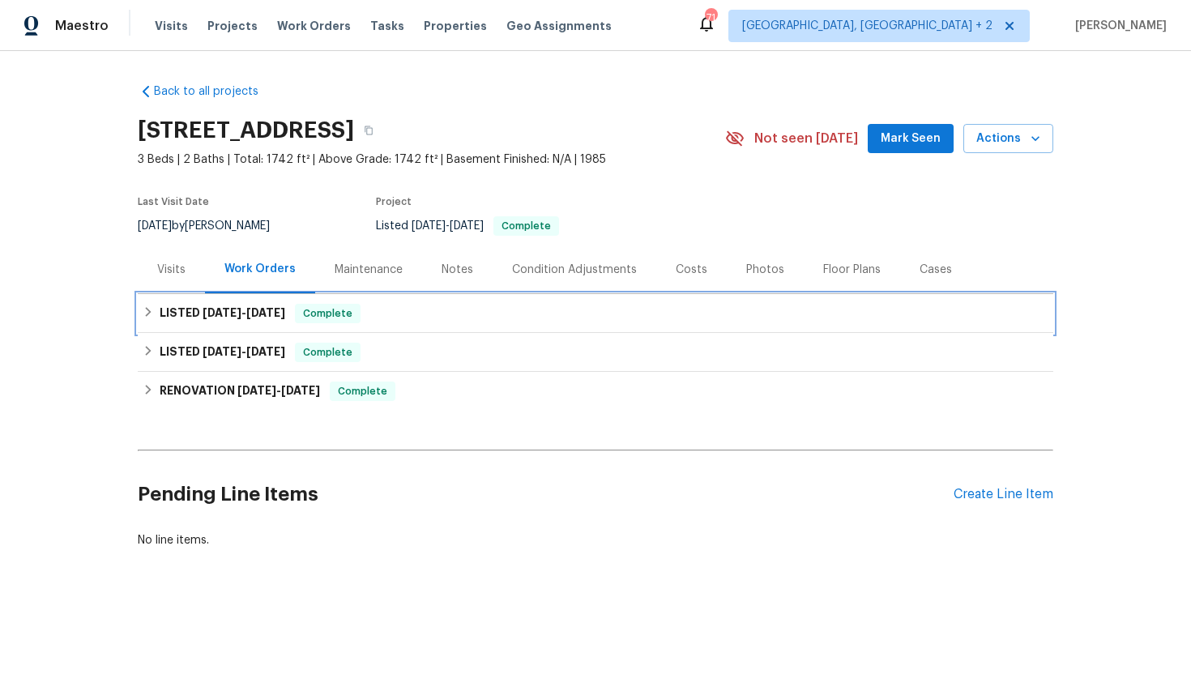
click at [357, 327] on div "LISTED 9/9/25 - 9/9/25 Complete" at bounding box center [596, 313] width 916 height 39
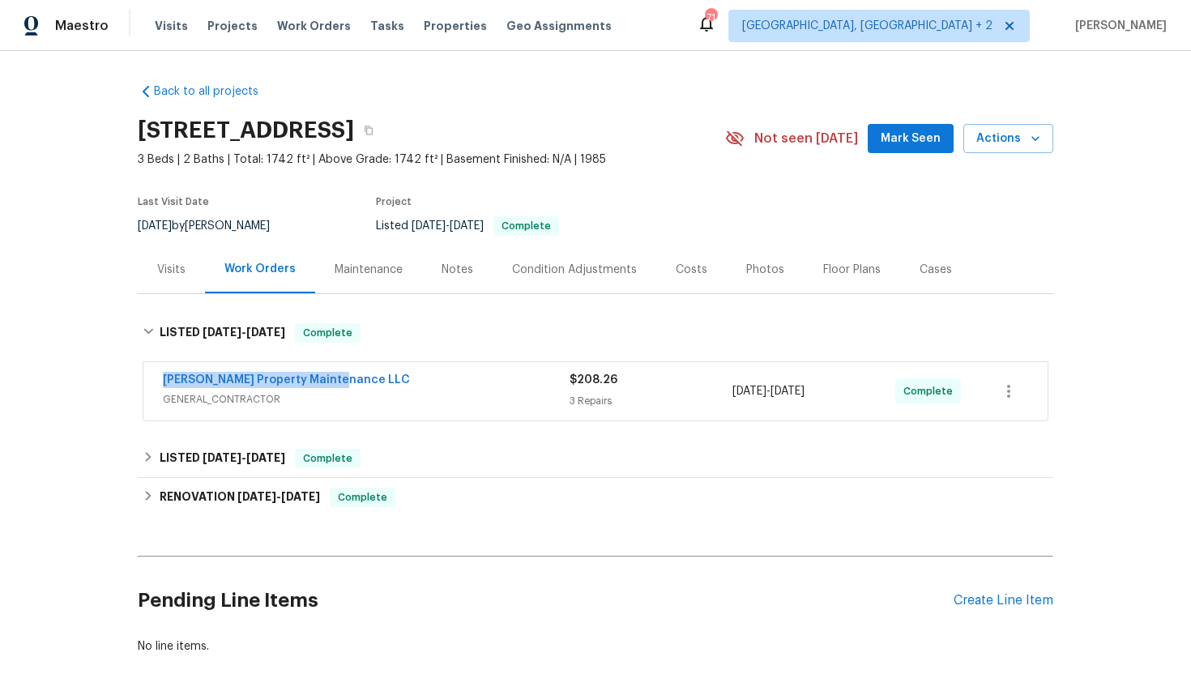
drag, startPoint x: 362, startPoint y: 382, endPoint x: 145, endPoint y: 382, distance: 217.2
click at [145, 382] on div "Glen Property Maintenance LLC GENERAL_CONTRACTOR $208.26 3 Repairs 9/9/2025 - 9…" at bounding box center [595, 391] width 904 height 58
copy link "Glen Property Maintenance LLC"
drag, startPoint x: 843, startPoint y: 392, endPoint x: 689, endPoint y: 392, distance: 154.0
click at [689, 392] on div "Glen Property Maintenance LLC GENERAL_CONTRACTOR $208.26 3 Repairs 9/9/2025 - 9…" at bounding box center [576, 391] width 827 height 39
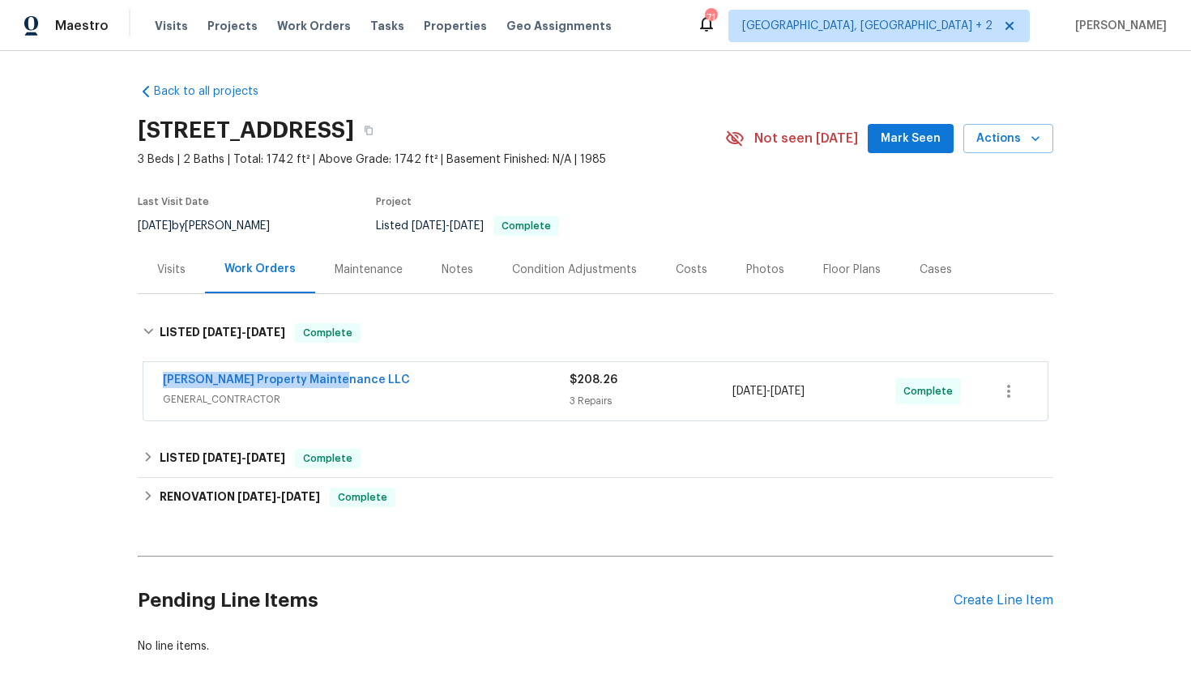
copy div "3 Repairs 9/9/2025 - 9/9/2025"
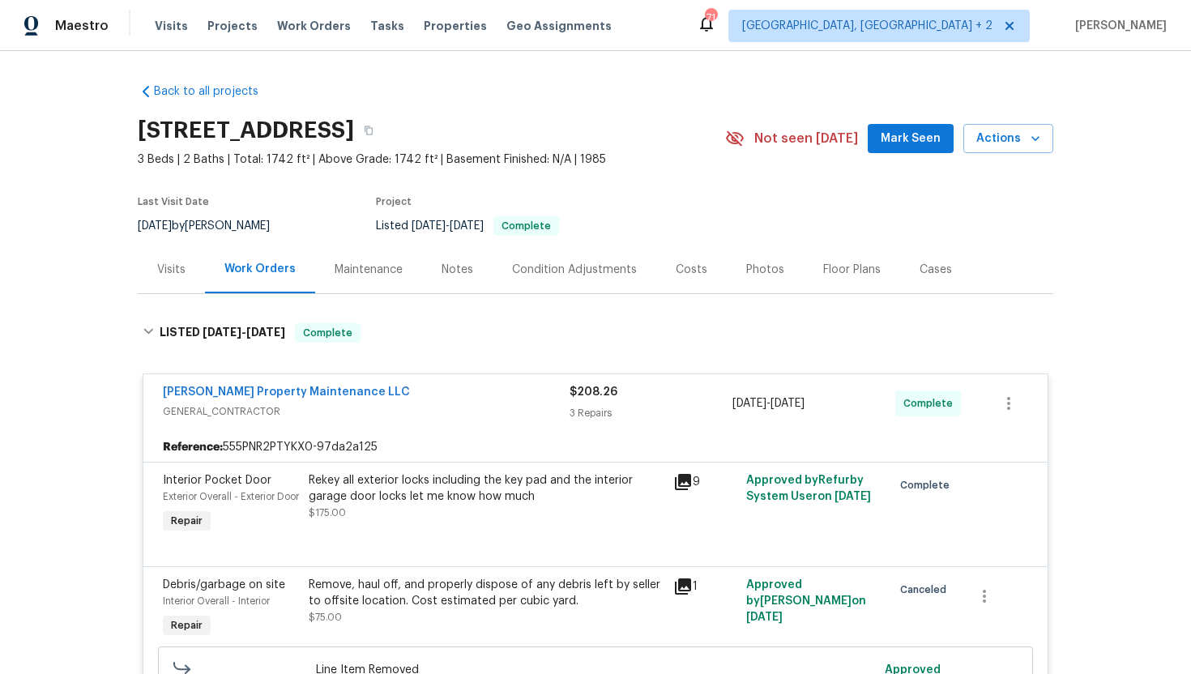
click at [195, 261] on div "Visits" at bounding box center [171, 270] width 67 height 48
